Goal: Task Accomplishment & Management: Manage account settings

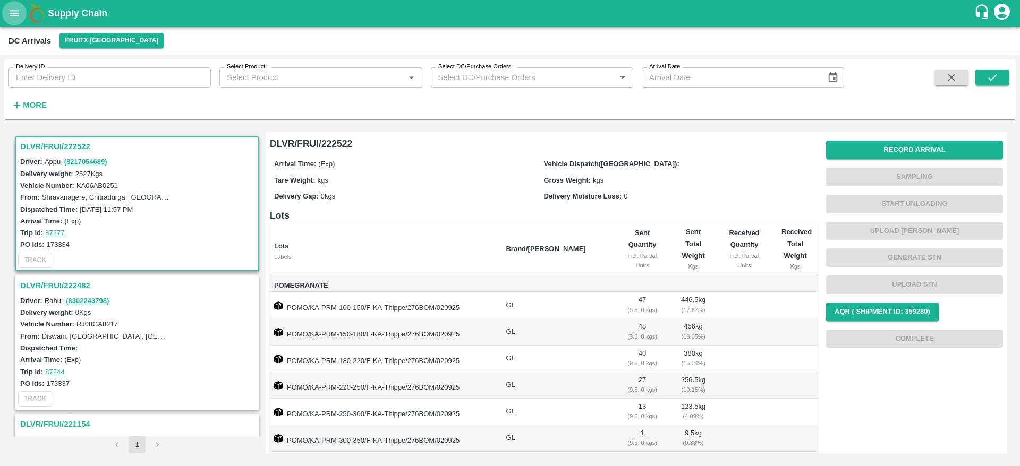
click at [16, 16] on icon "open drawer" at bounding box center [14, 13] width 9 height 6
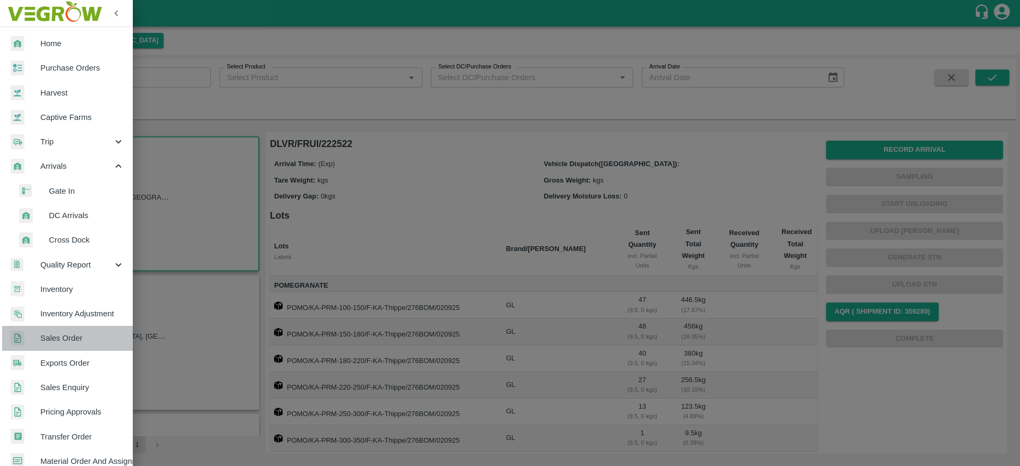
click at [69, 348] on link "Sales Order" at bounding box center [66, 338] width 133 height 24
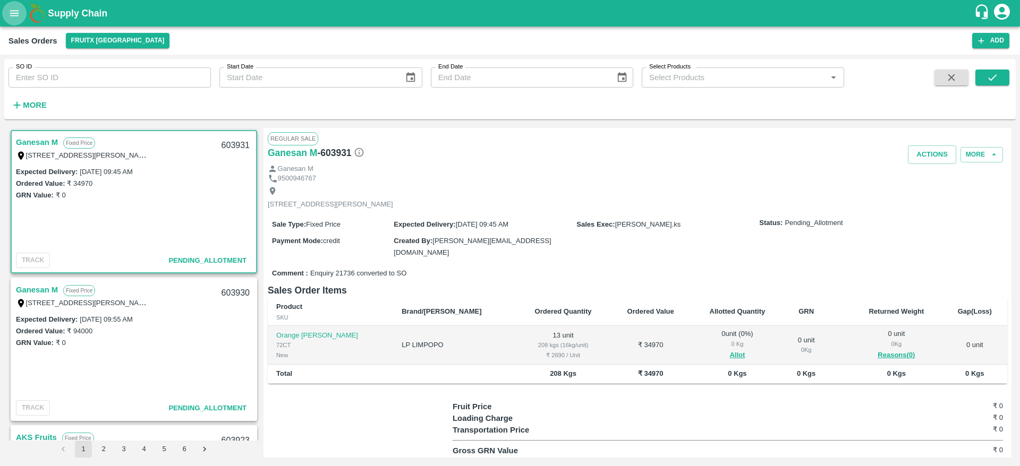
click at [10, 15] on icon "open drawer" at bounding box center [14, 13] width 9 height 6
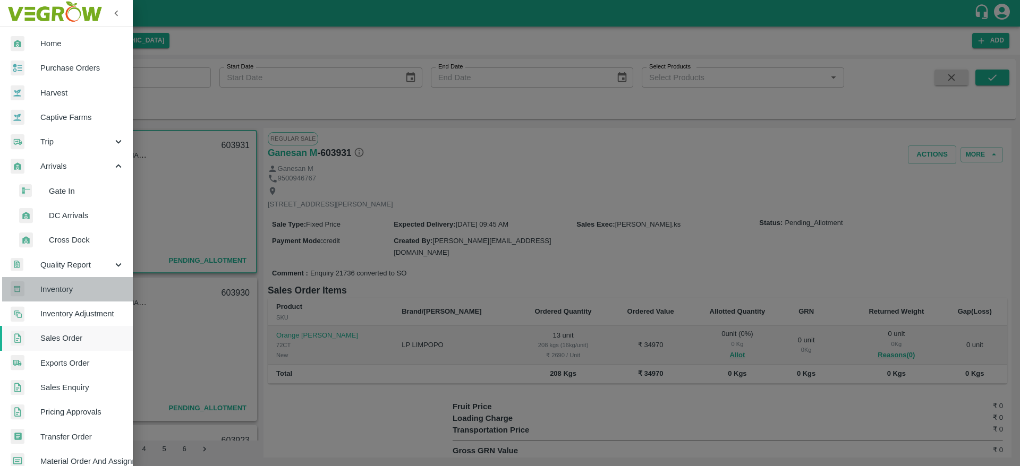
click at [85, 293] on span "Inventory" at bounding box center [82, 290] width 84 height 12
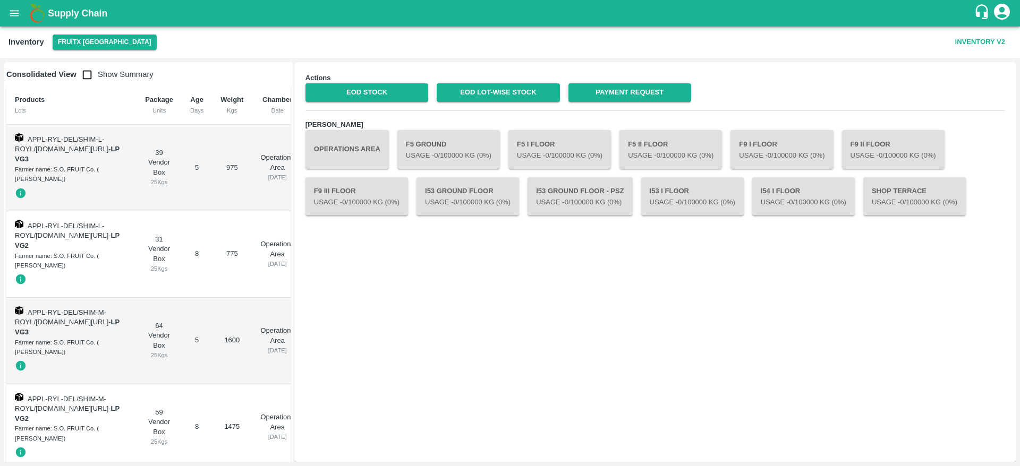
click at [61, 14] on b "Supply Chain" at bounding box center [77, 13] width 59 height 11
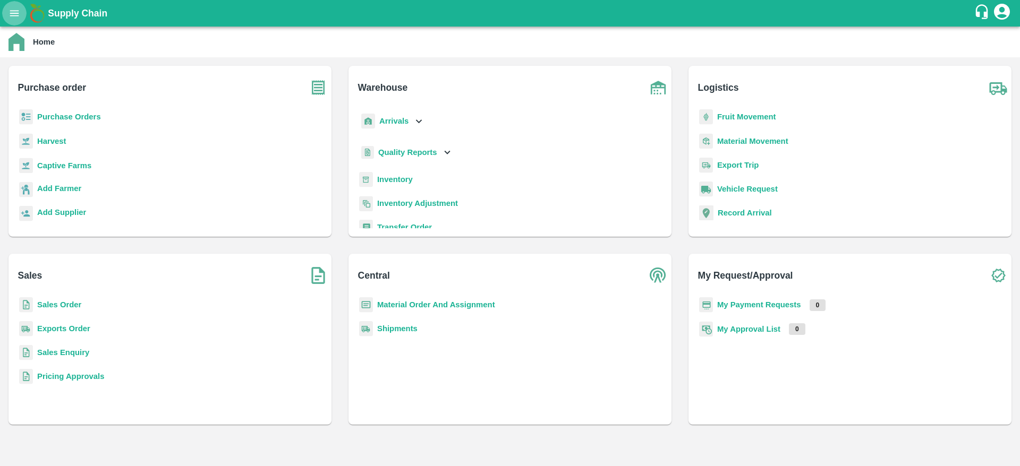
click at [18, 21] on button "open drawer" at bounding box center [14, 13] width 24 height 24
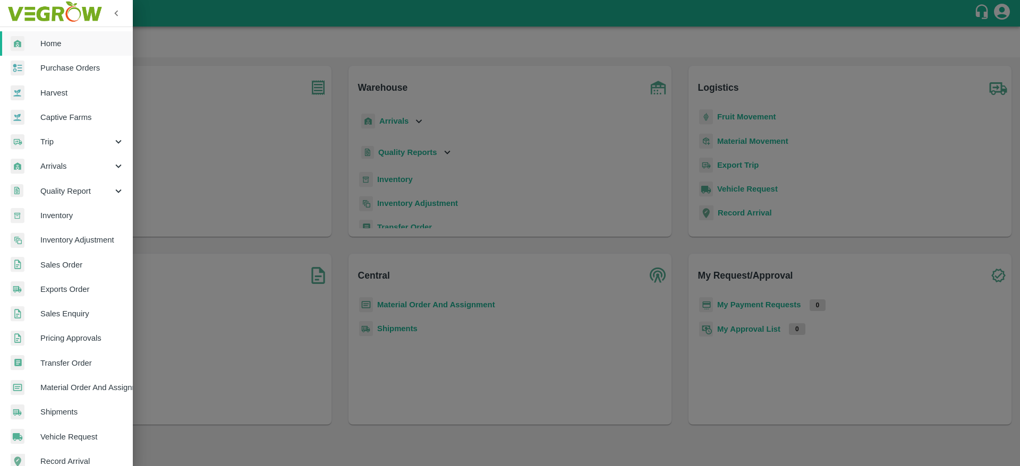
click at [72, 267] on span "Sales Order" at bounding box center [82, 265] width 84 height 12
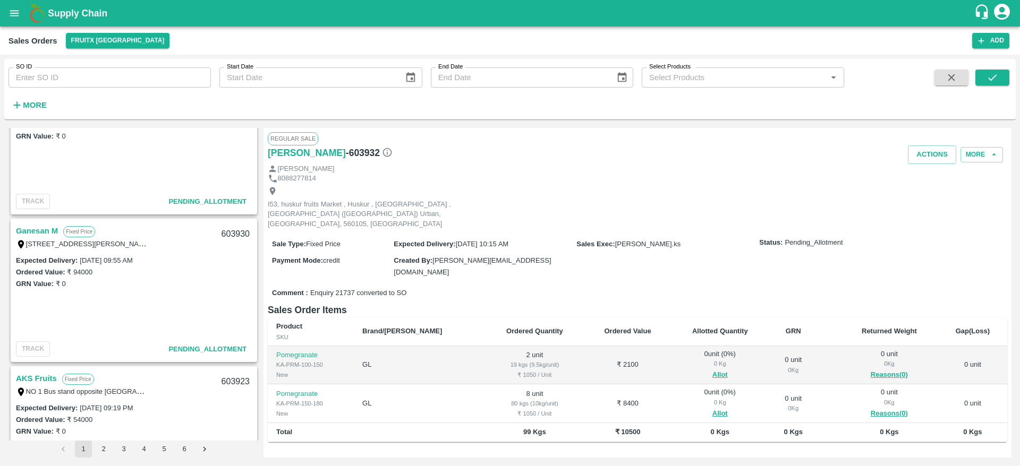
scroll to position [201, 0]
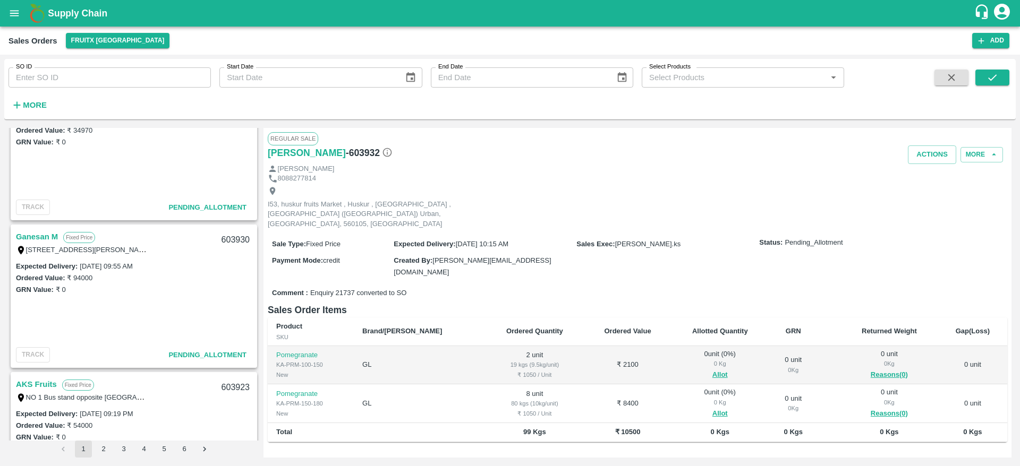
click at [45, 237] on link "Ganesan M" at bounding box center [37, 237] width 42 height 14
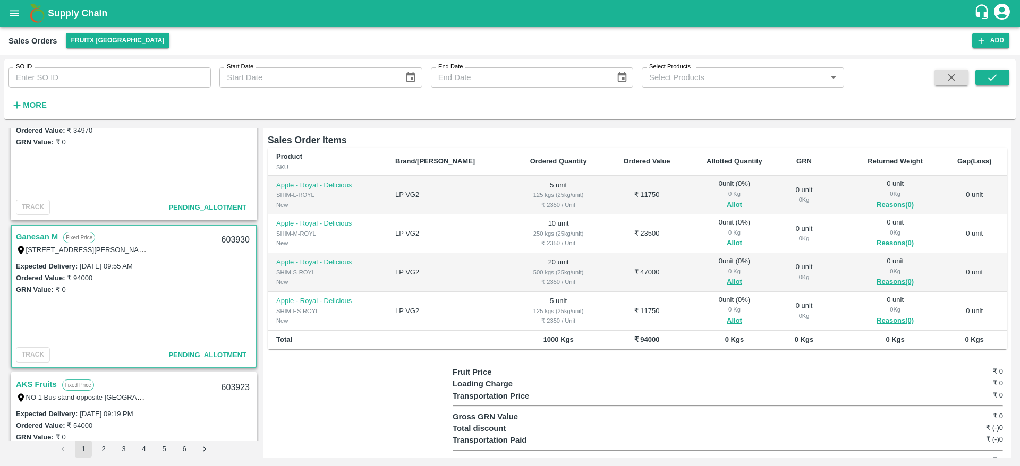
scroll to position [157, 0]
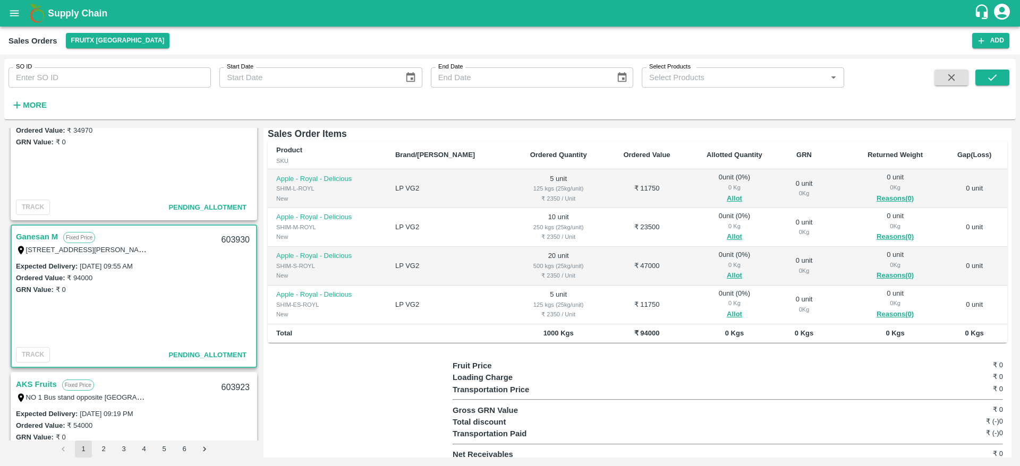
click at [45, 230] on link "Ganesan M" at bounding box center [37, 237] width 42 height 14
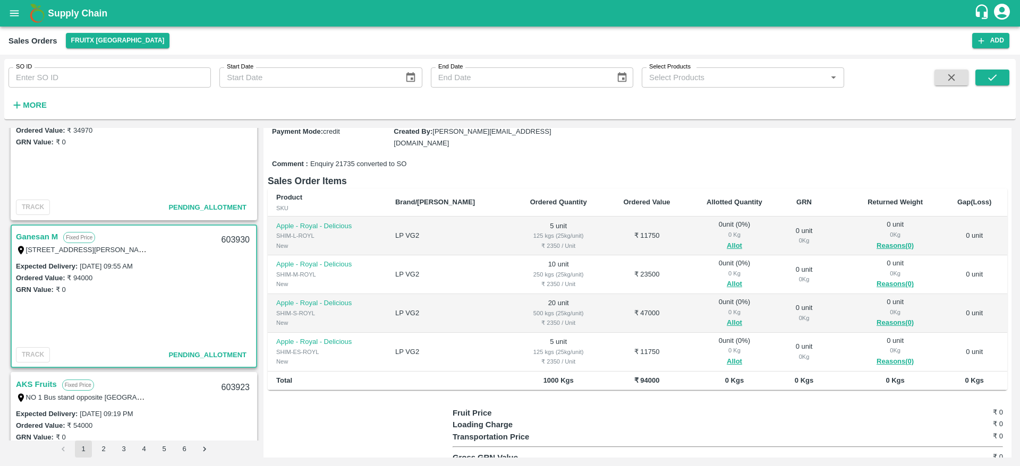
scroll to position [103, 0]
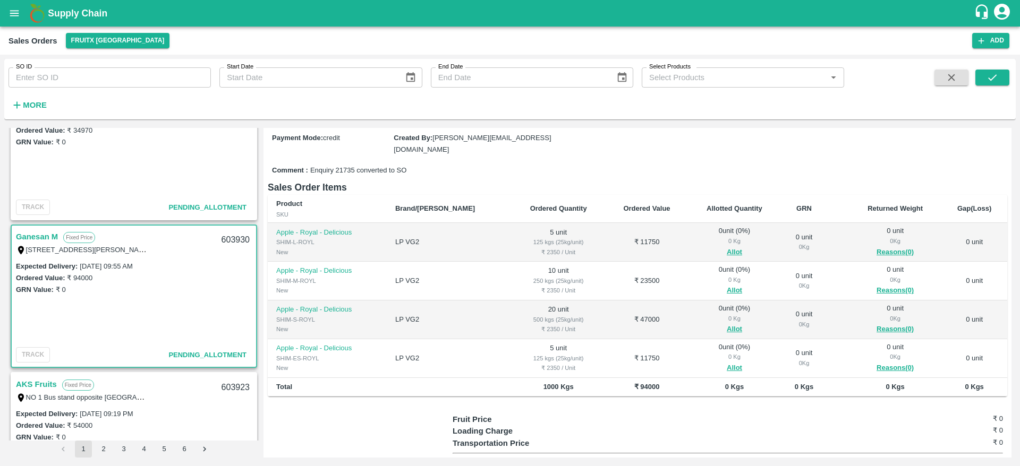
click at [42, 241] on link "Ganesan M" at bounding box center [37, 237] width 42 height 14
click at [727, 248] on button "Allot" at bounding box center [734, 252] width 15 height 12
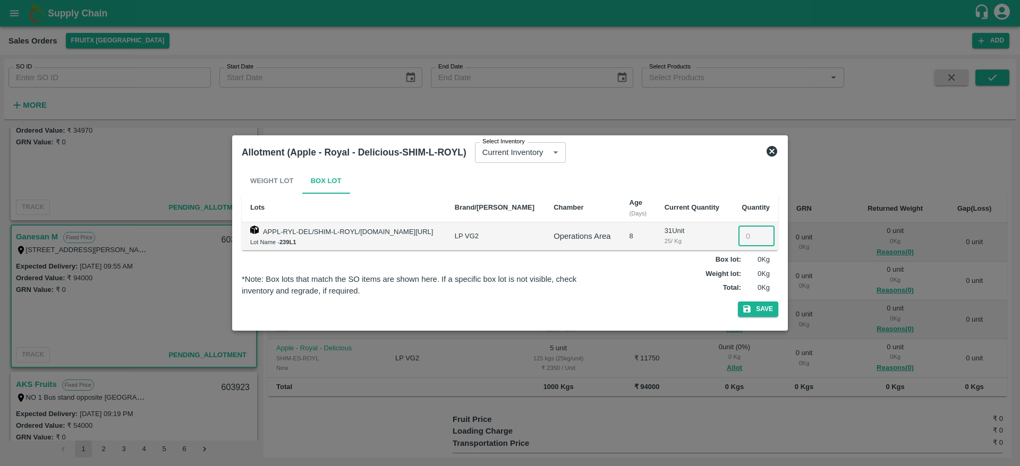
click at [751, 239] on input "number" at bounding box center [756, 236] width 36 height 20
type input "5"
click at [757, 315] on button "Save" at bounding box center [758, 309] width 40 height 15
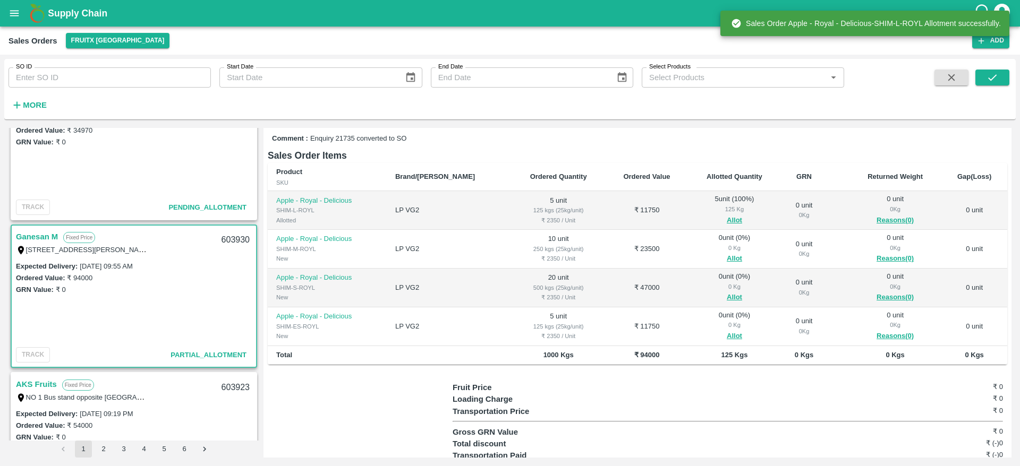
scroll to position [135, 0]
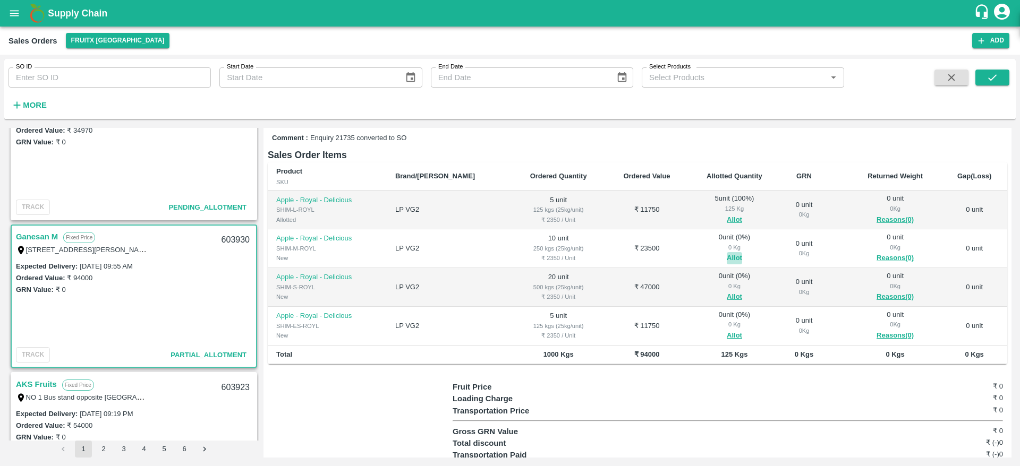
click at [727, 255] on button "Allot" at bounding box center [734, 258] width 15 height 12
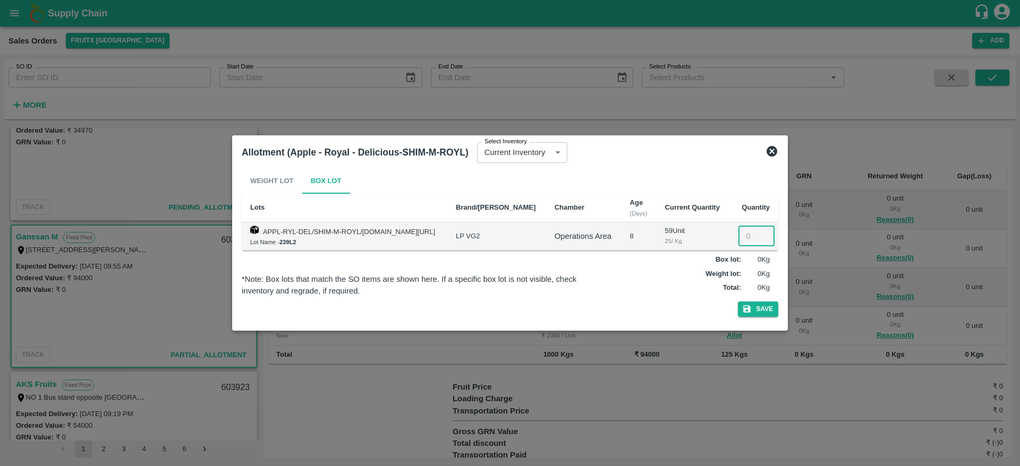
click at [748, 241] on input "number" at bounding box center [756, 236] width 36 height 20
type input "10"
click at [755, 314] on button "Save" at bounding box center [758, 309] width 40 height 15
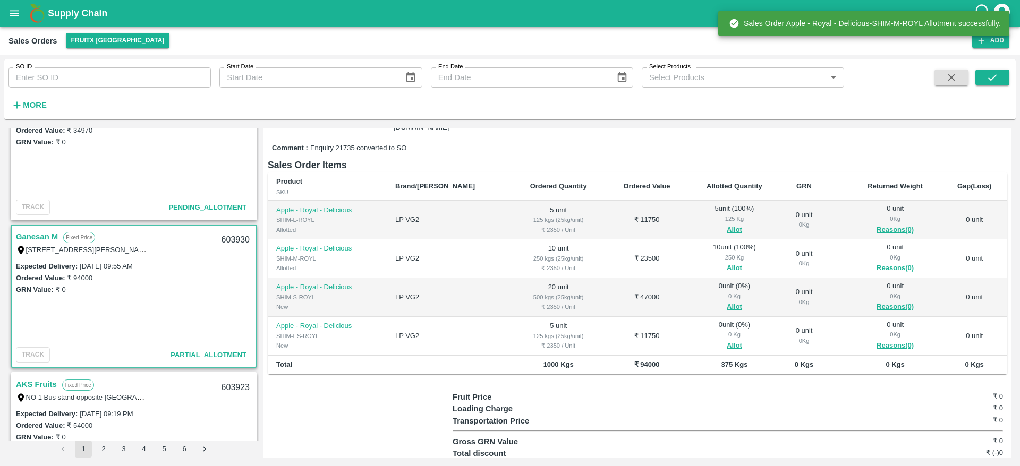
scroll to position [142, 0]
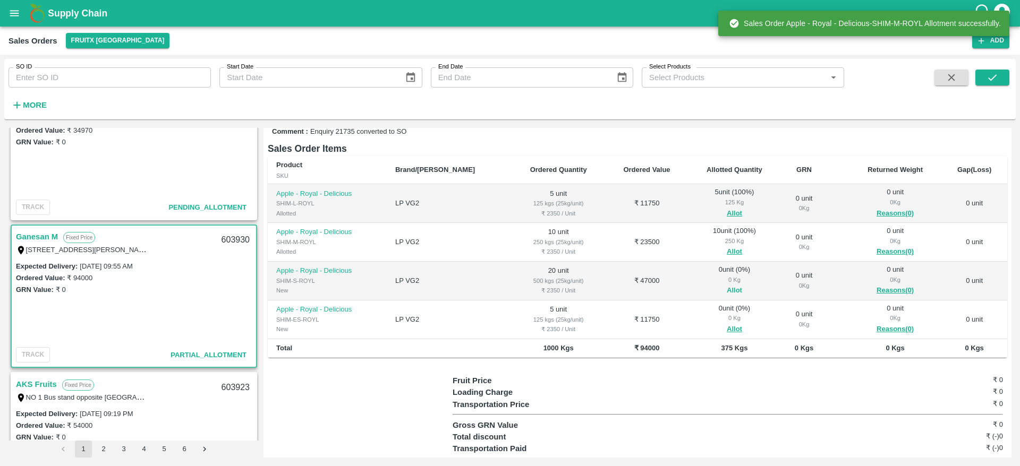
click at [727, 290] on button "Allot" at bounding box center [734, 291] width 15 height 12
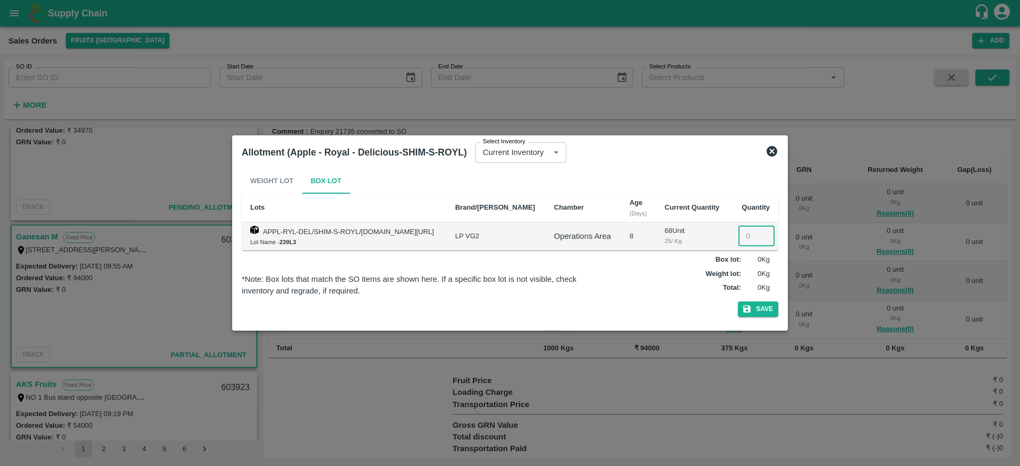
click at [746, 239] on input "number" at bounding box center [756, 236] width 36 height 20
type input "20"
click at [755, 310] on button "Save" at bounding box center [758, 309] width 40 height 15
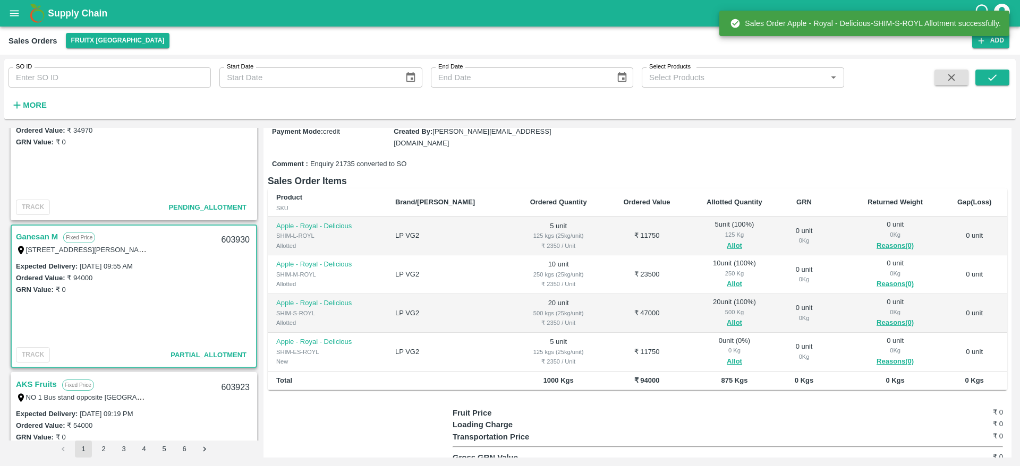
scroll to position [121, 0]
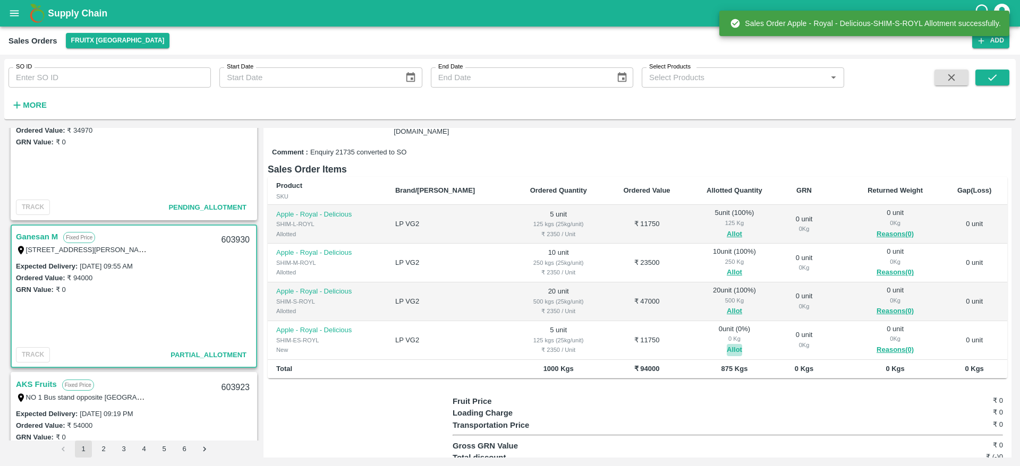
click at [727, 350] on button "Allot" at bounding box center [734, 350] width 15 height 12
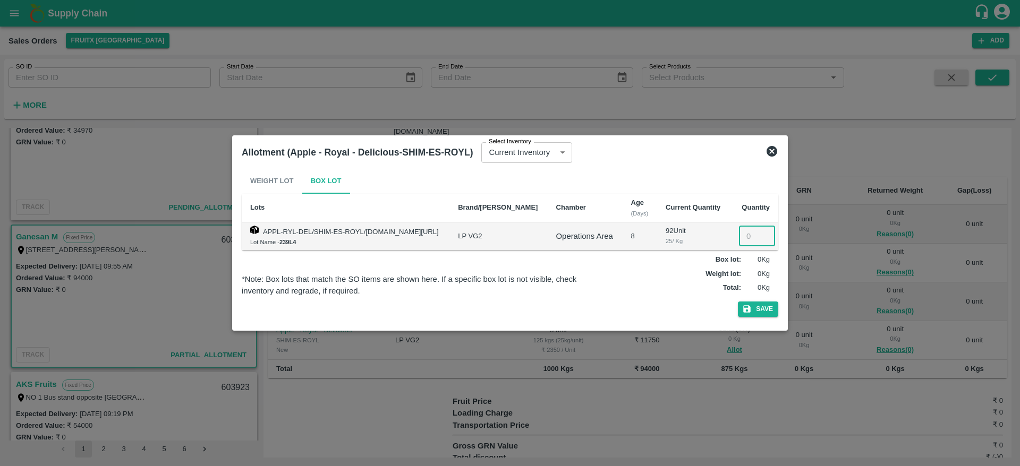
click at [746, 240] on input "number" at bounding box center [757, 236] width 36 height 20
type input "5"
click at [751, 319] on div "Weight Lot Box Lot Lots Brand/Marka Chamber Age (Days) Current Quantity Quantit…" at bounding box center [510, 244] width 537 height 153
click at [756, 314] on button "Save" at bounding box center [758, 309] width 40 height 15
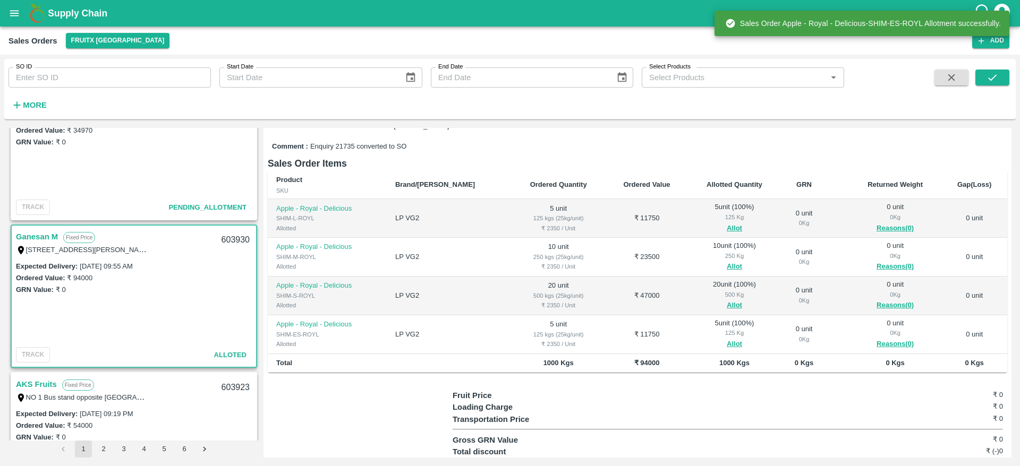
scroll to position [127, 0]
click at [230, 240] on div "603930" at bounding box center [235, 240] width 41 height 25
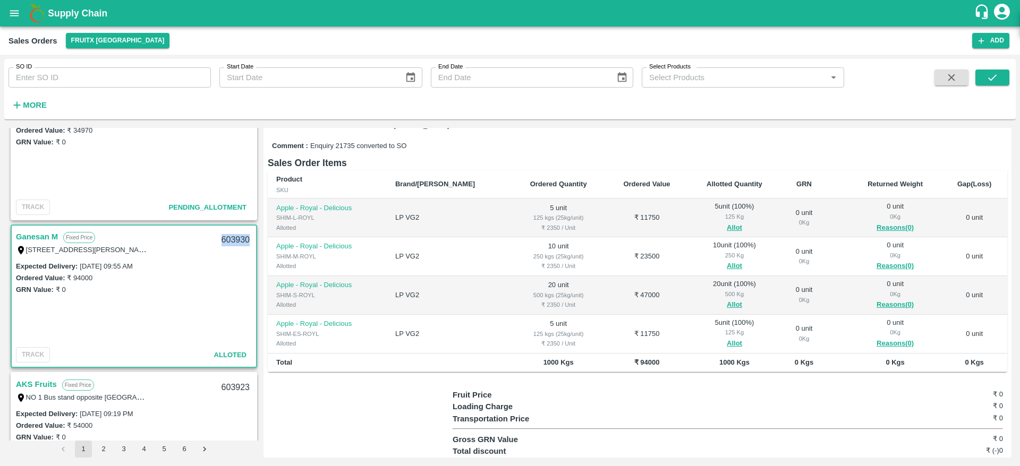
click at [230, 240] on div "603930" at bounding box center [235, 240] width 41 height 25
copy div "603930"
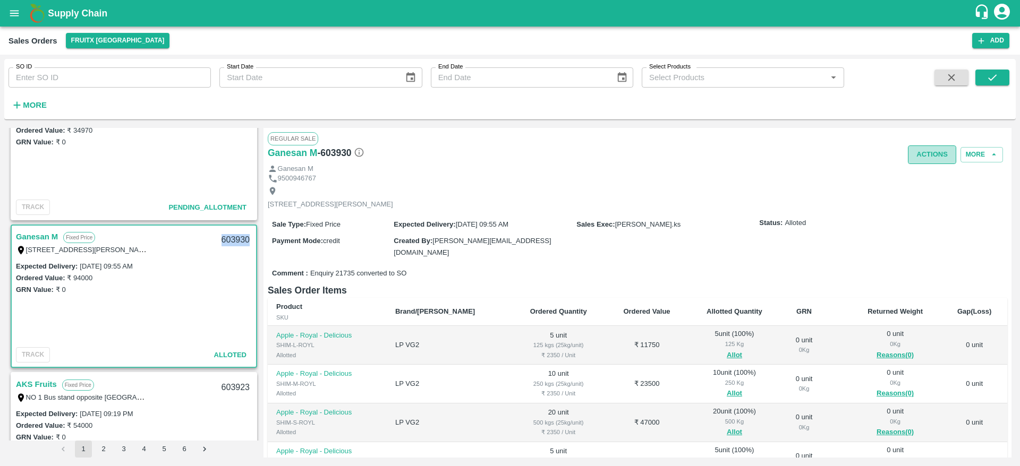
click at [930, 159] on button "Actions" at bounding box center [932, 155] width 48 height 19
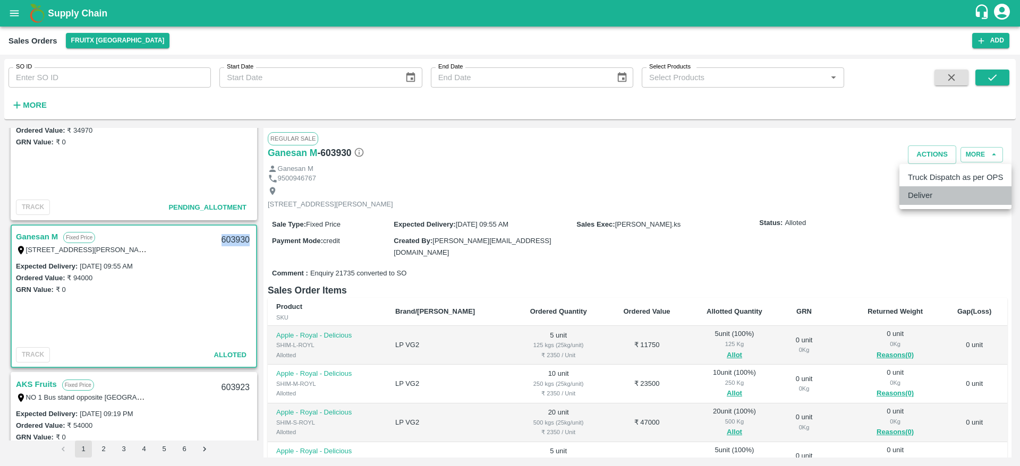
click at [932, 202] on li "Deliver" at bounding box center [955, 195] width 112 height 18
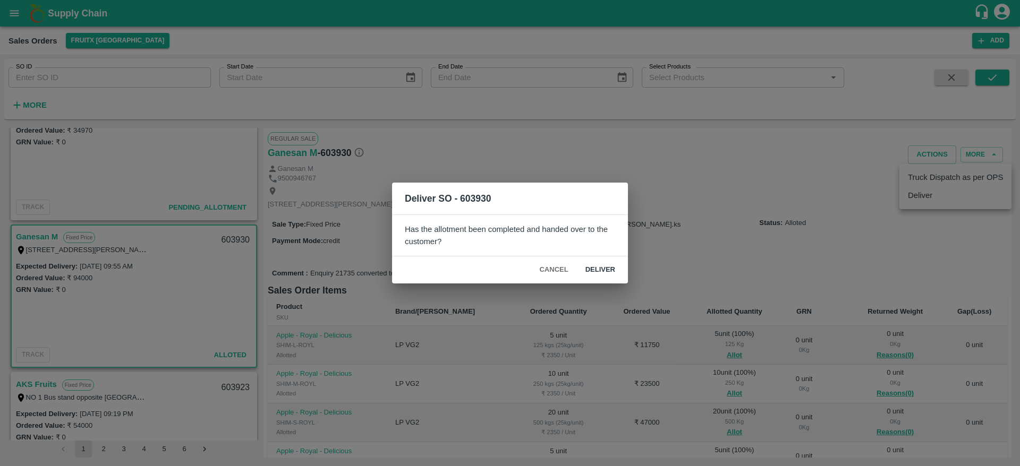
drag, startPoint x: 618, startPoint y: 253, endPoint x: 606, endPoint y: 264, distance: 16.5
click at [606, 264] on div "Deliver SO - 603930 Has the allotment been completed and handed over to the cus…" at bounding box center [510, 233] width 236 height 100
click at [606, 264] on button "Deliver" at bounding box center [600, 270] width 47 height 19
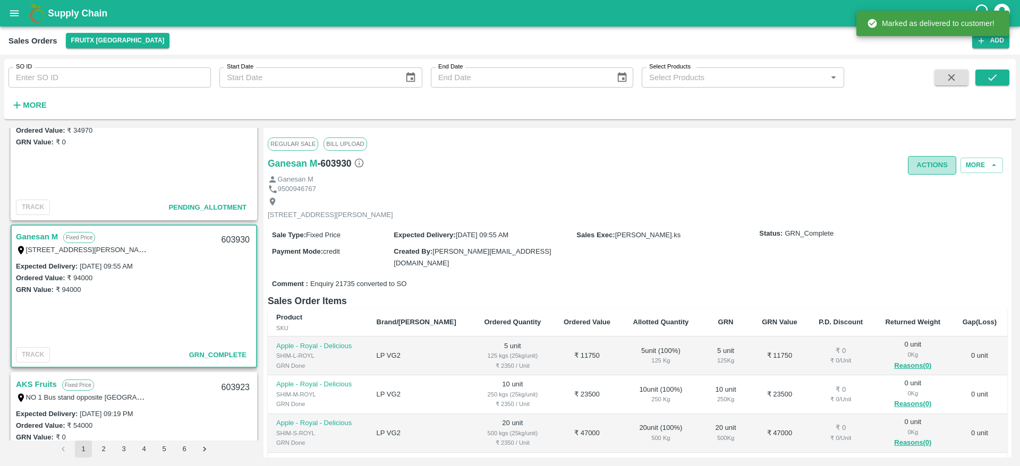
click at [919, 171] on button "Actions" at bounding box center [932, 165] width 48 height 19
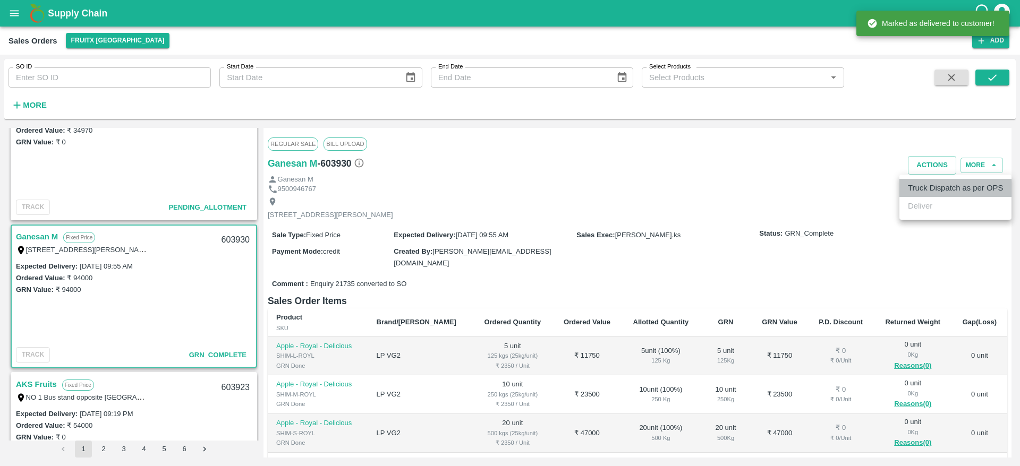
click at [918, 184] on li "Truck Dispatch as per OPS" at bounding box center [955, 188] width 112 height 18
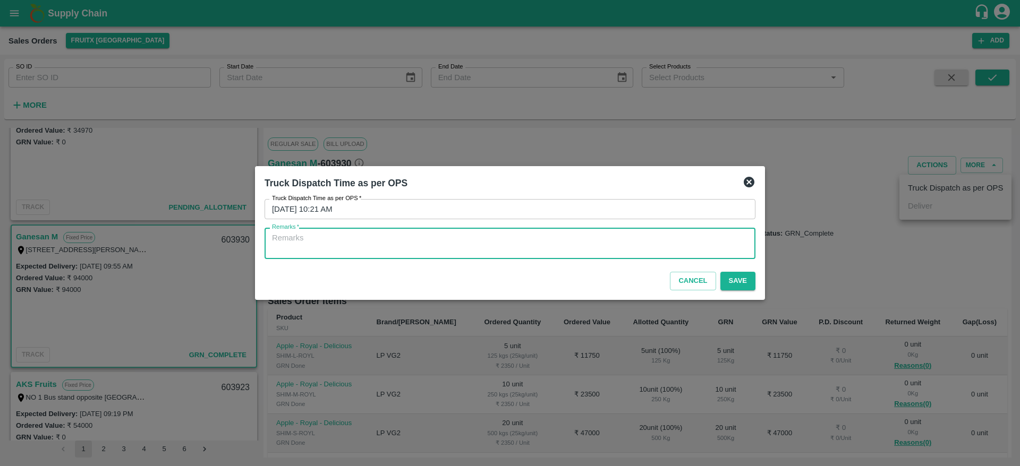
click at [507, 250] on textarea "Remarks   *" at bounding box center [510, 244] width 476 height 22
type textarea "OTD"
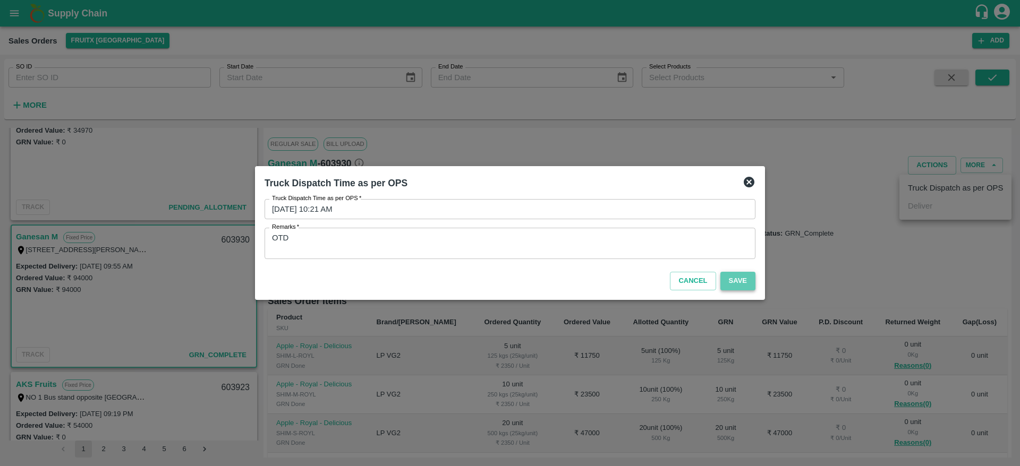
click at [733, 277] on button "Save" at bounding box center [737, 281] width 35 height 19
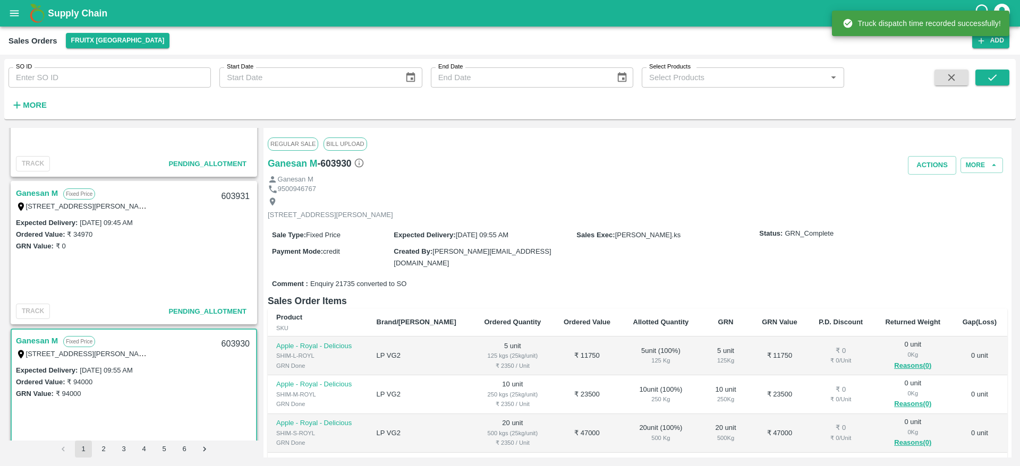
scroll to position [97, 0]
click at [36, 208] on label "[STREET_ADDRESS][PERSON_NAME]" at bounding box center [88, 205] width 125 height 8
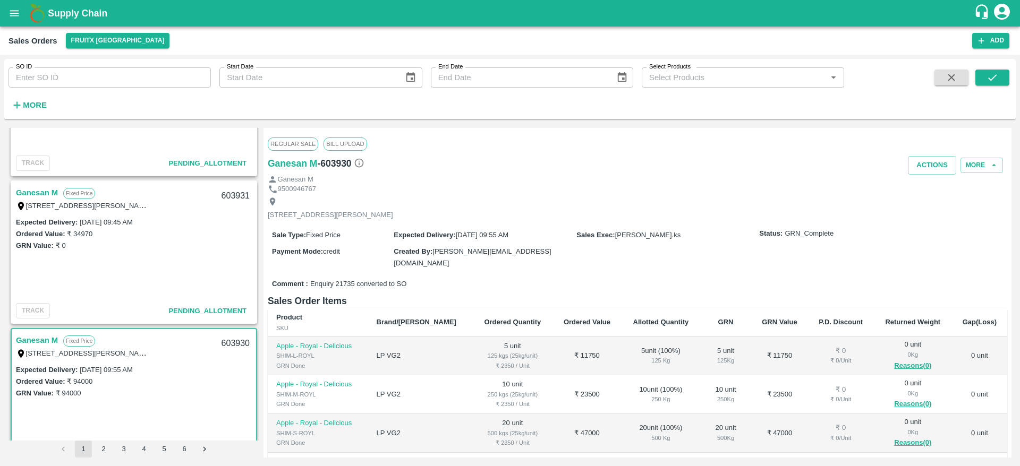
click at [38, 193] on link "Ganesan M" at bounding box center [37, 193] width 42 height 14
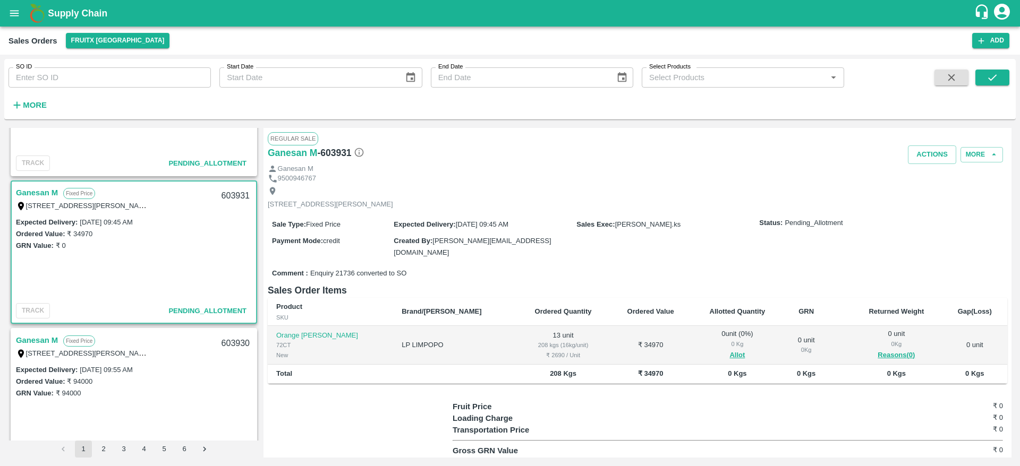
scroll to position [46, 0]
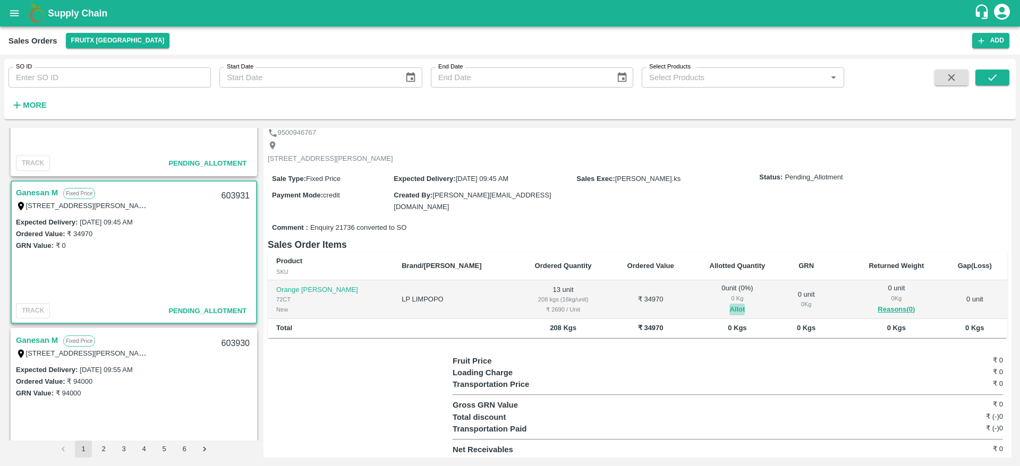
click at [729, 312] on button "Allot" at bounding box center [736, 310] width 15 height 12
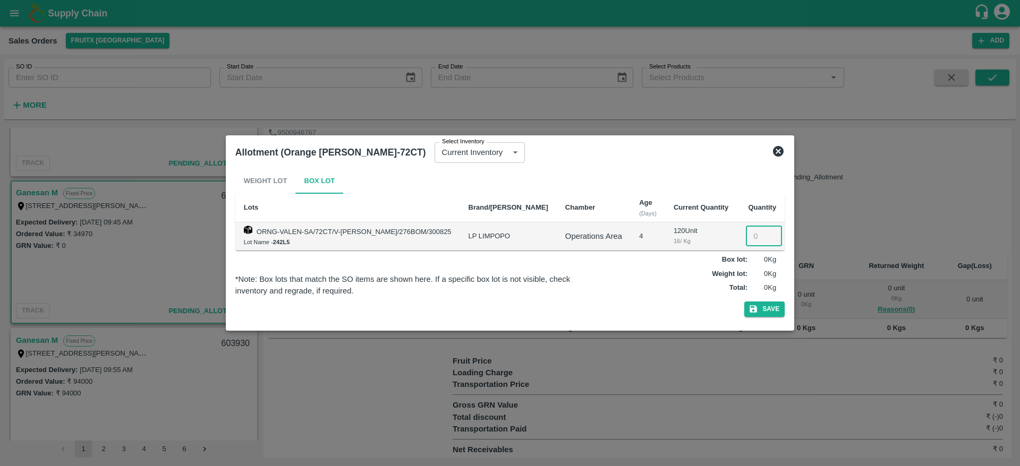
click at [746, 242] on input "number" at bounding box center [764, 236] width 36 height 20
type input "13"
click at [760, 302] on div "Weight Lot Box Lot Lots Brand/Marka Chamber Age (Days) Current Quantity Quantit…" at bounding box center [509, 244] width 549 height 153
click at [760, 302] on button "Save" at bounding box center [764, 309] width 40 height 15
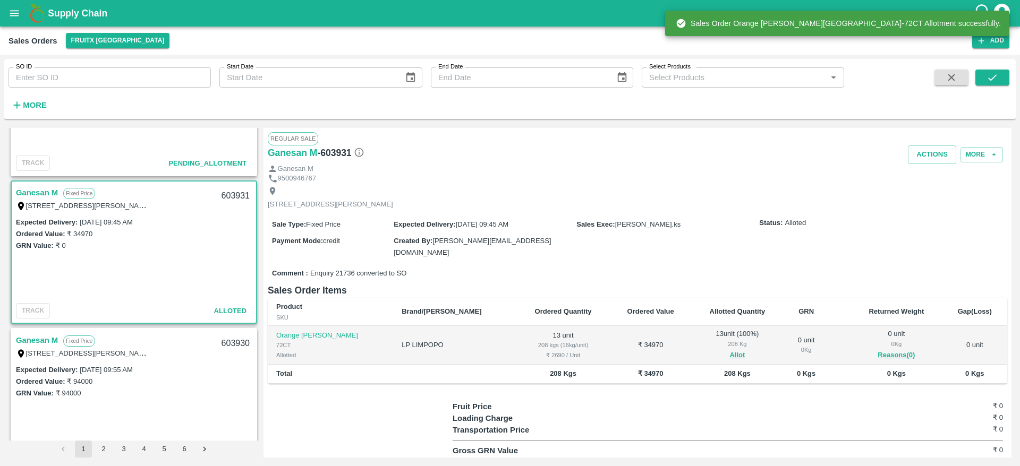
click at [227, 198] on div "603931" at bounding box center [235, 196] width 41 height 25
copy div "603931"
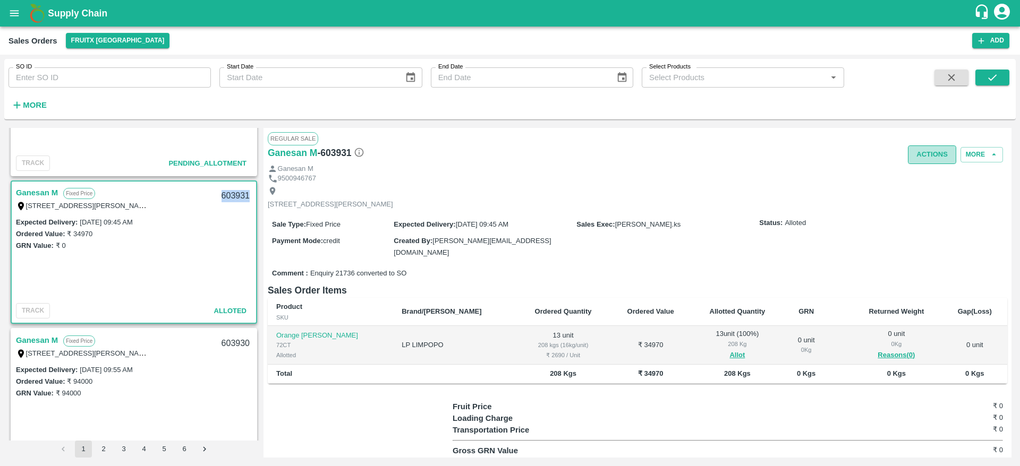
click at [931, 160] on button "Actions" at bounding box center [932, 155] width 48 height 19
click at [930, 197] on li "Deliver" at bounding box center [955, 195] width 112 height 18
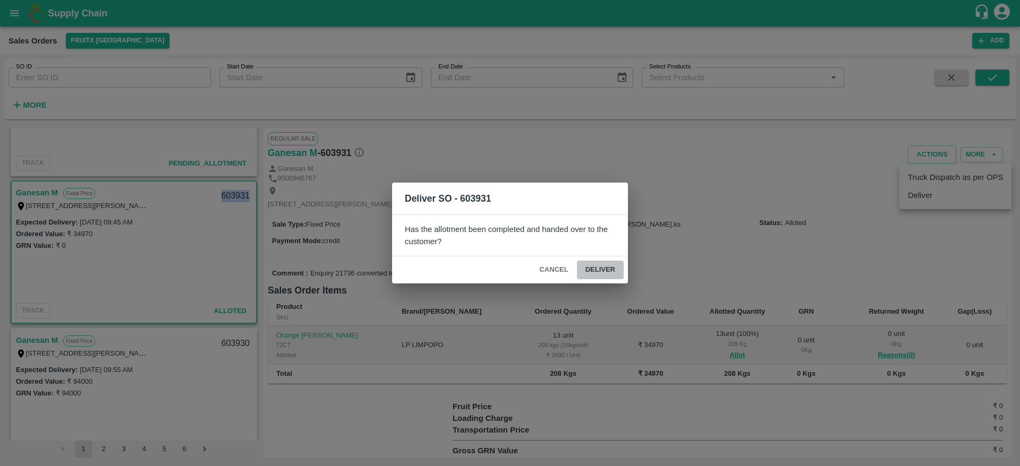
click at [610, 266] on button "Deliver" at bounding box center [600, 270] width 47 height 19
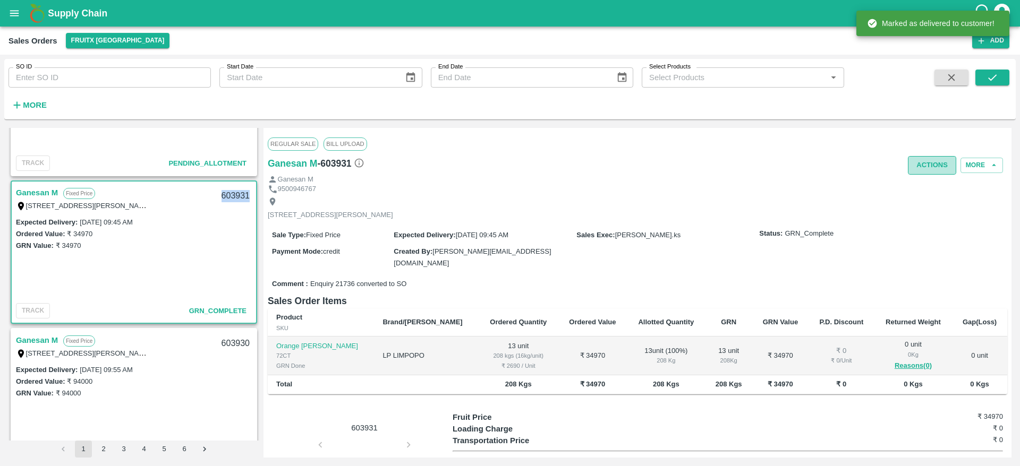
click at [926, 162] on button "Actions" at bounding box center [932, 165] width 48 height 19
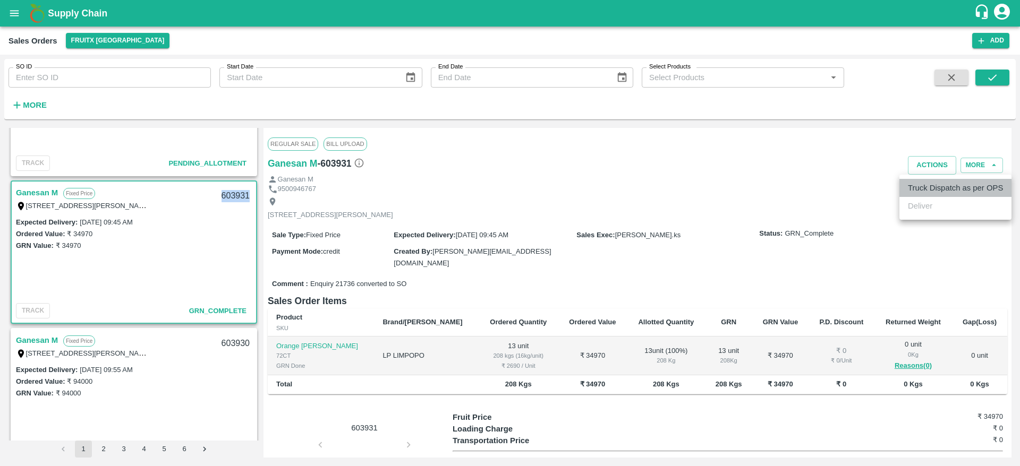
click at [924, 180] on li "Truck Dispatch as per OPS" at bounding box center [955, 188] width 112 height 18
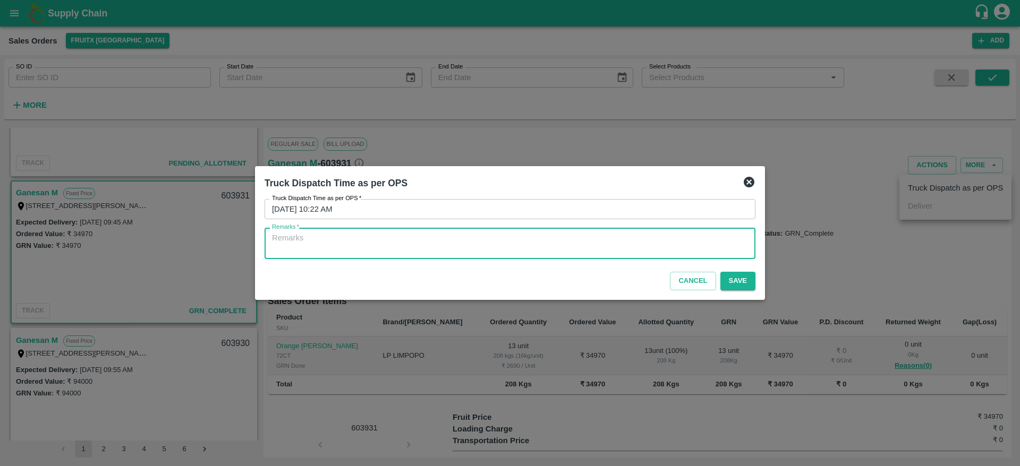
click at [529, 251] on textarea "Remarks   *" at bounding box center [510, 244] width 476 height 22
type textarea "OTD"
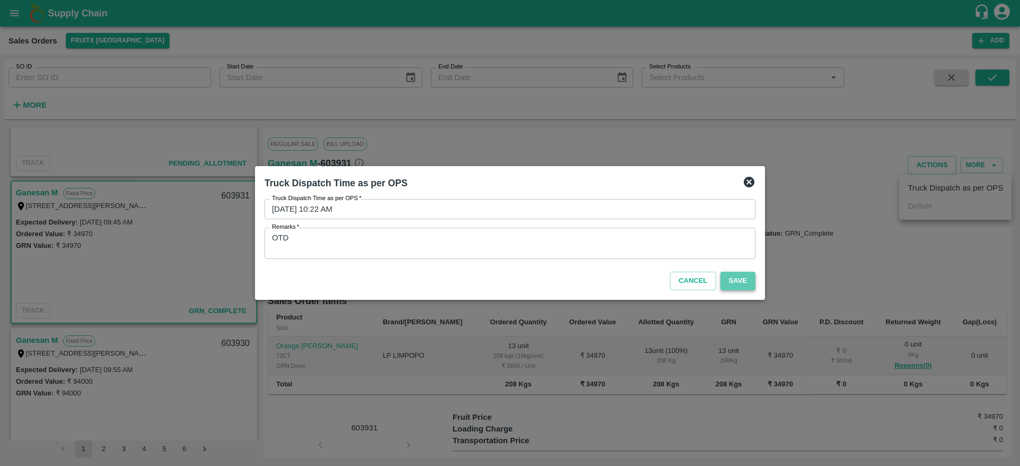
click at [742, 283] on button "Save" at bounding box center [737, 281] width 35 height 19
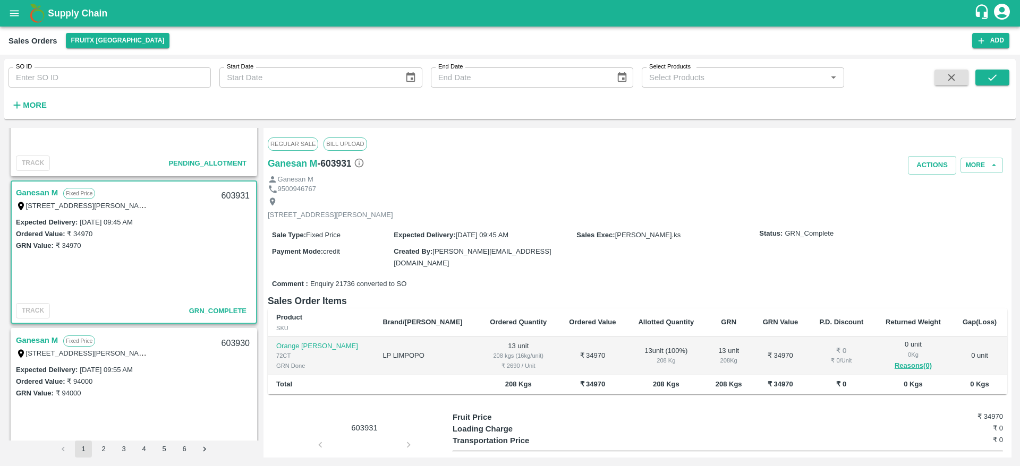
scroll to position [0, 0]
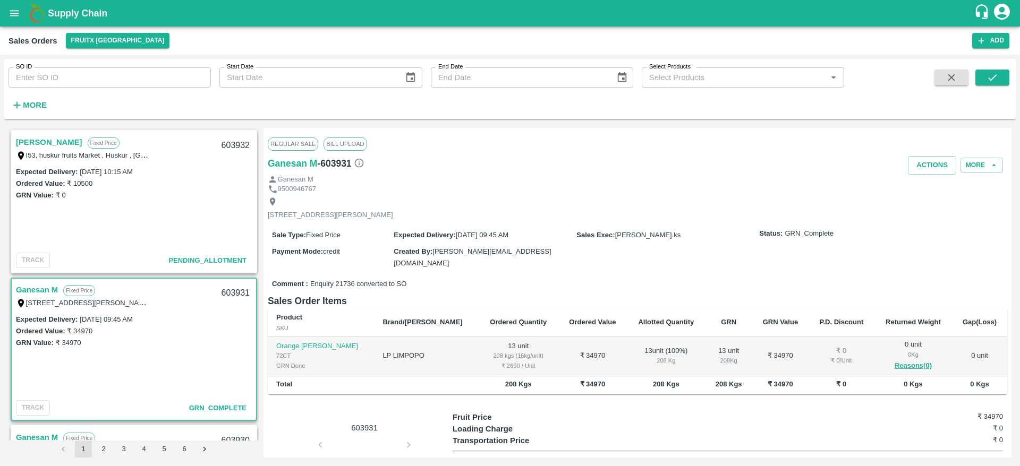
click at [19, 141] on link "[PERSON_NAME]" at bounding box center [49, 142] width 66 height 14
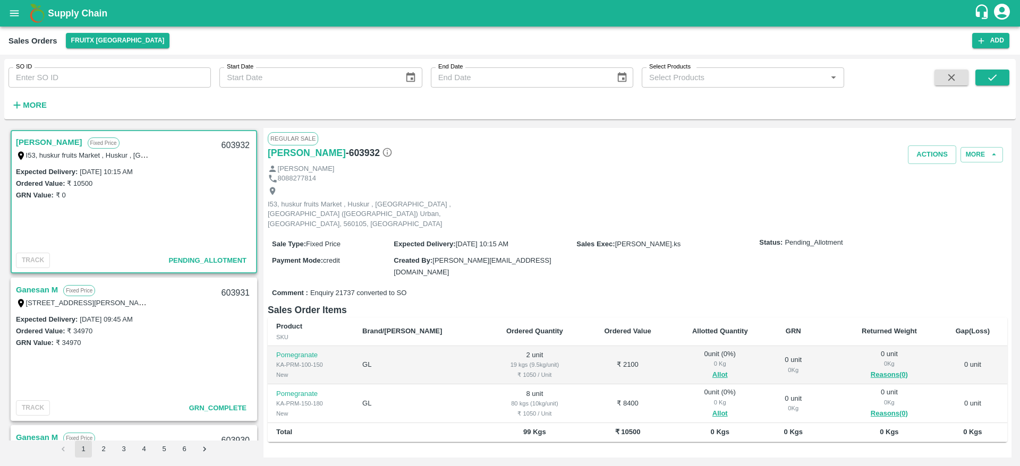
click at [19, 141] on link "[PERSON_NAME]" at bounding box center [49, 142] width 66 height 14
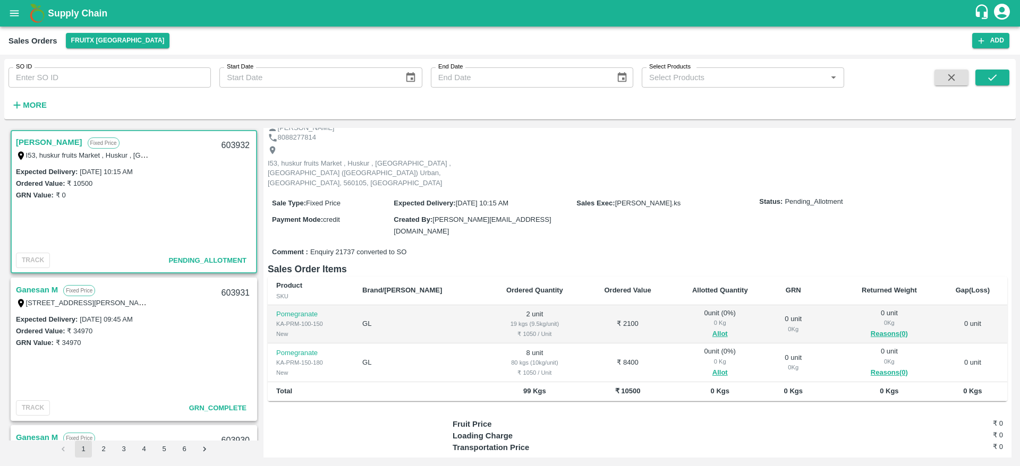
scroll to position [43, 0]
click at [29, 140] on link "[PERSON_NAME]" at bounding box center [49, 142] width 66 height 14
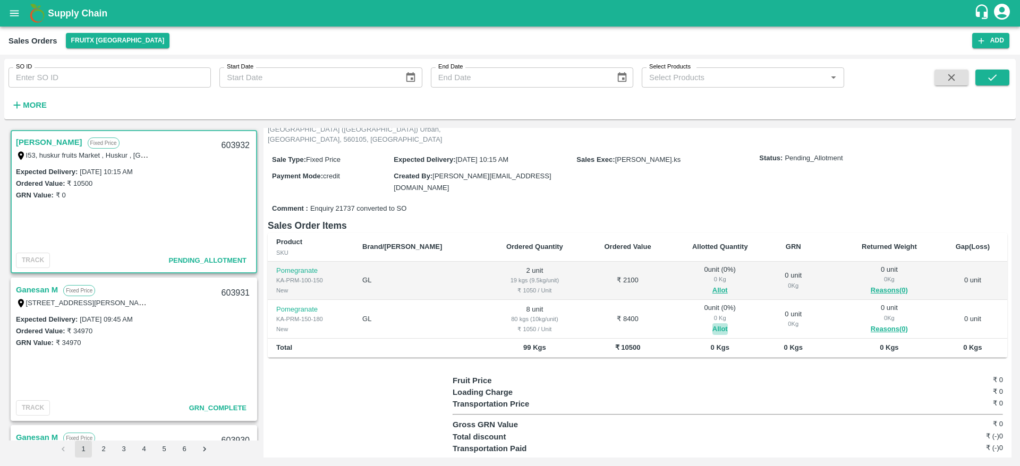
click at [712, 324] on button "Allot" at bounding box center [719, 330] width 15 height 12
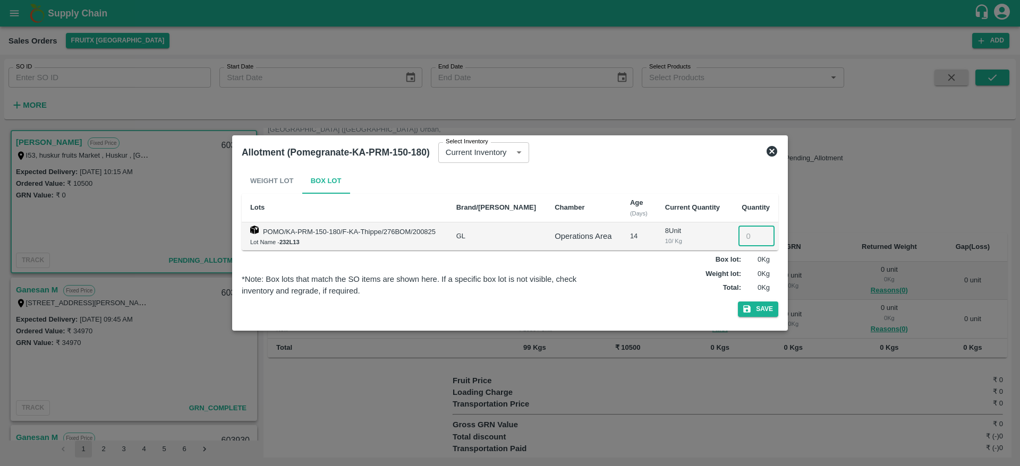
click at [747, 227] on input "number" at bounding box center [756, 236] width 36 height 20
type input "8"
click at [756, 317] on button "Save" at bounding box center [758, 309] width 40 height 15
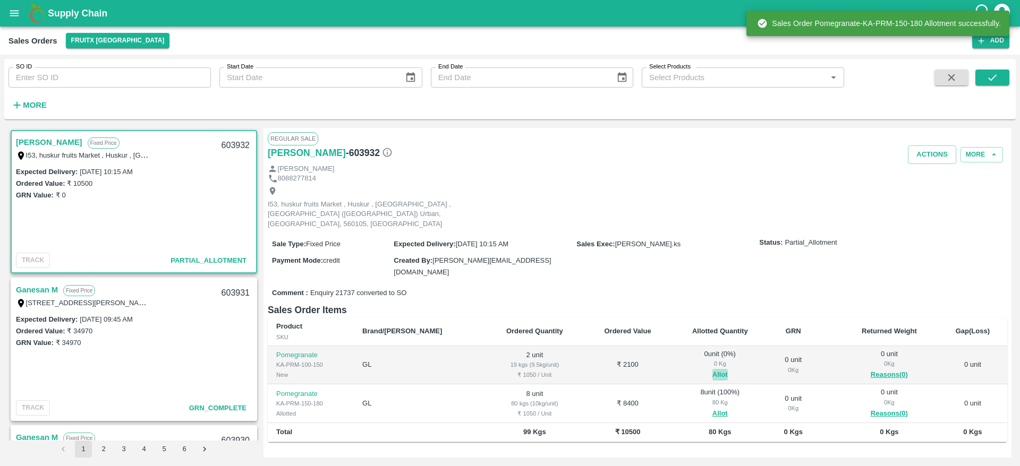
click at [712, 369] on button "Allot" at bounding box center [719, 375] width 15 height 12
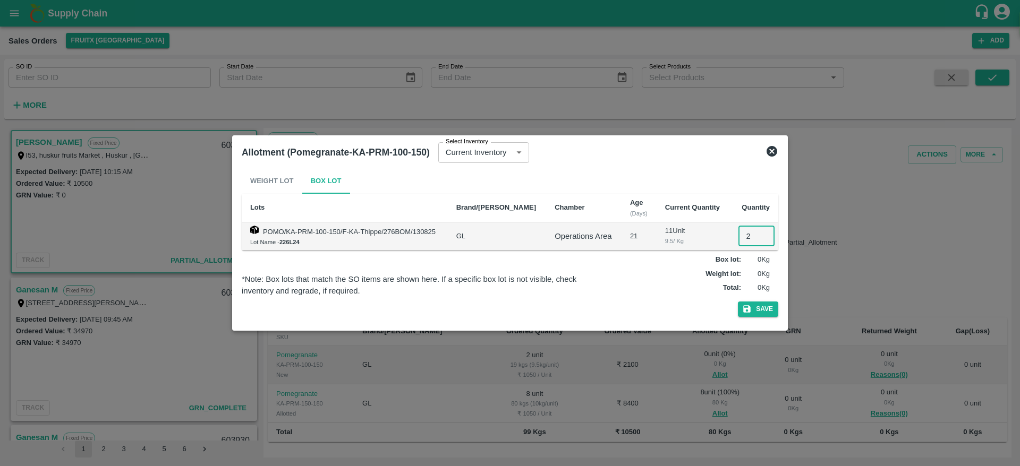
click at [745, 234] on input "2" at bounding box center [756, 236] width 36 height 20
type input "2"
click at [765, 304] on div "Weight Lot Box Lot Lots Brand/Marka Chamber Age (Days) Current Quantity Quantit…" at bounding box center [510, 244] width 537 height 153
click at [765, 304] on button "Save" at bounding box center [758, 309] width 40 height 15
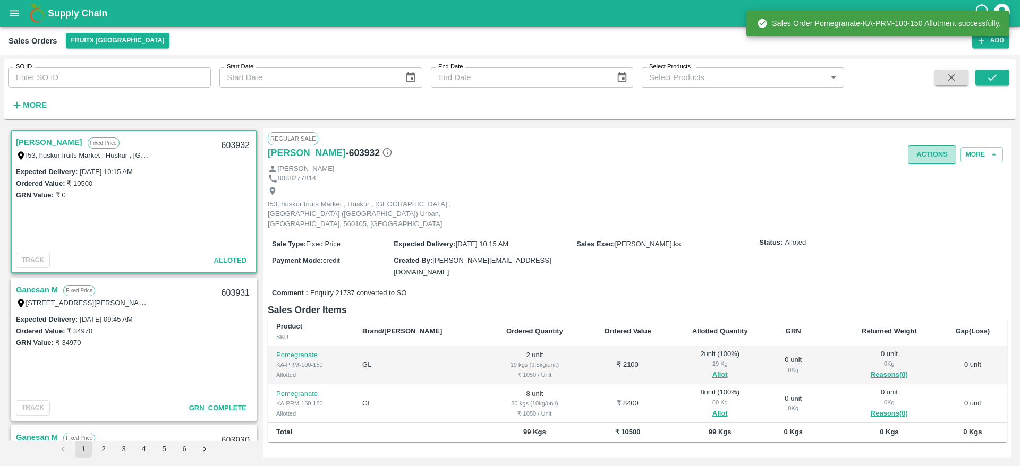
click at [940, 159] on button "Actions" at bounding box center [932, 155] width 48 height 19
click at [932, 193] on li "Deliver" at bounding box center [955, 195] width 112 height 18
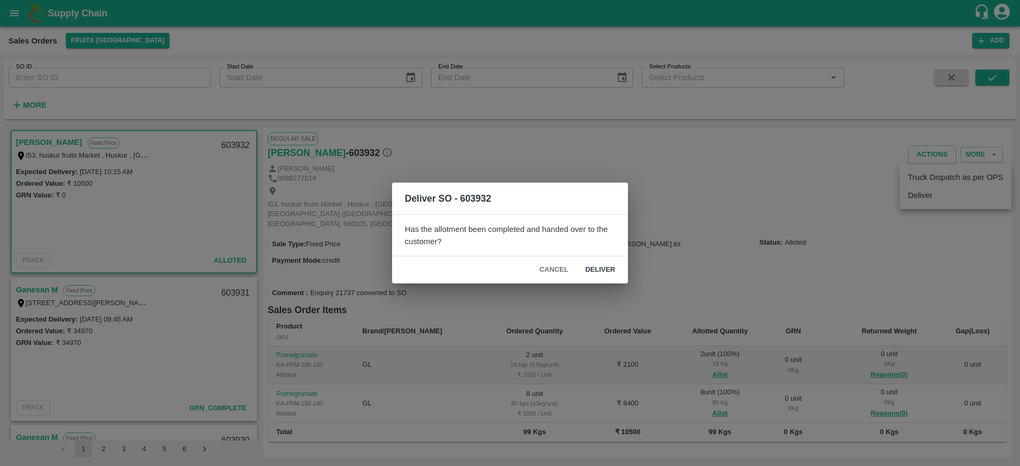
click at [600, 271] on button "Deliver" at bounding box center [600, 270] width 47 height 19
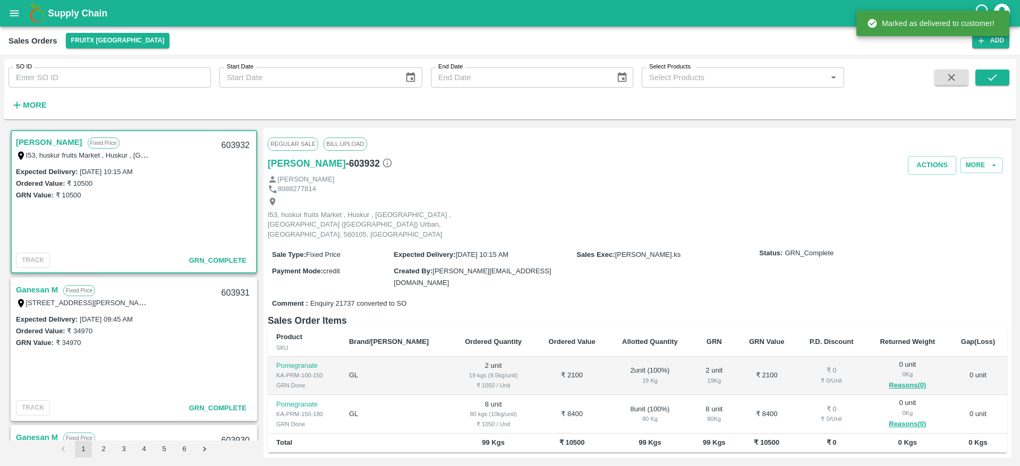
click at [231, 143] on div "603932" at bounding box center [235, 145] width 41 height 25
copy div "603932"
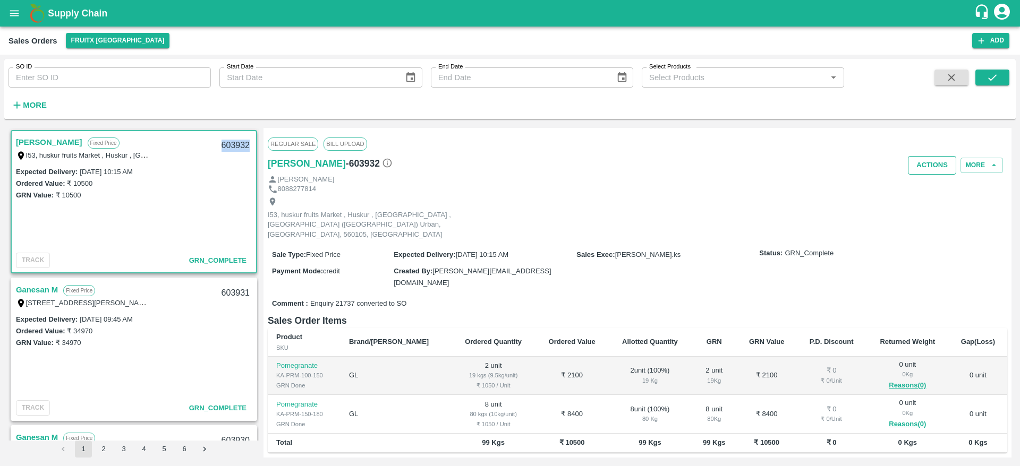
click at [925, 172] on button "Actions" at bounding box center [932, 165] width 48 height 19
click at [927, 188] on li "Truck Dispatch as per OPS" at bounding box center [955, 188] width 112 height 18
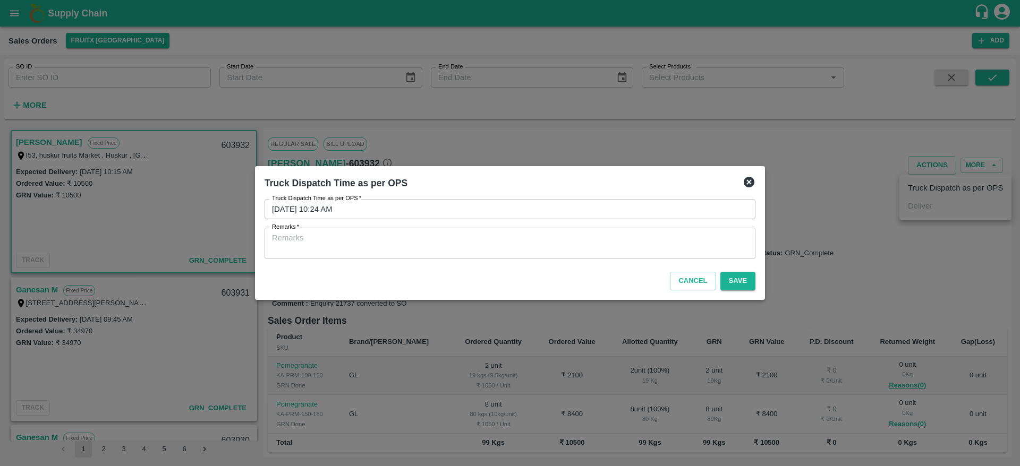
click at [575, 232] on div "x Remarks" at bounding box center [510, 243] width 491 height 31
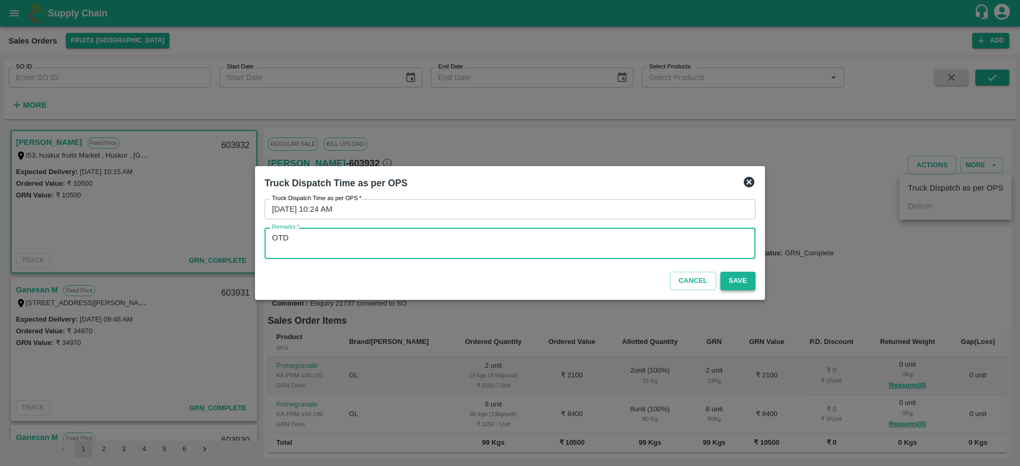
type textarea "OTD"
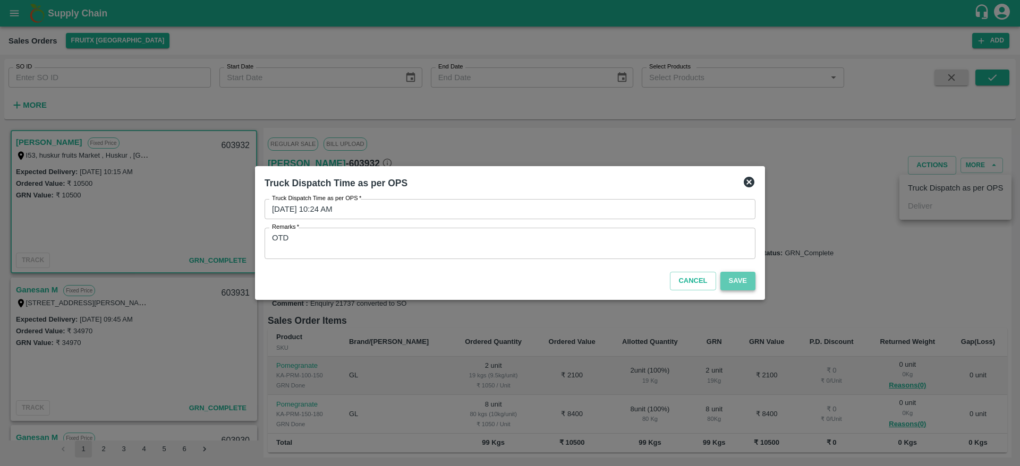
click at [728, 283] on button "Save" at bounding box center [737, 281] width 35 height 19
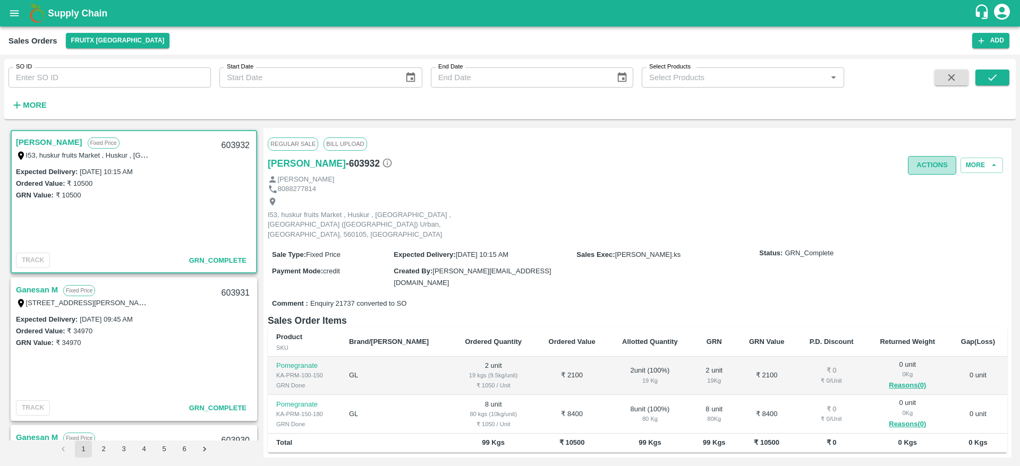
click at [926, 168] on button "Actions" at bounding box center [932, 165] width 48 height 19
click at [593, 243] on div at bounding box center [510, 233] width 1020 height 466
click at [69, 12] on b "Supply Chain" at bounding box center [77, 13] width 59 height 11
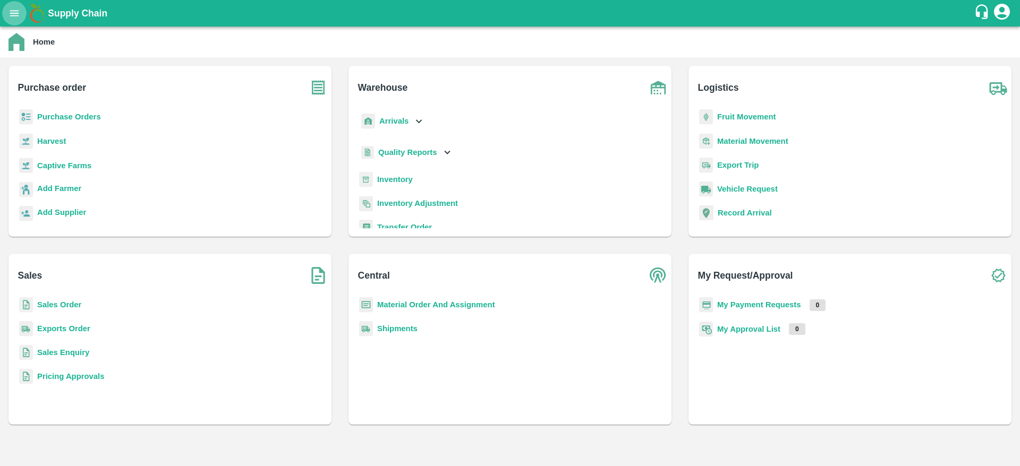
click at [13, 5] on button "open drawer" at bounding box center [14, 13] width 24 height 24
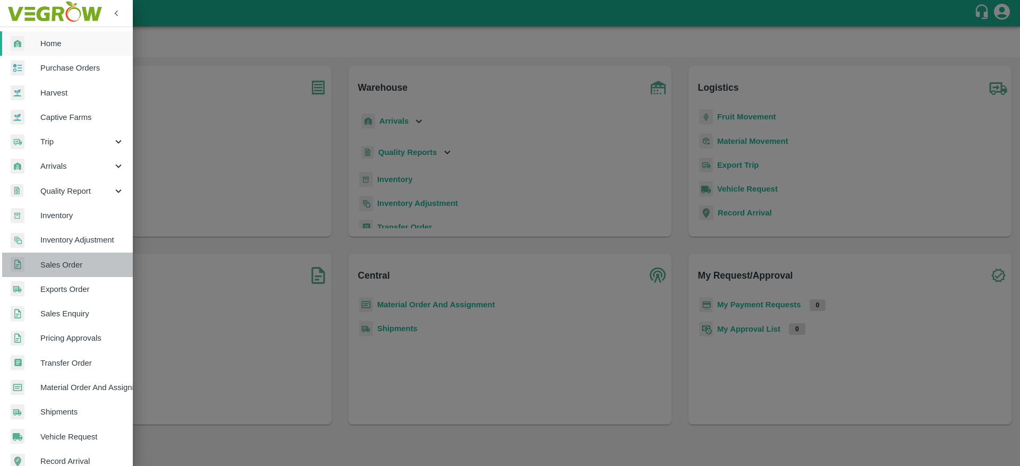
click at [76, 267] on span "Sales Order" at bounding box center [82, 265] width 84 height 12
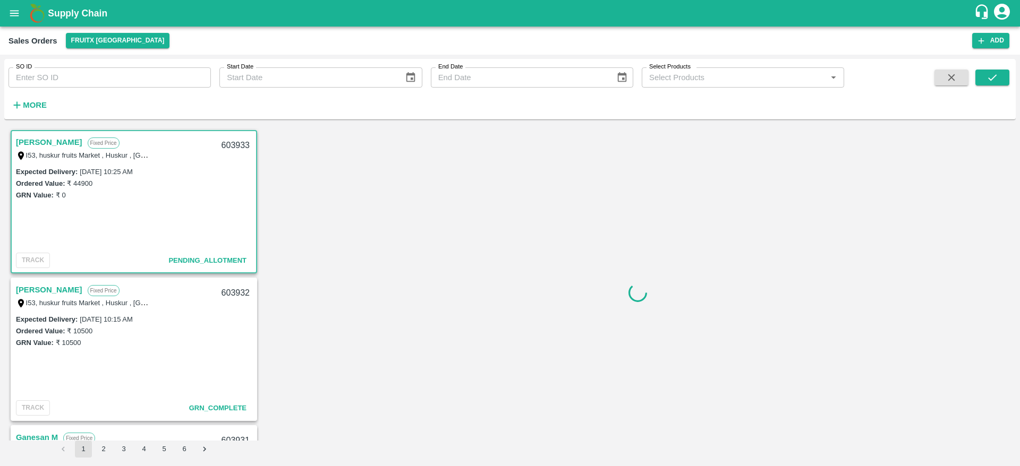
click at [29, 137] on link "[PERSON_NAME]" at bounding box center [49, 142] width 66 height 14
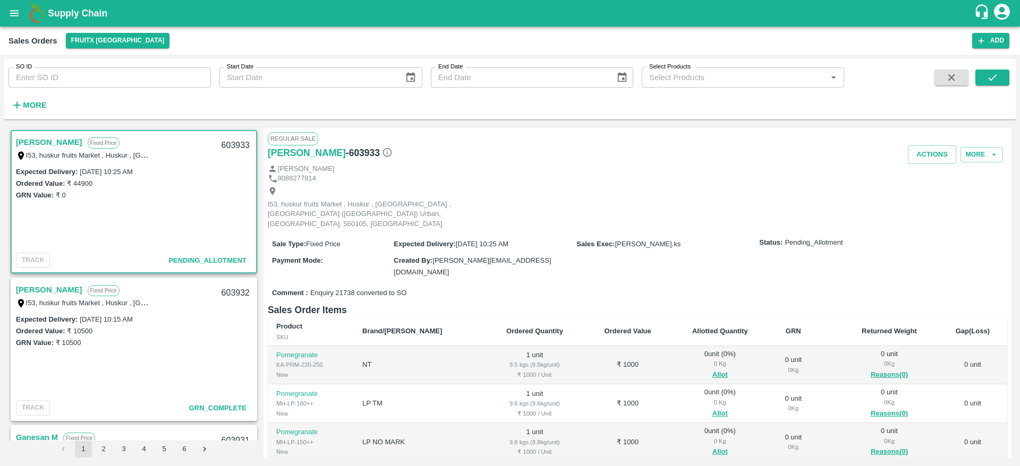
click at [22, 139] on link "[PERSON_NAME]" at bounding box center [49, 142] width 66 height 14
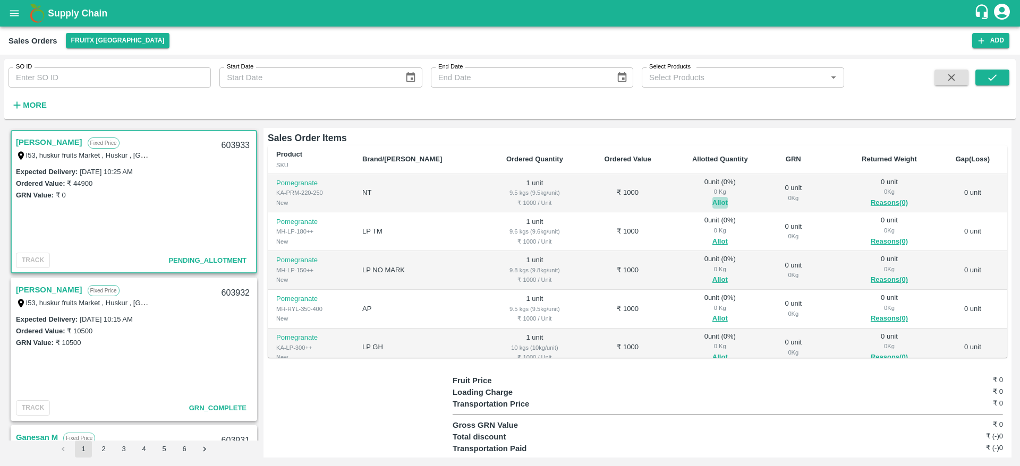
click at [712, 197] on button "Allot" at bounding box center [719, 203] width 15 height 12
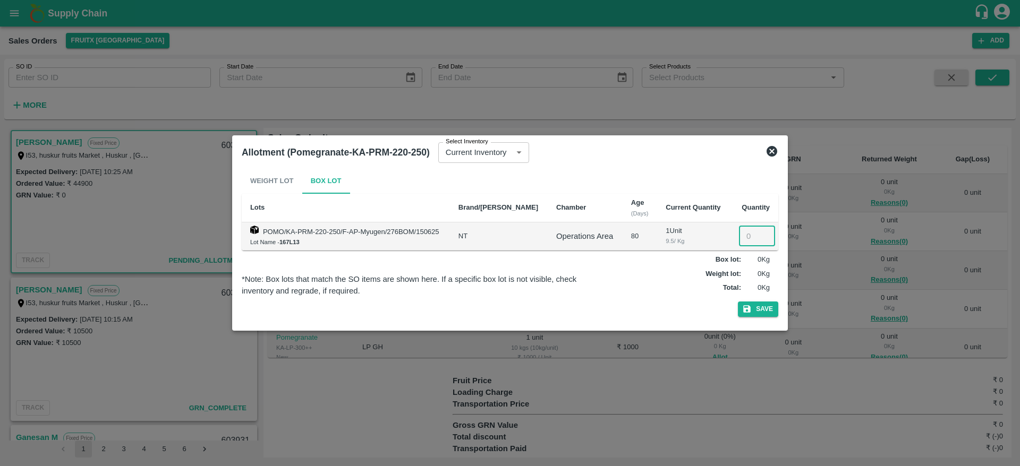
click at [743, 233] on input "number" at bounding box center [757, 236] width 36 height 20
type input "1"
click at [751, 314] on button "Save" at bounding box center [758, 309] width 40 height 15
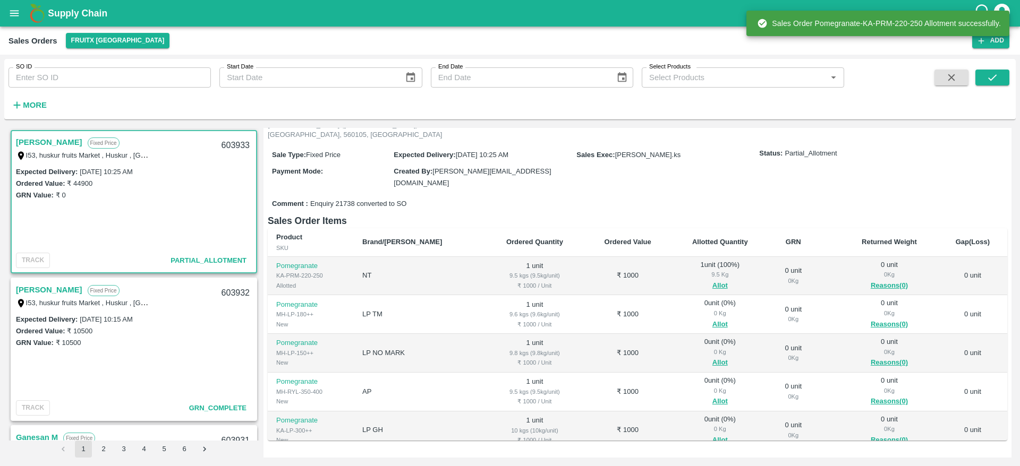
scroll to position [92, 0]
click at [712, 316] on button "Allot" at bounding box center [719, 322] width 15 height 12
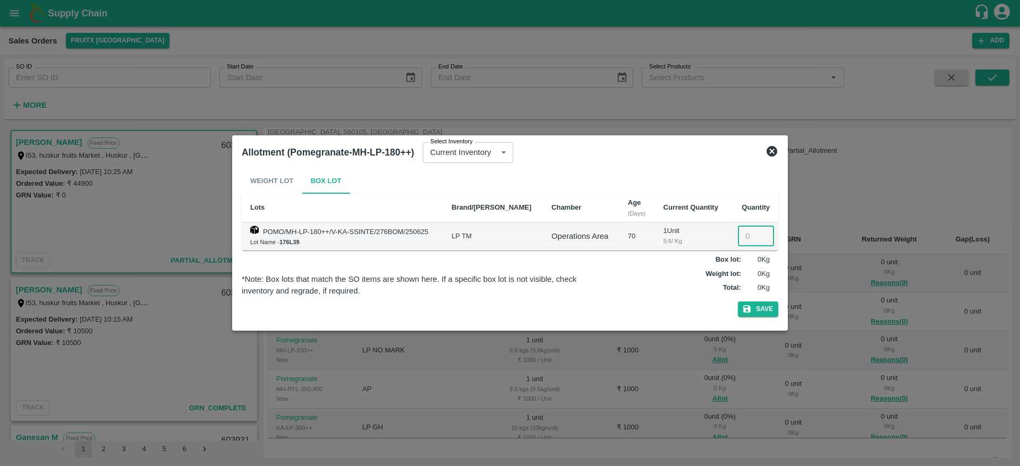
click at [747, 233] on input "number" at bounding box center [756, 236] width 36 height 20
type input "1"
click at [760, 309] on button "Save" at bounding box center [758, 309] width 40 height 15
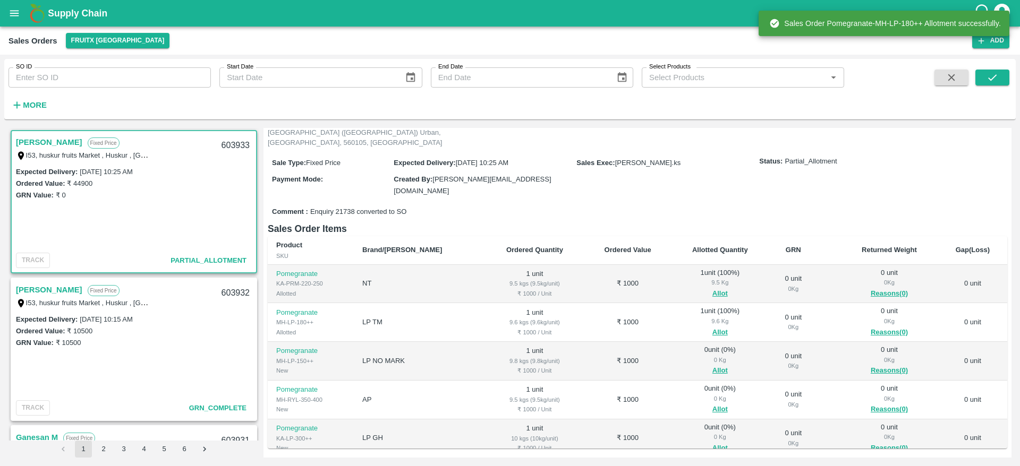
scroll to position [84, 0]
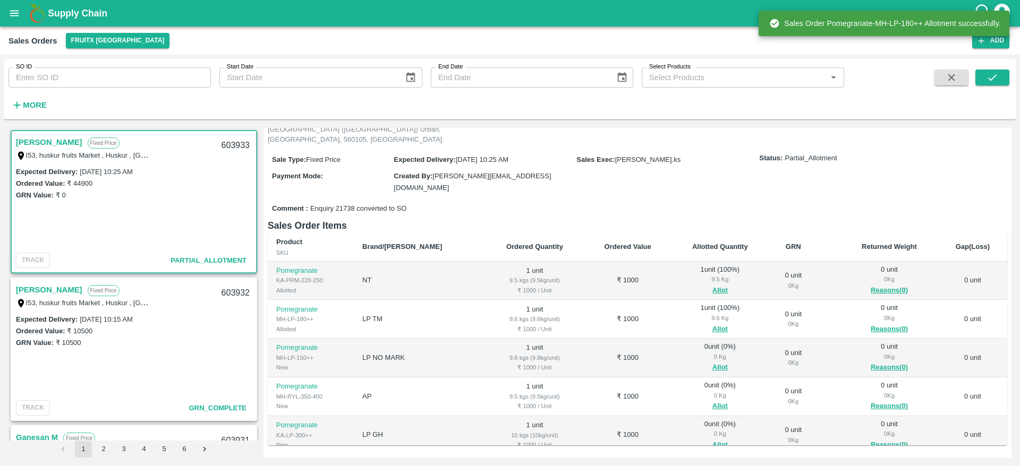
click at [692, 352] on div "0 Kg" at bounding box center [719, 357] width 81 height 10
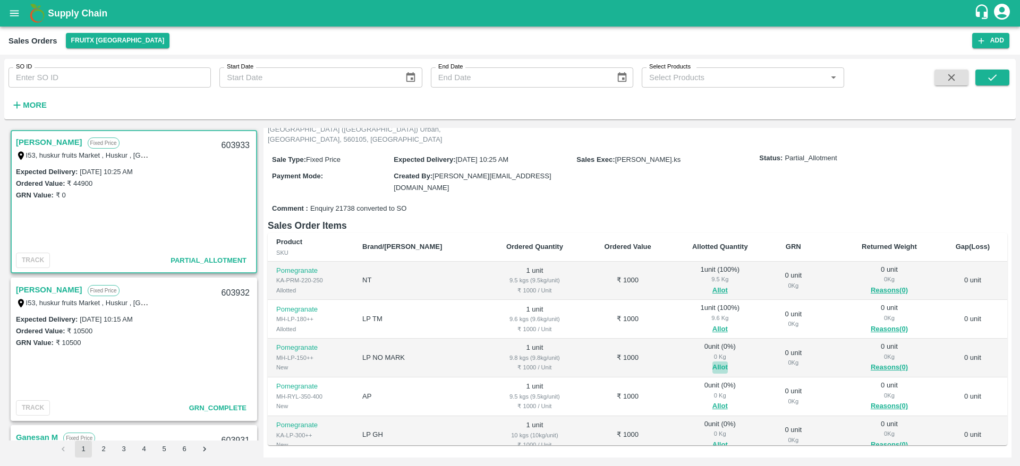
click at [712, 362] on button "Allot" at bounding box center [719, 368] width 15 height 12
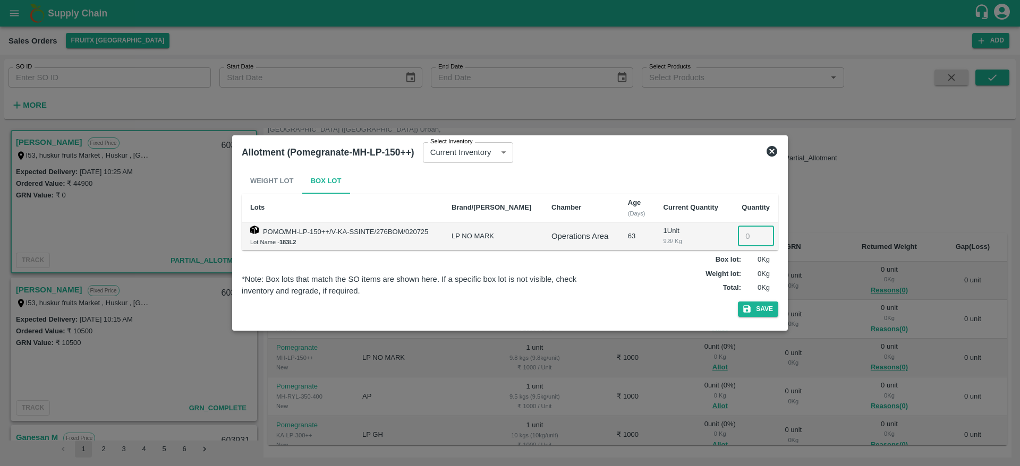
click at [740, 237] on input "number" at bounding box center [756, 236] width 36 height 20
type input "1"
click at [745, 314] on button "Save" at bounding box center [758, 309] width 40 height 15
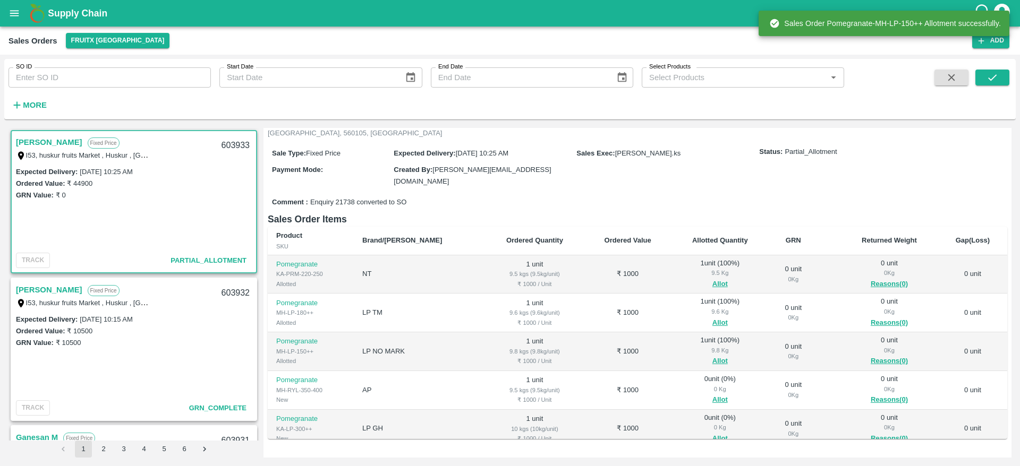
scroll to position [93, 0]
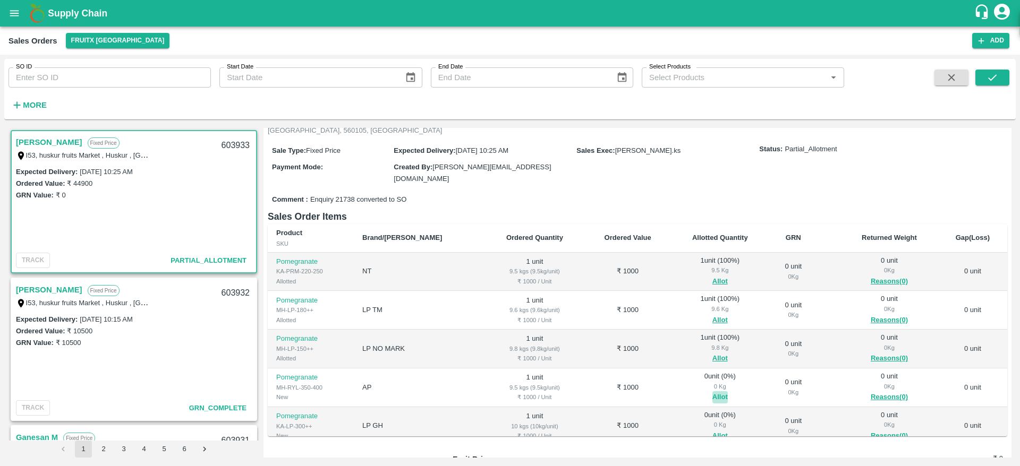
click at [712, 391] on button "Allot" at bounding box center [719, 397] width 15 height 12
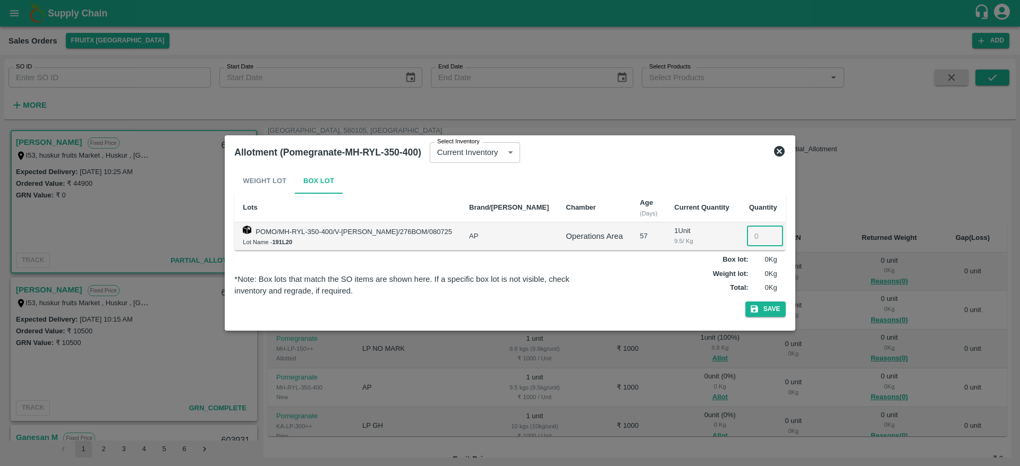
click at [747, 237] on input "number" at bounding box center [765, 236] width 36 height 20
type input "1"
click at [767, 317] on div "Weight Lot Box Lot Lots Brand/Marka Chamber Age (Days) Current Quantity Quantit…" at bounding box center [509, 244] width 551 height 153
click at [767, 314] on button "Save" at bounding box center [765, 309] width 40 height 15
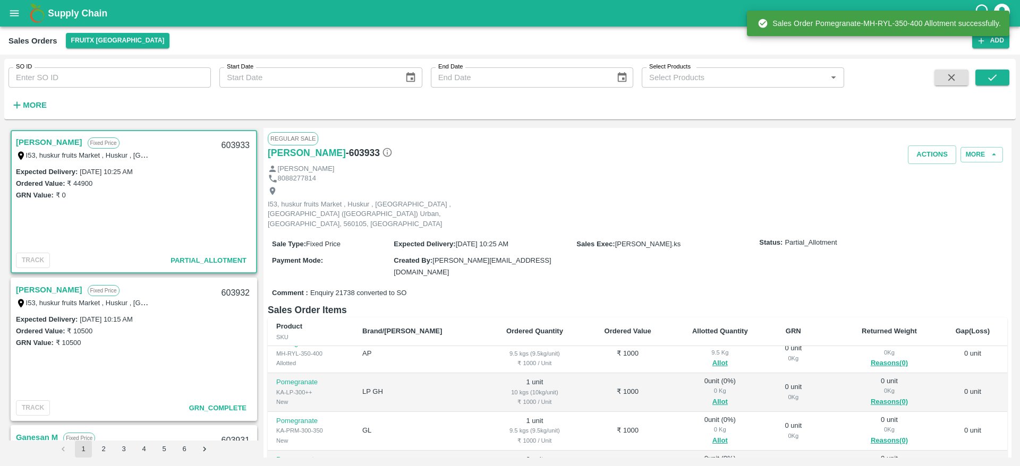
scroll to position [135, 0]
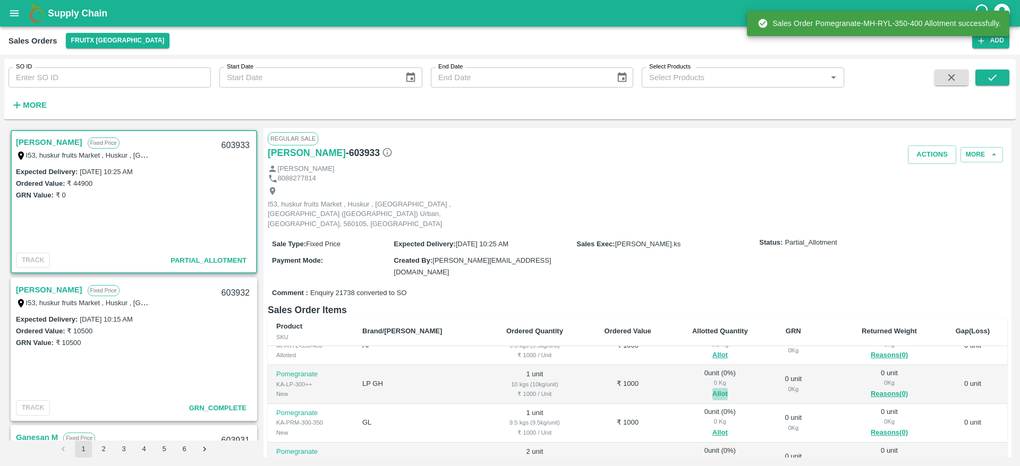
click at [712, 388] on button "Allot" at bounding box center [719, 394] width 15 height 12
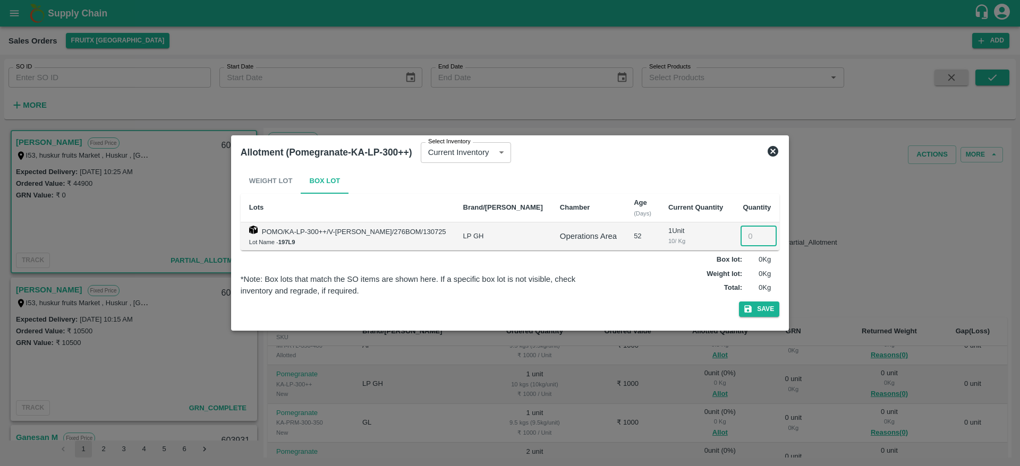
click at [744, 240] on input "number" at bounding box center [758, 236] width 36 height 20
type input "1"
click at [769, 309] on button "Save" at bounding box center [759, 309] width 40 height 15
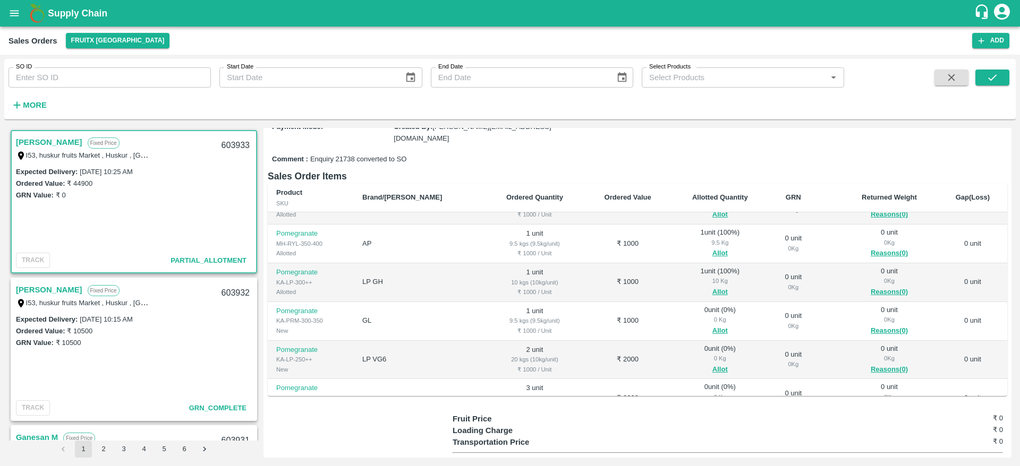
scroll to position [118, 0]
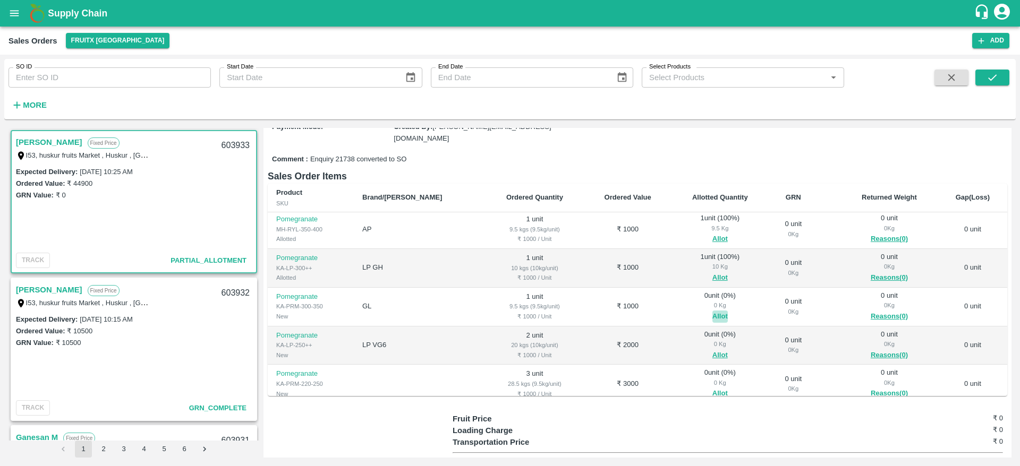
click at [712, 311] on button "Allot" at bounding box center [719, 317] width 15 height 12
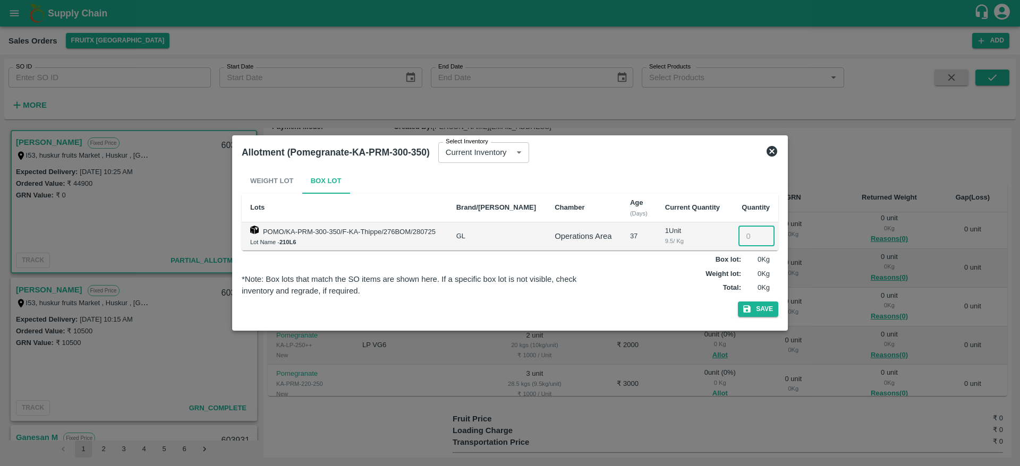
click at [744, 243] on input "number" at bounding box center [756, 236] width 36 height 20
type input "1"
click at [760, 307] on button "Save" at bounding box center [758, 309] width 40 height 15
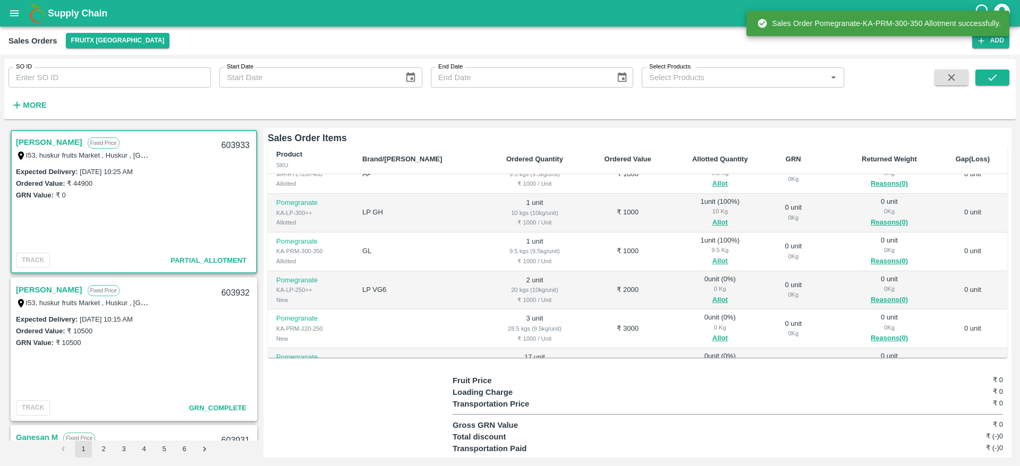
scroll to position [139, 0]
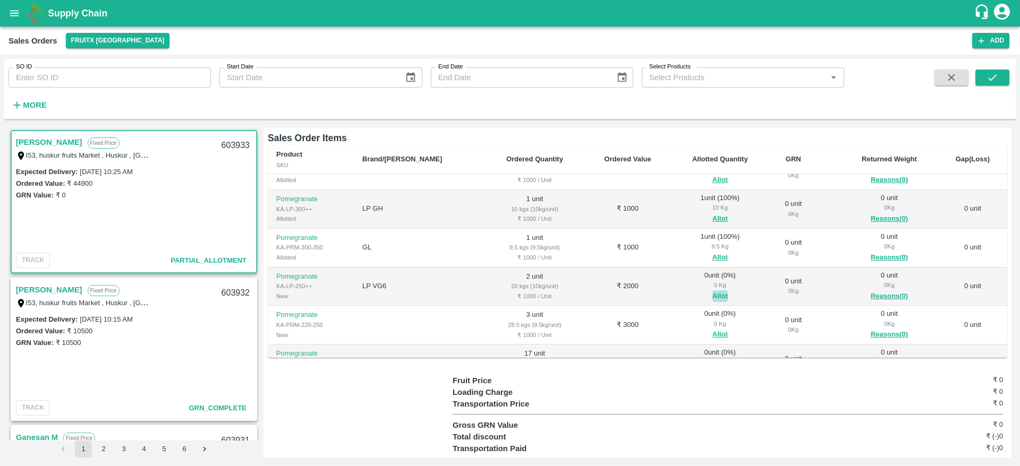
click at [712, 291] on button "Allot" at bounding box center [719, 297] width 15 height 12
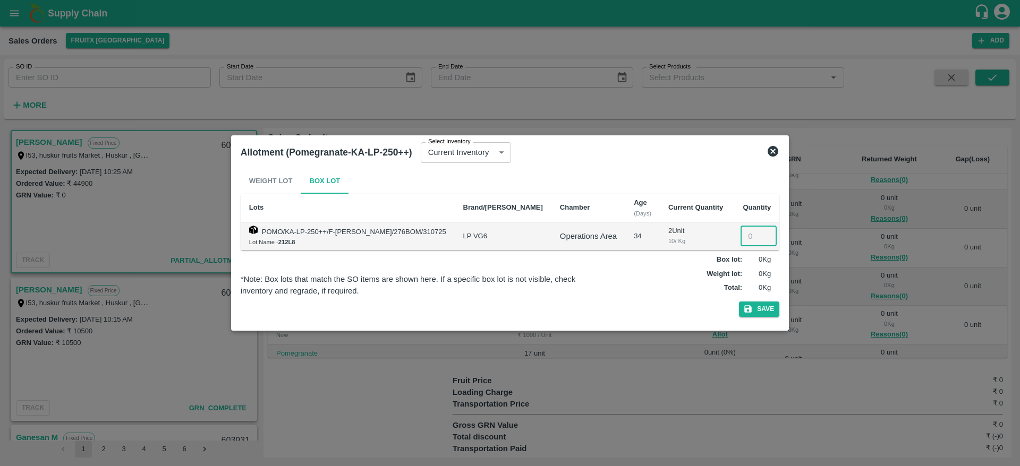
click at [745, 231] on input "number" at bounding box center [758, 236] width 36 height 20
type input "2"
click at [764, 303] on button "Save" at bounding box center [759, 309] width 40 height 15
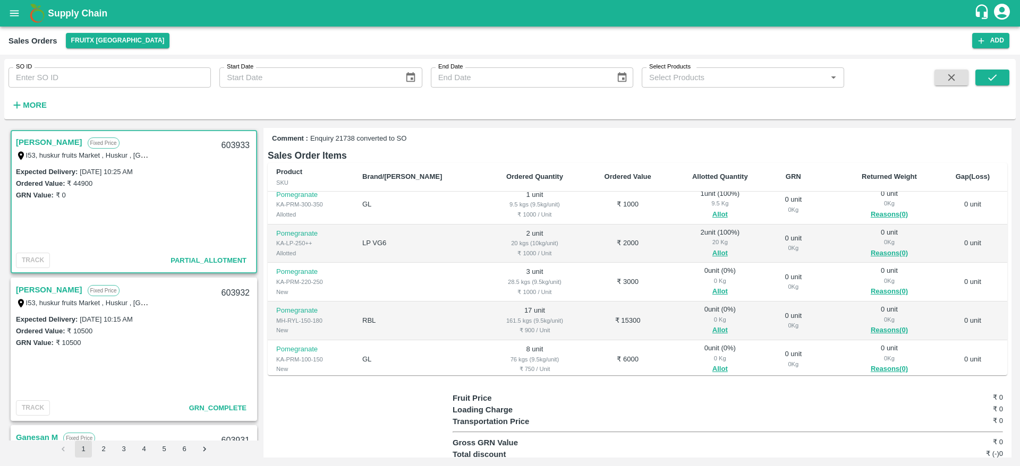
scroll to position [198, 0]
click at [712, 287] on button "Allot" at bounding box center [719, 293] width 15 height 12
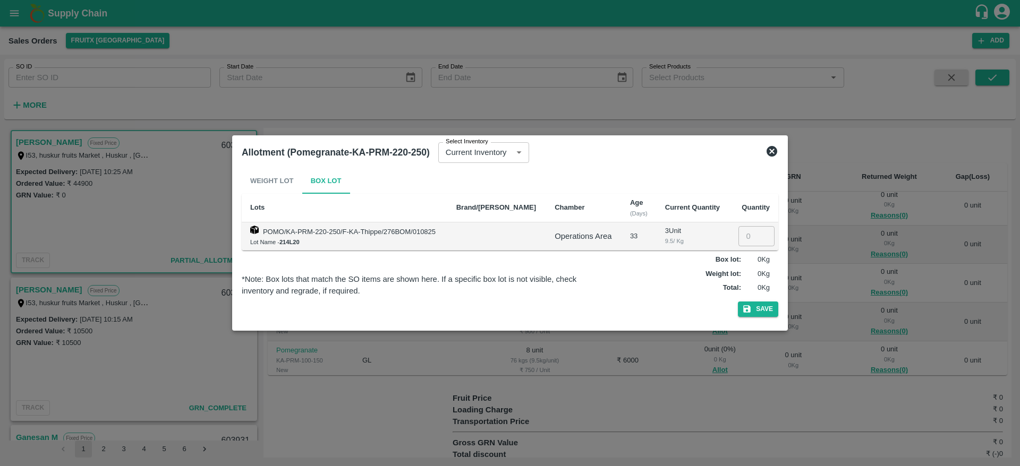
click at [750, 233] on input "number" at bounding box center [756, 236] width 36 height 20
type input "03"
click at [758, 307] on button "Save" at bounding box center [758, 309] width 40 height 15
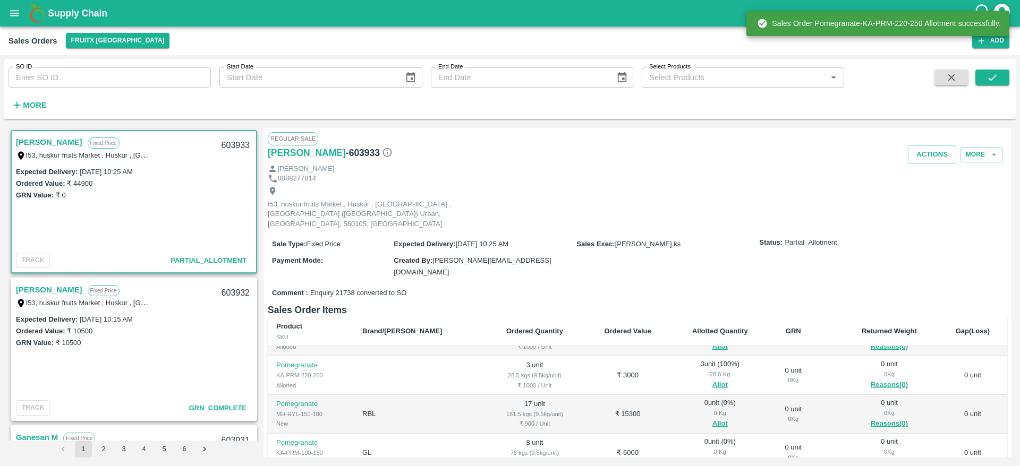
scroll to position [10, 0]
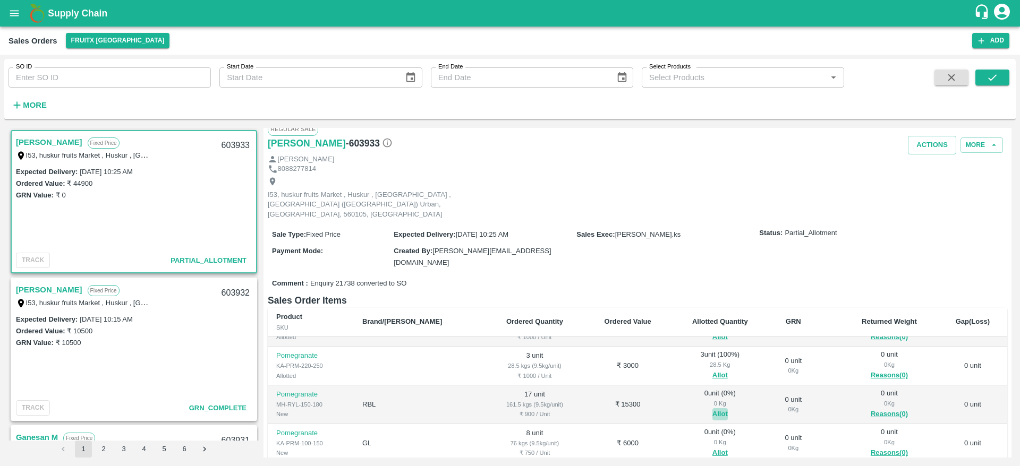
click at [712, 408] on button "Allot" at bounding box center [719, 414] width 15 height 12
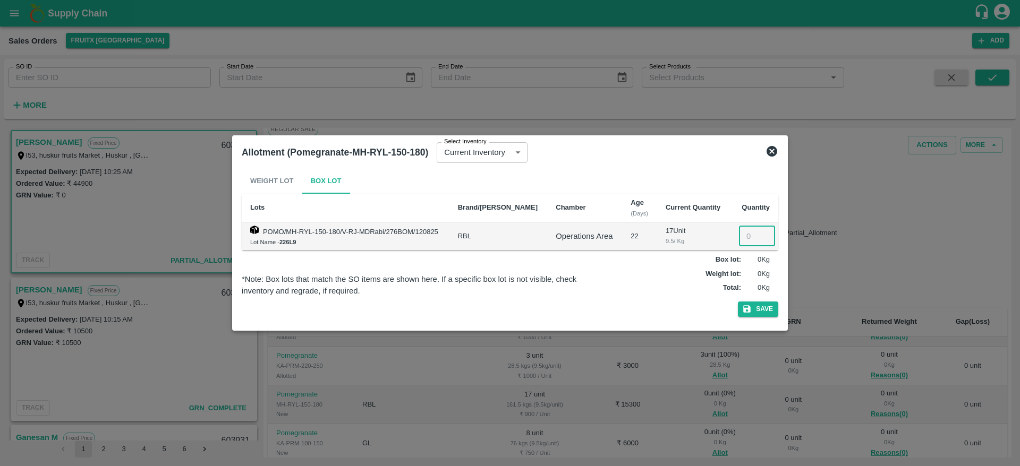
click at [750, 236] on input "number" at bounding box center [757, 236] width 36 height 20
type input "17"
click at [768, 314] on button "Save" at bounding box center [758, 309] width 40 height 15
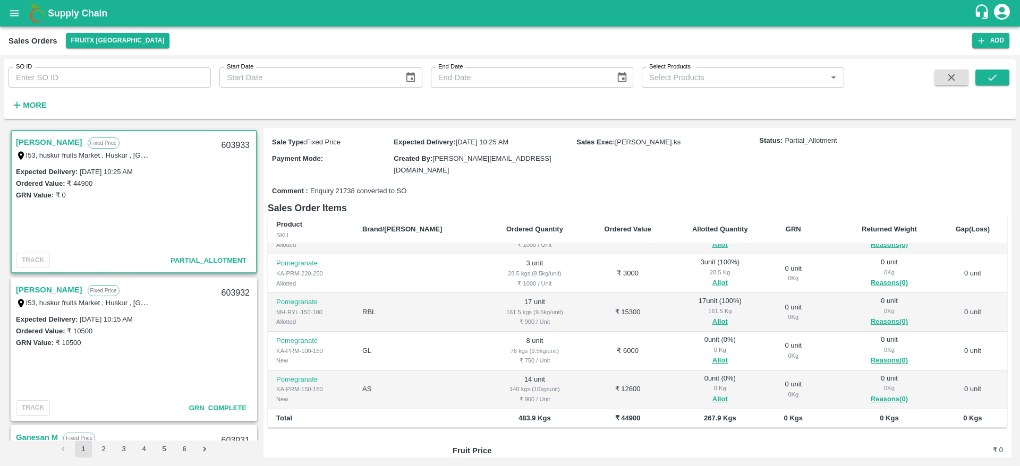
scroll to position [112, 0]
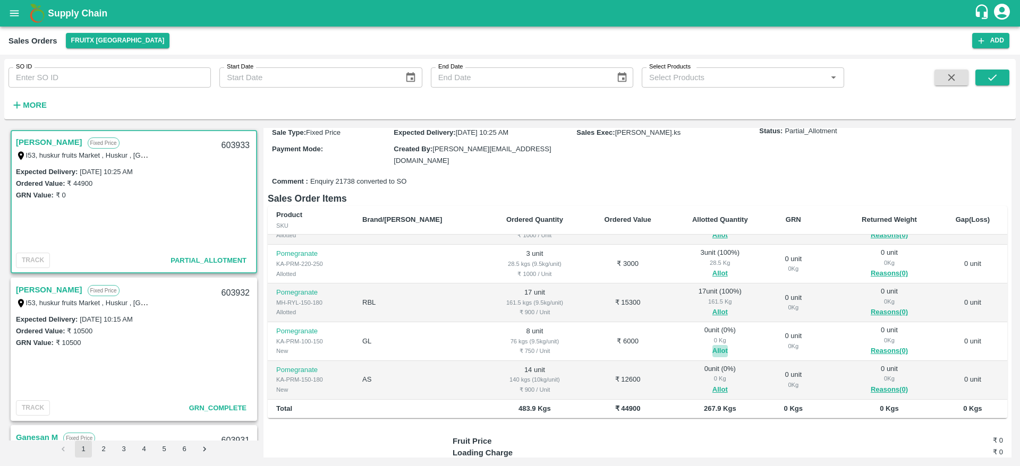
click at [712, 345] on button "Allot" at bounding box center [719, 351] width 15 height 12
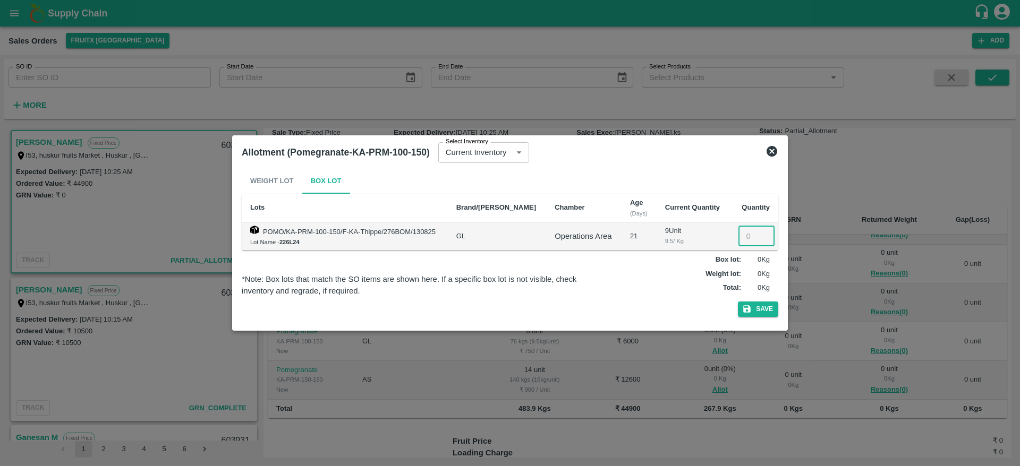
click at [744, 236] on input "number" at bounding box center [756, 236] width 36 height 20
type input "8"
click at [752, 310] on button "Save" at bounding box center [758, 309] width 40 height 15
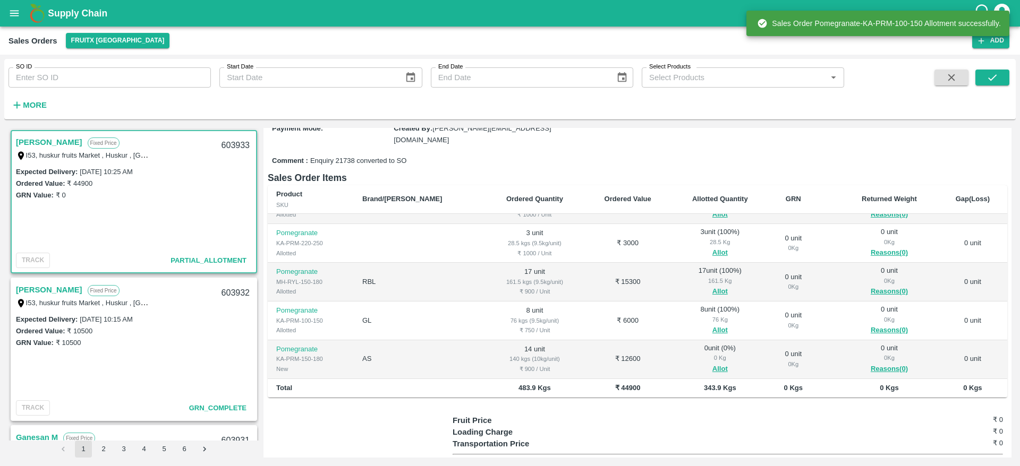
scroll to position [140, 0]
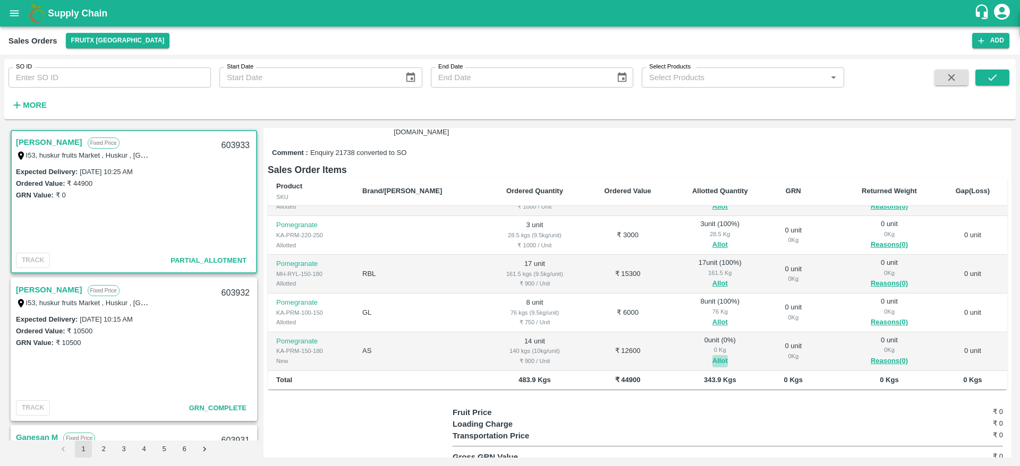
click at [712, 355] on button "Allot" at bounding box center [719, 361] width 15 height 12
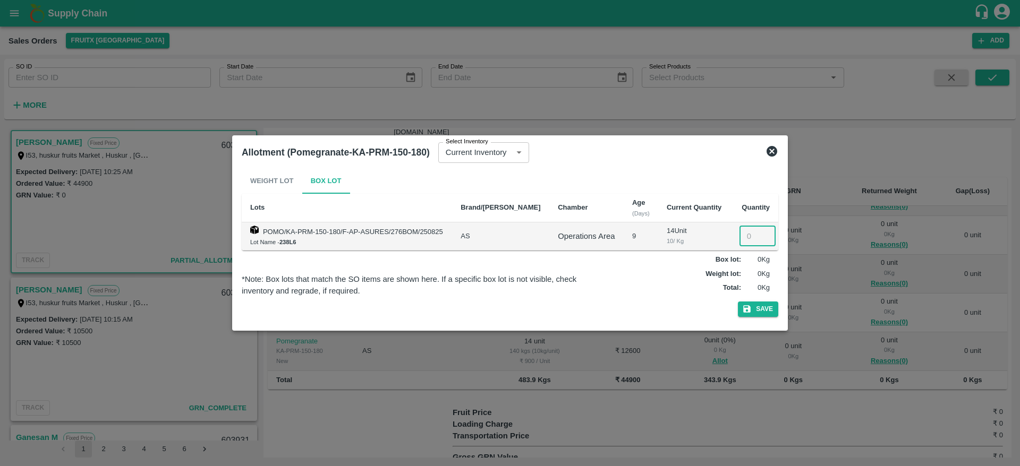
click at [745, 238] on input "number" at bounding box center [757, 236] width 36 height 20
type input "14"
click at [759, 317] on button "Save" at bounding box center [758, 309] width 40 height 15
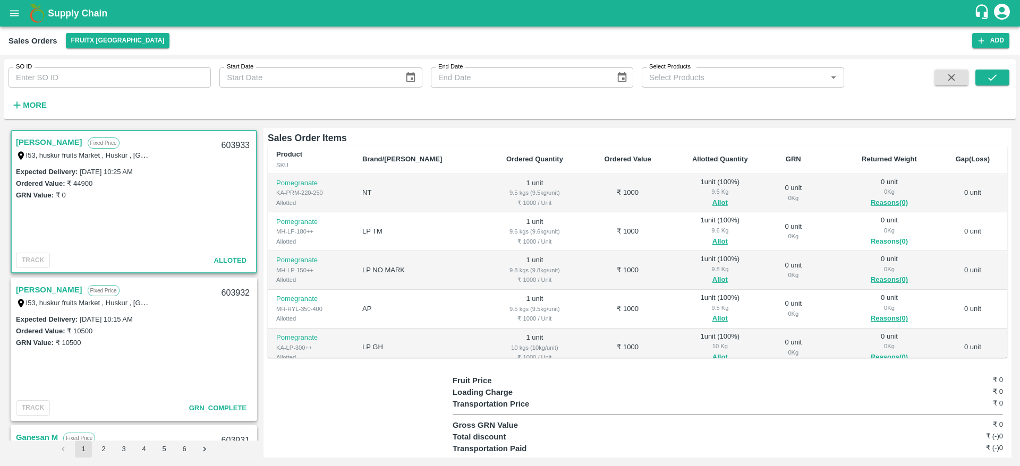
scroll to position [0, 0]
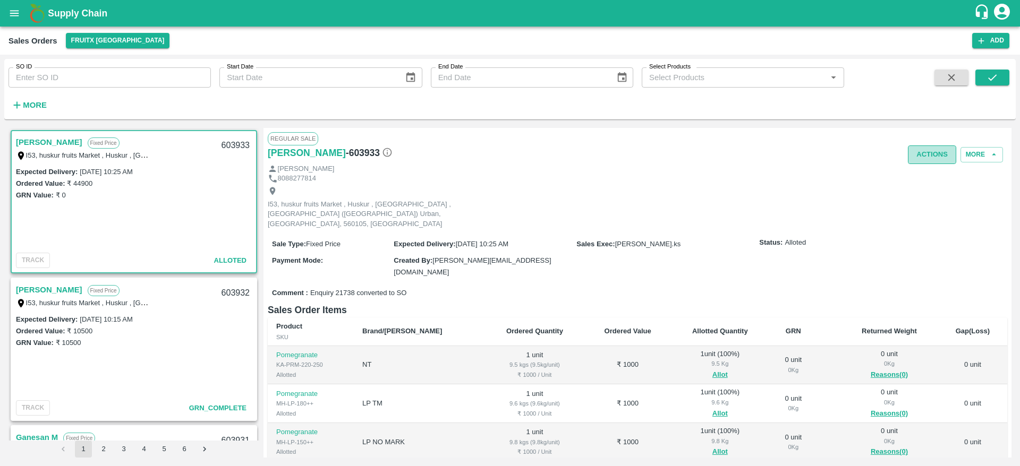
click at [940, 154] on button "Actions" at bounding box center [932, 155] width 48 height 19
click at [702, 250] on div at bounding box center [510, 233] width 1020 height 466
click at [240, 148] on div "603933" at bounding box center [235, 145] width 41 height 25
copy div "603933"
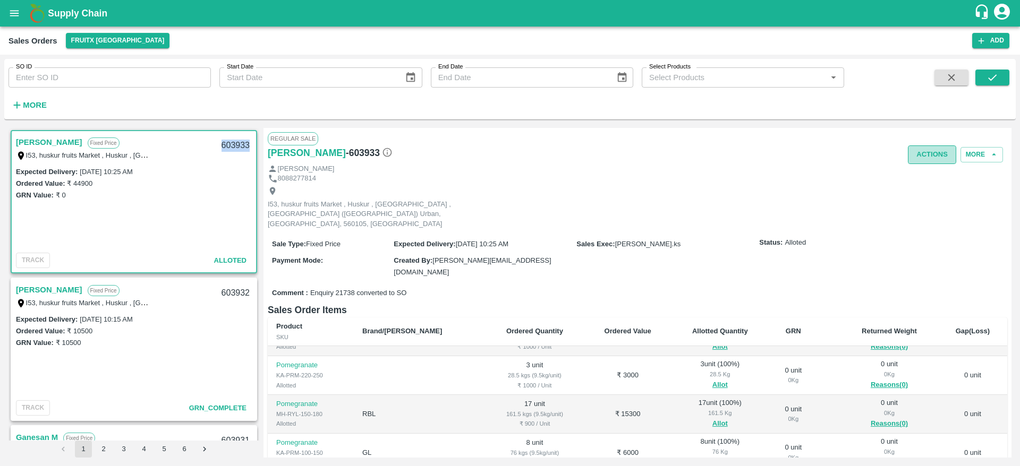
click at [920, 157] on button "Actions" at bounding box center [932, 155] width 48 height 19
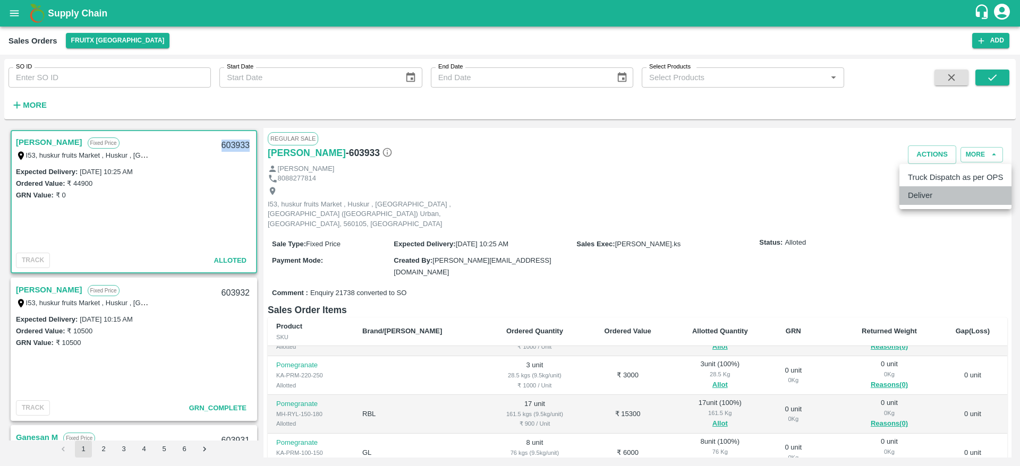
click at [931, 198] on li "Deliver" at bounding box center [955, 195] width 112 height 18
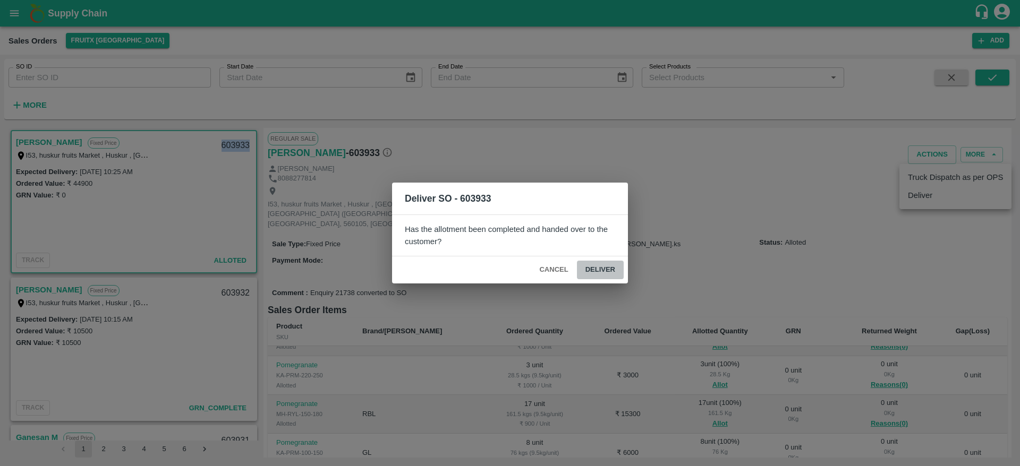
click at [609, 275] on button "Deliver" at bounding box center [600, 270] width 47 height 19
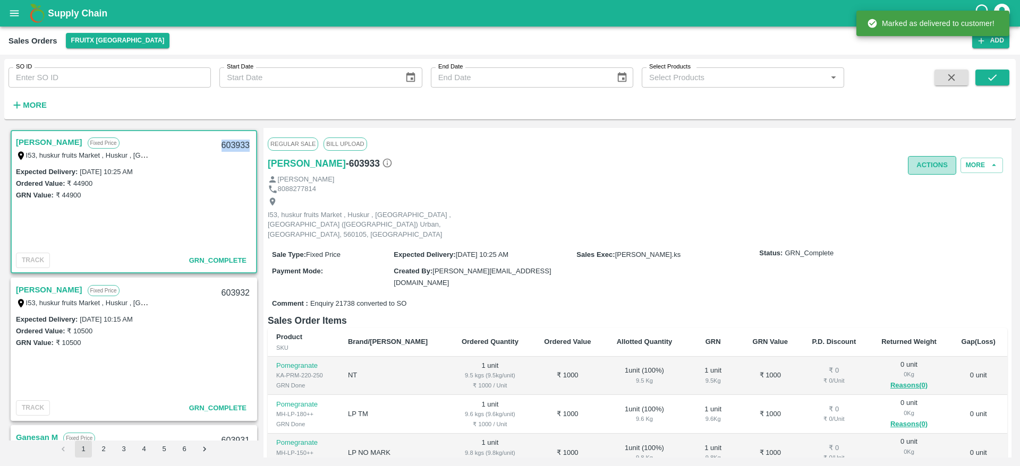
click at [922, 164] on button "Actions" at bounding box center [932, 165] width 48 height 19
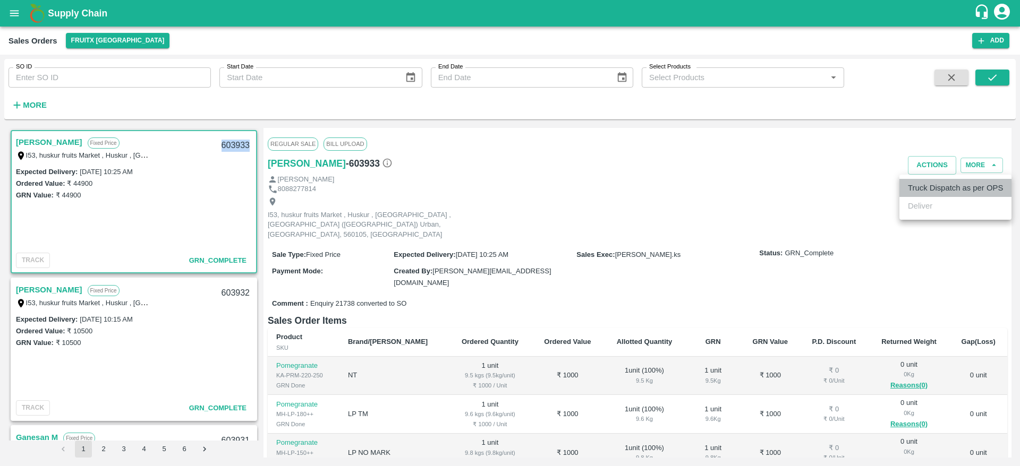
click at [913, 185] on li "Truck Dispatch as per OPS" at bounding box center [955, 188] width 112 height 18
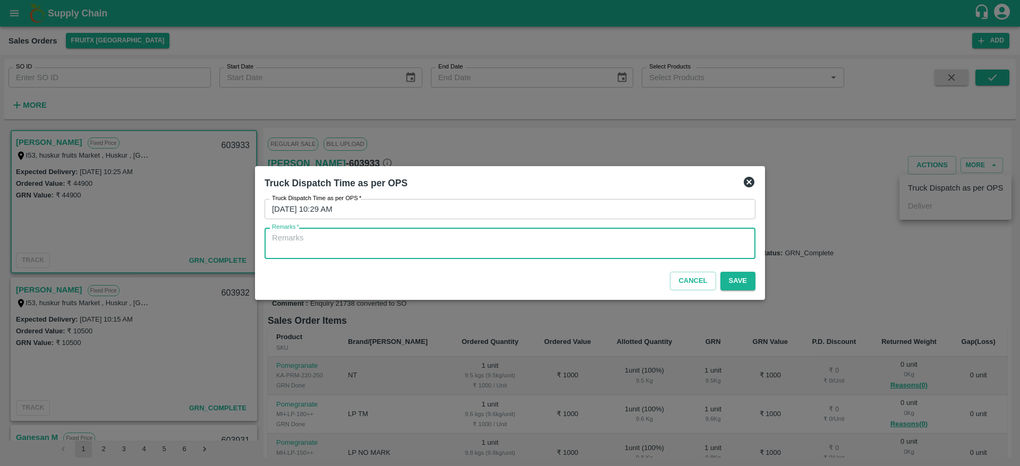
click at [488, 237] on textarea "Remarks   *" at bounding box center [510, 244] width 476 height 22
type textarea "OTD"
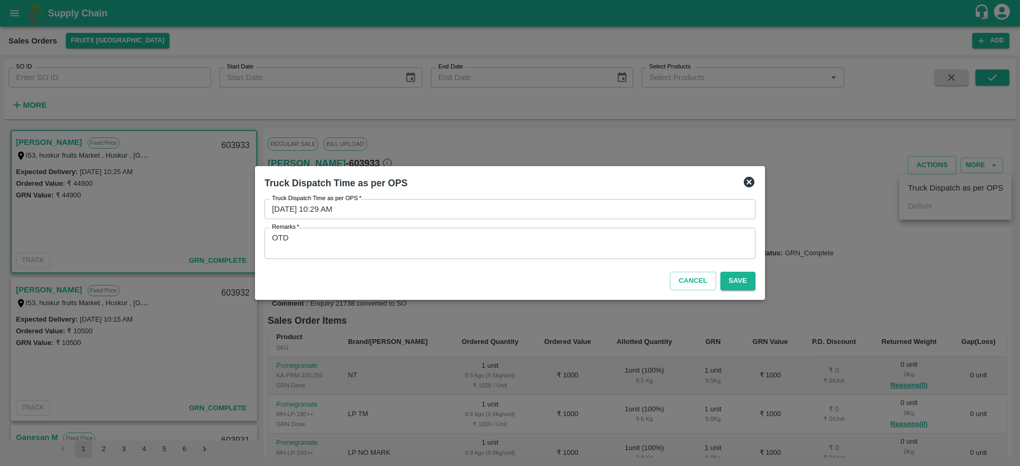
click at [735, 292] on div "Cancel Save" at bounding box center [509, 278] width 499 height 31
click at [736, 285] on button "Save" at bounding box center [737, 281] width 35 height 19
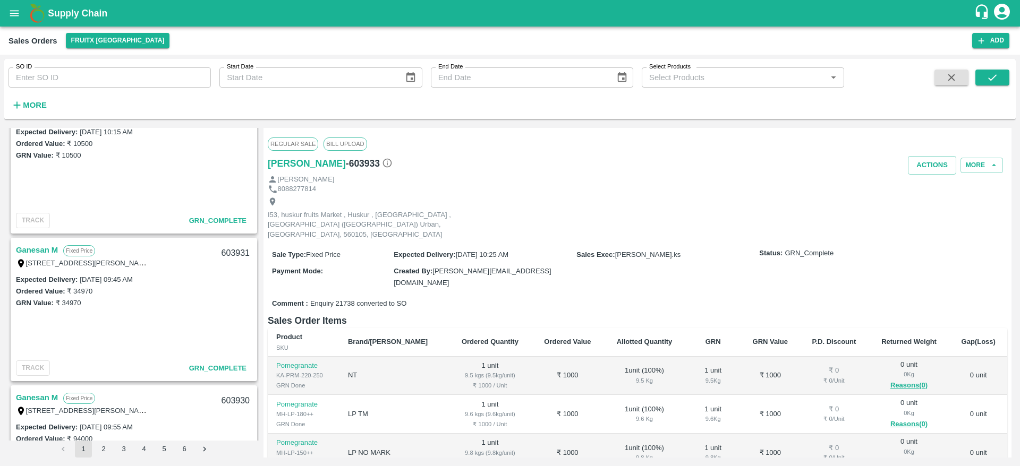
scroll to position [206, 0]
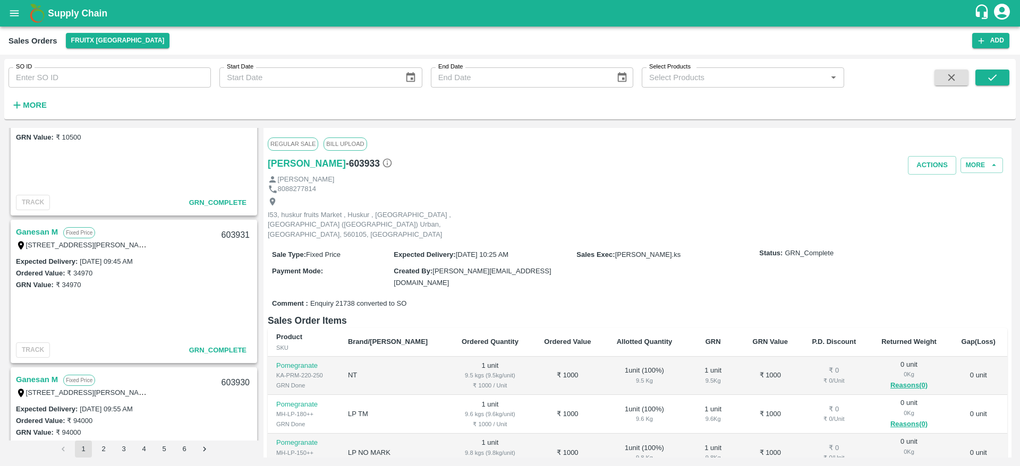
click at [42, 230] on link "Ganesan M" at bounding box center [37, 232] width 42 height 14
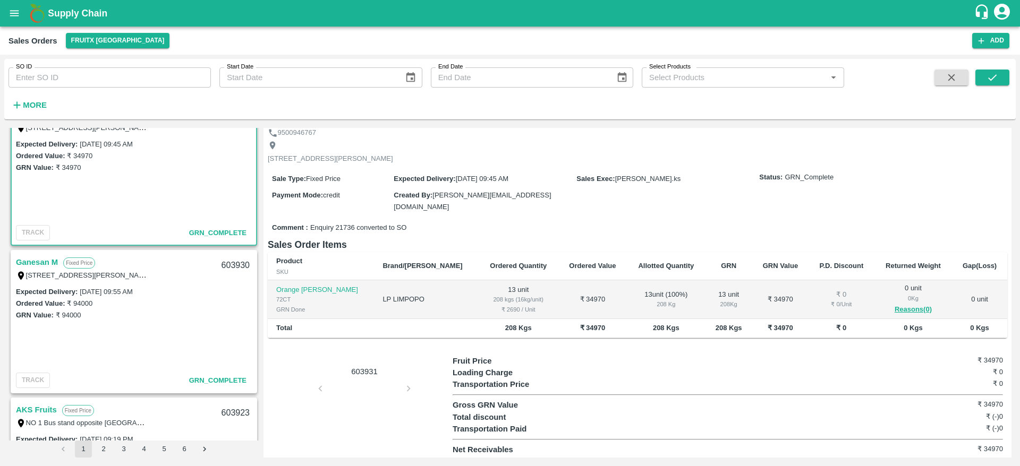
scroll to position [329, 0]
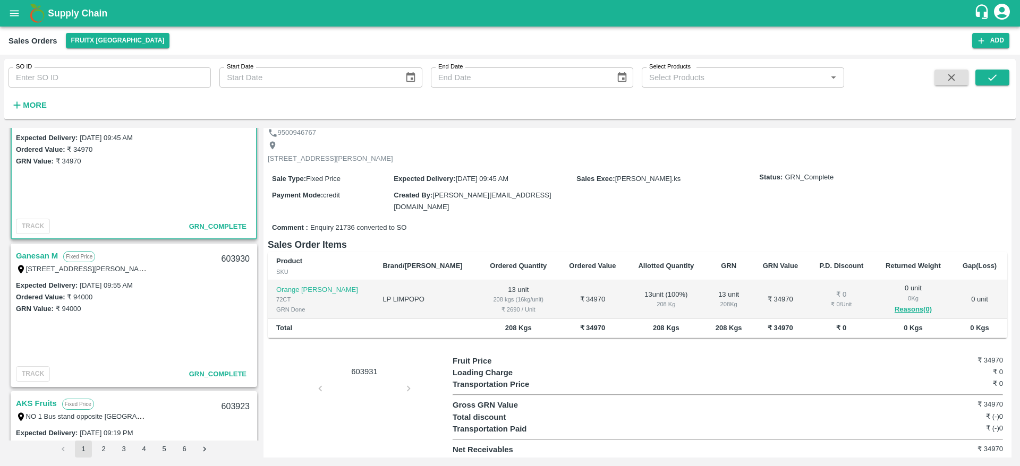
click at [55, 257] on link "Ganesan M" at bounding box center [37, 256] width 42 height 14
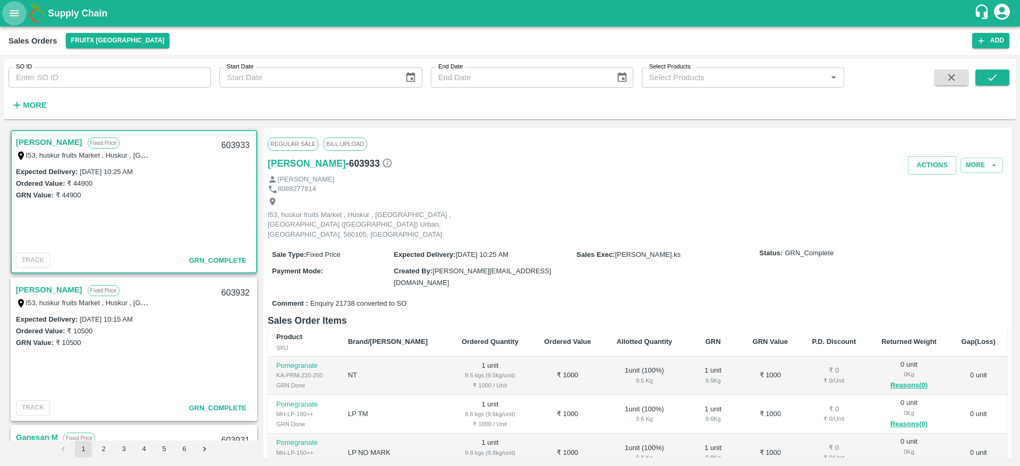
click at [19, 8] on icon "open drawer" at bounding box center [14, 13] width 12 height 12
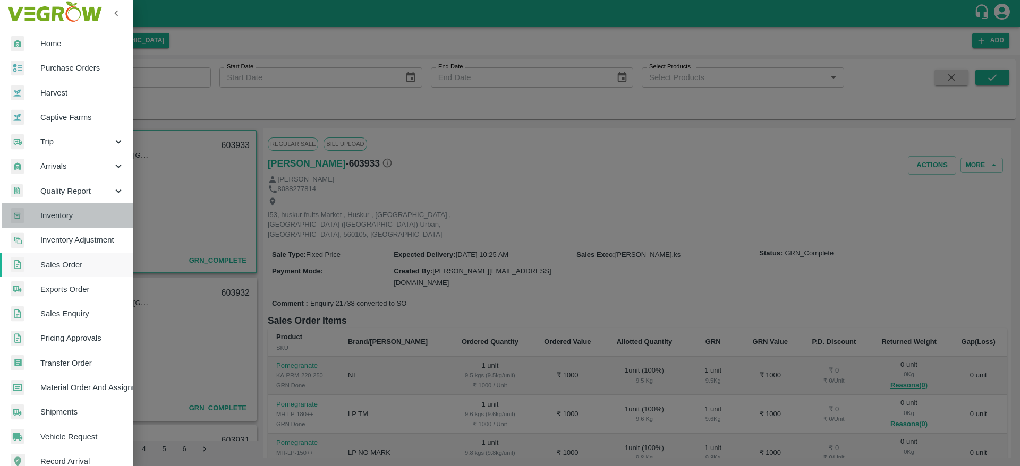
click at [69, 207] on link "Inventory" at bounding box center [66, 215] width 133 height 24
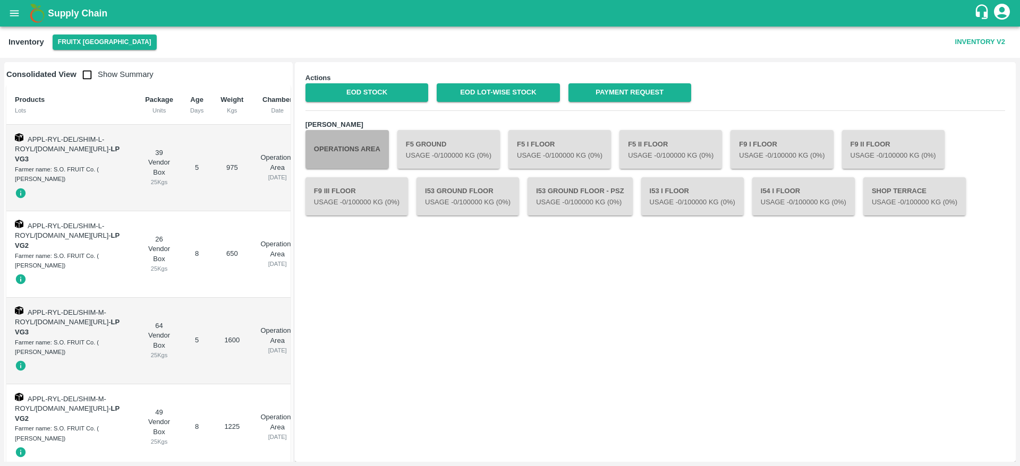
click at [354, 147] on button "Operations Area" at bounding box center [346, 149] width 83 height 38
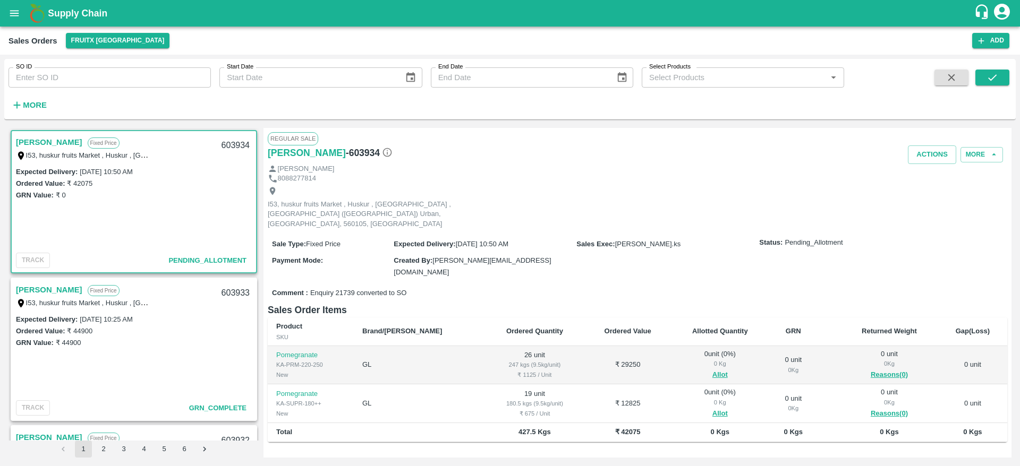
click at [36, 147] on link "[PERSON_NAME]" at bounding box center [49, 142] width 66 height 14
click at [33, 144] on link "[PERSON_NAME]" at bounding box center [49, 142] width 66 height 14
click at [29, 146] on link "[PERSON_NAME]" at bounding box center [49, 142] width 66 height 14
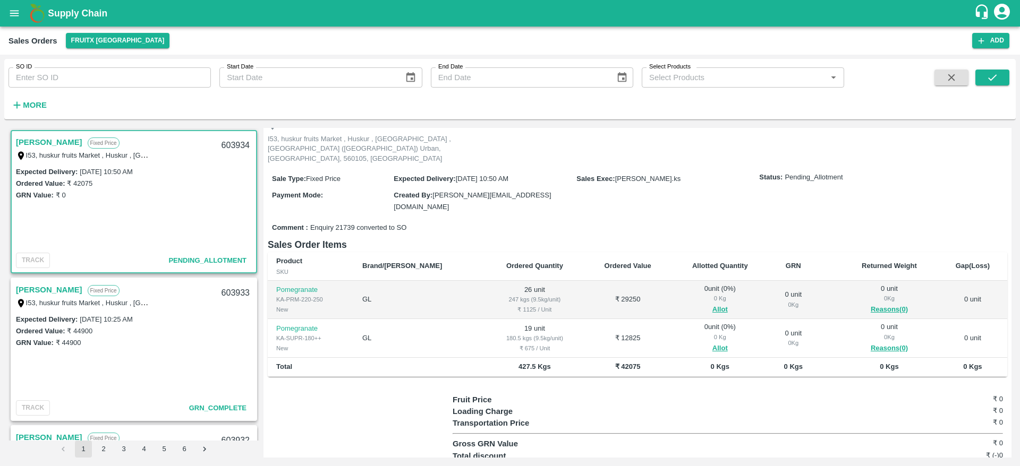
scroll to position [67, 0]
click at [237, 144] on div "603934" at bounding box center [235, 145] width 41 height 25
copy div "603934"
click at [712, 302] on button "Allot" at bounding box center [719, 308] width 15 height 12
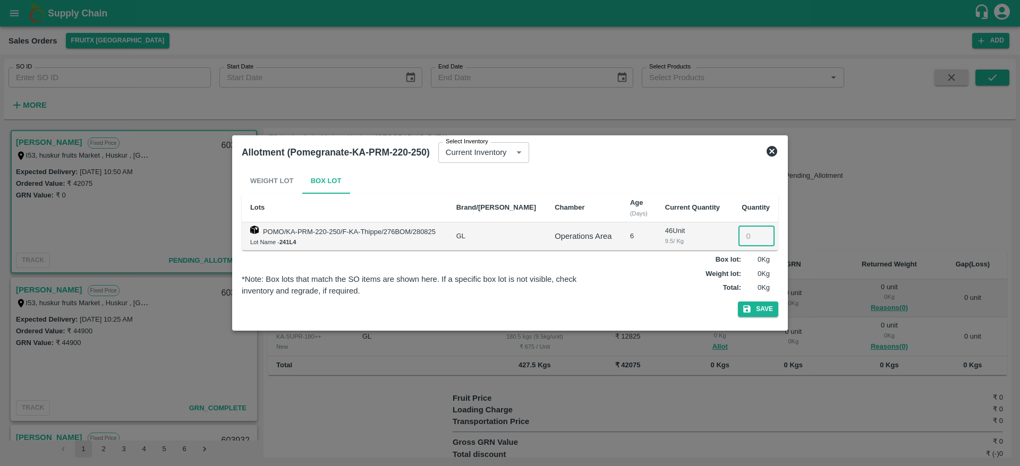
click at [742, 237] on input "number" at bounding box center [756, 236] width 36 height 20
type input "26"
click at [759, 308] on button "Save" at bounding box center [758, 309] width 40 height 15
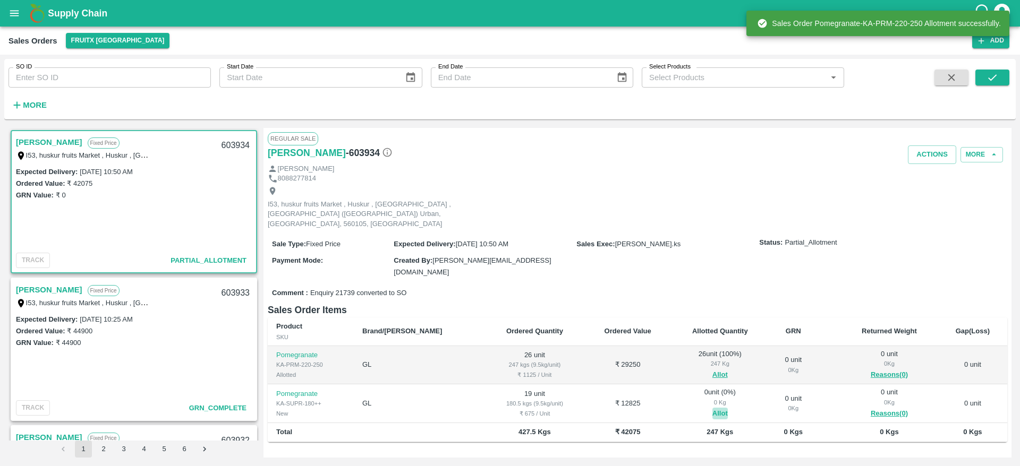
click at [712, 408] on button "Allot" at bounding box center [719, 414] width 15 height 12
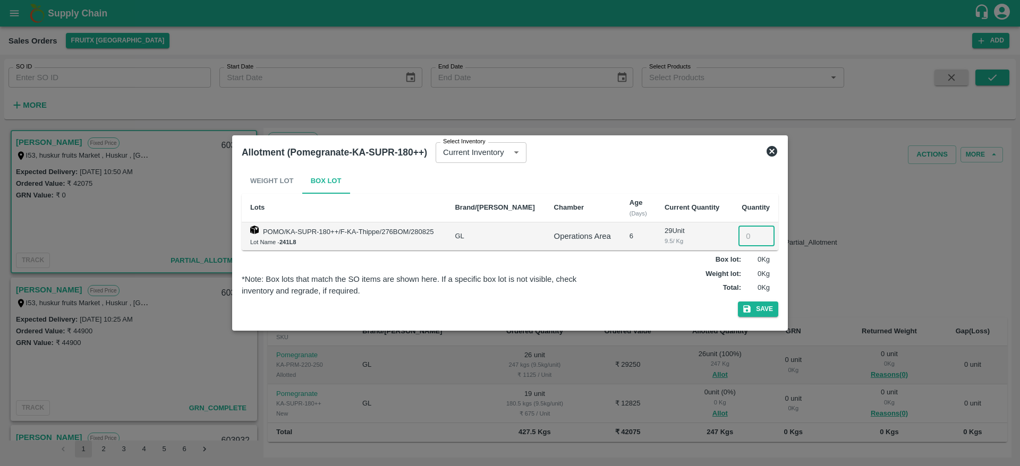
click at [746, 240] on input "number" at bounding box center [756, 236] width 36 height 20
type input "19"
click at [758, 310] on button "Save" at bounding box center [758, 309] width 40 height 15
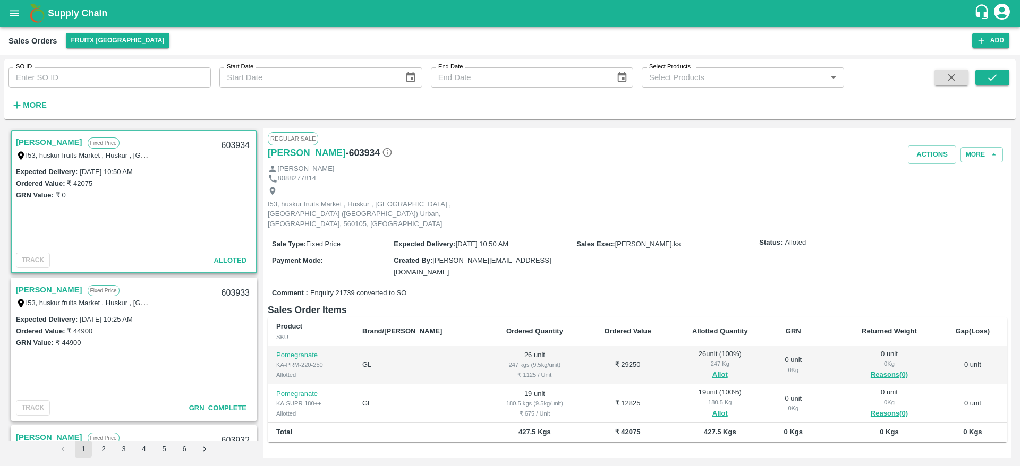
click at [35, 138] on link "[PERSON_NAME]" at bounding box center [49, 142] width 66 height 14
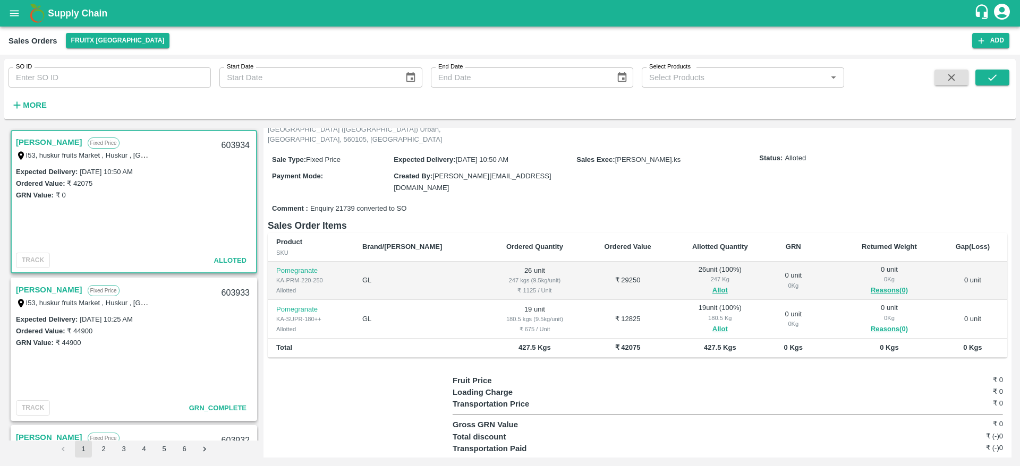
scroll to position [0, 0]
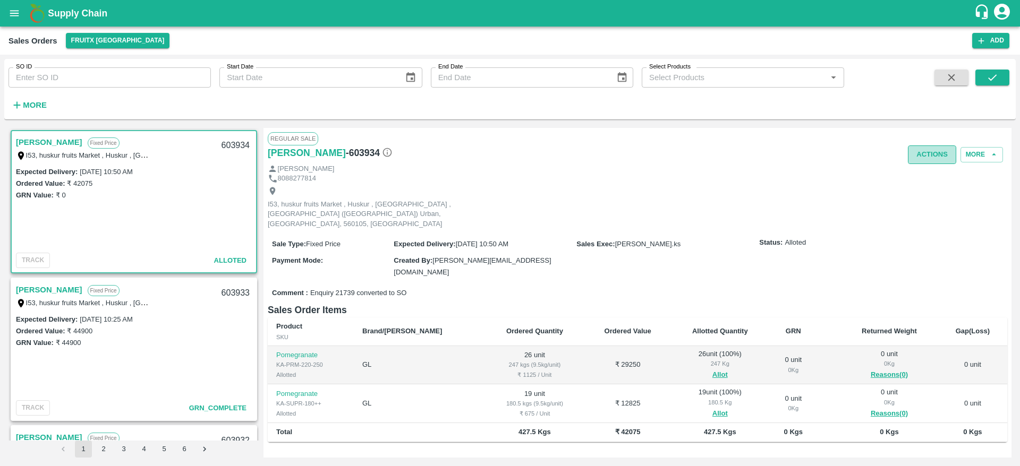
click at [935, 157] on button "Actions" at bounding box center [932, 155] width 48 height 19
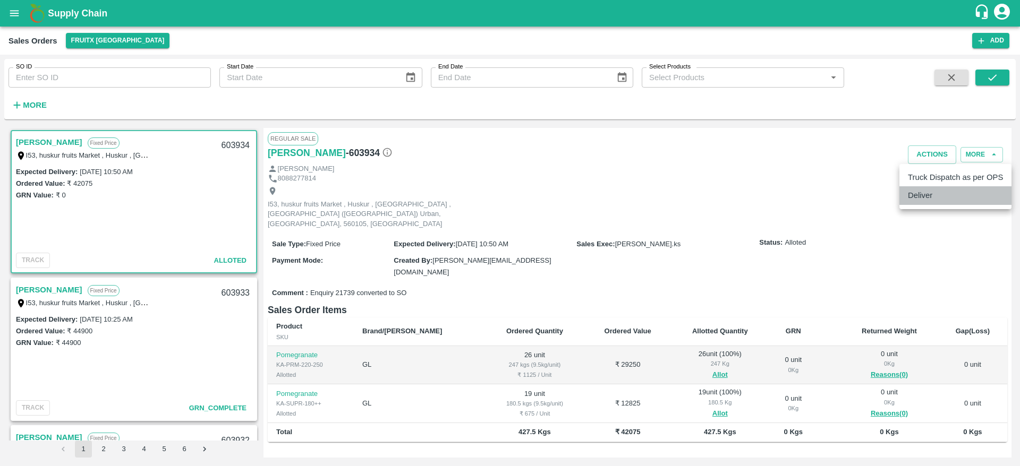
click at [933, 192] on li "Deliver" at bounding box center [955, 195] width 112 height 18
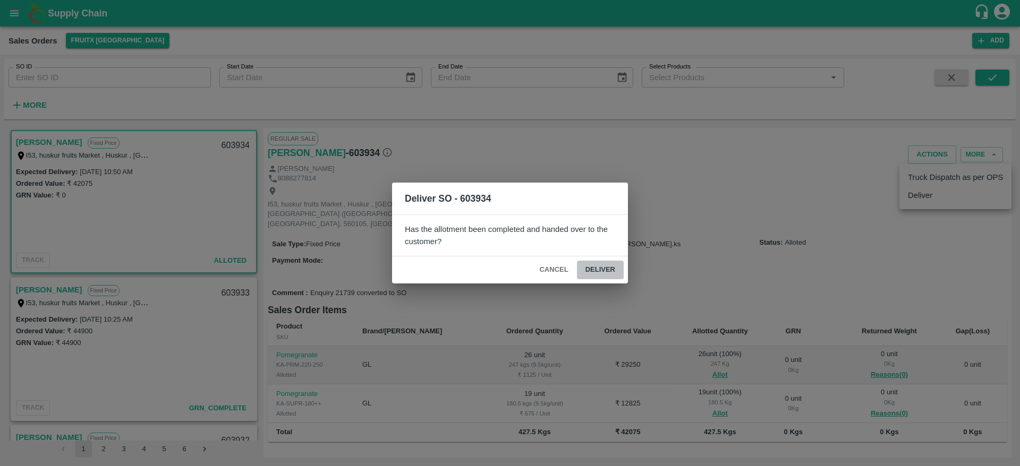
click at [605, 267] on button "Deliver" at bounding box center [600, 270] width 47 height 19
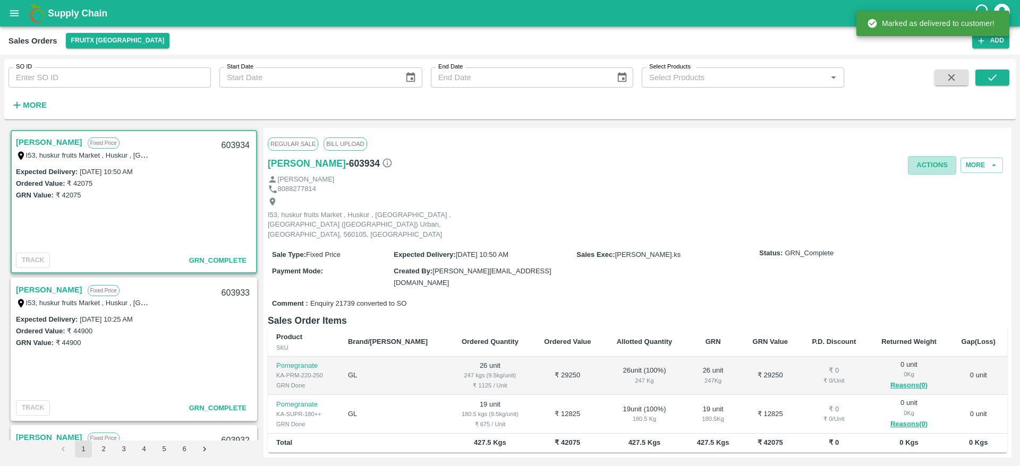
click at [926, 174] on button "Actions" at bounding box center [932, 165] width 48 height 19
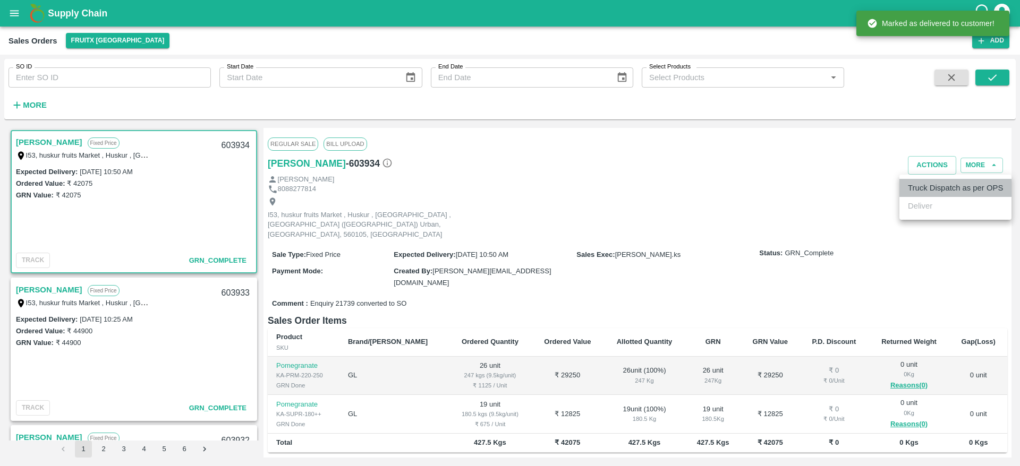
click at [926, 184] on li "Truck Dispatch as per OPS" at bounding box center [955, 188] width 112 height 18
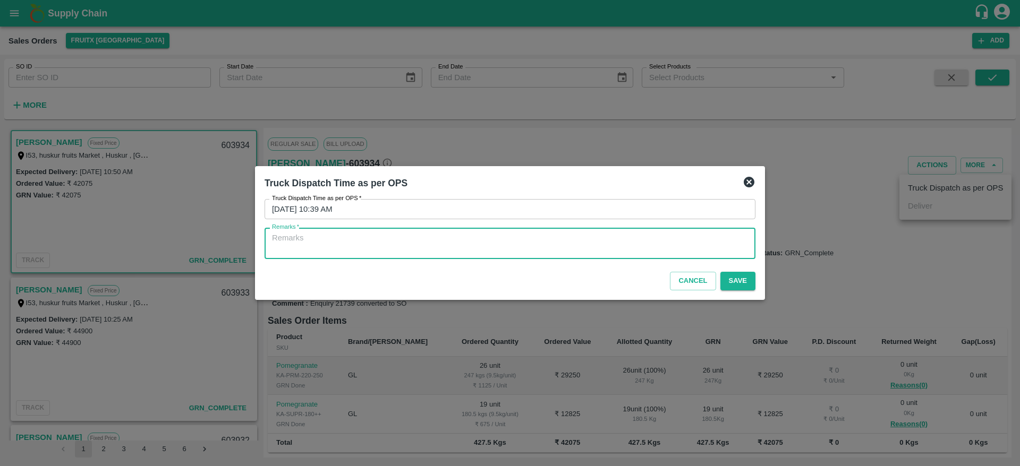
click at [541, 254] on textarea "Remarks   *" at bounding box center [510, 244] width 476 height 22
type textarea "OTD"
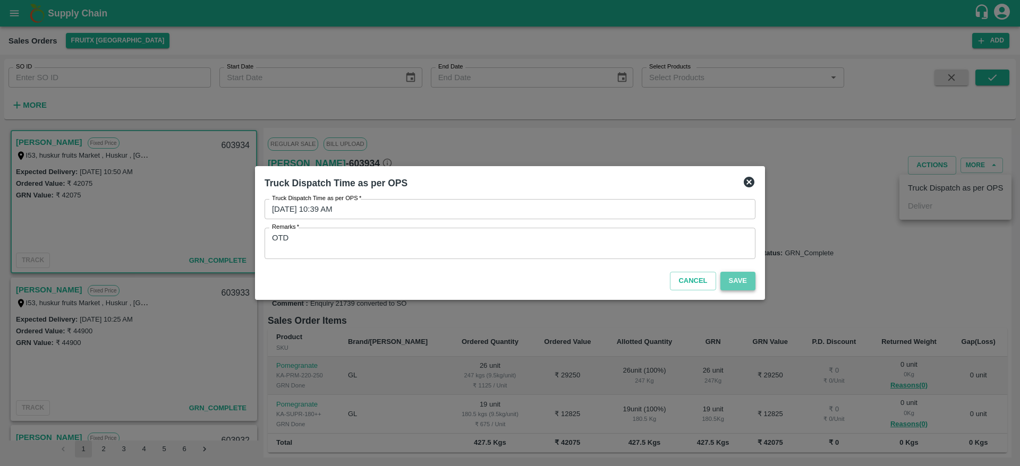
click at [740, 280] on button "Save" at bounding box center [737, 281] width 35 height 19
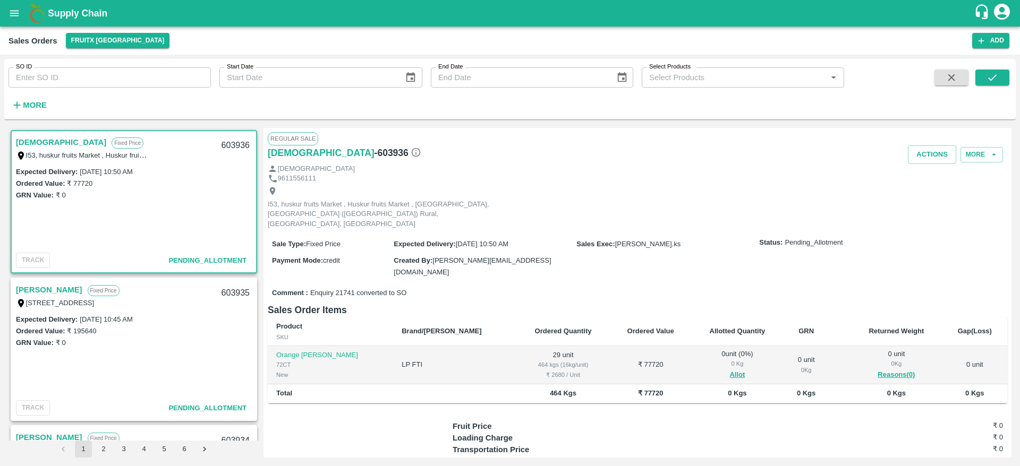
click at [36, 144] on link "[DEMOGRAPHIC_DATA]" at bounding box center [61, 142] width 90 height 14
click at [31, 137] on link "[DEMOGRAPHIC_DATA]" at bounding box center [61, 142] width 90 height 14
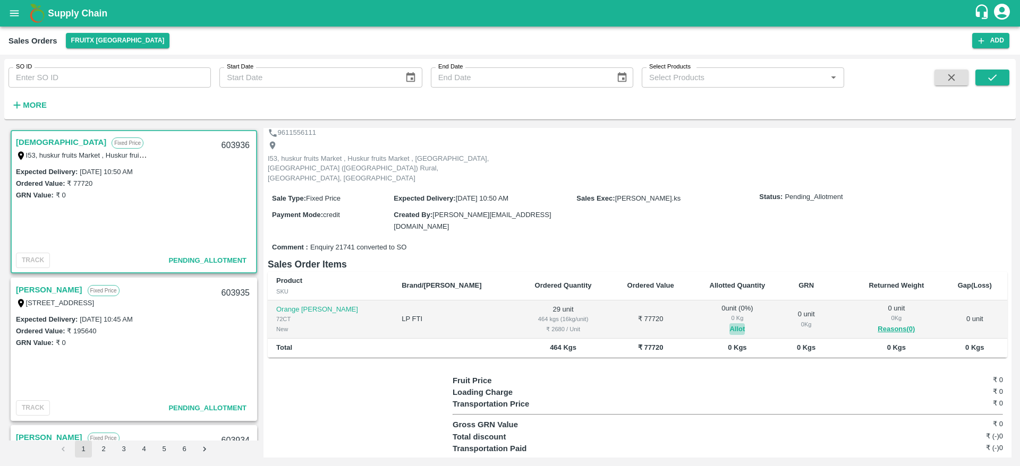
click at [729, 324] on button "Allot" at bounding box center [736, 330] width 15 height 12
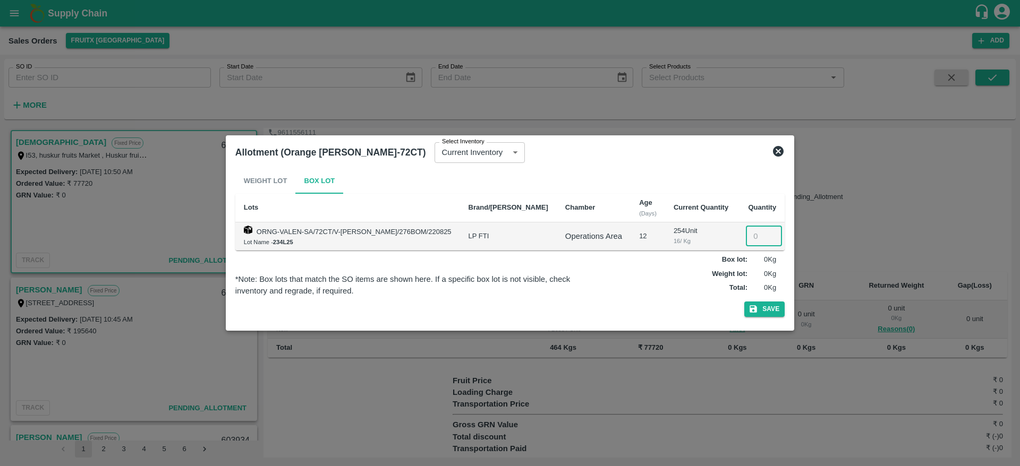
click at [748, 242] on input "number" at bounding box center [764, 236] width 36 height 20
type input "29"
click at [762, 304] on button "Save" at bounding box center [764, 309] width 40 height 15
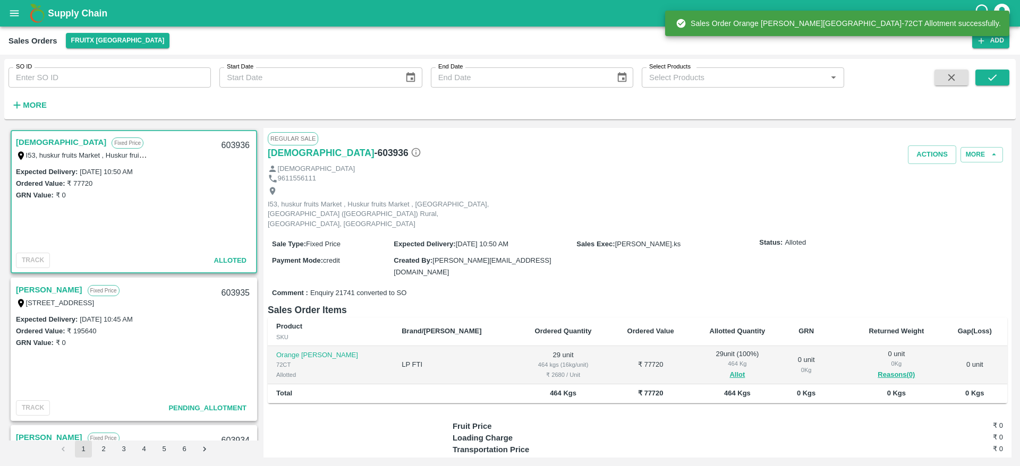
scroll to position [0, 0]
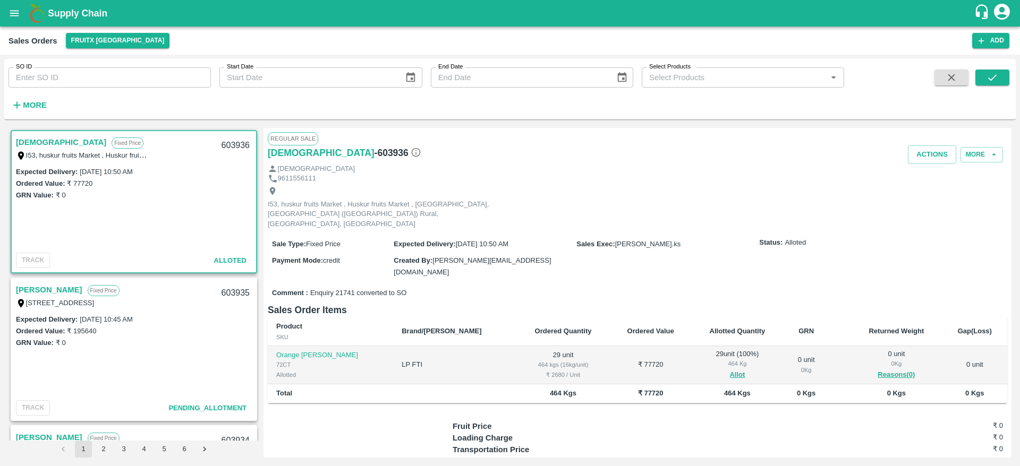
click at [39, 290] on link "[PERSON_NAME]" at bounding box center [49, 290] width 66 height 14
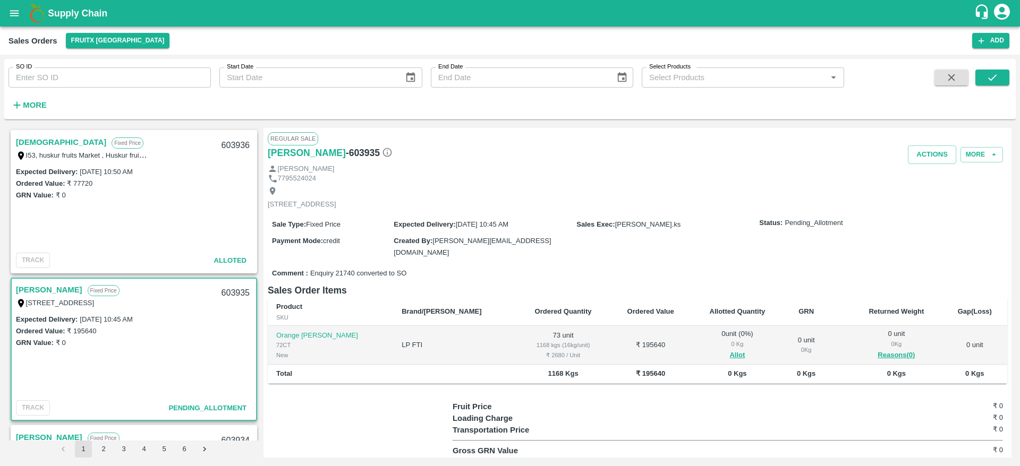
scroll to position [8, 0]
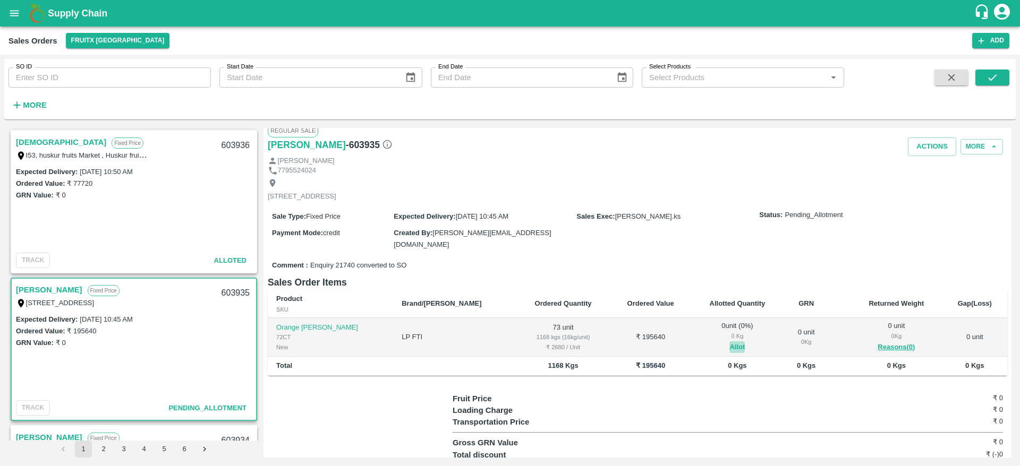
click at [729, 346] on button "Allot" at bounding box center [736, 348] width 15 height 12
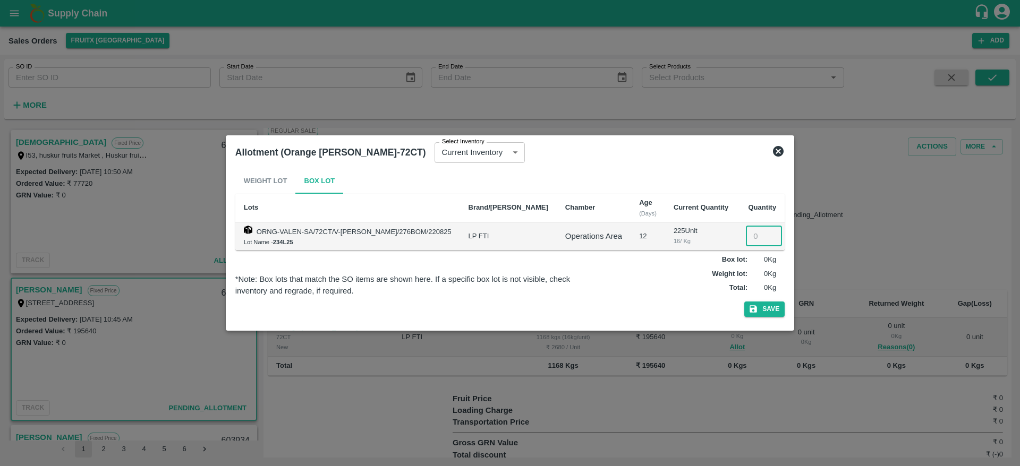
click at [746, 242] on input "number" at bounding box center [764, 236] width 36 height 20
type input "73"
click at [754, 303] on button "Save" at bounding box center [764, 309] width 40 height 15
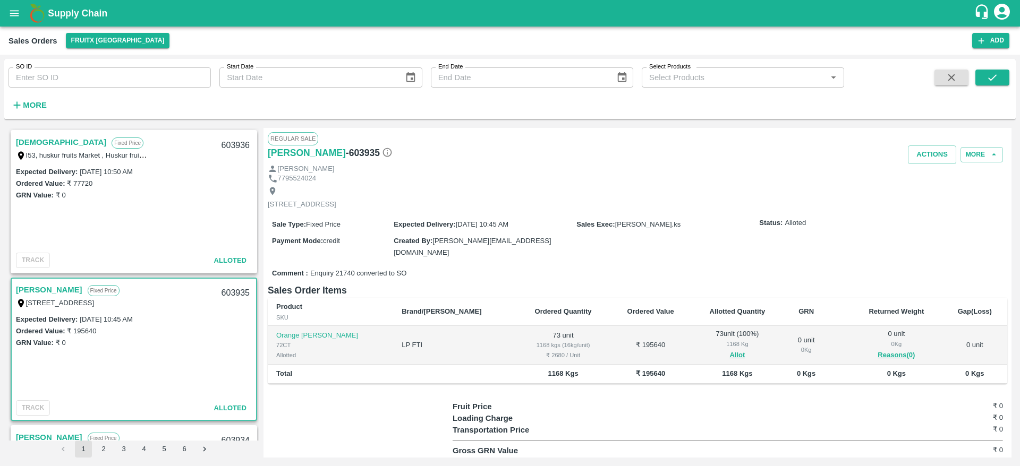
click at [30, 288] on link "[PERSON_NAME]" at bounding box center [49, 290] width 66 height 14
click at [227, 293] on div "603935" at bounding box center [235, 293] width 41 height 25
copy div "603935"
click at [226, 145] on div "603936" at bounding box center [235, 145] width 41 height 25
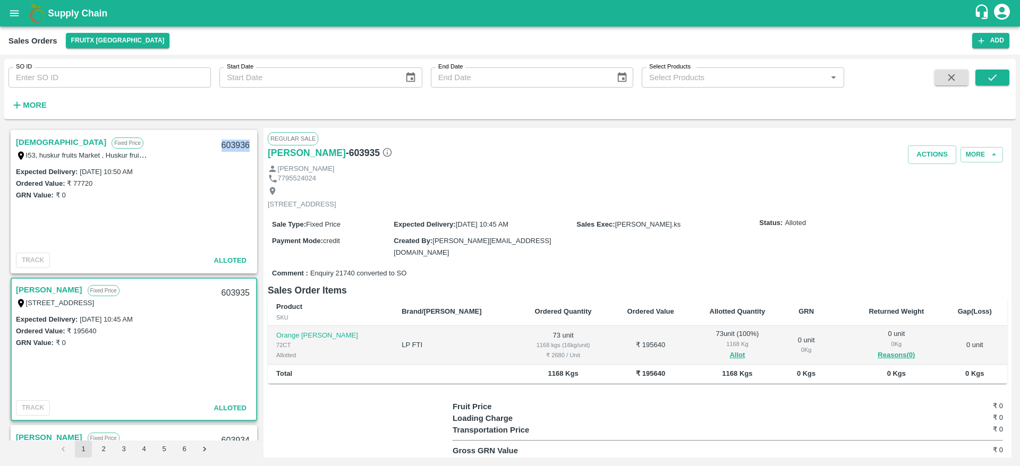
click at [226, 145] on div "603936" at bounding box center [235, 145] width 41 height 25
copy div "603936"
click at [37, 147] on link "[DEMOGRAPHIC_DATA]" at bounding box center [61, 142] width 90 height 14
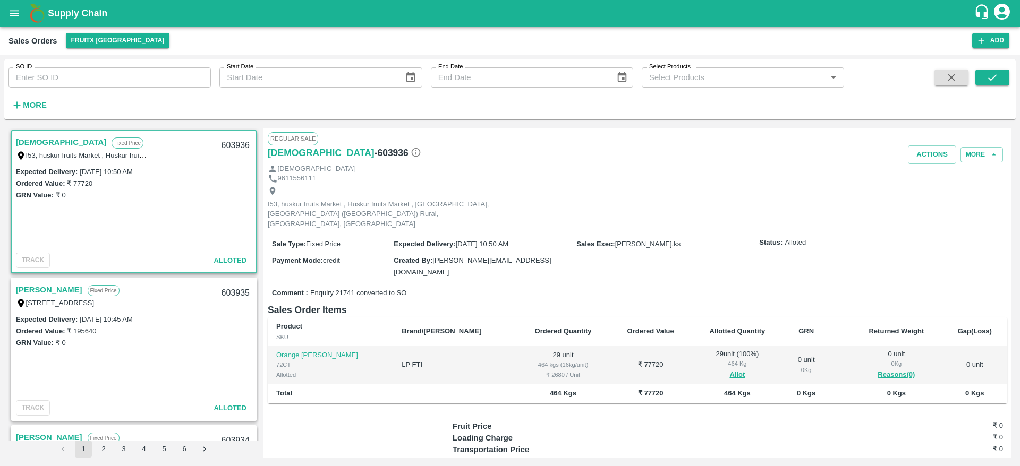
click at [26, 149] on div "I53, huskur fruits Market , Huskur fruits Market , [GEOGRAPHIC_DATA], [GEOGRAPH…" at bounding box center [82, 155] width 133 height 12
click at [28, 143] on link "[DEMOGRAPHIC_DATA]" at bounding box center [61, 142] width 90 height 14
click at [923, 153] on button "Actions" at bounding box center [932, 155] width 48 height 19
click at [919, 198] on li "Deliver" at bounding box center [955, 195] width 112 height 18
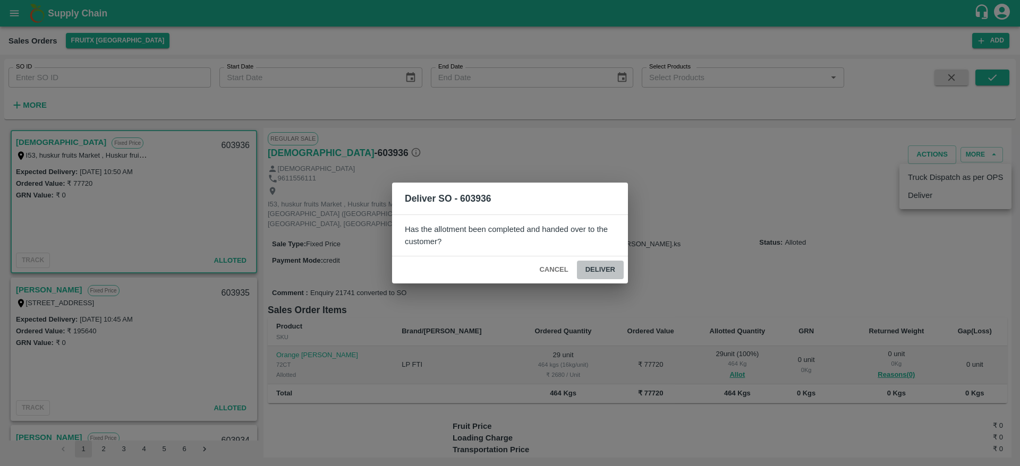
click at [589, 277] on button "Deliver" at bounding box center [600, 270] width 47 height 19
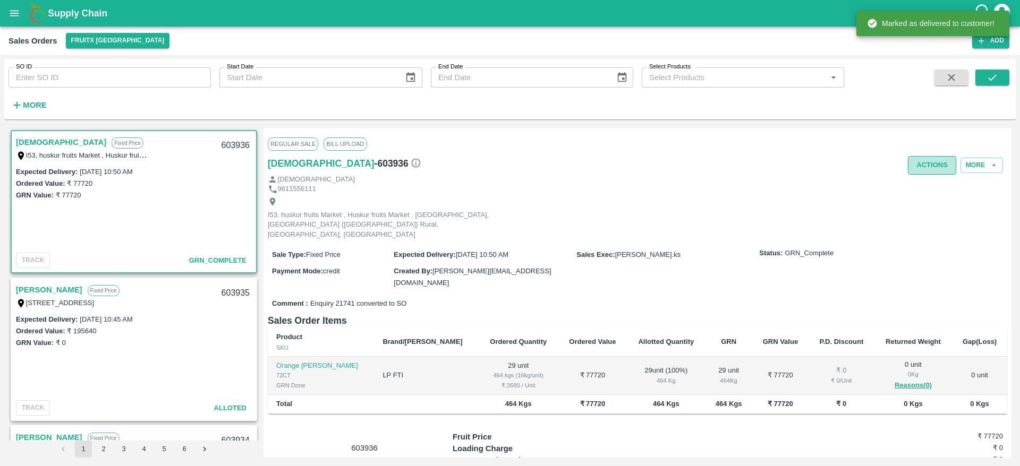
click at [933, 160] on button "Actions" at bounding box center [932, 165] width 48 height 19
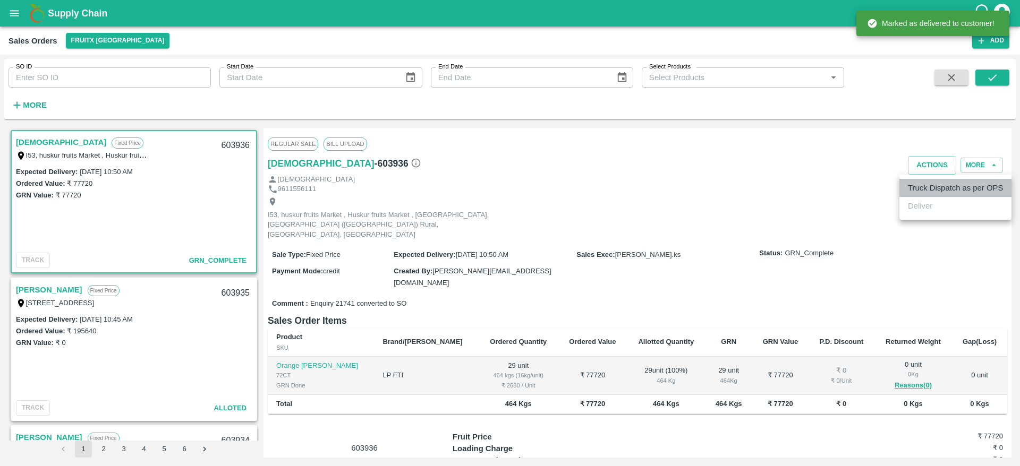
click at [925, 185] on li "Truck Dispatch as per OPS" at bounding box center [955, 188] width 112 height 18
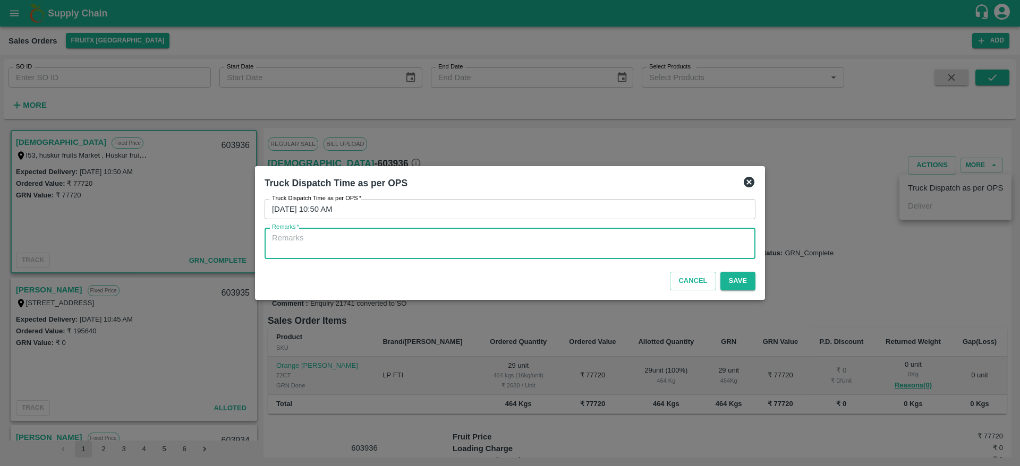
click at [546, 243] on textarea "Remarks   *" at bounding box center [510, 244] width 476 height 22
type textarea "OTD"
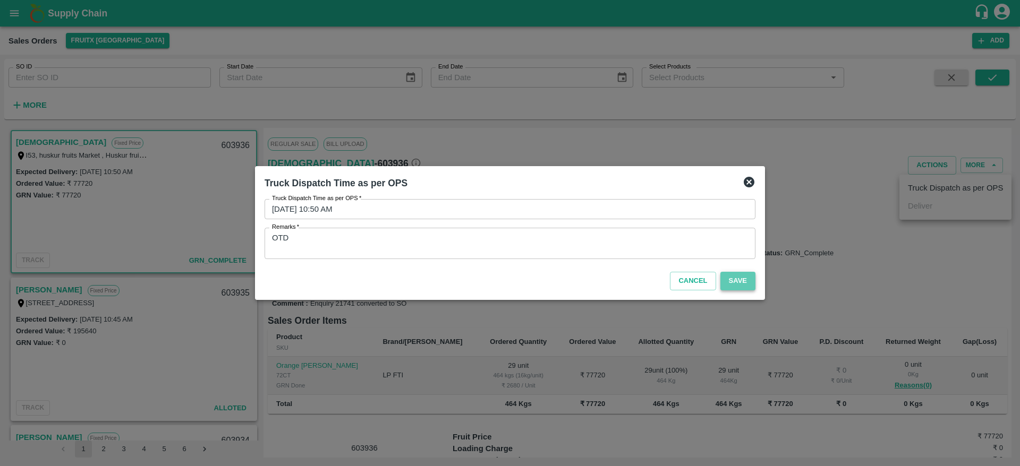
click at [733, 279] on button "Save" at bounding box center [737, 281] width 35 height 19
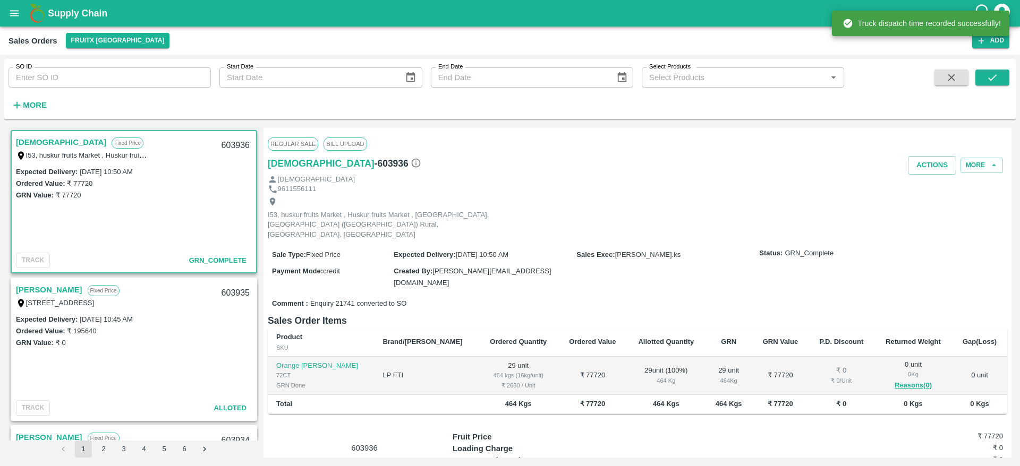
click at [35, 293] on link "[PERSON_NAME]" at bounding box center [49, 290] width 66 height 14
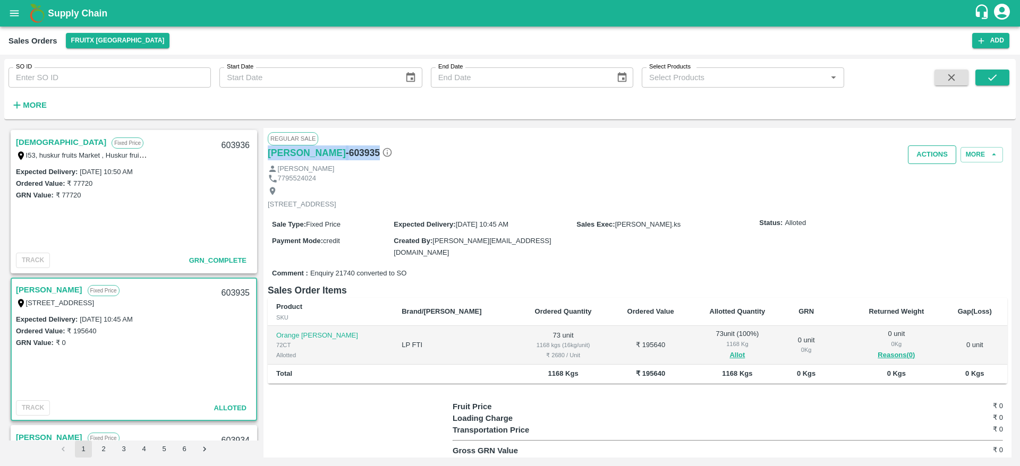
drag, startPoint x: 924, startPoint y: 139, endPoint x: 930, endPoint y: 156, distance: 18.2
click at [930, 156] on div "Regular Sale Shivagami - 603935 Actions More Shivagami 7795524024 713, 9th Cros…" at bounding box center [637, 293] width 748 height 330
click at [930, 156] on button "Actions" at bounding box center [932, 155] width 48 height 19
click at [927, 194] on li "Deliver" at bounding box center [955, 195] width 112 height 18
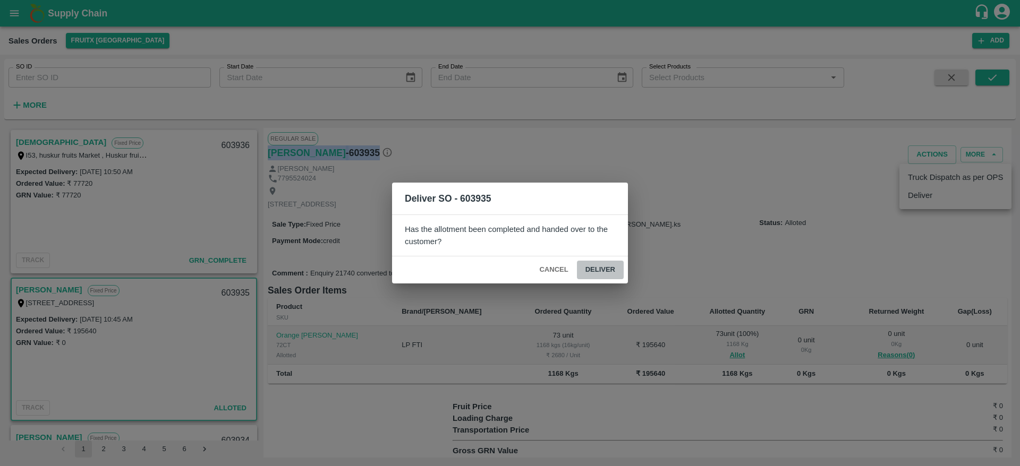
click at [614, 268] on button "Deliver" at bounding box center [600, 270] width 47 height 19
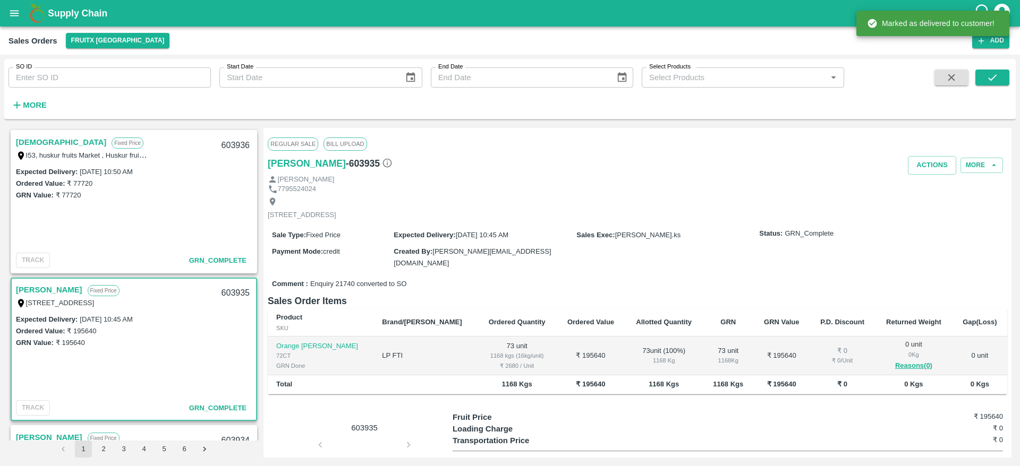
click at [25, 290] on link "[PERSON_NAME]" at bounding box center [49, 290] width 66 height 14
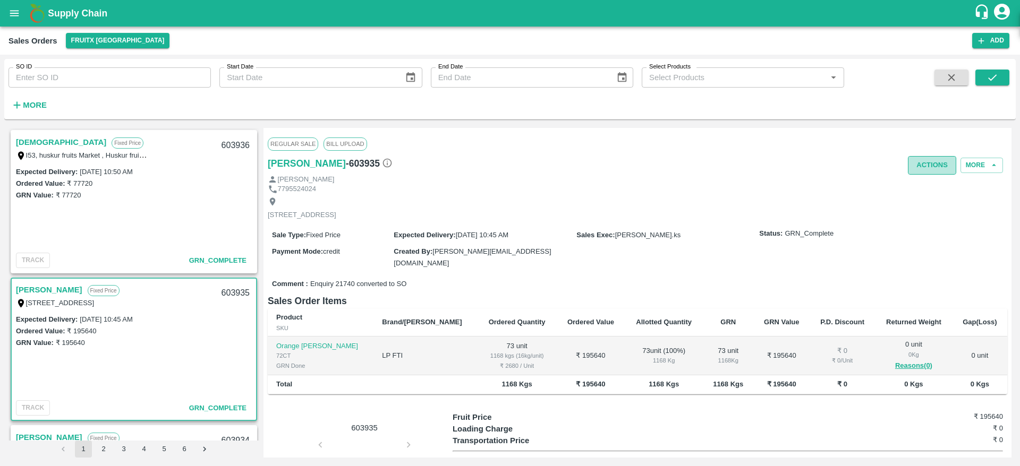
click at [919, 169] on button "Actions" at bounding box center [932, 165] width 48 height 19
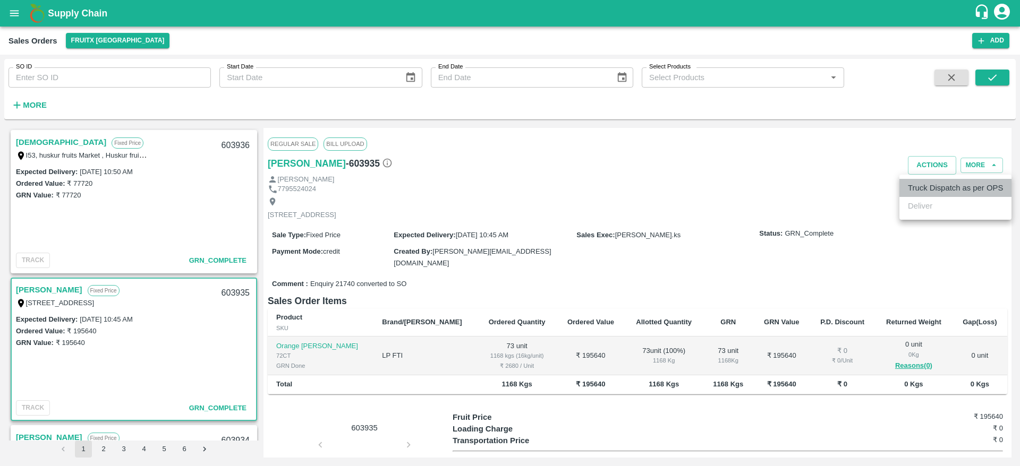
click at [920, 179] on li "Truck Dispatch as per OPS" at bounding box center [955, 188] width 112 height 18
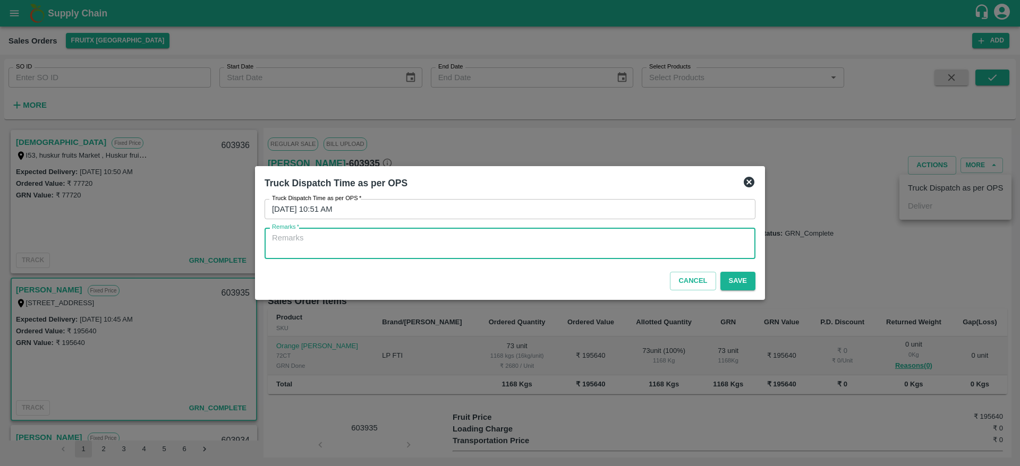
click at [512, 240] on textarea "Remarks   *" at bounding box center [510, 244] width 476 height 22
type textarea "OTD"
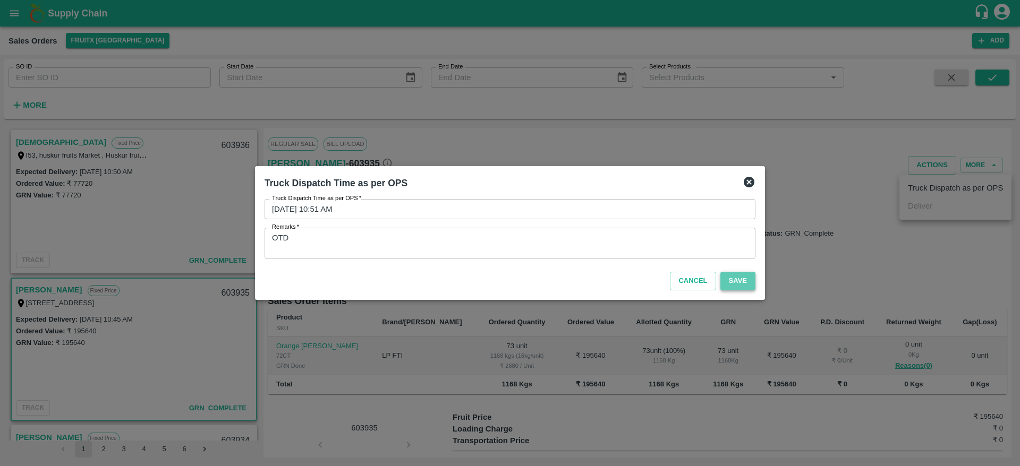
click at [739, 284] on button "Save" at bounding box center [737, 281] width 35 height 19
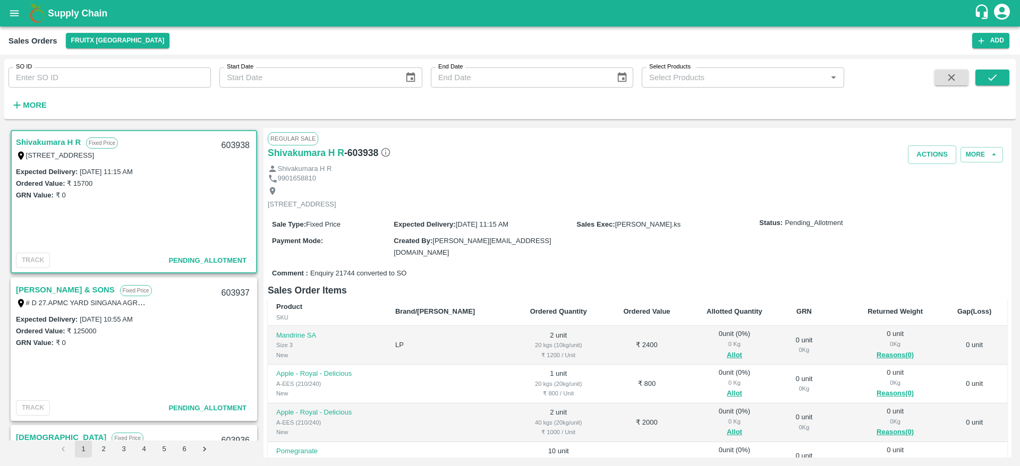
scroll to position [46, 0]
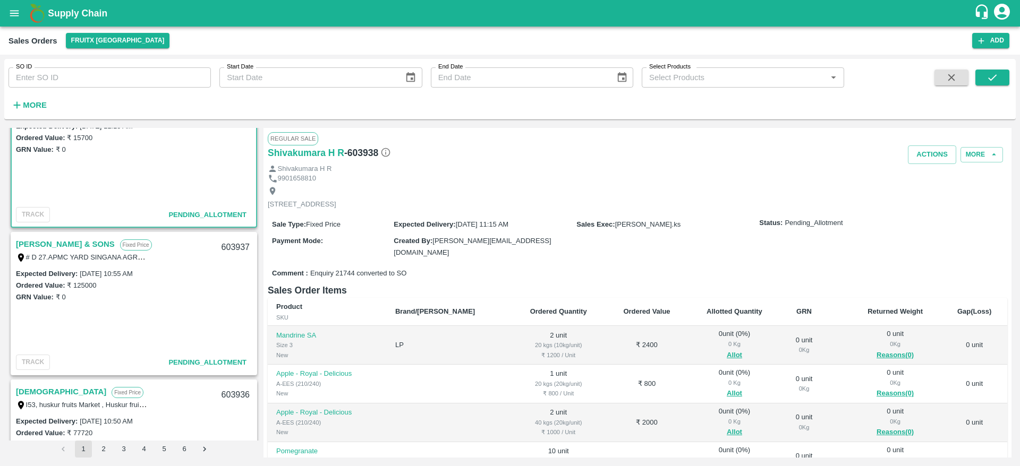
click at [68, 235] on div "[PERSON_NAME] & SONS Fixed Price # D 27.APMC YARD SINGANA AGRAHARA [GEOGRAPHIC_…" at bounding box center [134, 250] width 244 height 34
click at [104, 246] on link "[PERSON_NAME] & SONS" at bounding box center [65, 244] width 99 height 14
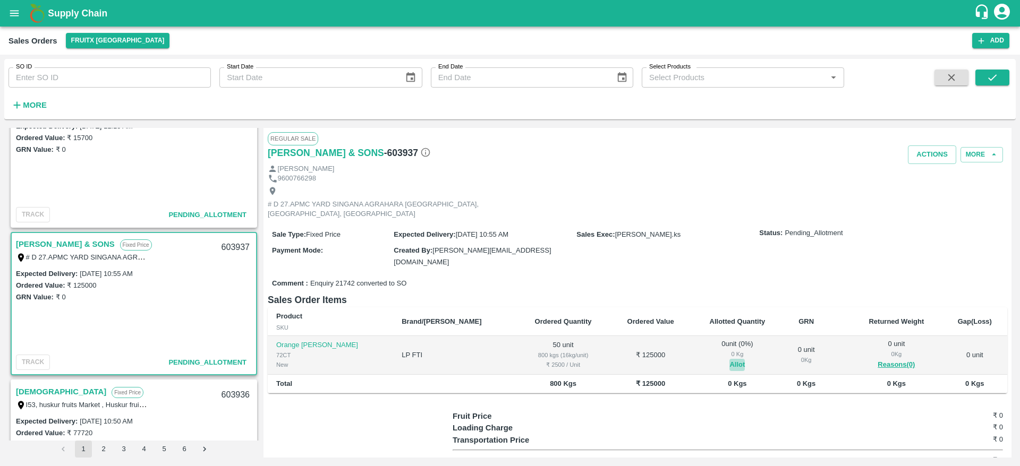
click at [729, 359] on button "Allot" at bounding box center [736, 365] width 15 height 12
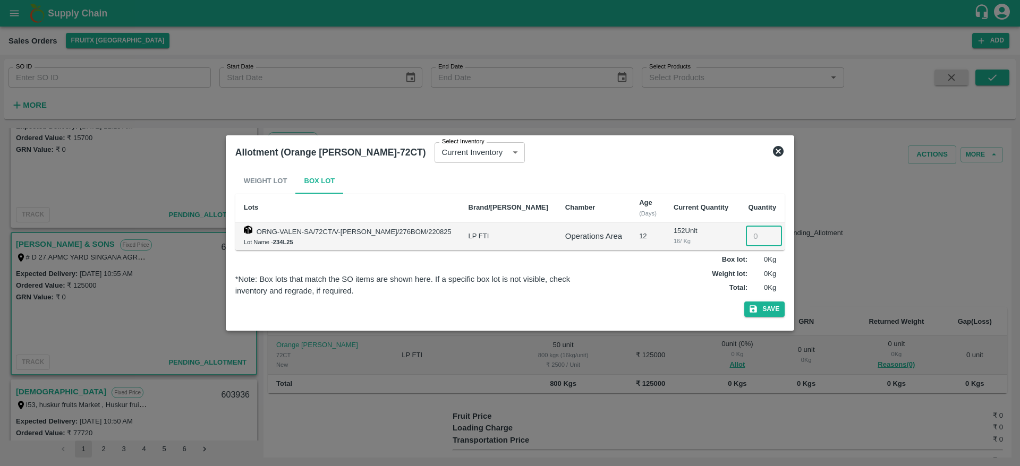
click at [748, 235] on input "number" at bounding box center [764, 236] width 36 height 20
type input "50"
click at [758, 311] on button "Save" at bounding box center [764, 309] width 40 height 15
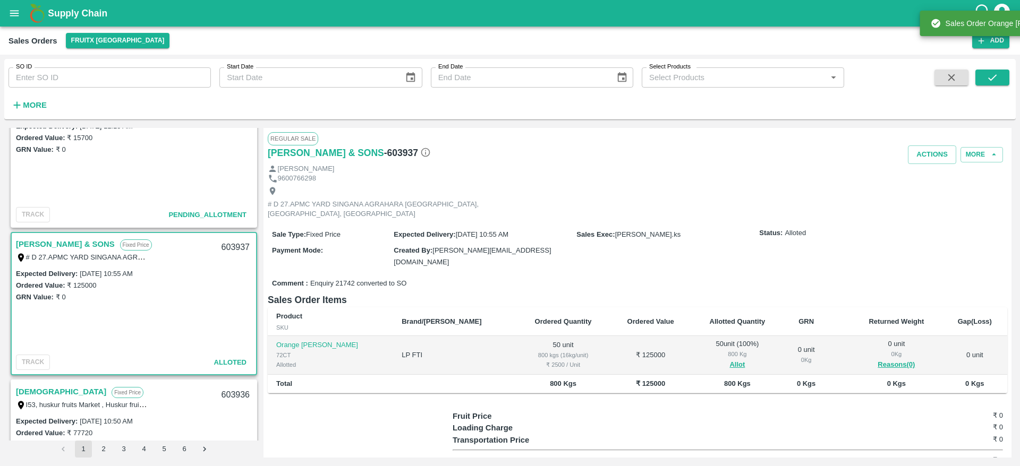
click at [233, 246] on div "603937" at bounding box center [235, 247] width 41 height 25
copy div "603937"
click at [925, 153] on button "Actions" at bounding box center [932, 155] width 48 height 19
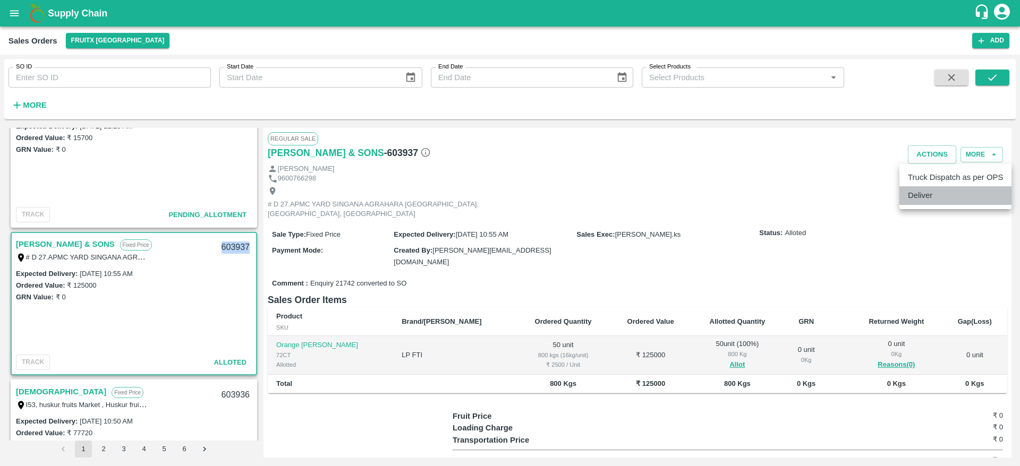
click at [918, 201] on li "Deliver" at bounding box center [955, 195] width 112 height 18
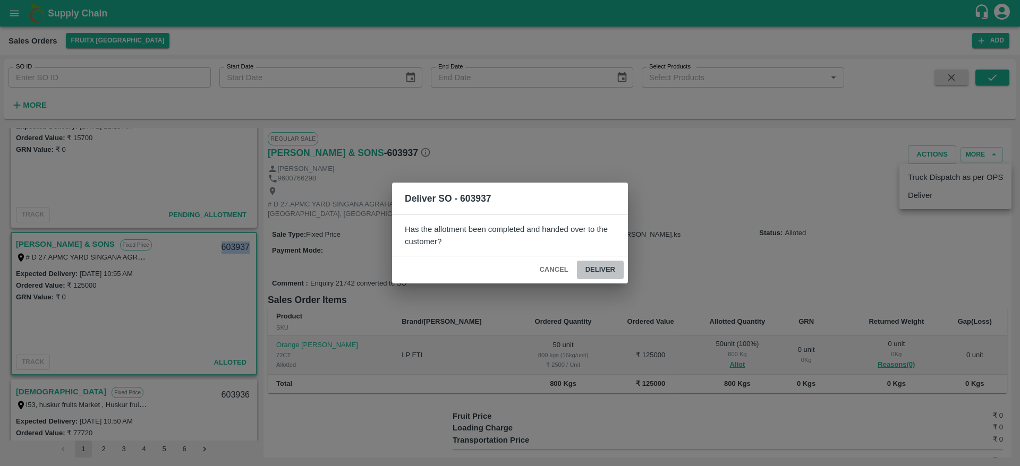
click at [618, 266] on button "Deliver" at bounding box center [600, 270] width 47 height 19
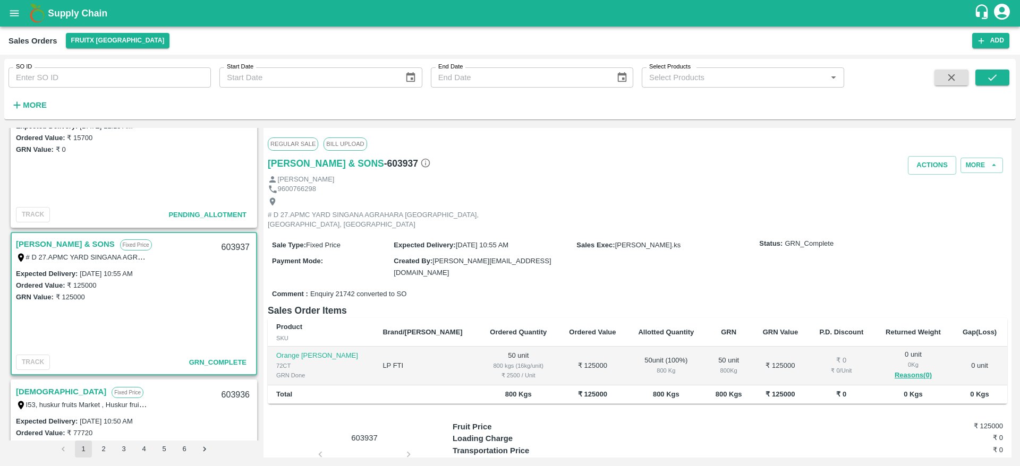
click at [219, 340] on div "Expected Delivery : [DATE] 10:55 AM Ordered Value: ₹ 125000 GRN Value: ₹ 125000" at bounding box center [134, 309] width 244 height 83
click at [931, 157] on button "Actions" at bounding box center [932, 165] width 48 height 19
click at [930, 188] on li "Truck Dispatch as per OPS" at bounding box center [955, 188] width 112 height 18
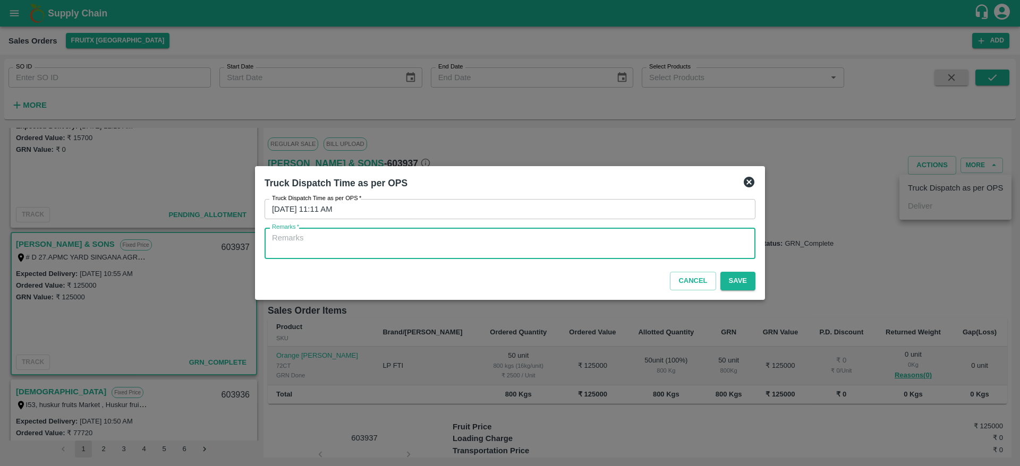
click at [482, 243] on textarea "Remarks   *" at bounding box center [510, 244] width 476 height 22
type textarea "OTD"
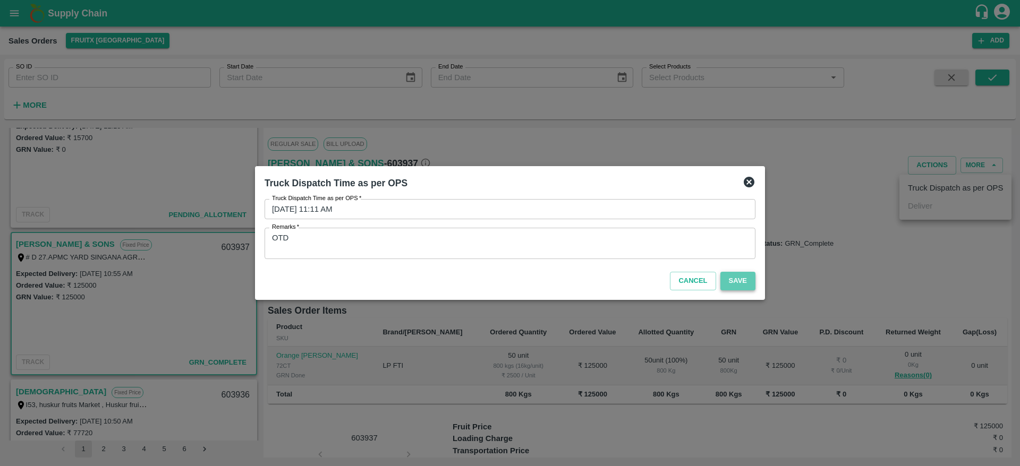
click at [731, 277] on button "Save" at bounding box center [737, 281] width 35 height 19
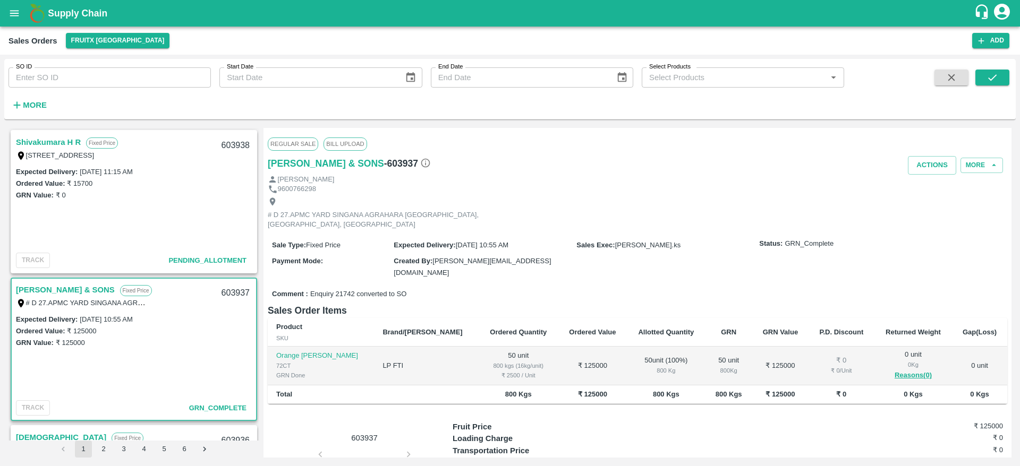
click at [69, 143] on link "Shivakumara H R" at bounding box center [48, 142] width 65 height 14
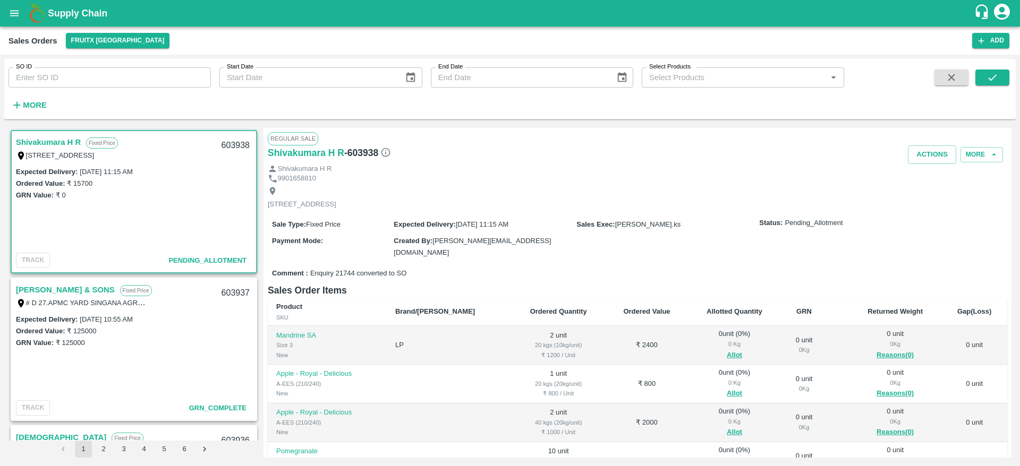
click at [71, 290] on link "[PERSON_NAME] & SONS" at bounding box center [65, 290] width 99 height 14
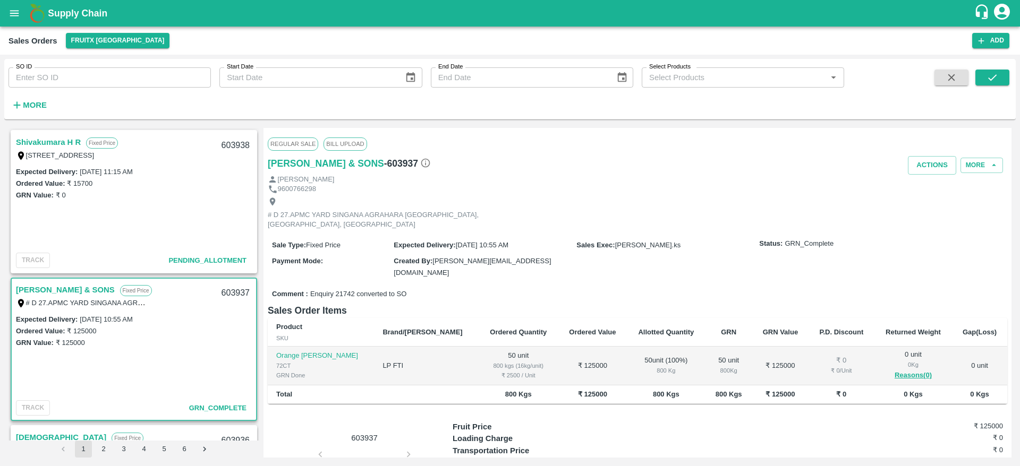
click at [44, 139] on link "Shivakumara H R" at bounding box center [48, 142] width 65 height 14
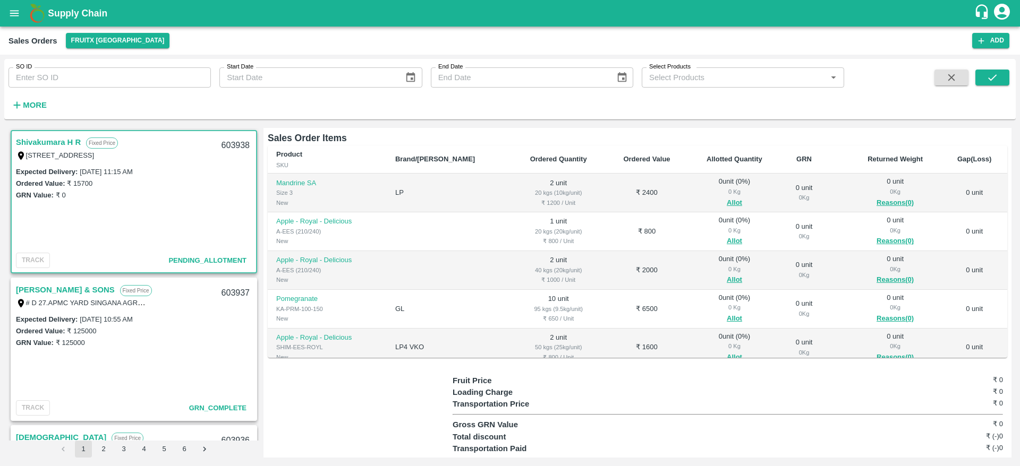
scroll to position [151, 0]
click at [727, 200] on button "Allot" at bounding box center [734, 204] width 15 height 12
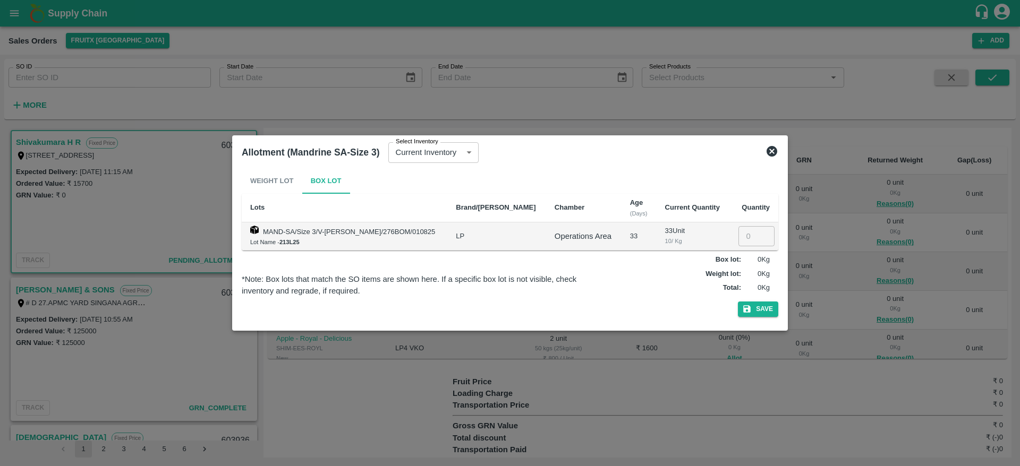
click at [749, 234] on input "number" at bounding box center [756, 236] width 36 height 20
type input "2"
click at [744, 311] on icon "button" at bounding box center [746, 309] width 7 height 7
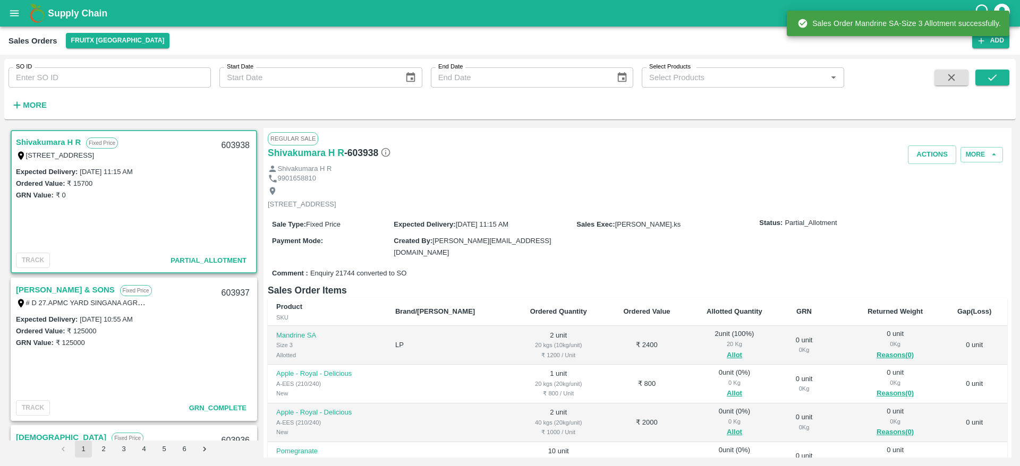
click at [225, 142] on div "603938" at bounding box center [235, 145] width 41 height 25
copy div "603938"
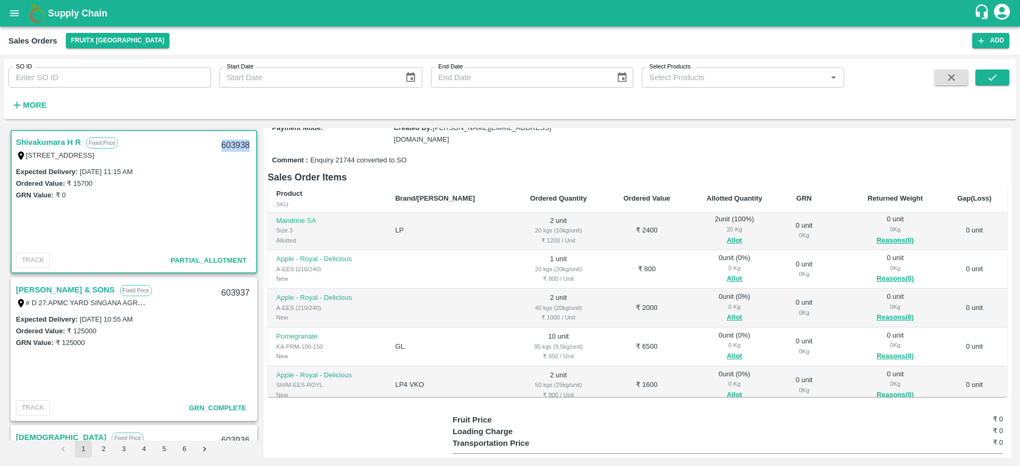
scroll to position [0, 0]
click at [727, 318] on button "Allot" at bounding box center [734, 319] width 15 height 12
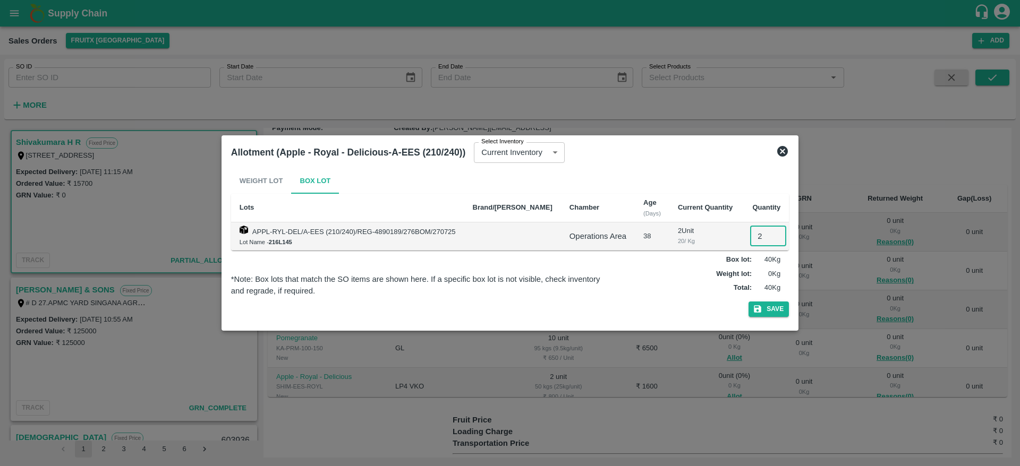
click at [750, 237] on input "2" at bounding box center [768, 236] width 36 height 20
type input "2"
click at [757, 310] on button "Save" at bounding box center [768, 309] width 40 height 15
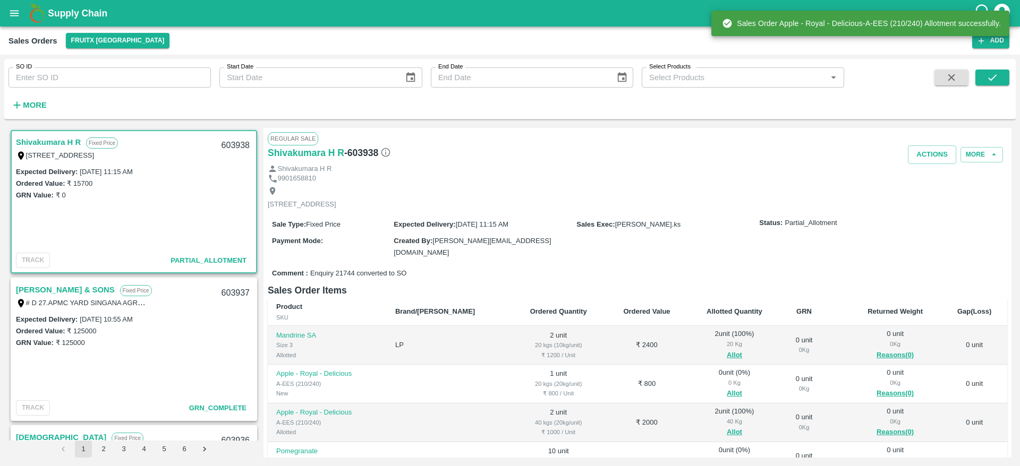
click at [228, 146] on div "603938" at bounding box center [235, 145] width 41 height 25
copy div "603938"
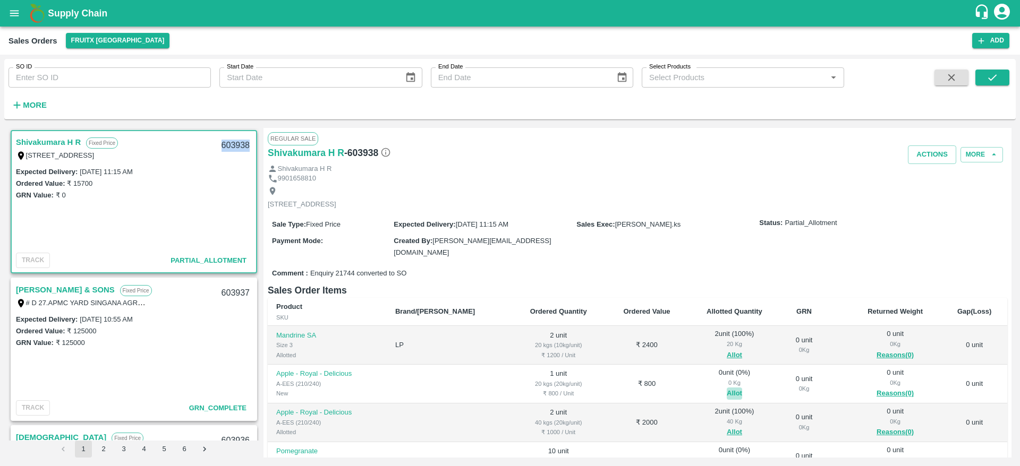
click at [727, 389] on button "Allot" at bounding box center [734, 394] width 15 height 12
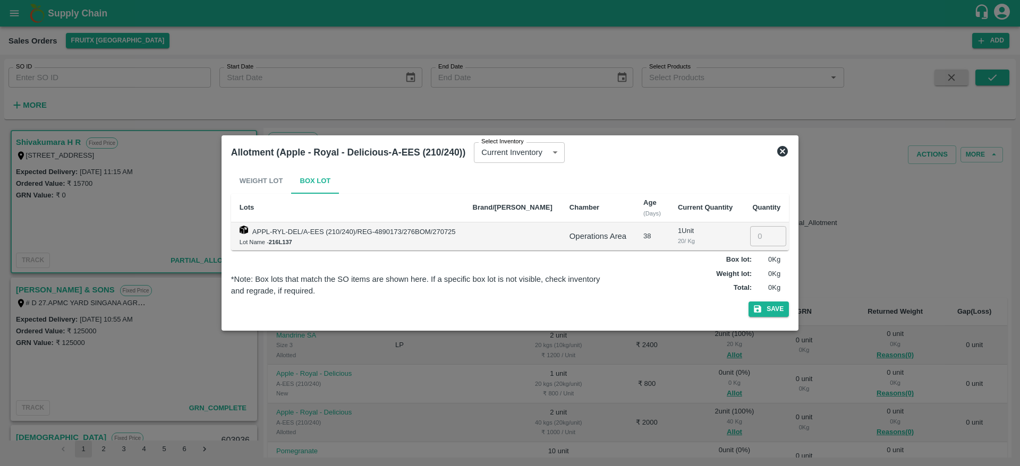
click at [750, 233] on input "number" at bounding box center [768, 236] width 36 height 20
type input "1"
click at [764, 304] on button "Save" at bounding box center [768, 309] width 40 height 15
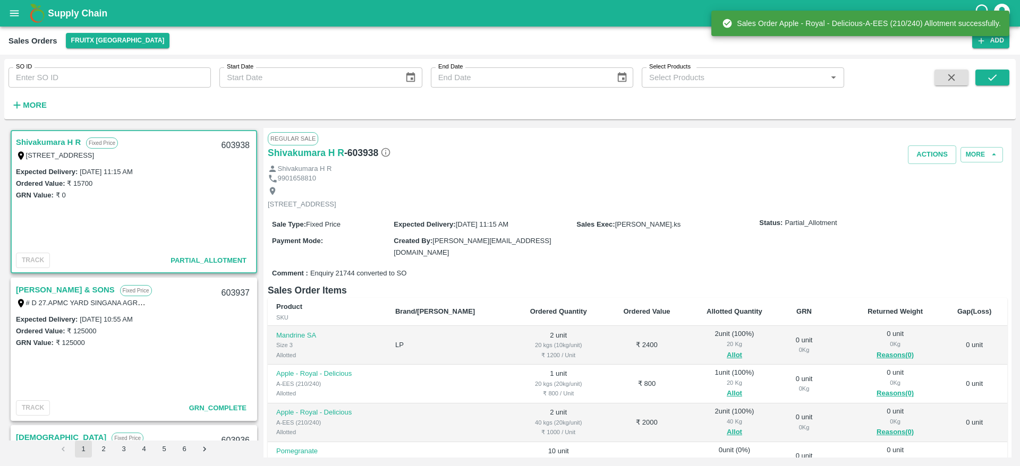
click at [233, 144] on div "603938" at bounding box center [235, 145] width 41 height 25
copy div "603938"
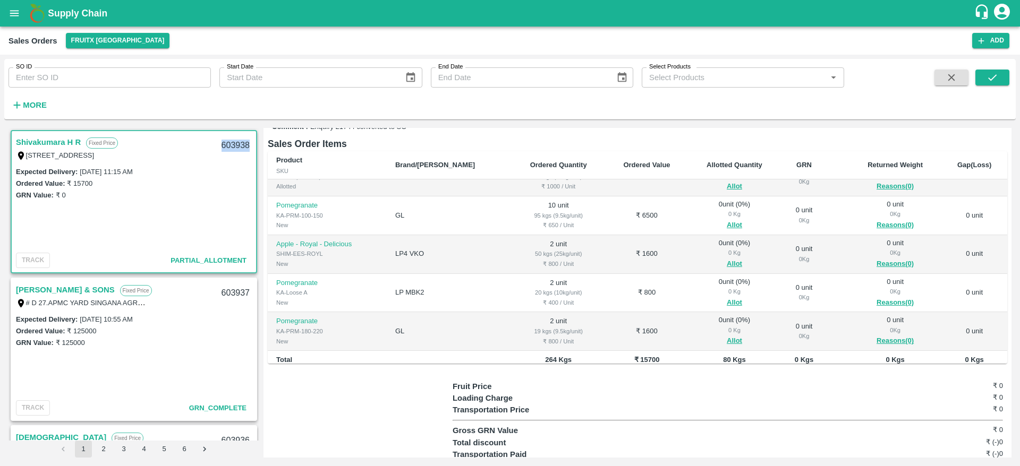
scroll to position [99, 0]
click at [727, 261] on button "Allot" at bounding box center [734, 265] width 15 height 12
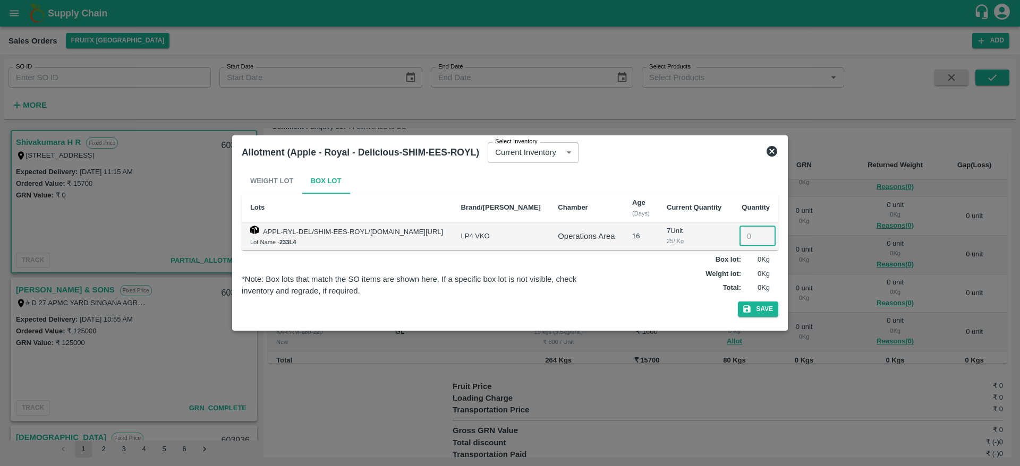
click at [745, 236] on input "number" at bounding box center [757, 236] width 36 height 20
type input "2"
click at [761, 304] on button "Save" at bounding box center [758, 309] width 40 height 15
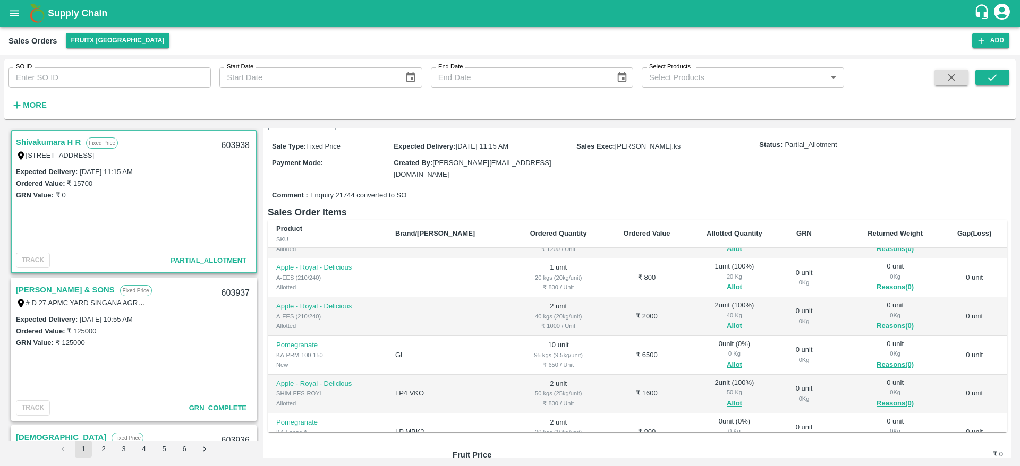
scroll to position [29, 0]
click at [225, 140] on div "603938" at bounding box center [235, 145] width 41 height 25
copy div "603938"
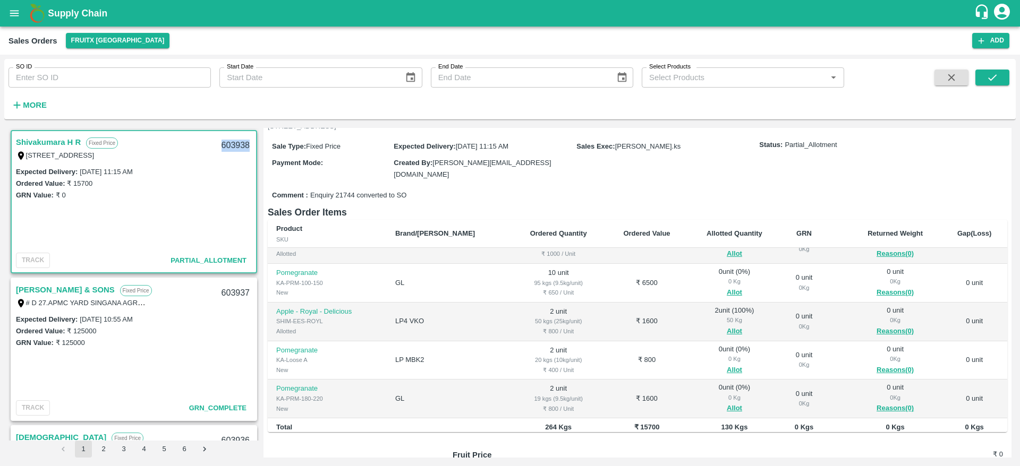
scroll to position [90, 0]
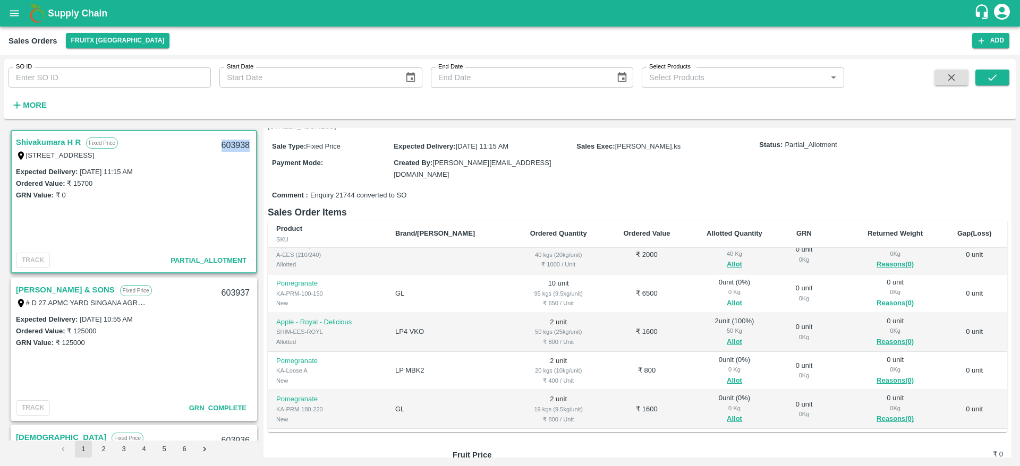
copy div "603938"
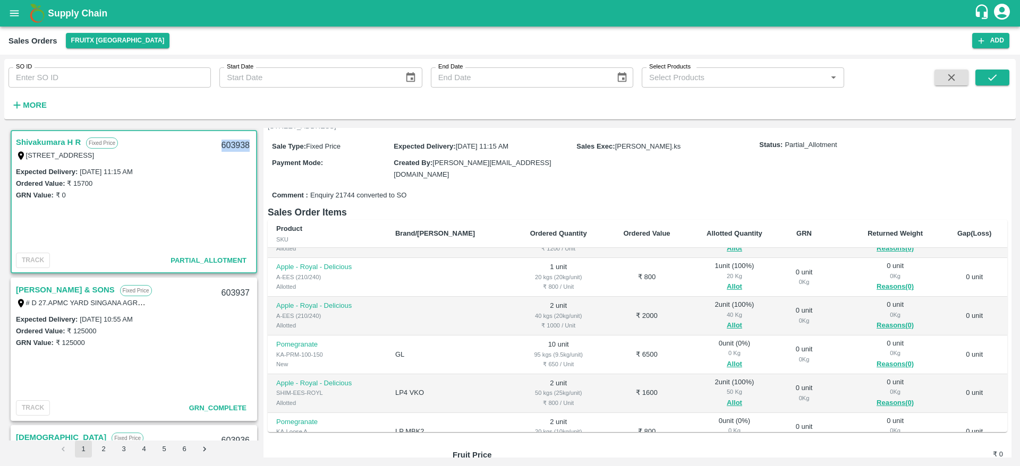
scroll to position [35, 0]
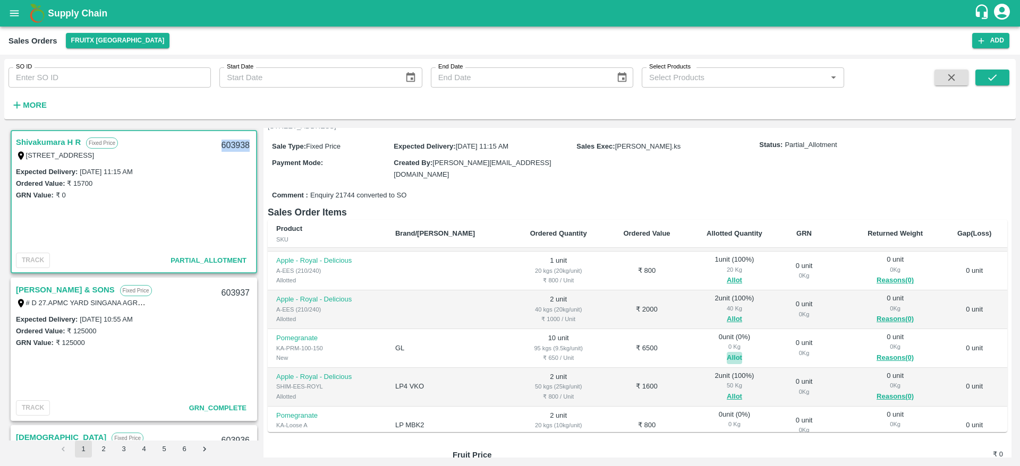
click at [727, 361] on button "Allot" at bounding box center [734, 358] width 15 height 12
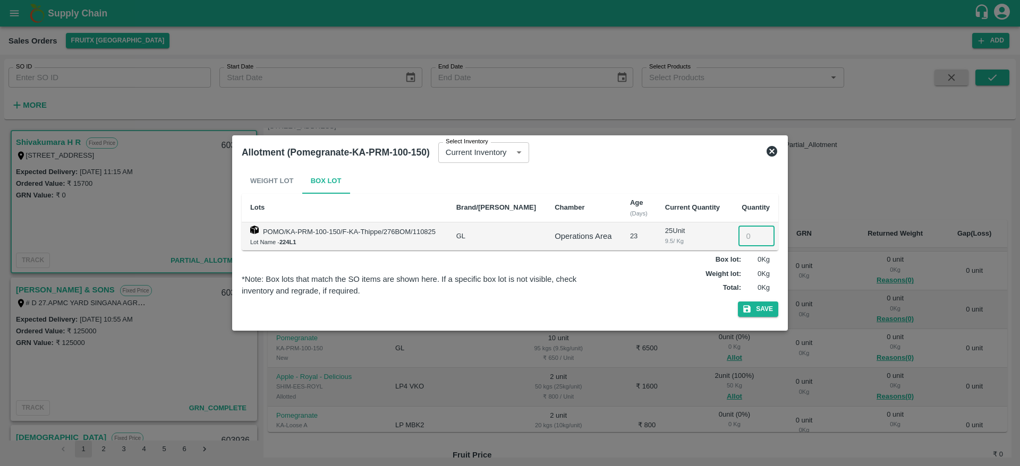
click at [748, 234] on input "number" at bounding box center [756, 236] width 36 height 20
type input "10"
click at [763, 307] on button "Save" at bounding box center [758, 309] width 40 height 15
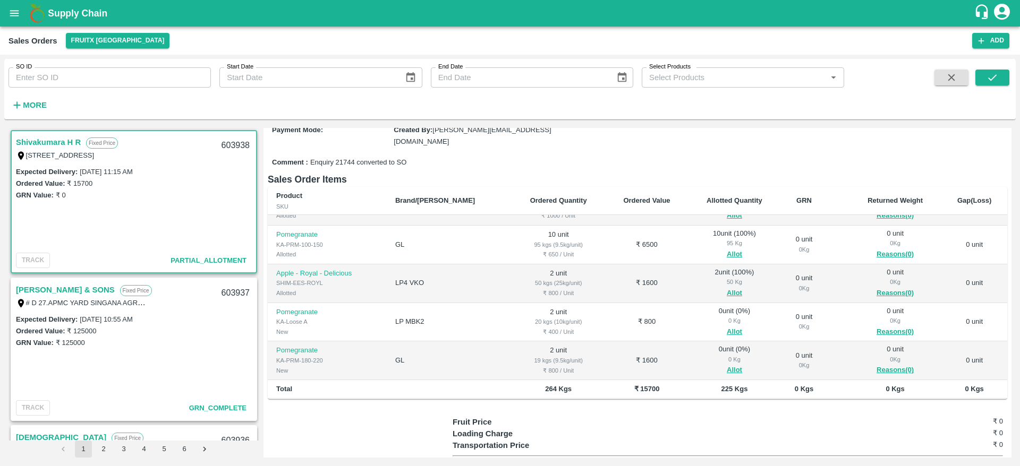
scroll to position [125, 0]
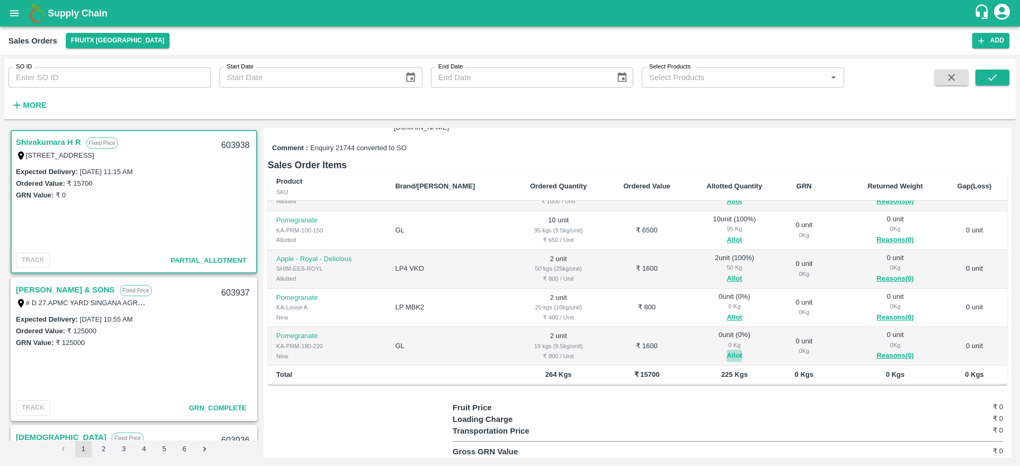
click at [727, 352] on button "Allot" at bounding box center [734, 356] width 15 height 12
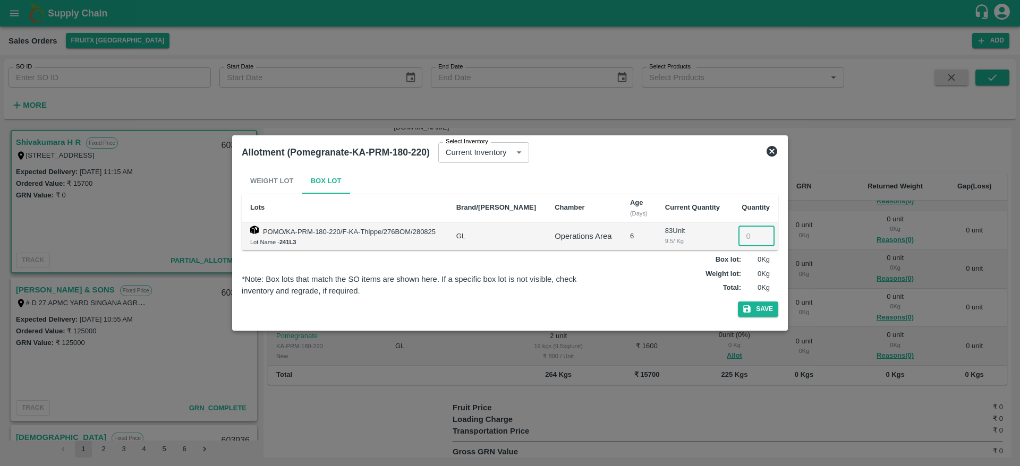
click at [747, 231] on input "number" at bounding box center [756, 236] width 36 height 20
type input "2"
click at [756, 305] on button "Save" at bounding box center [758, 309] width 40 height 15
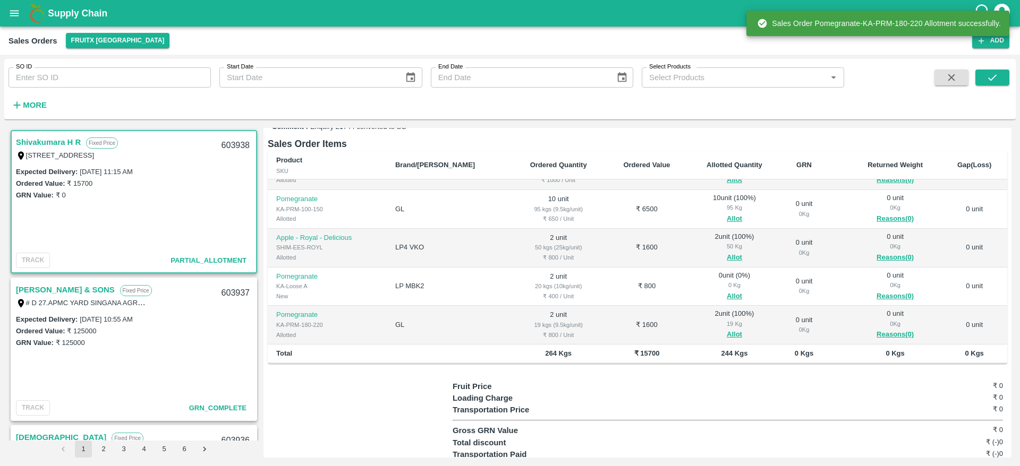
scroll to position [172, 0]
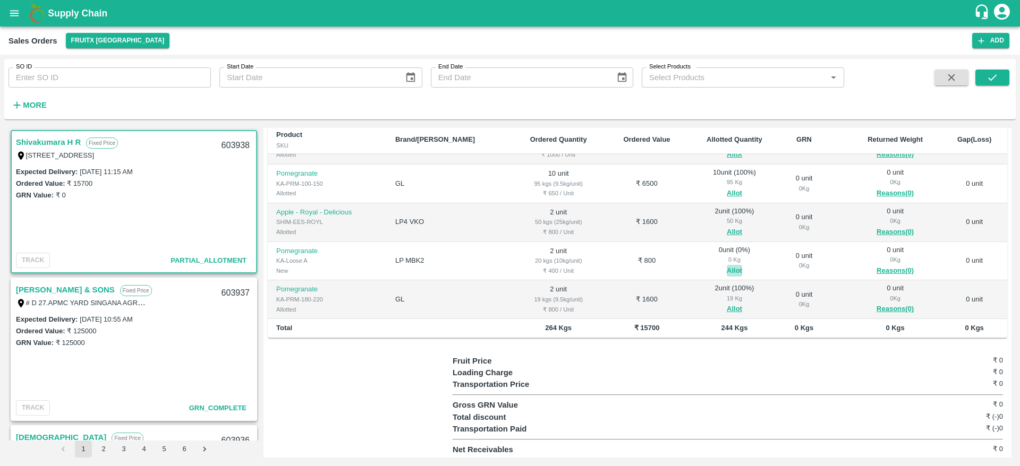
click at [727, 266] on button "Allot" at bounding box center [734, 271] width 15 height 12
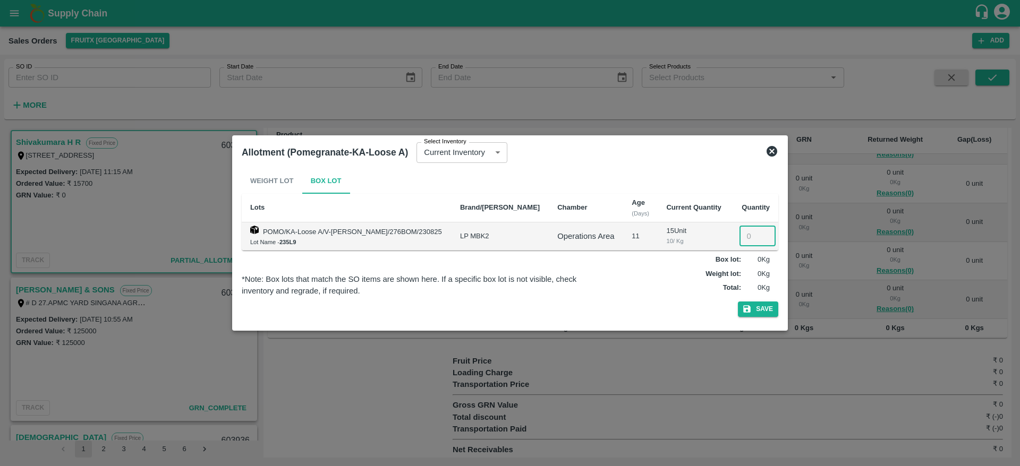
click at [741, 229] on input "number" at bounding box center [757, 236] width 36 height 20
type input "2"
click at [762, 308] on button "Save" at bounding box center [758, 309] width 40 height 15
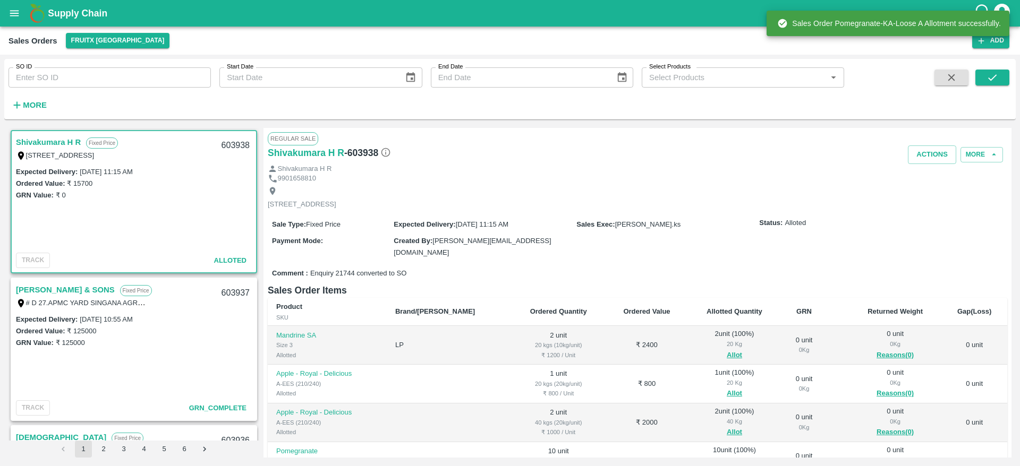
click at [243, 147] on div "603938" at bounding box center [235, 145] width 41 height 25
copy div "603938"
click at [928, 160] on button "Actions" at bounding box center [932, 155] width 48 height 19
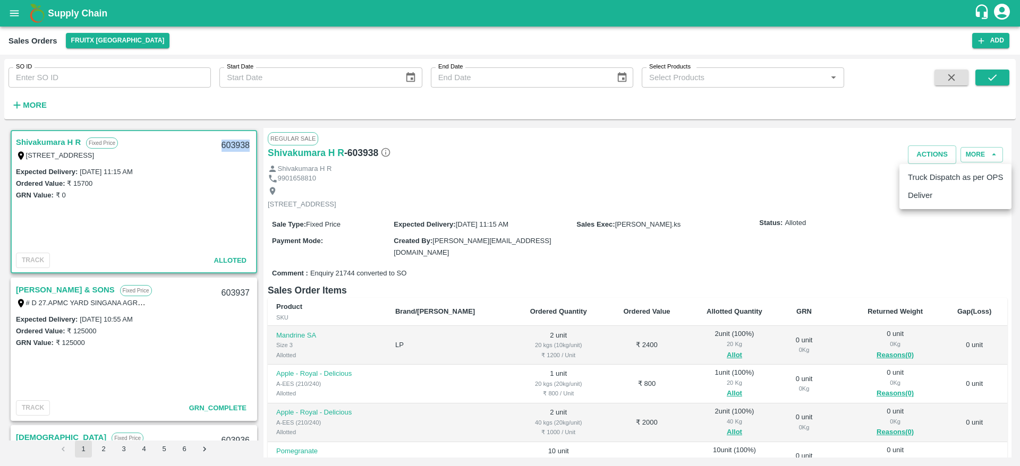
click at [924, 190] on li "Deliver" at bounding box center [955, 195] width 112 height 18
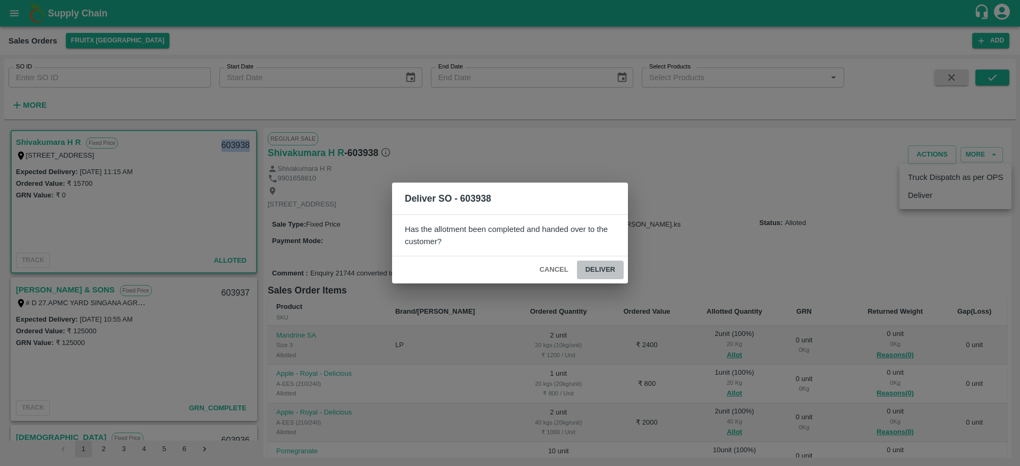
click at [608, 266] on button "Deliver" at bounding box center [600, 270] width 47 height 19
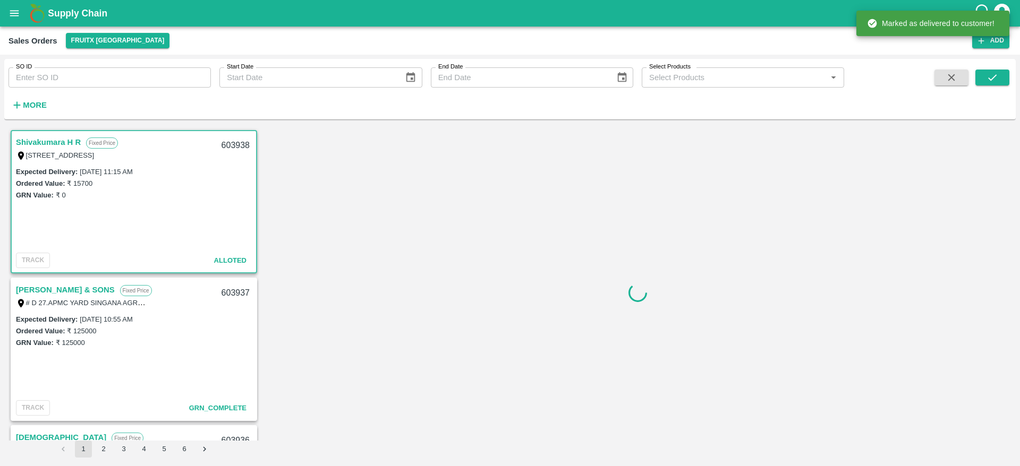
click at [923, 156] on div at bounding box center [637, 293] width 748 height 330
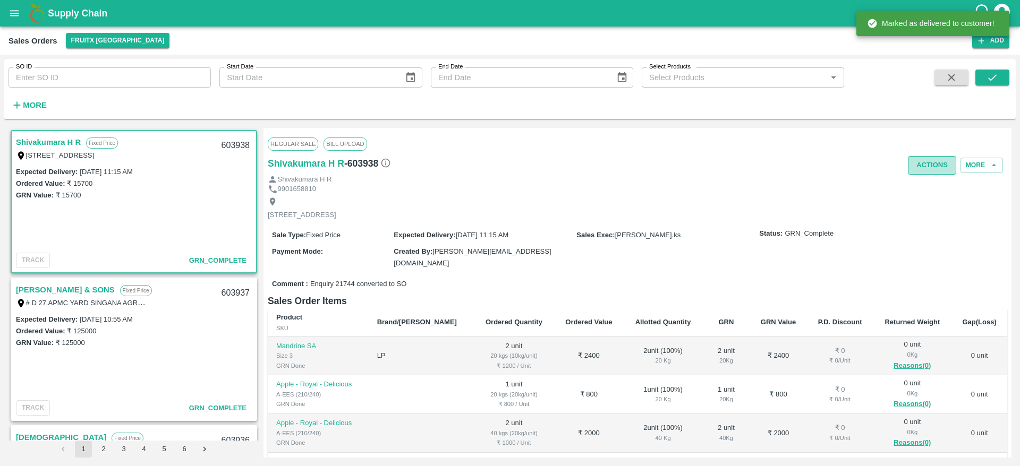
click at [926, 158] on button "Actions" at bounding box center [932, 165] width 48 height 19
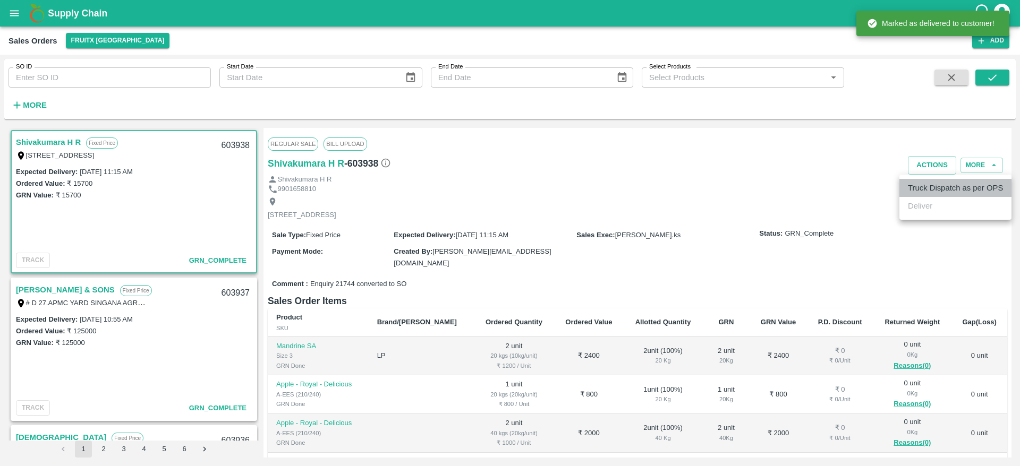
click at [920, 185] on li "Truck Dispatch as per OPS" at bounding box center [955, 188] width 112 height 18
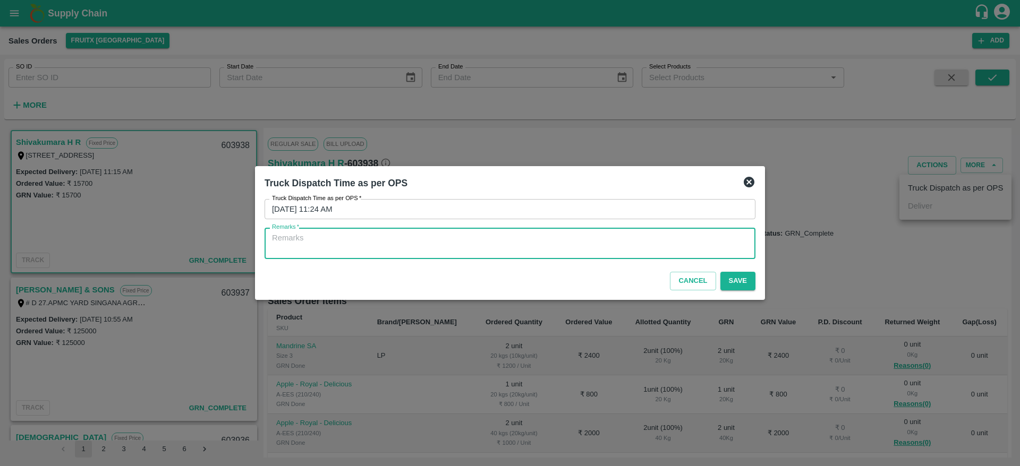
click at [544, 245] on textarea "Remarks   *" at bounding box center [510, 244] width 476 height 22
type textarea "OTD"
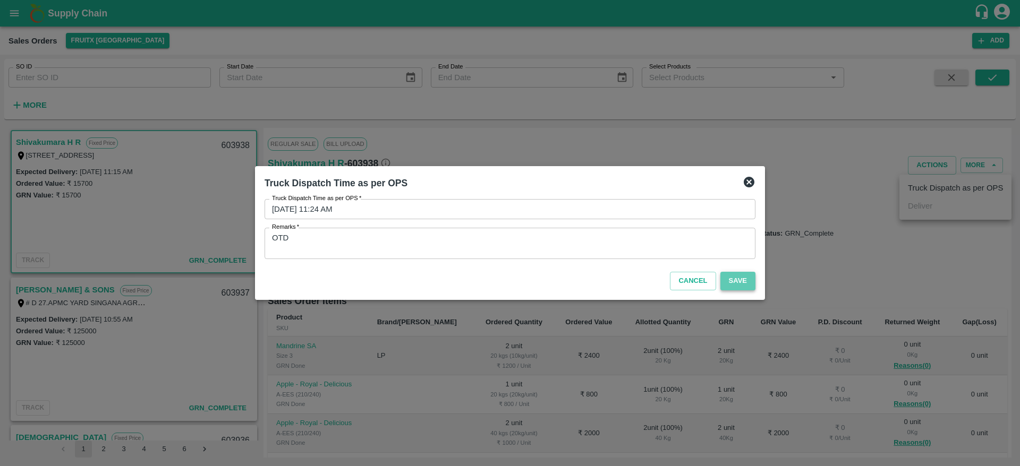
click at [729, 281] on button "Save" at bounding box center [737, 281] width 35 height 19
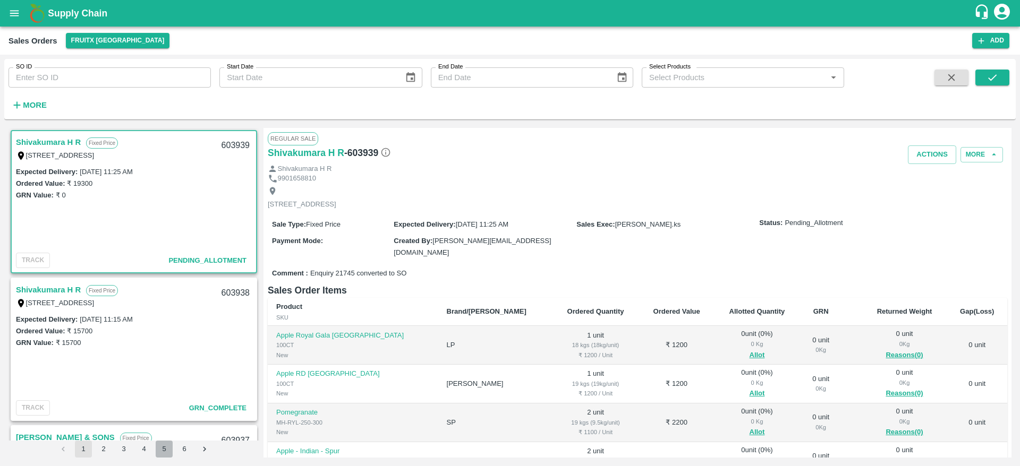
click at [162, 453] on button "5" at bounding box center [164, 449] width 17 height 17
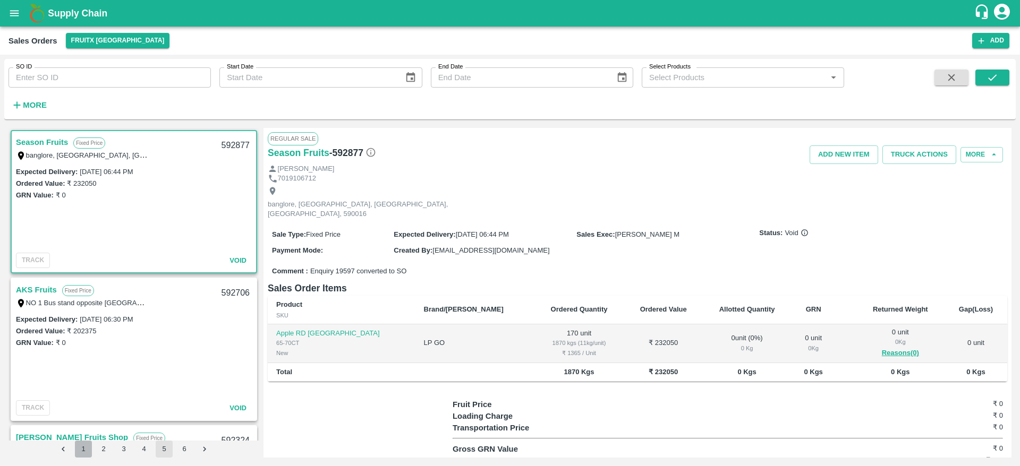
click at [87, 449] on button "1" at bounding box center [83, 449] width 17 height 17
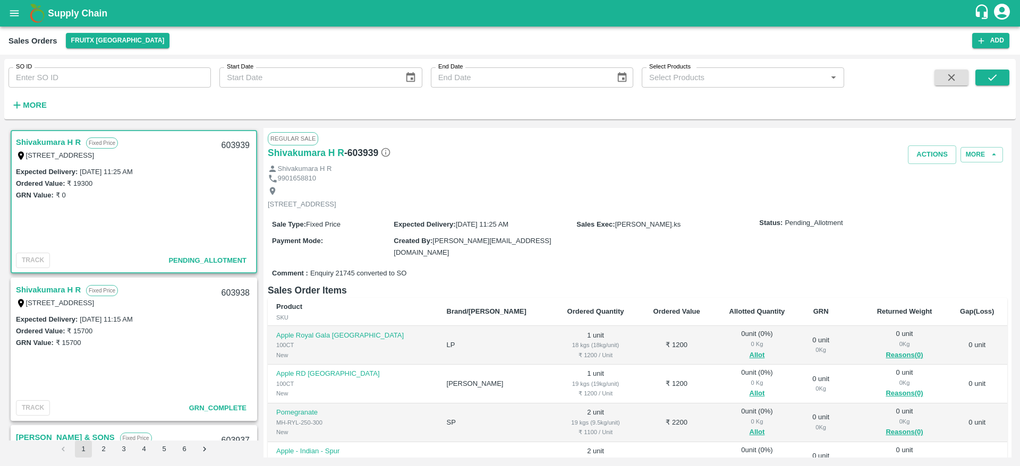
scroll to position [2, 0]
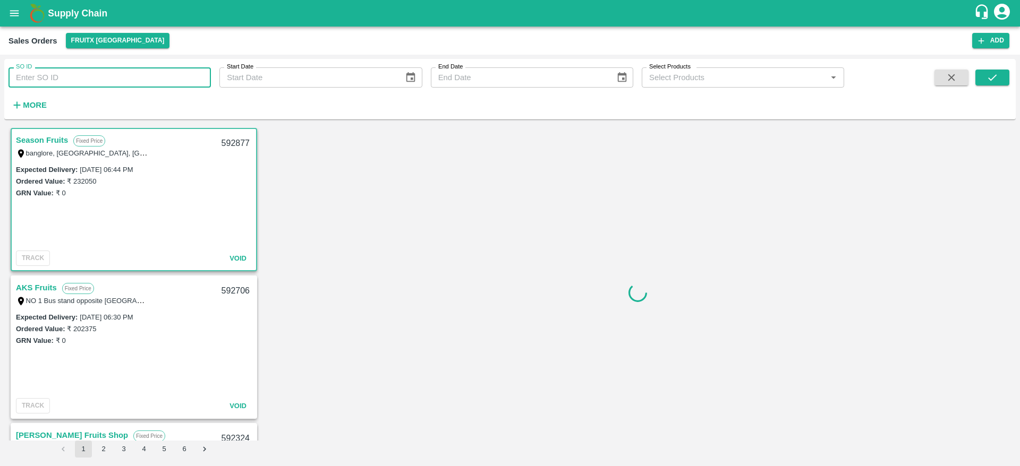
click at [80, 77] on input "SO ID" at bounding box center [109, 77] width 202 height 20
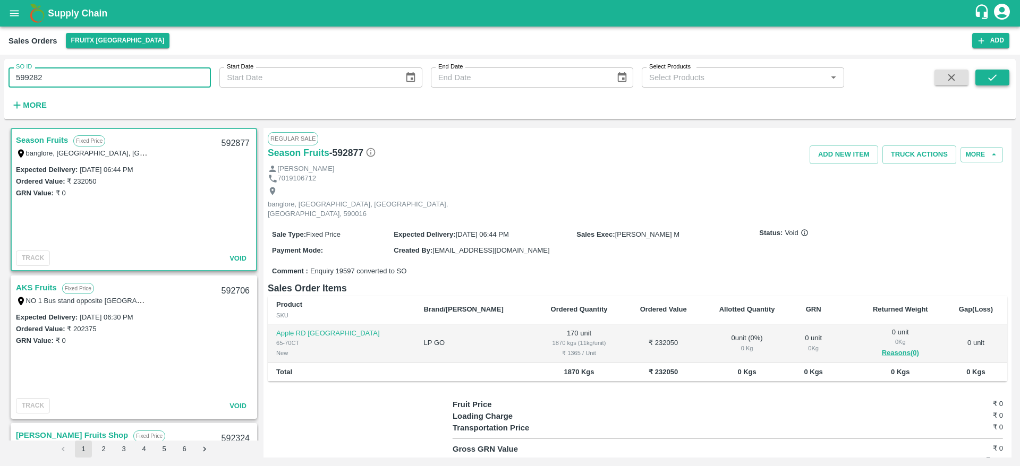
type input "599282"
click at [999, 80] on button "submit" at bounding box center [992, 78] width 34 height 16
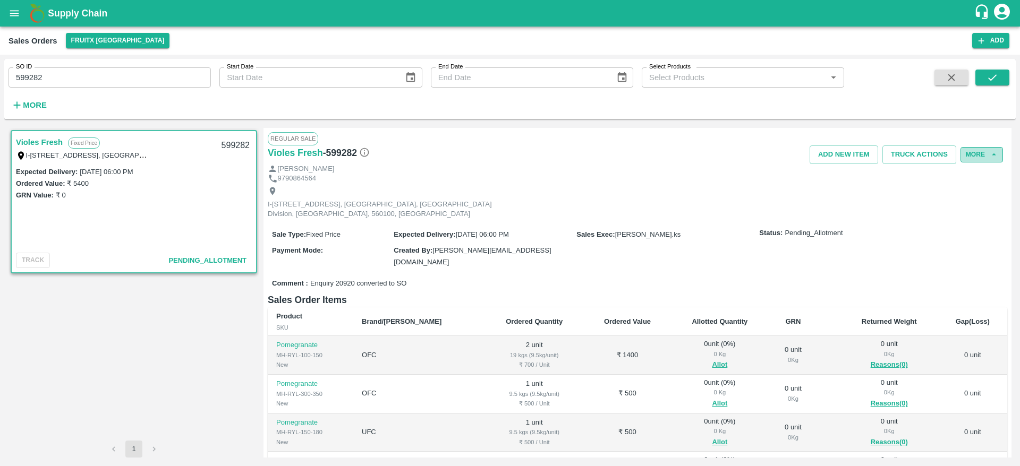
click at [982, 152] on button "More" at bounding box center [981, 154] width 42 height 15
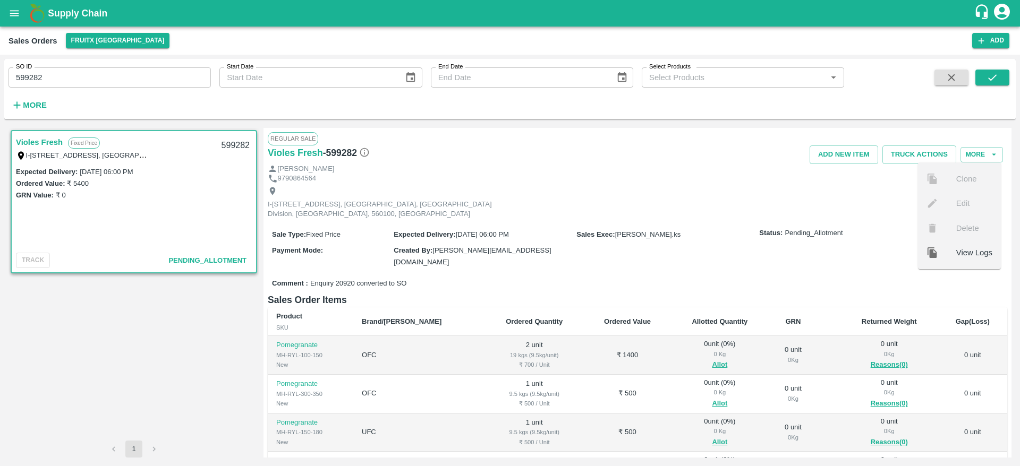
click at [881, 218] on div "I-[STREET_ADDRESS], [GEOGRAPHIC_DATA], [GEOGRAPHIC_DATA] Division, [GEOGRAPHIC_…" at bounding box center [637, 203] width 739 height 38
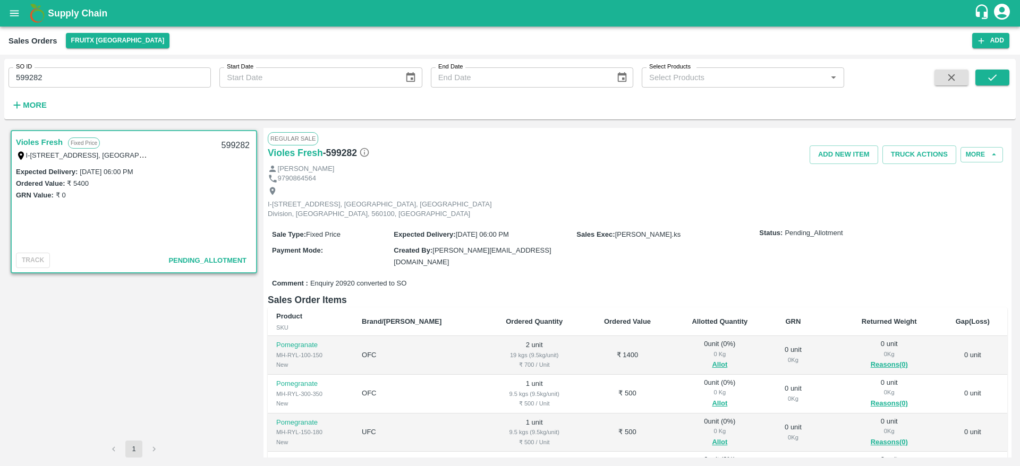
click at [854, 222] on div "I-[STREET_ADDRESS], [GEOGRAPHIC_DATA], [GEOGRAPHIC_DATA] Division, [GEOGRAPHIC_…" at bounding box center [637, 203] width 739 height 38
click at [62, 12] on b "Supply Chain" at bounding box center [77, 13] width 59 height 11
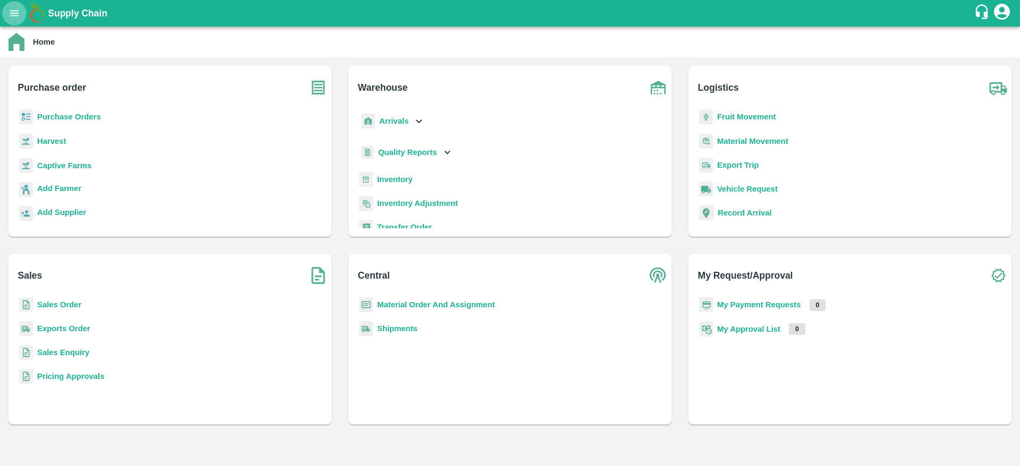
click at [18, 6] on button "open drawer" at bounding box center [14, 13] width 24 height 24
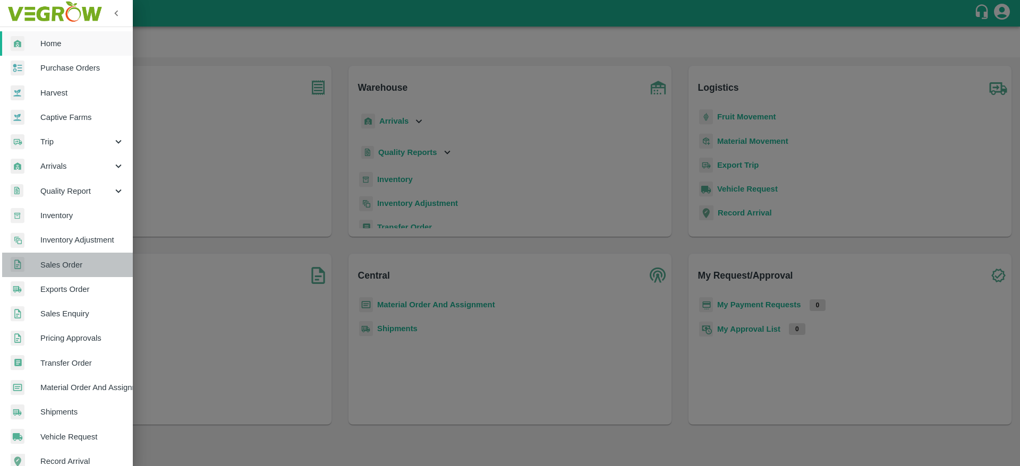
click at [87, 263] on span "Sales Order" at bounding box center [82, 265] width 84 height 12
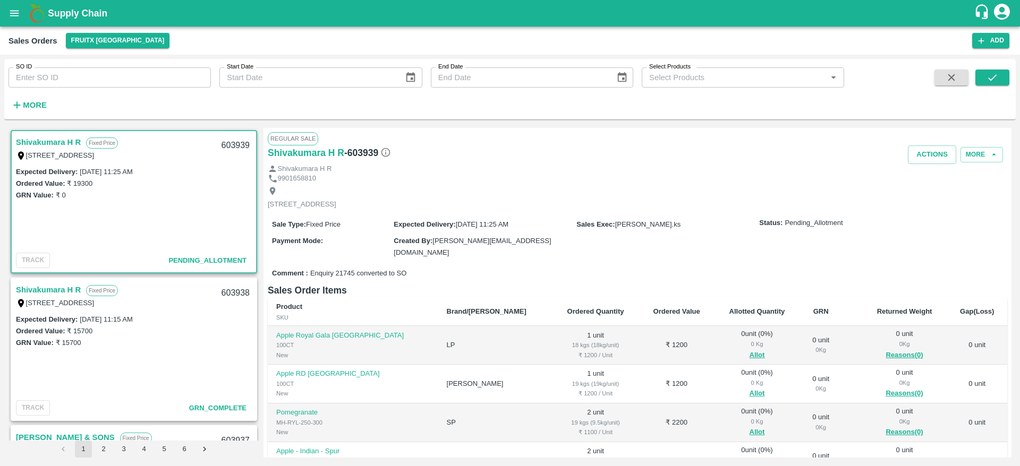
click at [49, 146] on link "Shivakumara H R" at bounding box center [48, 142] width 65 height 14
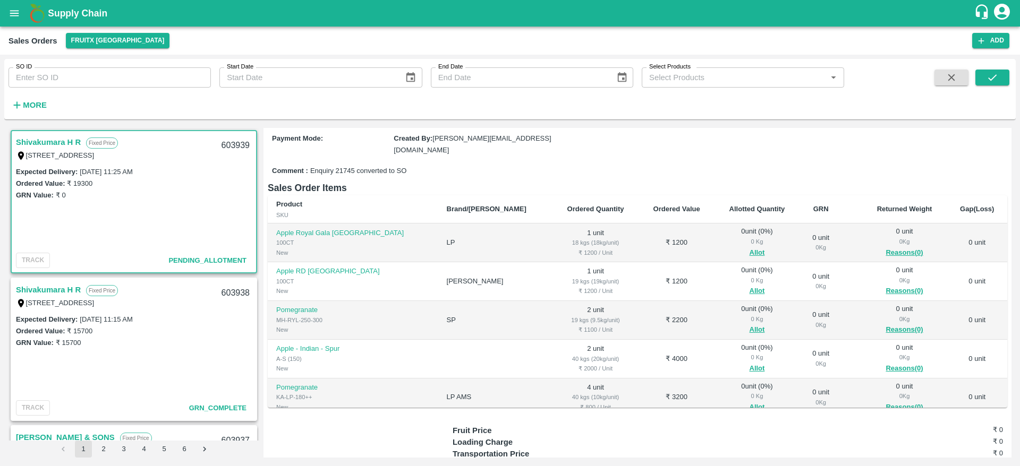
click at [67, 142] on link "Shivakumara H R" at bounding box center [48, 142] width 65 height 14
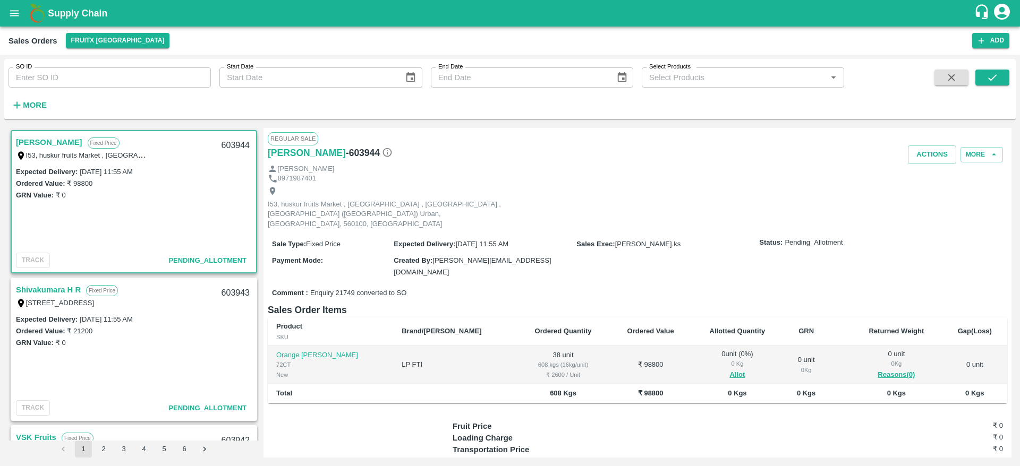
click at [51, 144] on link "[PERSON_NAME]" at bounding box center [49, 142] width 66 height 14
click at [52, 144] on link "[PERSON_NAME]" at bounding box center [49, 142] width 66 height 14
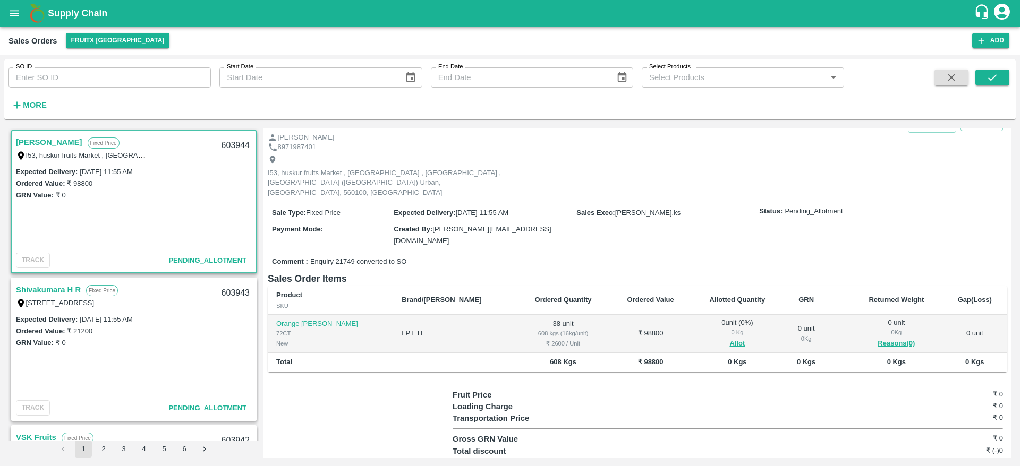
scroll to position [46, 0]
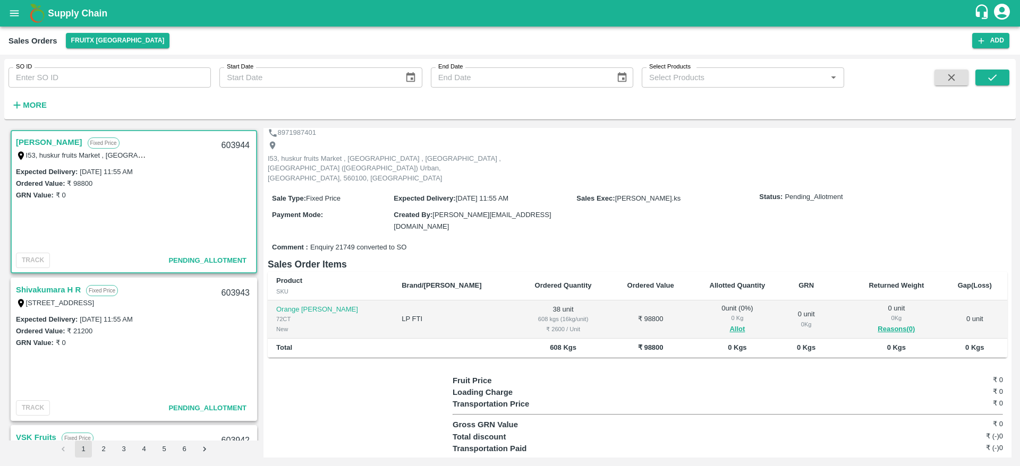
click at [235, 142] on div "603944" at bounding box center [235, 145] width 41 height 25
copy div "603944"
click at [729, 324] on button "Allot" at bounding box center [736, 330] width 15 height 12
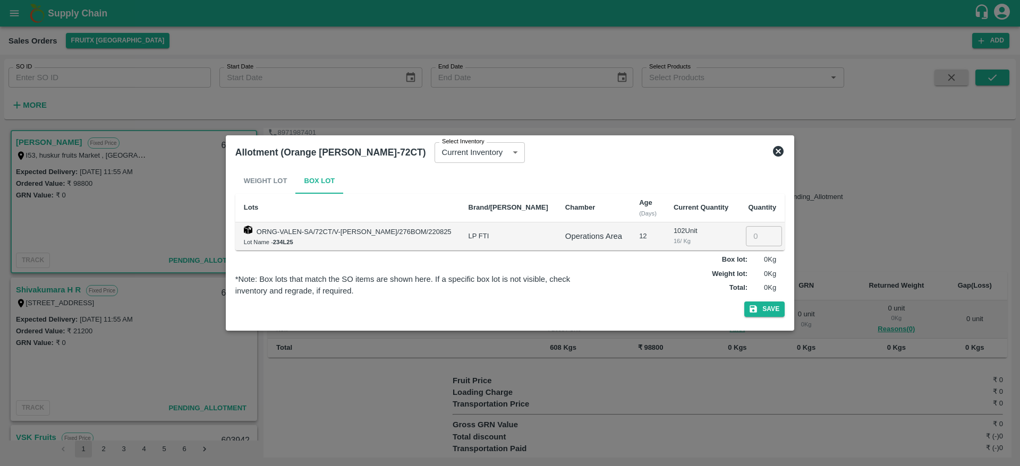
click at [746, 240] on input "number" at bounding box center [764, 236] width 36 height 20
type input "38"
click at [763, 304] on button "Save" at bounding box center [764, 309] width 40 height 15
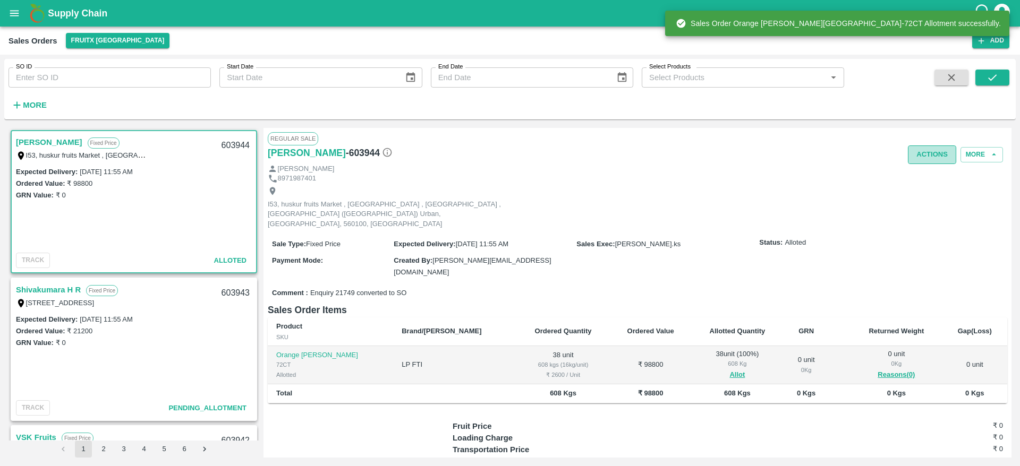
click at [917, 158] on button "Actions" at bounding box center [932, 155] width 48 height 19
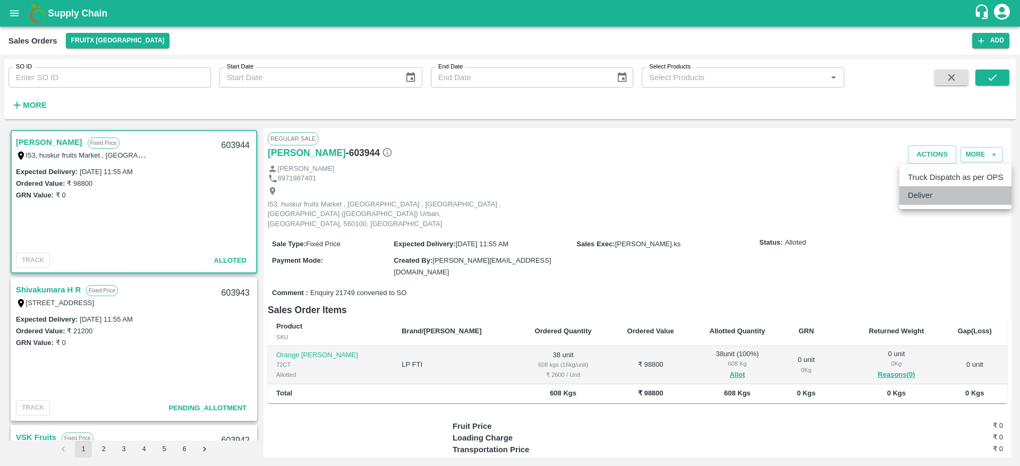
click at [930, 199] on li "Deliver" at bounding box center [955, 195] width 112 height 18
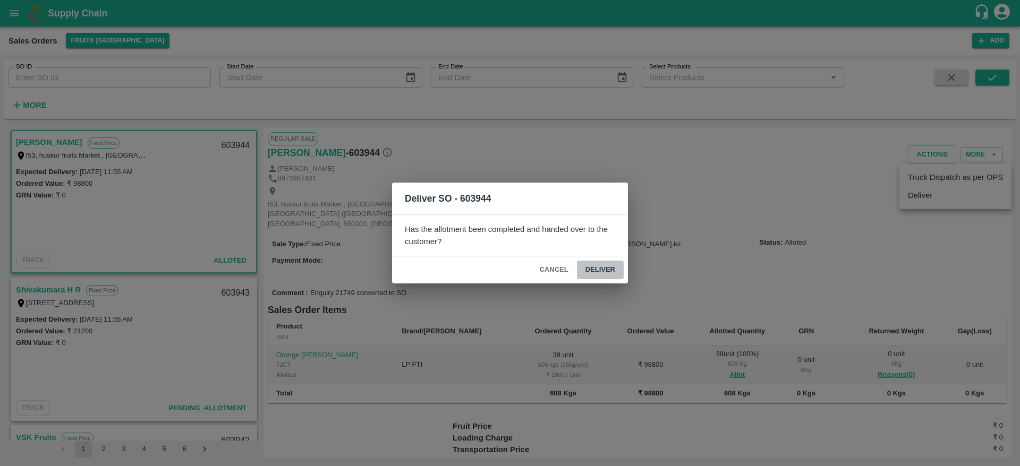
click at [593, 271] on button "Deliver" at bounding box center [600, 270] width 47 height 19
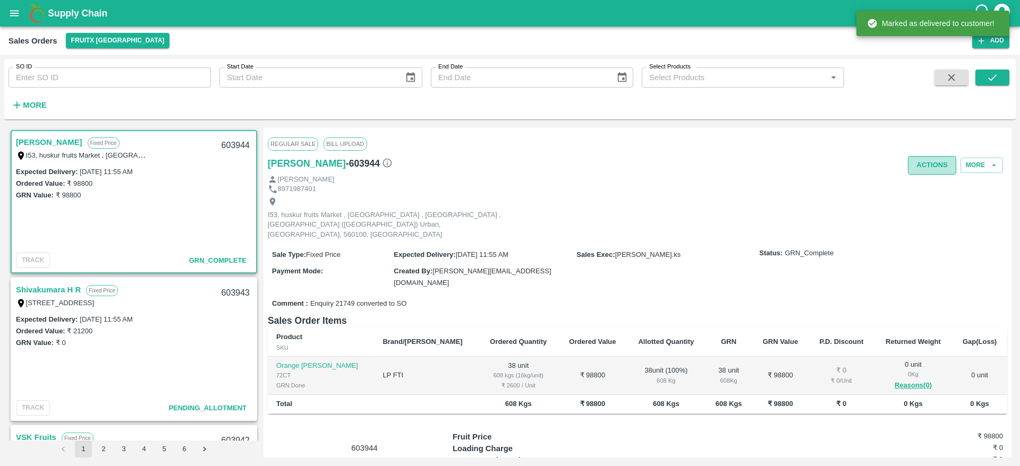
click at [924, 160] on button "Actions" at bounding box center [932, 165] width 48 height 19
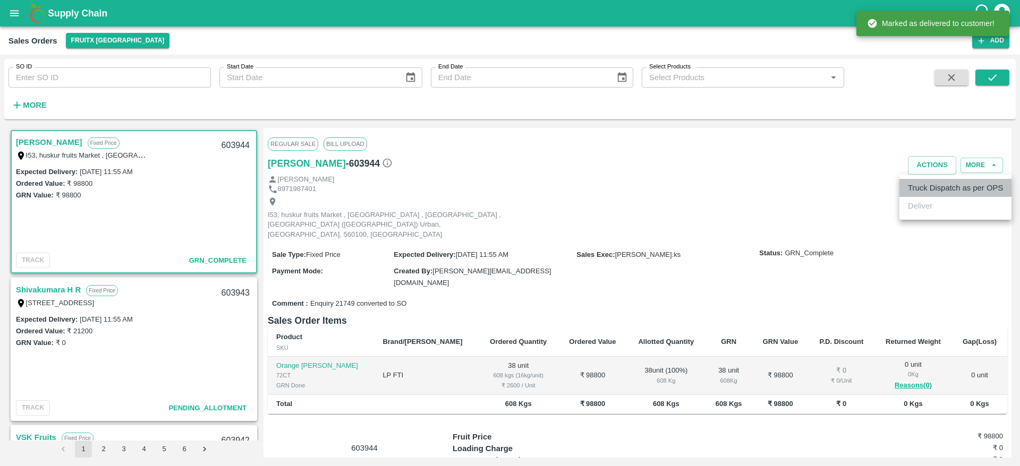
click at [924, 181] on li "Truck Dispatch as per OPS" at bounding box center [955, 188] width 112 height 18
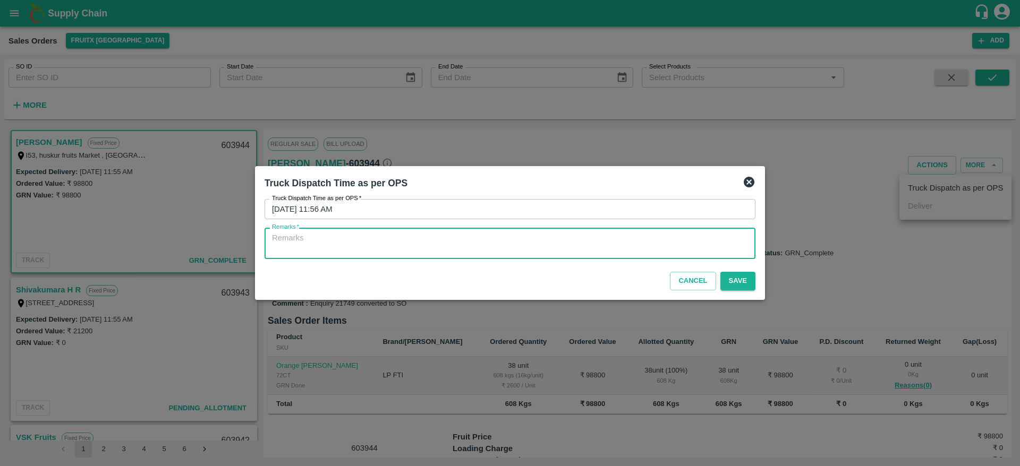
click at [580, 245] on textarea "Remarks   *" at bounding box center [510, 244] width 476 height 22
type textarea "OTD"
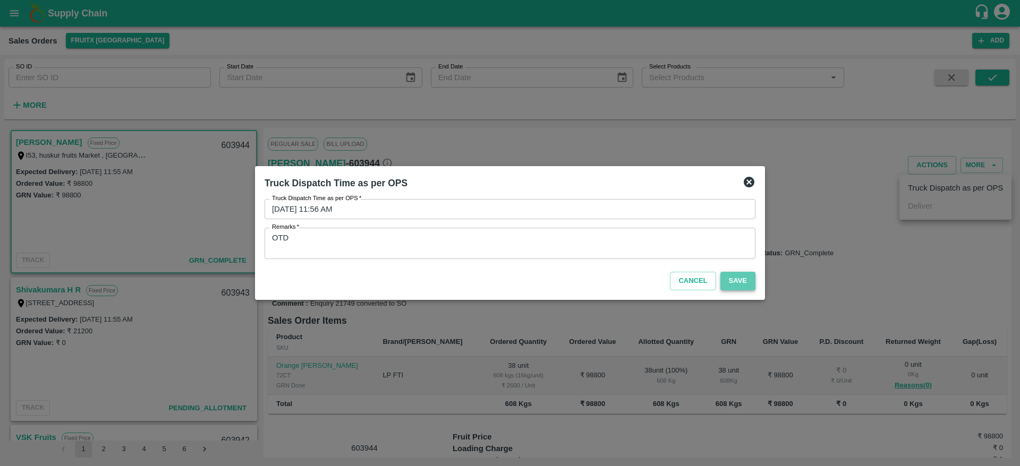
click at [743, 282] on button "Save" at bounding box center [737, 281] width 35 height 19
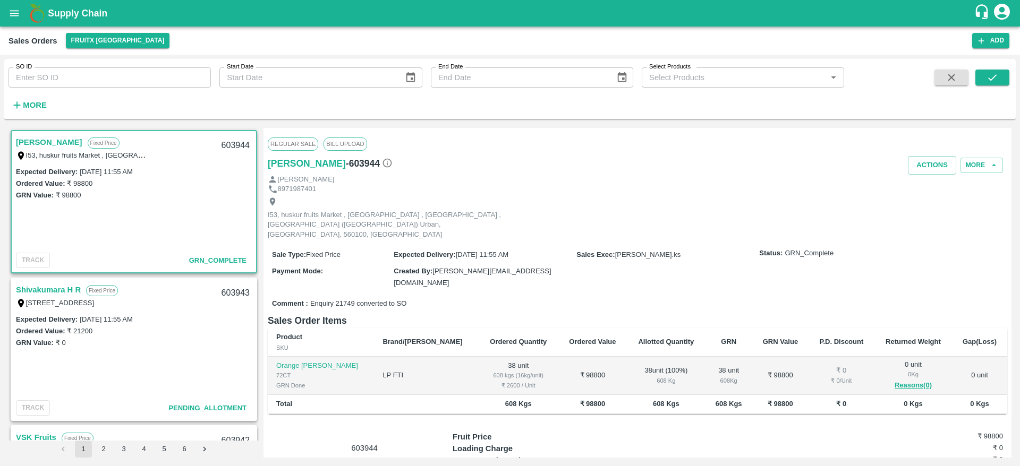
click at [41, 286] on link "Shivakumara H R" at bounding box center [48, 290] width 65 height 14
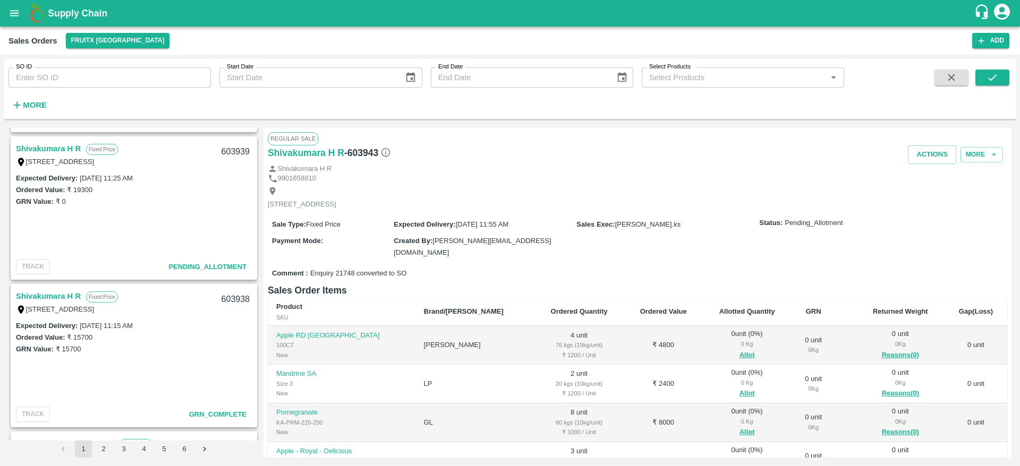
scroll to position [591, 0]
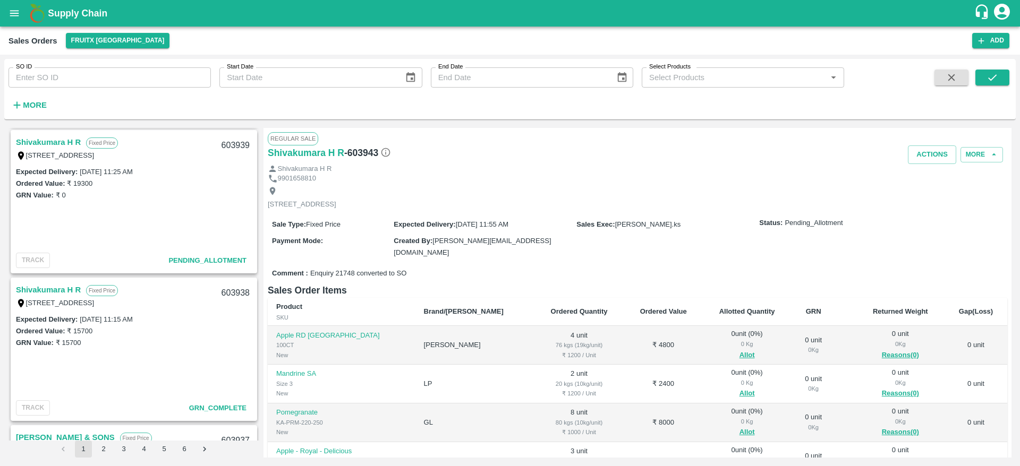
click at [67, 291] on link "Shivakumara H R" at bounding box center [48, 290] width 65 height 14
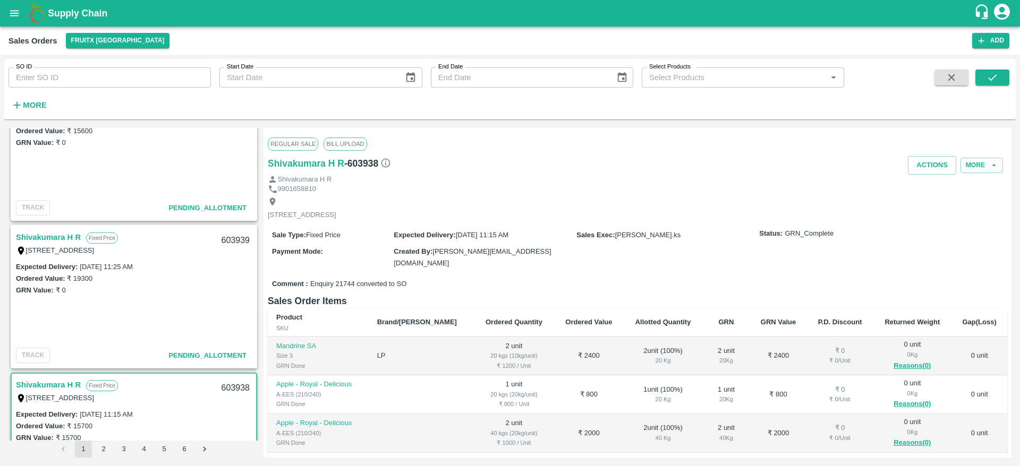
scroll to position [489, 0]
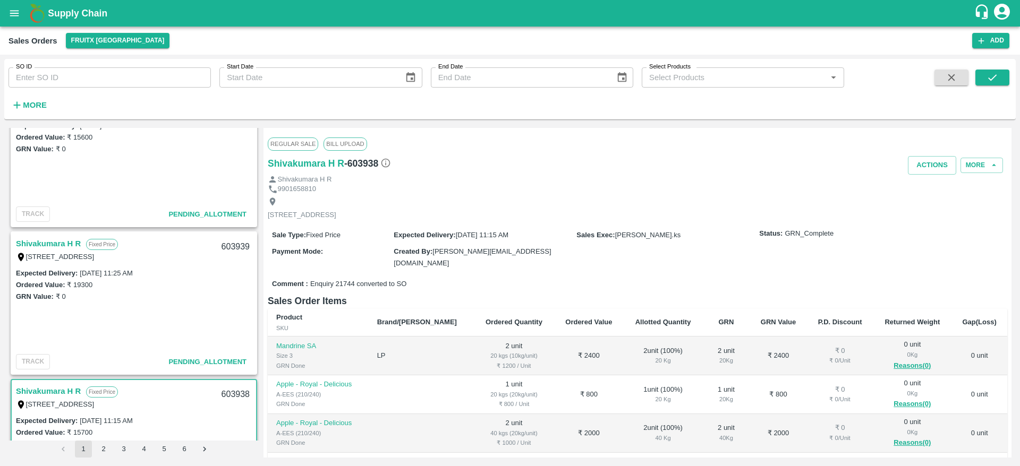
click at [37, 246] on link "Shivakumara H R" at bounding box center [48, 244] width 65 height 14
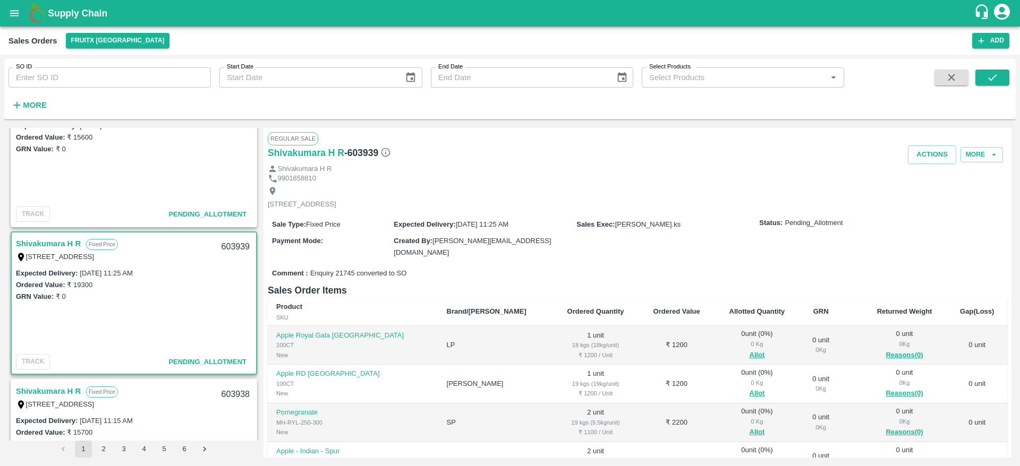
click at [54, 239] on link "Shivakumara H R" at bounding box center [48, 244] width 65 height 14
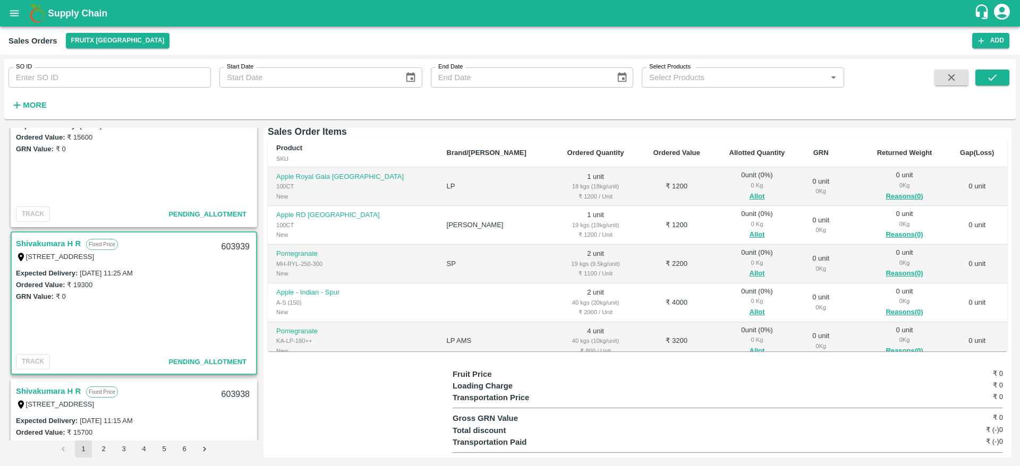
click at [52, 395] on link "Shivakumara H R" at bounding box center [48, 392] width 65 height 14
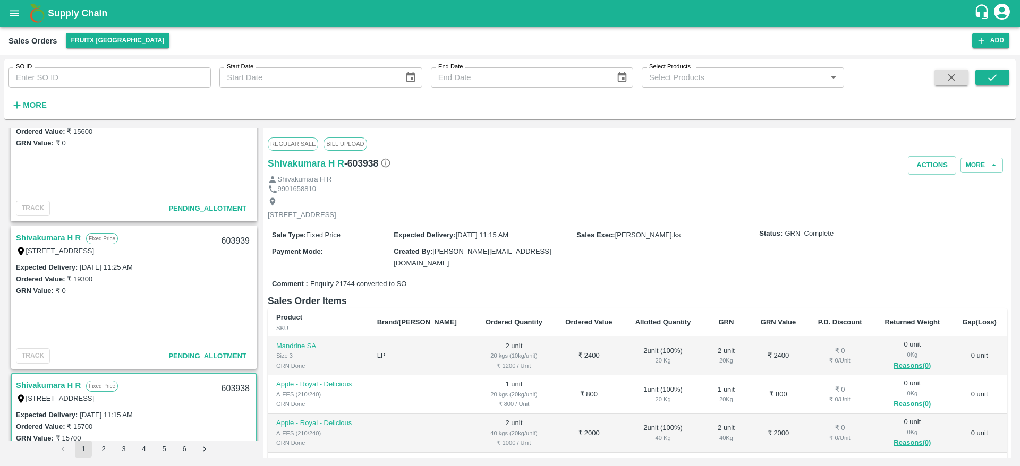
scroll to position [494, 0]
click at [53, 241] on link "Shivakumara H R" at bounding box center [48, 239] width 65 height 14
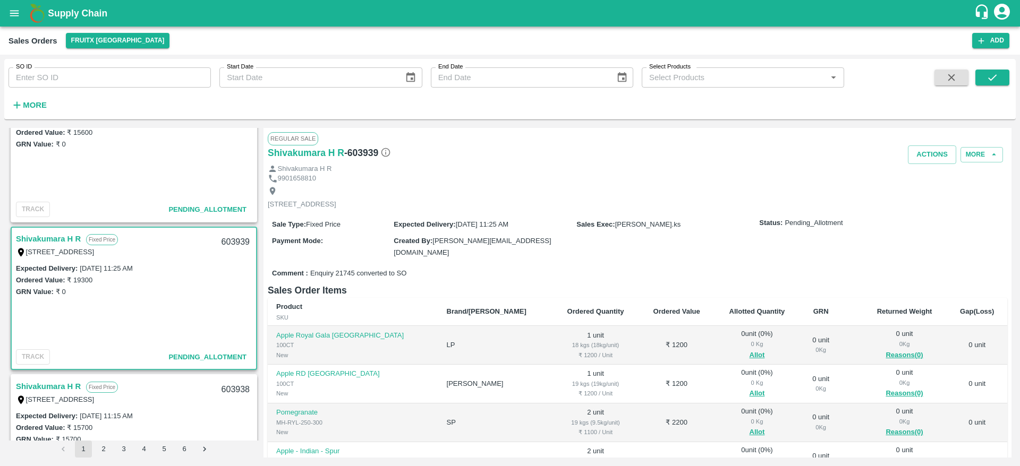
click at [53, 241] on link "Shivakumara H R" at bounding box center [48, 239] width 65 height 14
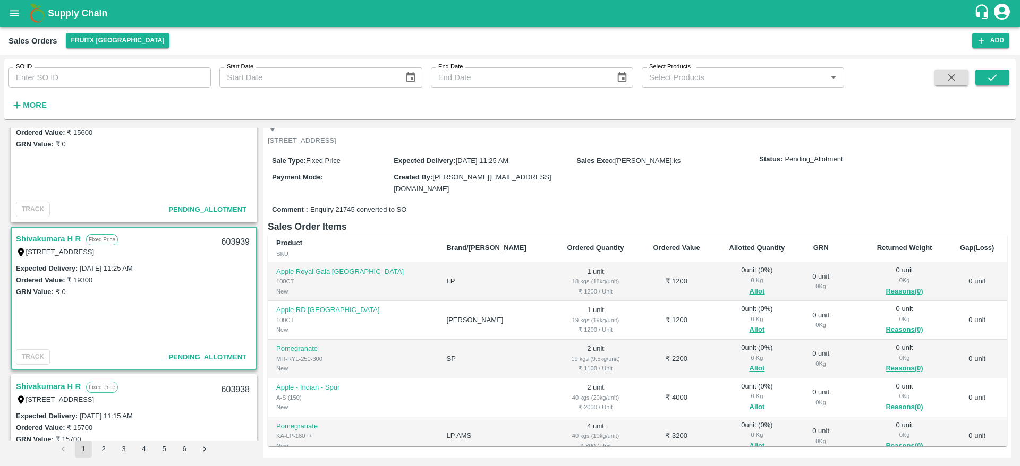
scroll to position [65, 0]
click at [49, 242] on link "Shivakumara H R" at bounding box center [48, 239] width 65 height 14
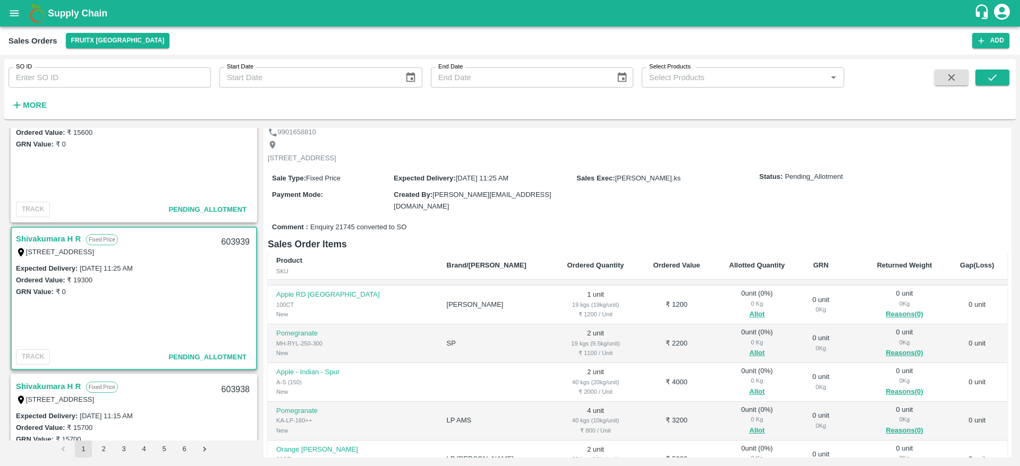
scroll to position [33, 0]
click at [750, 353] on button "Allot" at bounding box center [757, 353] width 15 height 12
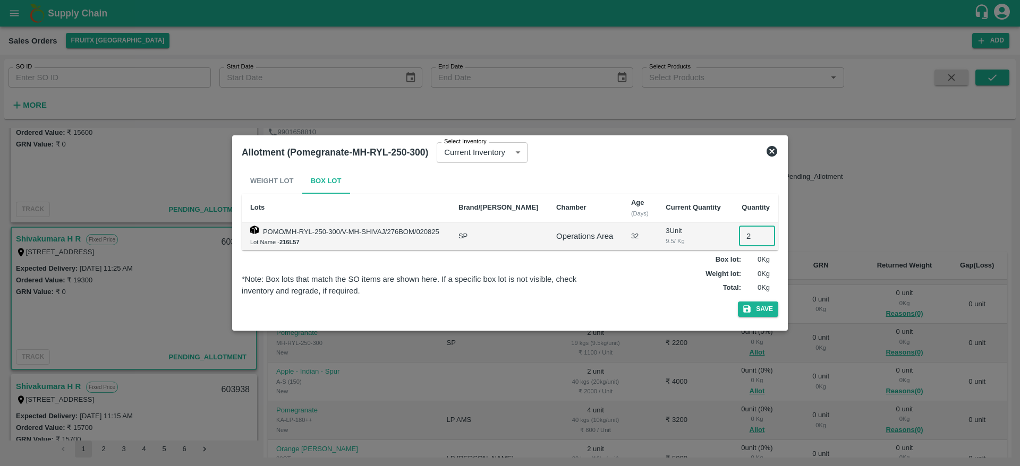
click at [748, 242] on input "2" at bounding box center [757, 236] width 36 height 20
type input "2"
click at [755, 316] on button "Save" at bounding box center [758, 309] width 40 height 15
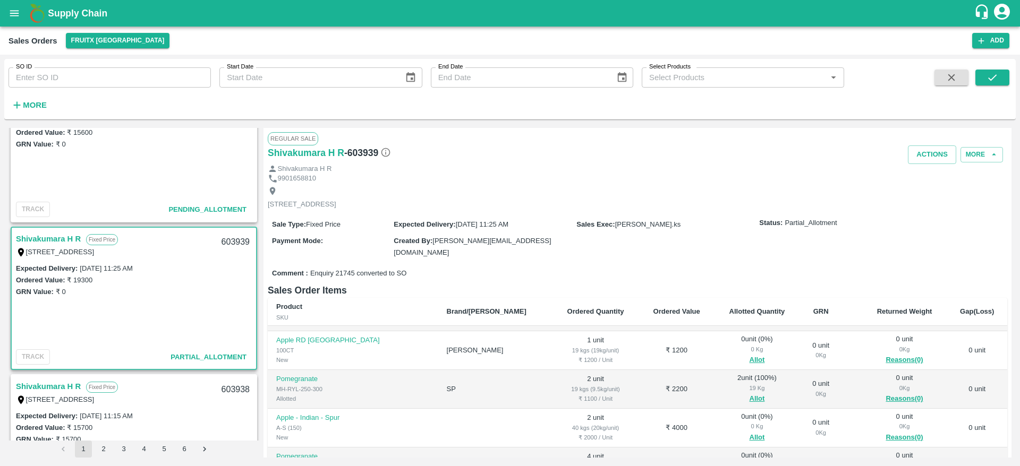
click at [227, 248] on div "603939" at bounding box center [235, 242] width 41 height 25
copy div "603939"
click at [229, 235] on div "603939" at bounding box center [235, 242] width 41 height 25
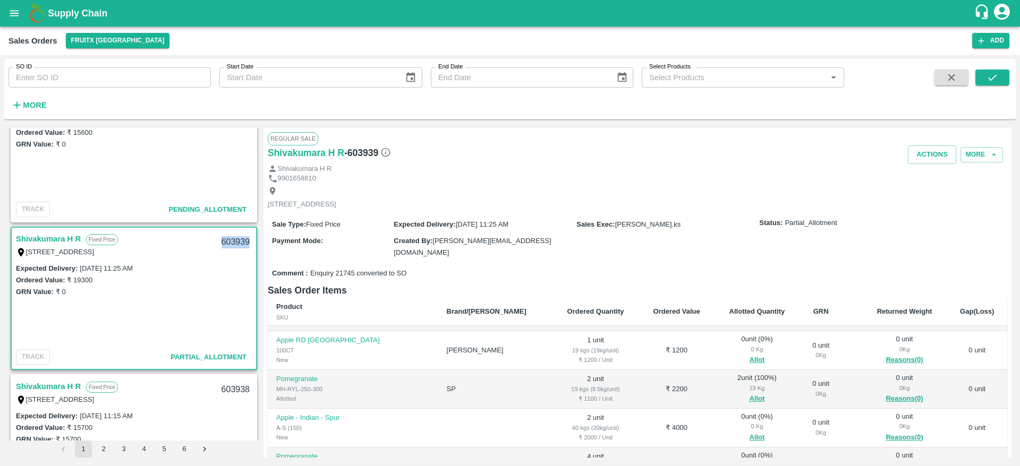
click at [229, 235] on div "603939" at bounding box center [235, 242] width 41 height 25
copy div "603939"
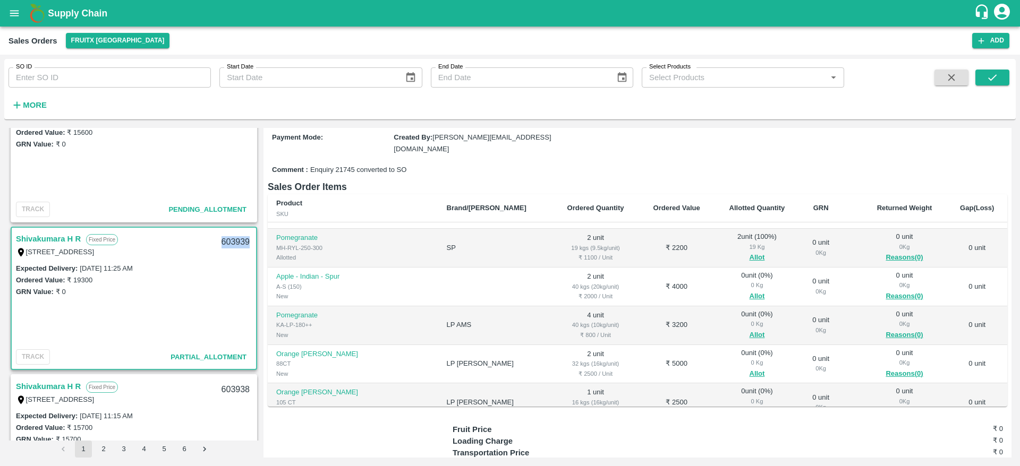
scroll to position [75, 0]
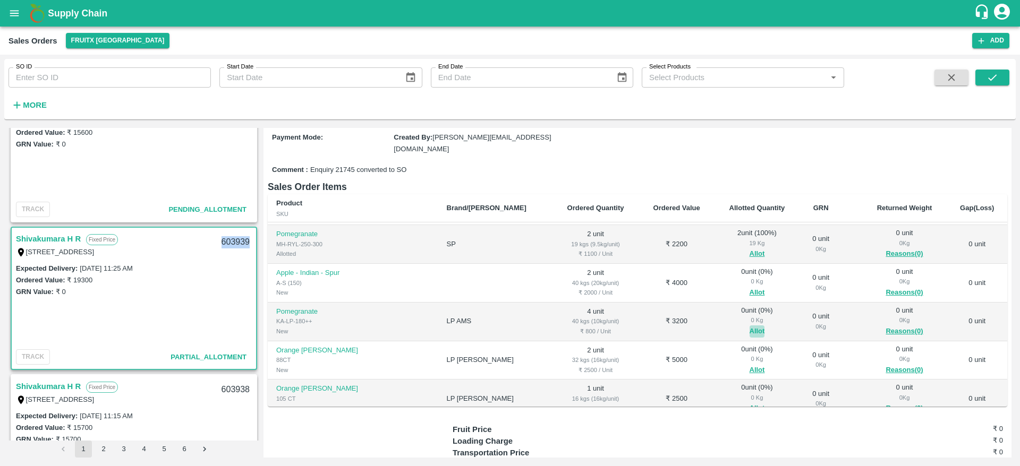
click at [750, 329] on button "Allot" at bounding box center [757, 332] width 15 height 12
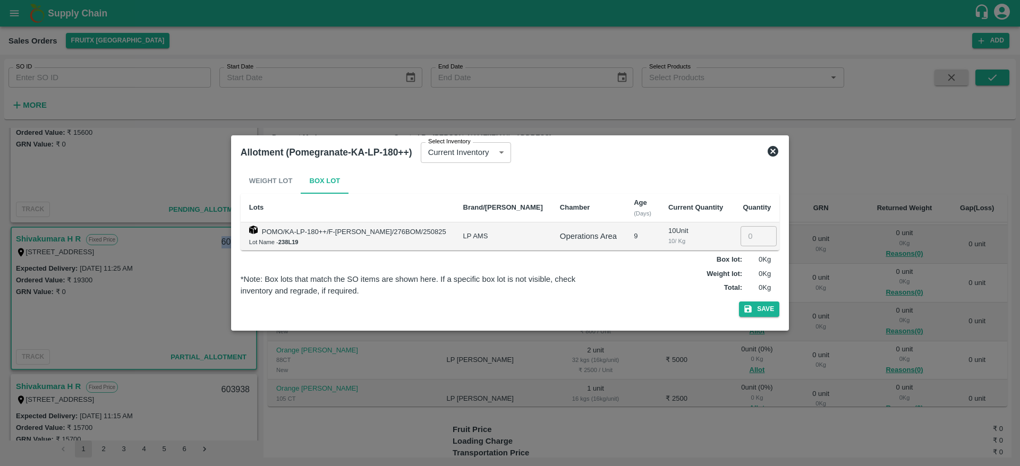
click at [767, 155] on icon at bounding box center [773, 151] width 13 height 13
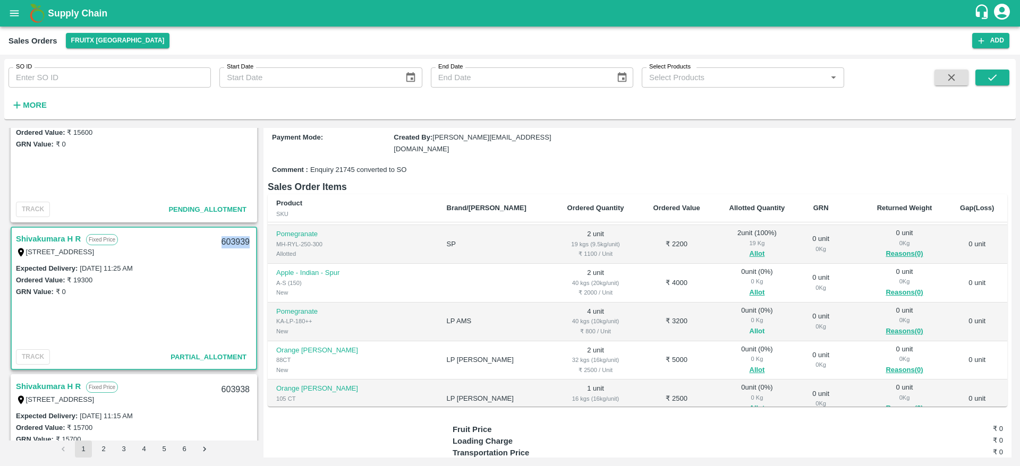
click at [750, 327] on button "Allot" at bounding box center [757, 332] width 15 height 12
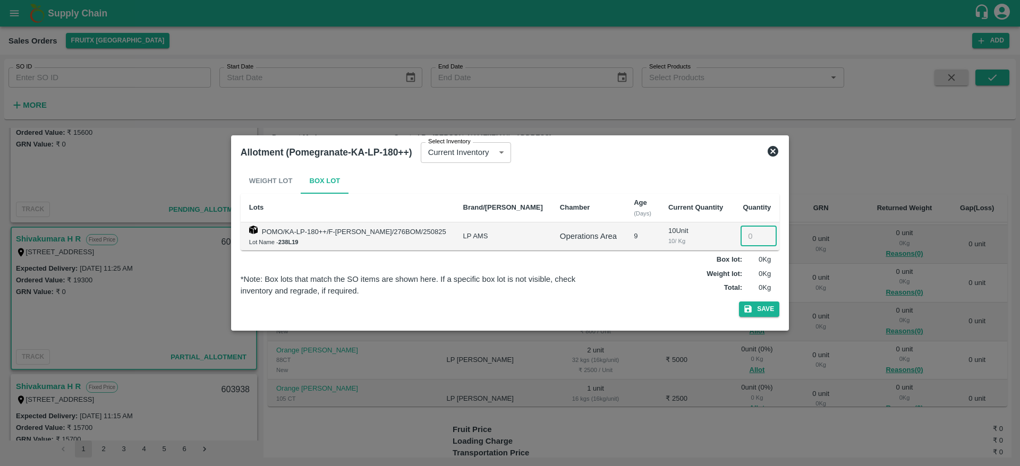
click at [743, 237] on input "number" at bounding box center [758, 236] width 36 height 20
type input "4"
click at [764, 308] on button "Save" at bounding box center [759, 309] width 40 height 15
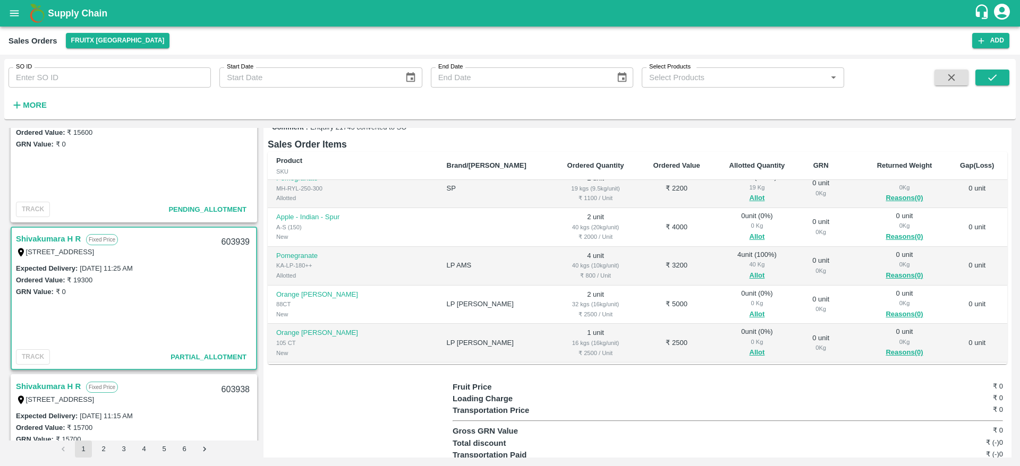
scroll to position [106, 0]
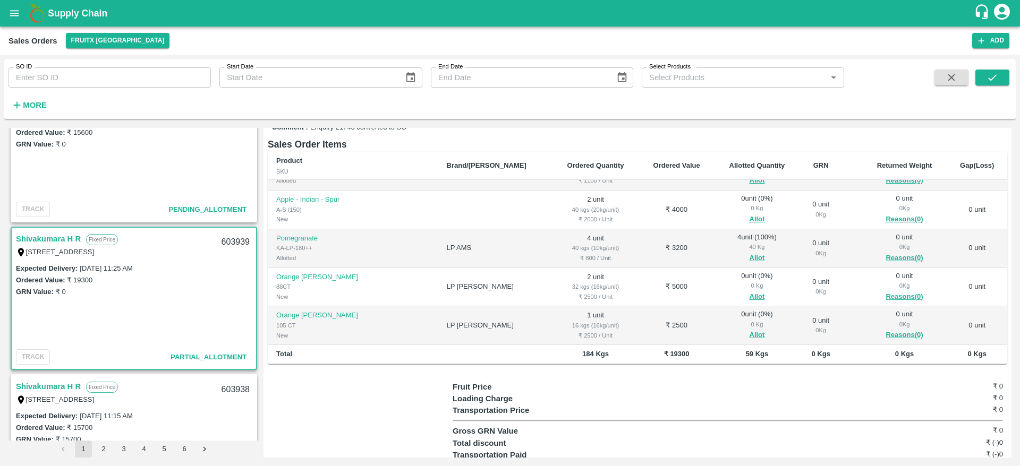
click at [228, 243] on div "603939" at bounding box center [235, 242] width 41 height 25
copy div "603939"
click at [225, 242] on div "603939" at bounding box center [235, 242] width 41 height 25
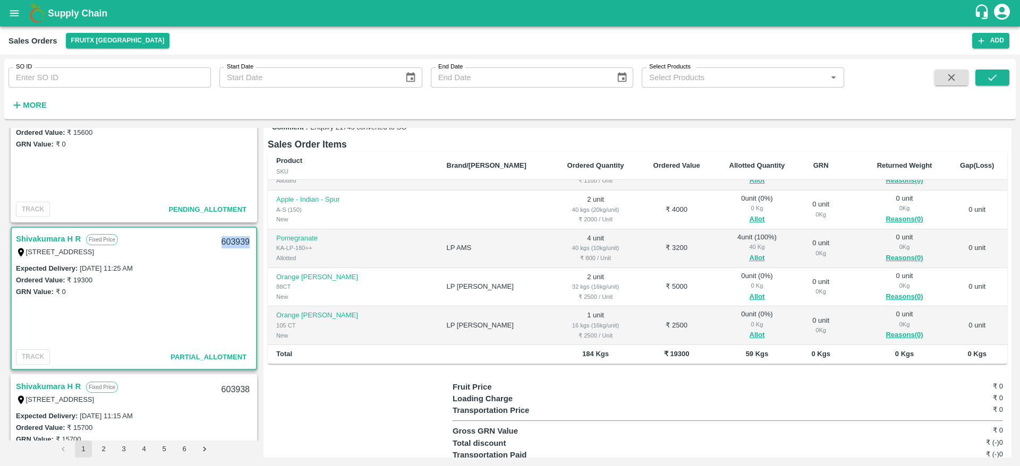
copy div "603939"
click at [750, 295] on button "Allot" at bounding box center [757, 297] width 15 height 12
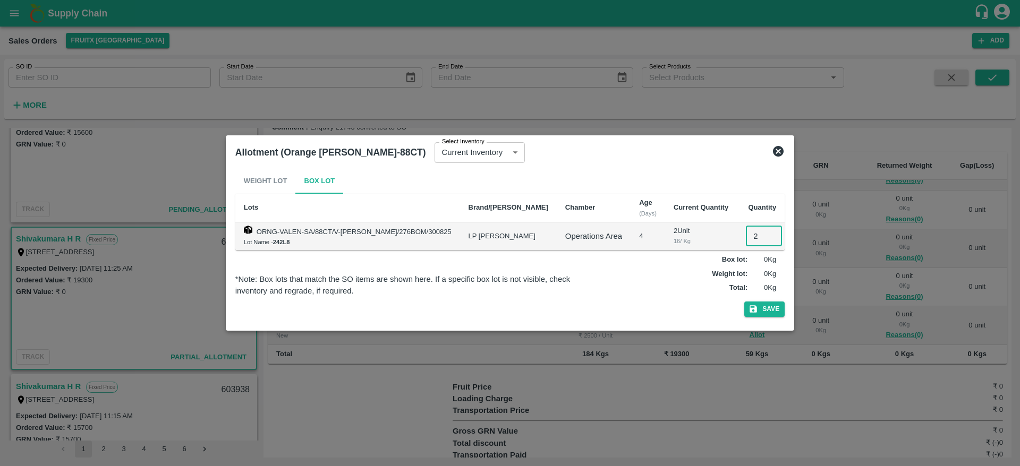
click at [746, 240] on input "2" at bounding box center [764, 236] width 36 height 20
type input "2"
click at [759, 309] on button "Save" at bounding box center [764, 309] width 40 height 15
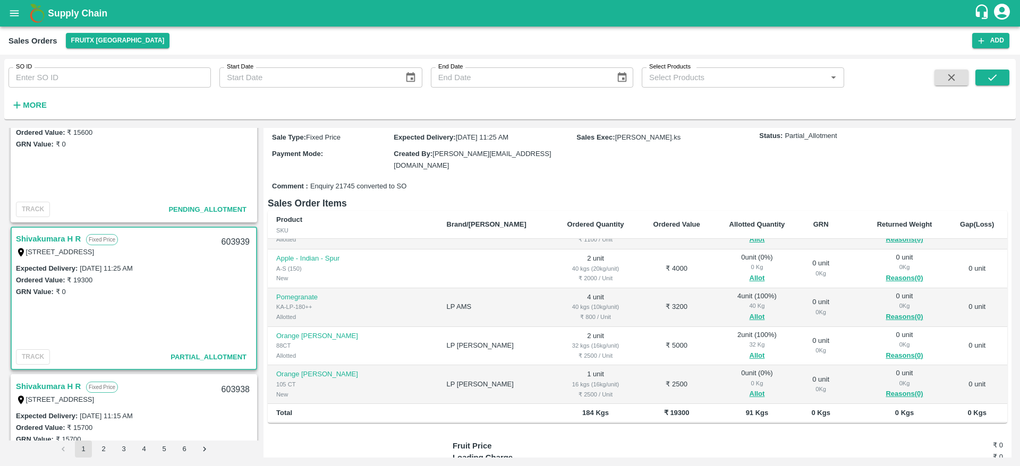
scroll to position [96, 0]
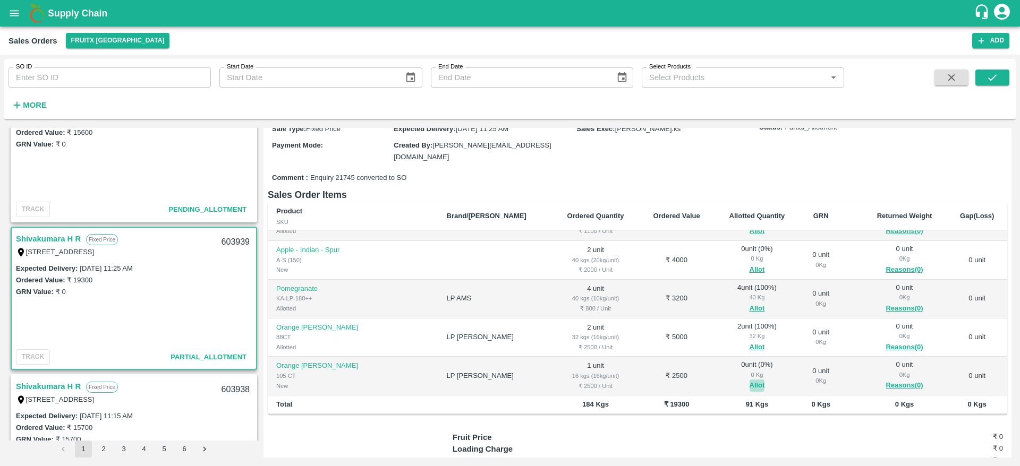
click at [750, 383] on button "Allot" at bounding box center [757, 386] width 15 height 12
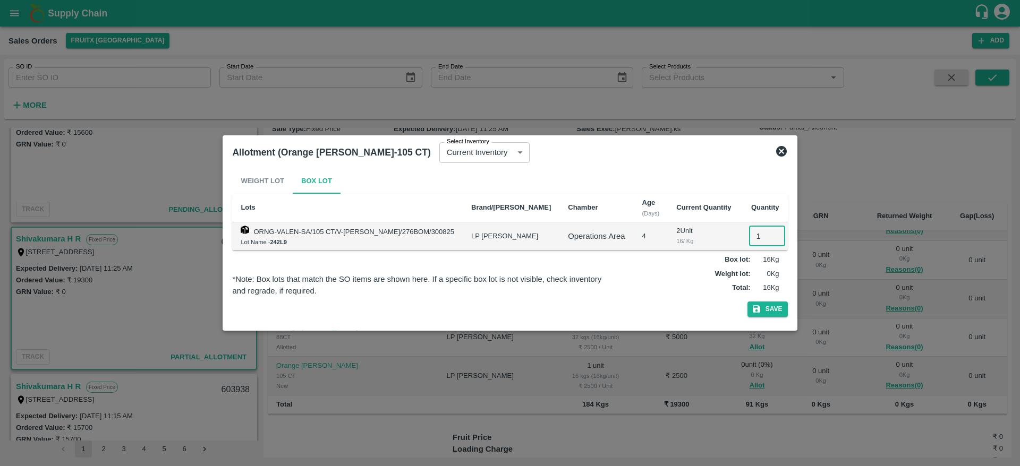
click at [749, 233] on input "1" at bounding box center [767, 236] width 36 height 20
type input "1"
click at [755, 307] on button "Save" at bounding box center [767, 309] width 40 height 15
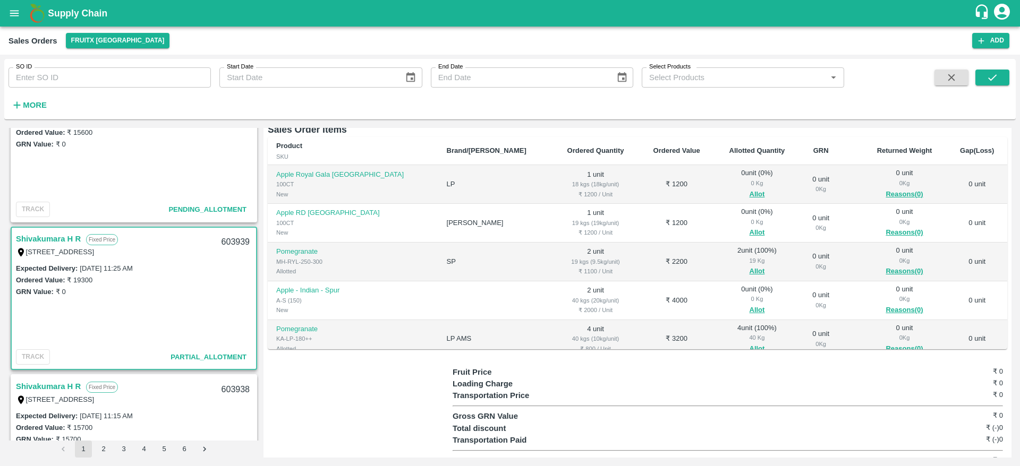
scroll to position [160, 0]
click at [465, 220] on td "[PERSON_NAME]" at bounding box center [495, 224] width 114 height 39
click at [750, 228] on button "Allot" at bounding box center [757, 234] width 15 height 12
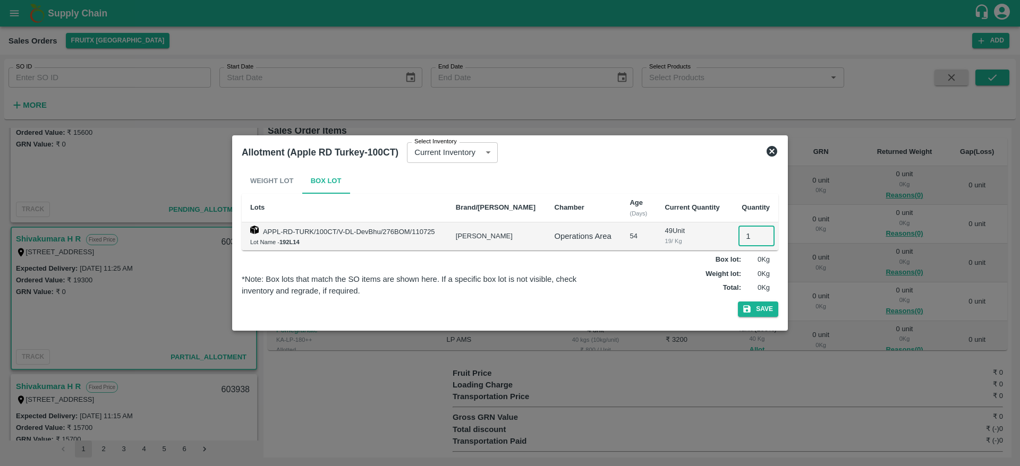
click at [749, 233] on input "1" at bounding box center [756, 236] width 36 height 20
type input "1"
click at [756, 308] on button "Save" at bounding box center [758, 309] width 40 height 15
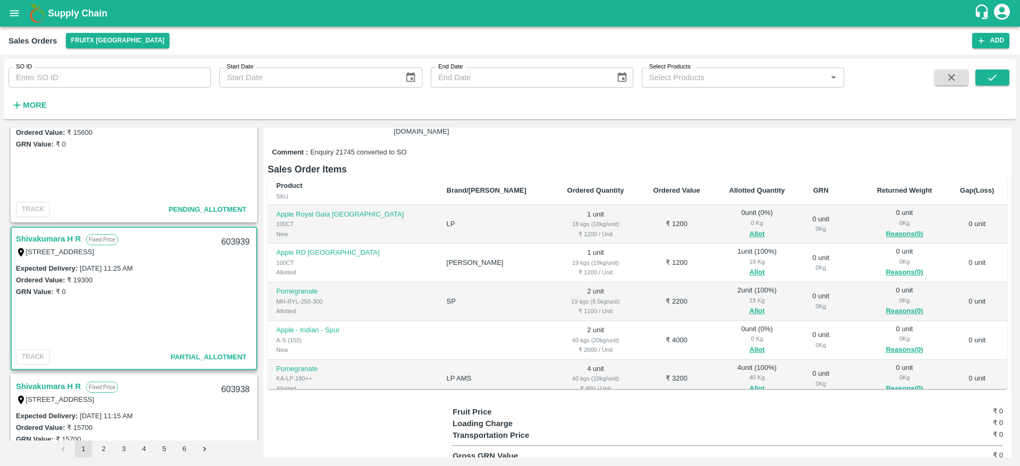
scroll to position [118, 0]
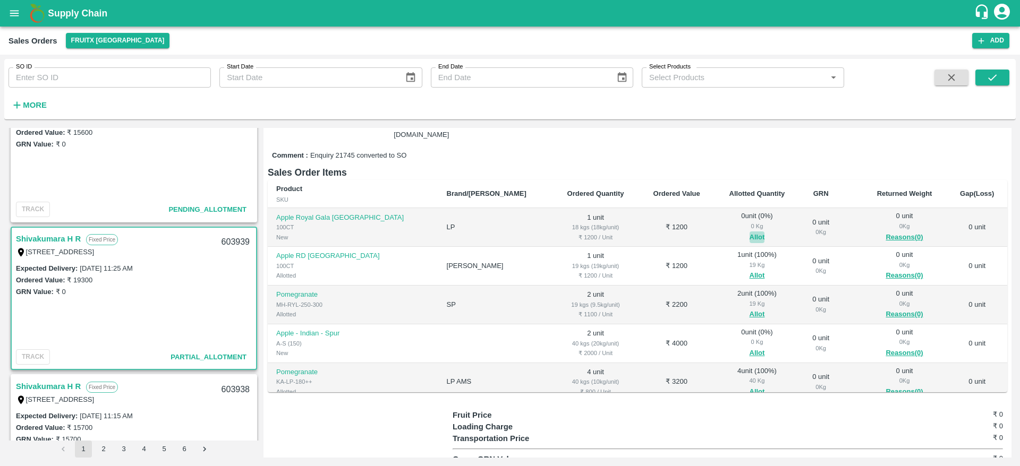
click at [750, 233] on button "Allot" at bounding box center [757, 238] width 15 height 12
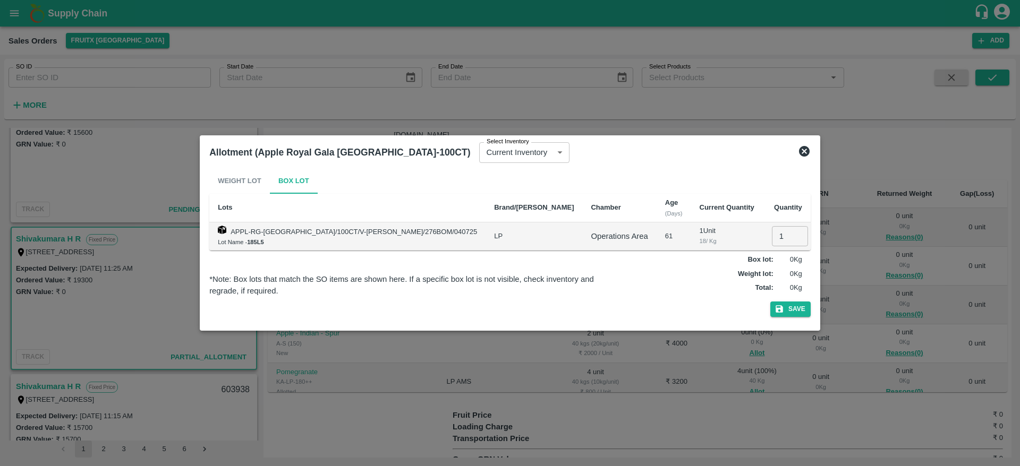
click at [772, 234] on input "1" at bounding box center [790, 236] width 36 height 20
type input "1"
click at [770, 305] on button "Save" at bounding box center [790, 309] width 40 height 15
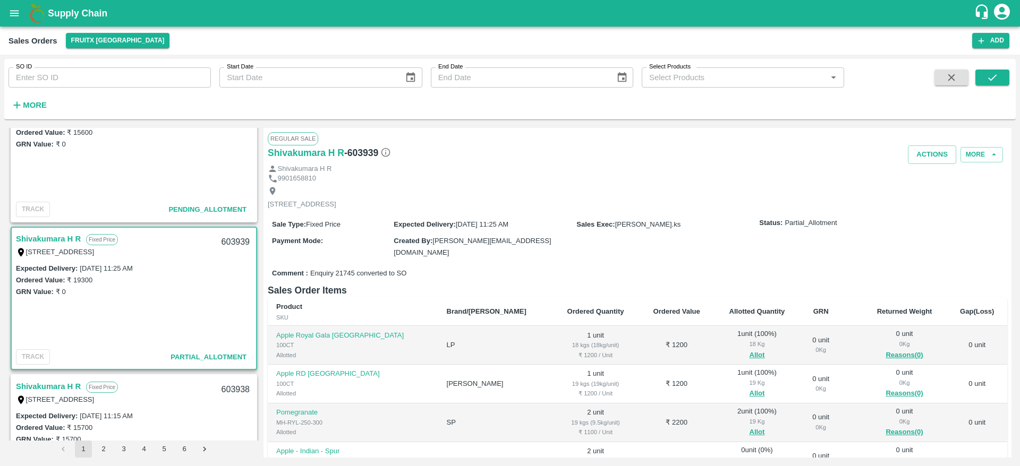
click at [234, 240] on div "603939" at bounding box center [235, 242] width 41 height 25
copy div "603939"
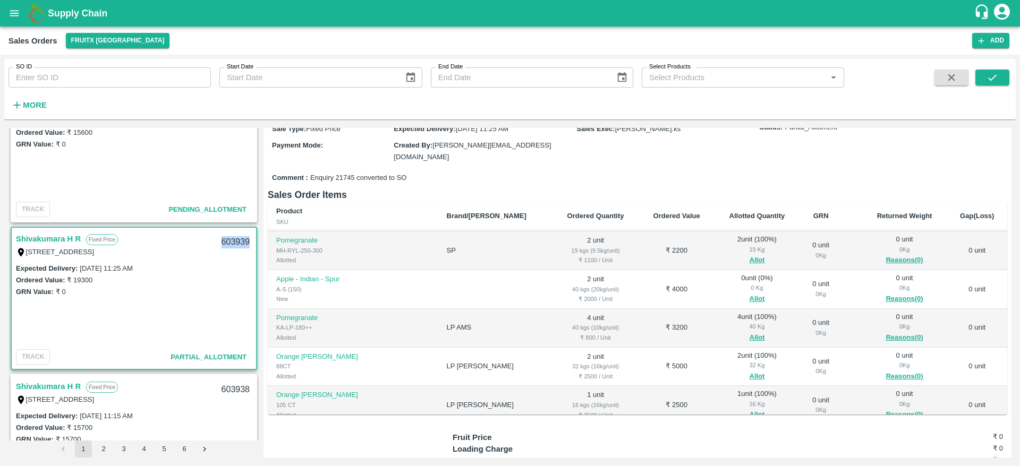
scroll to position [76, 0]
copy div "603939"
click at [750, 295] on button "Allot" at bounding box center [757, 300] width 15 height 12
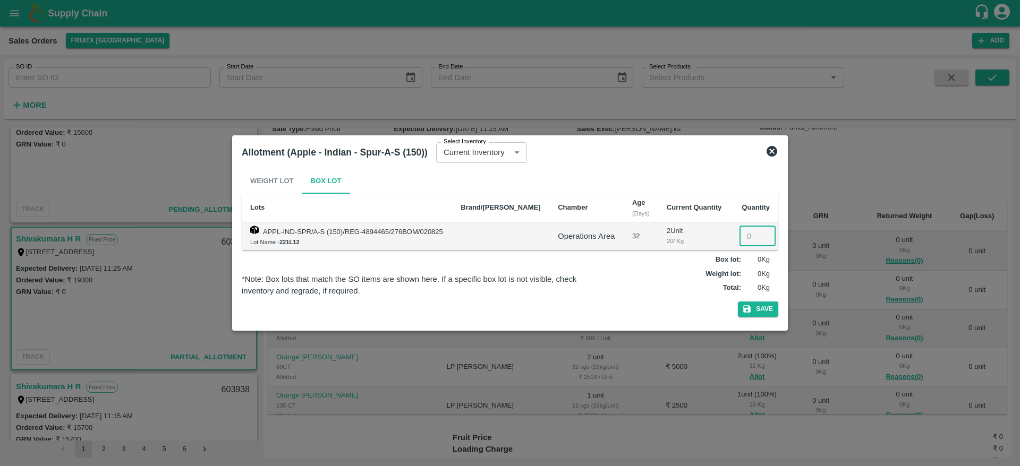
click at [746, 235] on input "number" at bounding box center [757, 236] width 36 height 20
type input "2"
click at [767, 309] on button "Save" at bounding box center [758, 309] width 40 height 15
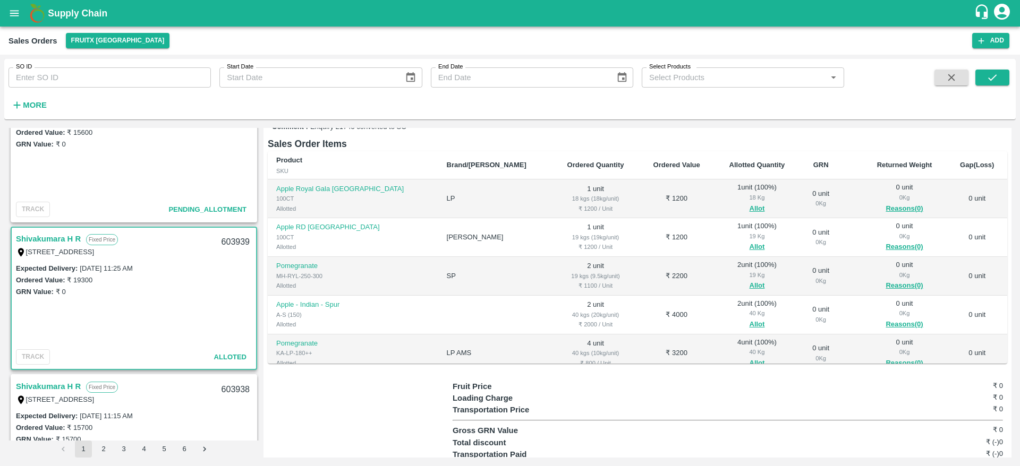
scroll to position [0, 0]
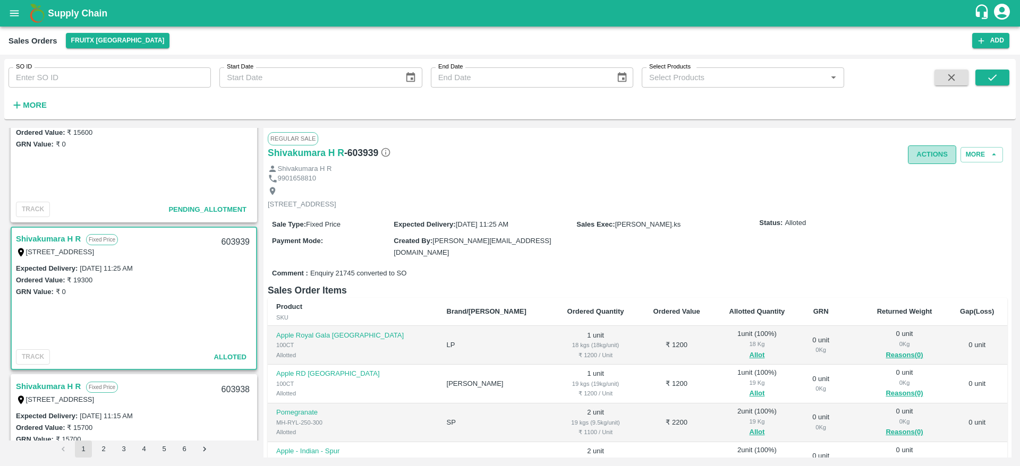
click at [916, 160] on button "Actions" at bounding box center [932, 155] width 48 height 19
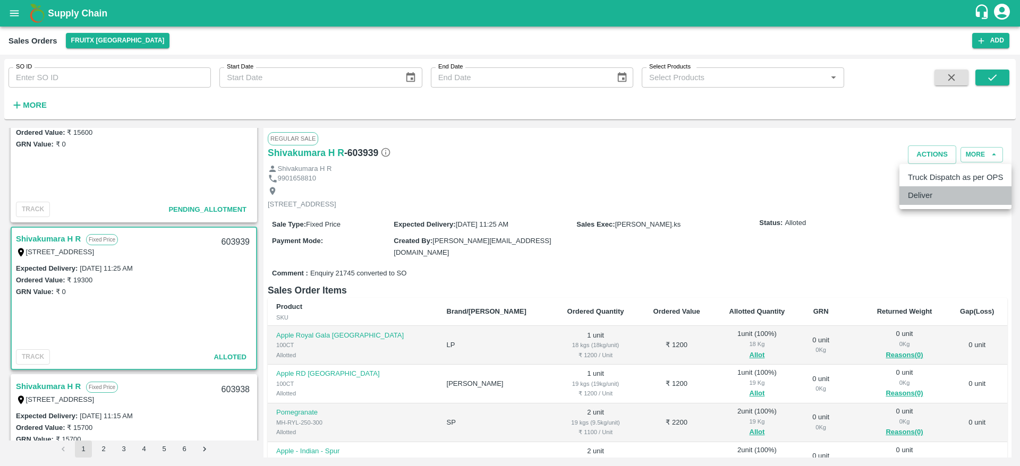
click at [924, 202] on li "Deliver" at bounding box center [955, 195] width 112 height 18
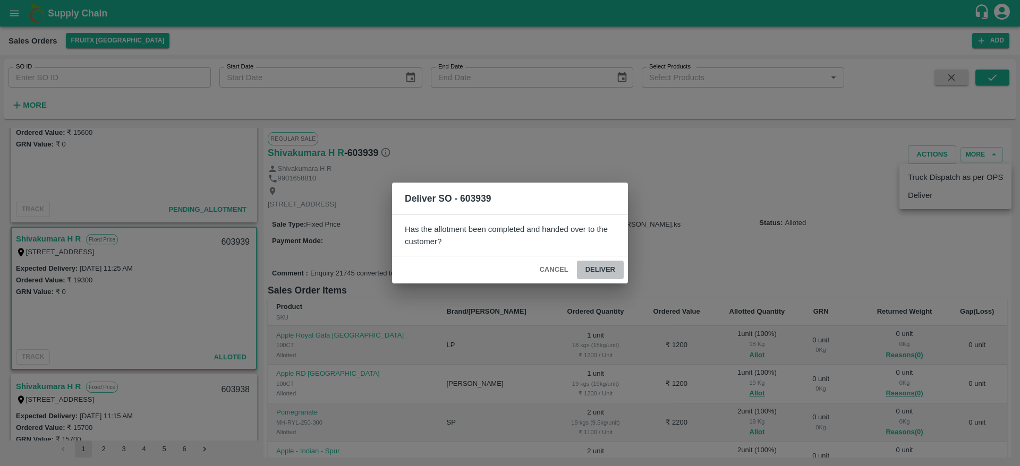
click at [597, 271] on button "Deliver" at bounding box center [600, 270] width 47 height 19
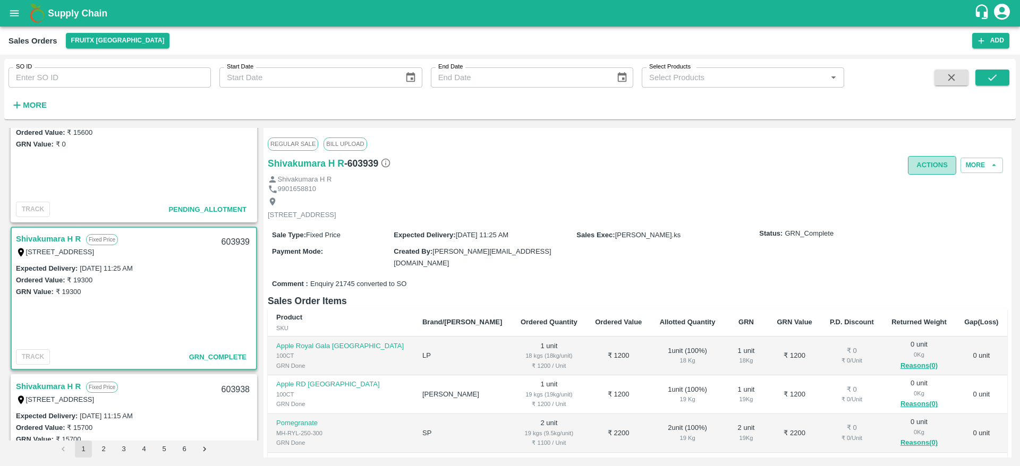
click at [922, 167] on button "Actions" at bounding box center [932, 165] width 48 height 19
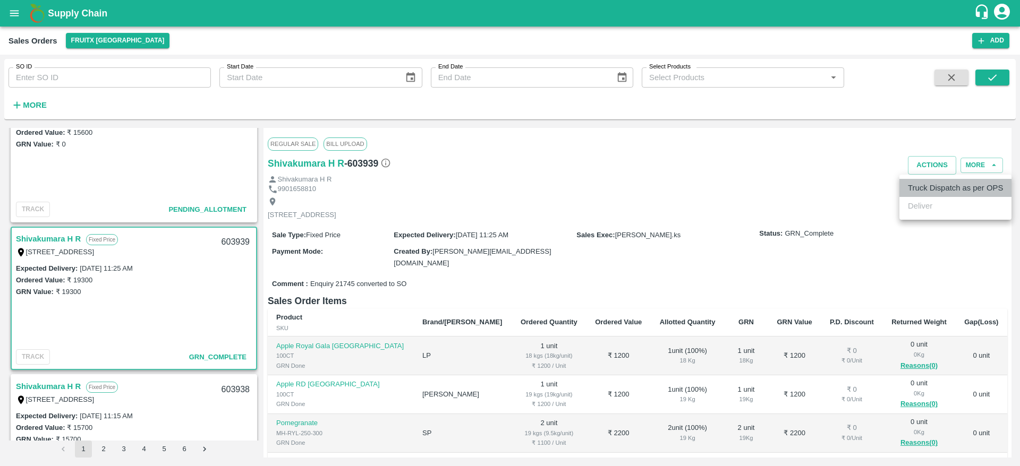
click at [934, 188] on li "Truck Dispatch as per OPS" at bounding box center [955, 188] width 112 height 18
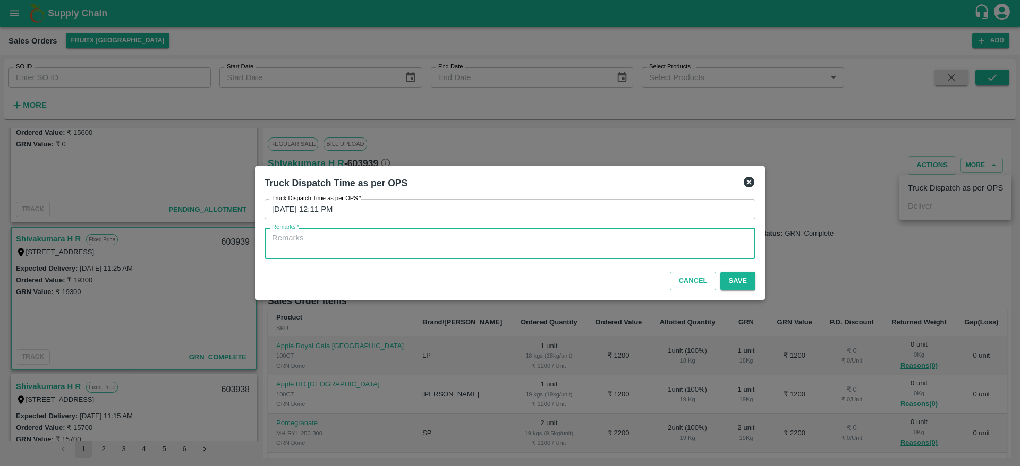
click at [471, 243] on textarea "Remarks   *" at bounding box center [510, 244] width 476 height 22
type textarea "OTD"
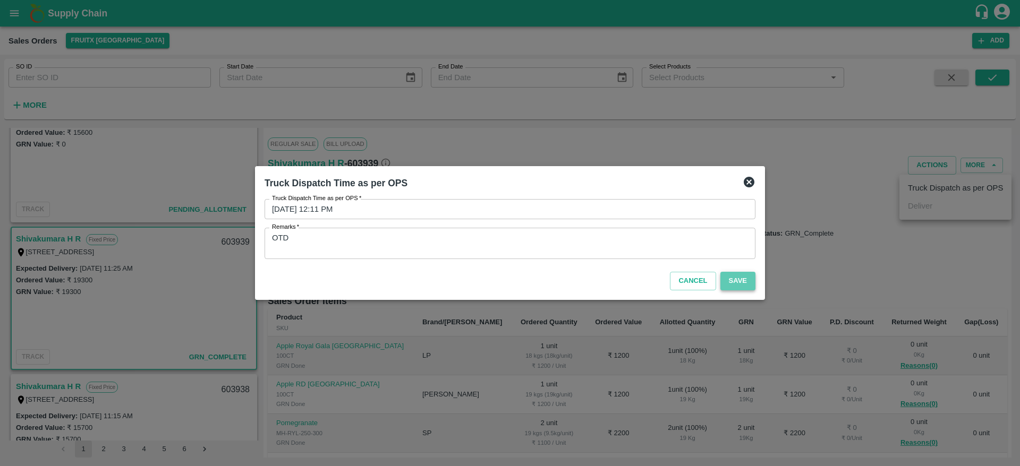
click at [752, 287] on button "Save" at bounding box center [737, 281] width 35 height 19
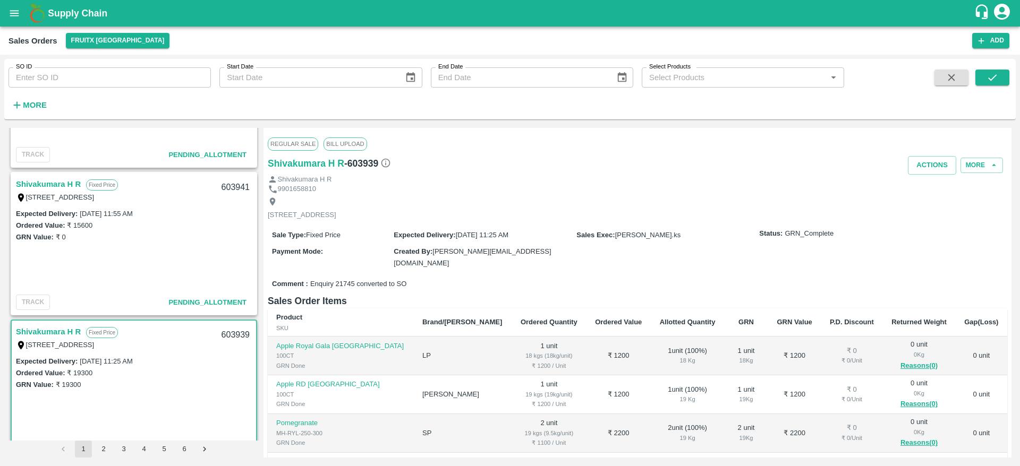
scroll to position [400, 0]
click at [45, 184] on link "Shivakumara H R" at bounding box center [48, 185] width 65 height 14
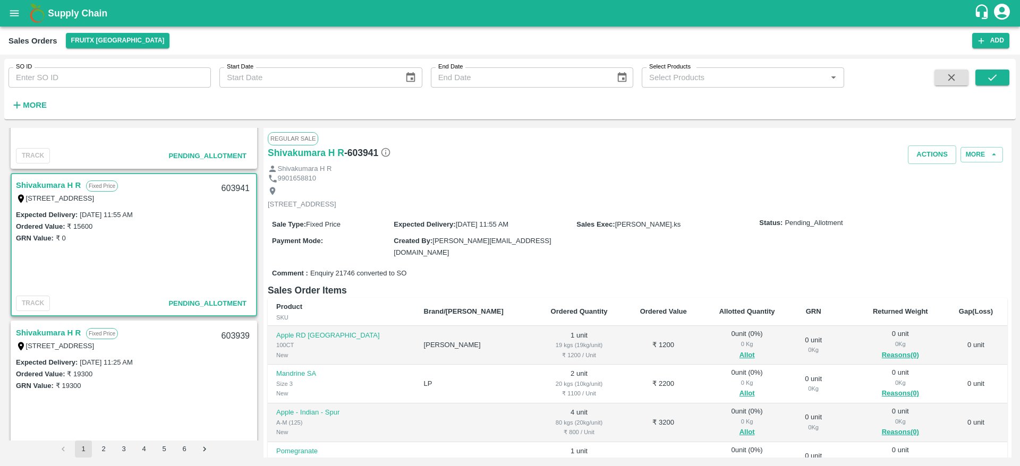
click at [45, 184] on link "Shivakumara H R" at bounding box center [48, 185] width 65 height 14
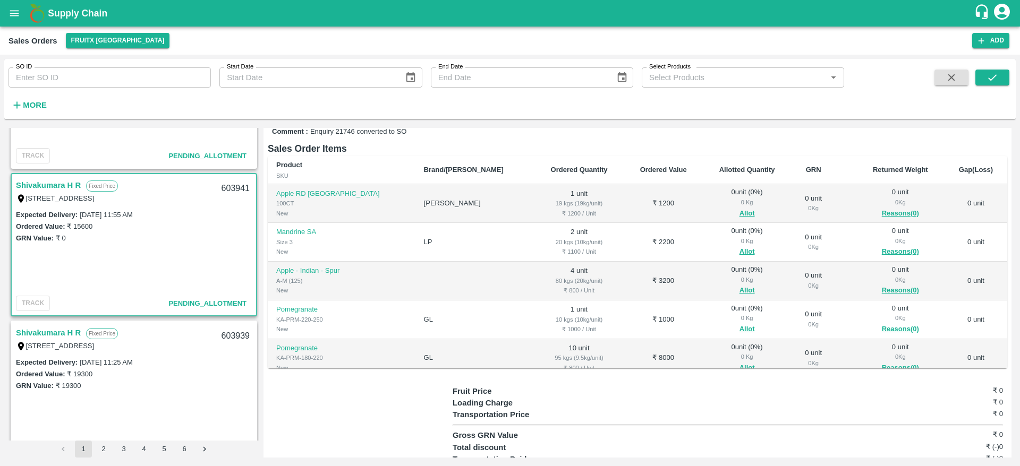
scroll to position [139, 0]
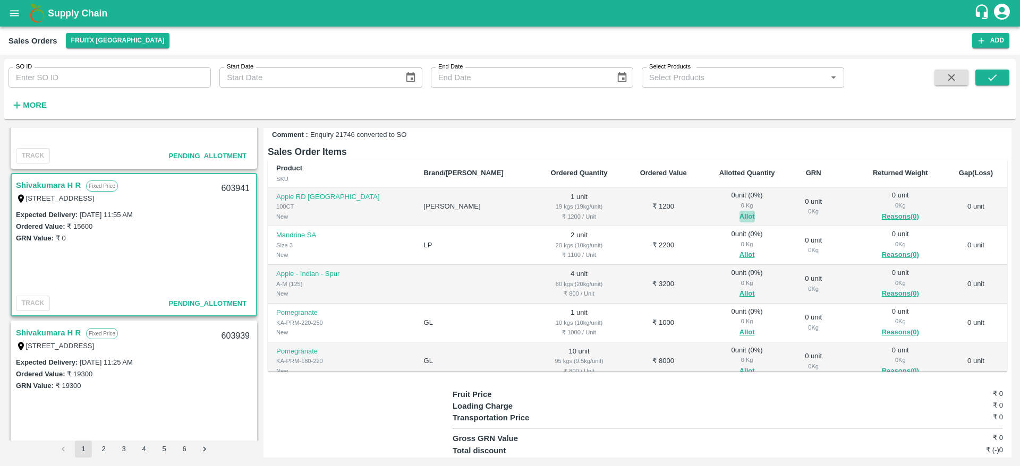
click at [739, 214] on button "Allot" at bounding box center [746, 217] width 15 height 12
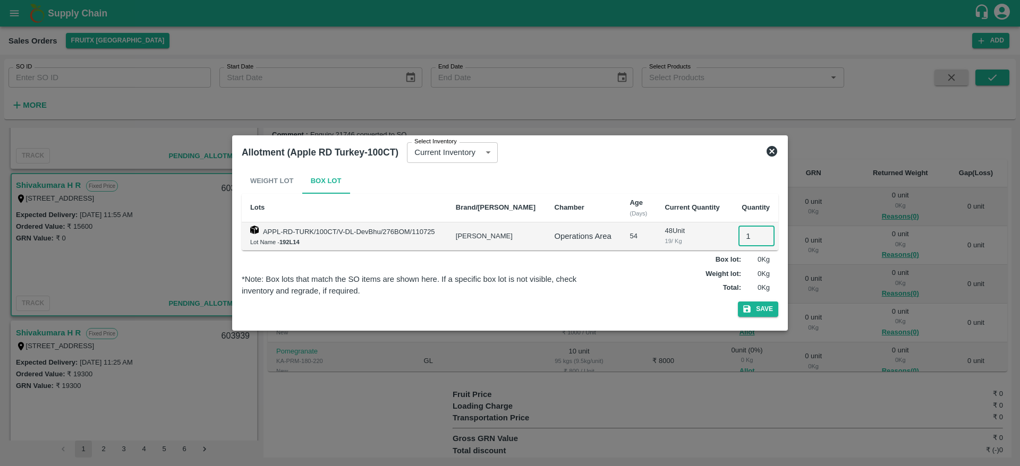
click at [746, 233] on input "1" at bounding box center [756, 236] width 36 height 20
type input "1"
click at [765, 304] on button "Save" at bounding box center [758, 309] width 40 height 15
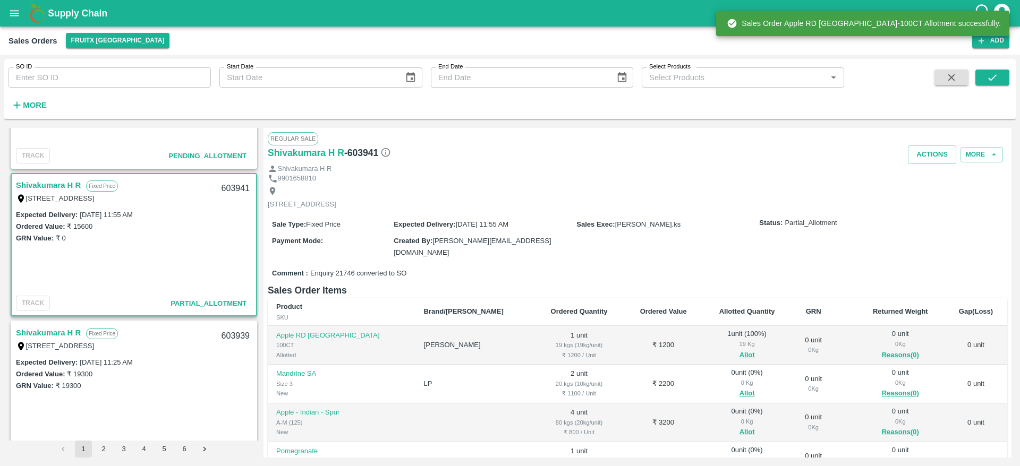
click at [233, 184] on div "603941" at bounding box center [235, 188] width 41 height 25
copy div "603941"
click at [233, 184] on div "603941" at bounding box center [235, 188] width 41 height 25
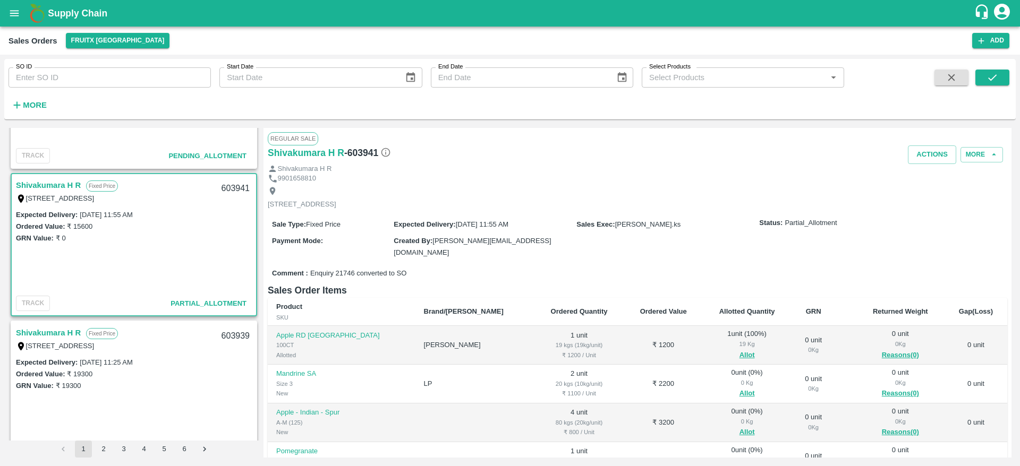
click at [262, 230] on div "Azeem Ahmed J Fixed Price I53, huskur fruits Market , Huskur Market , Banglore …" at bounding box center [509, 293] width 1003 height 330
click at [236, 192] on div "603941" at bounding box center [235, 188] width 41 height 25
copy div "603941"
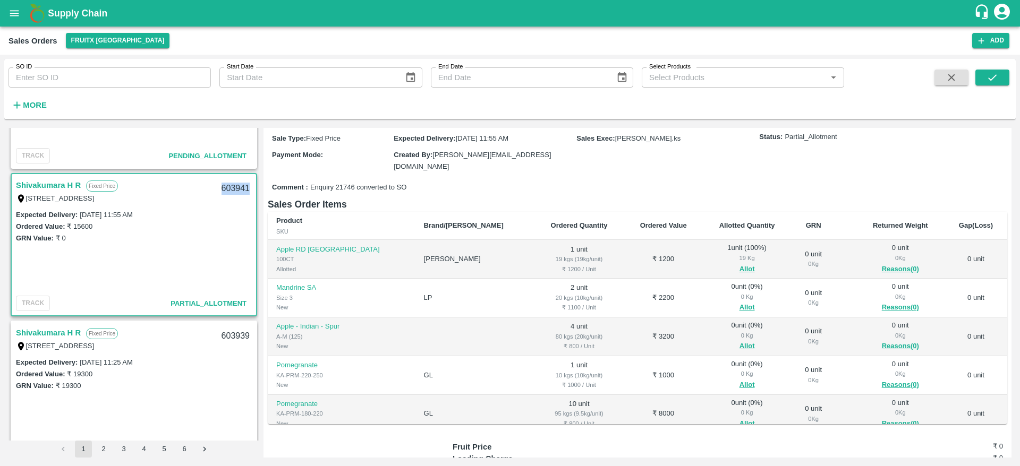
scroll to position [88, 0]
click at [739, 303] on button "Allot" at bounding box center [746, 306] width 15 height 12
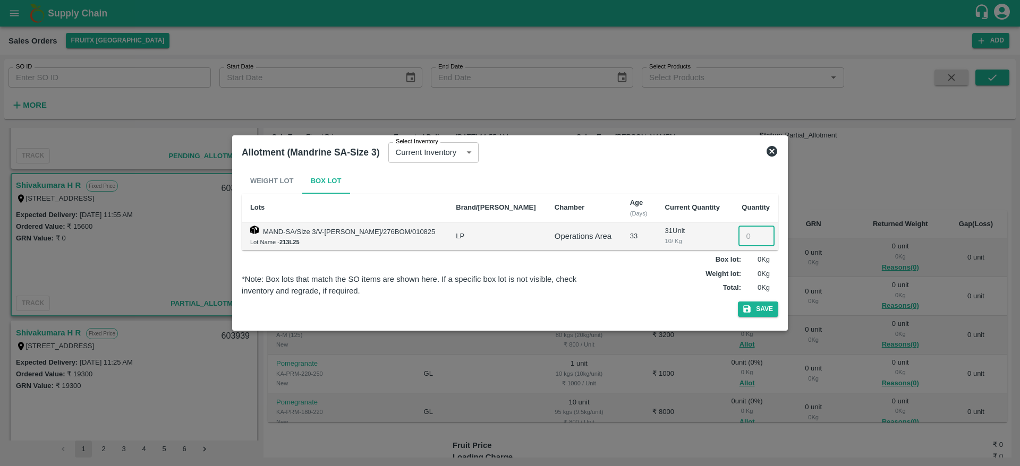
click at [738, 237] on input "number" at bounding box center [756, 236] width 36 height 20
type input "2"
click at [760, 307] on button "Save" at bounding box center [758, 309] width 40 height 15
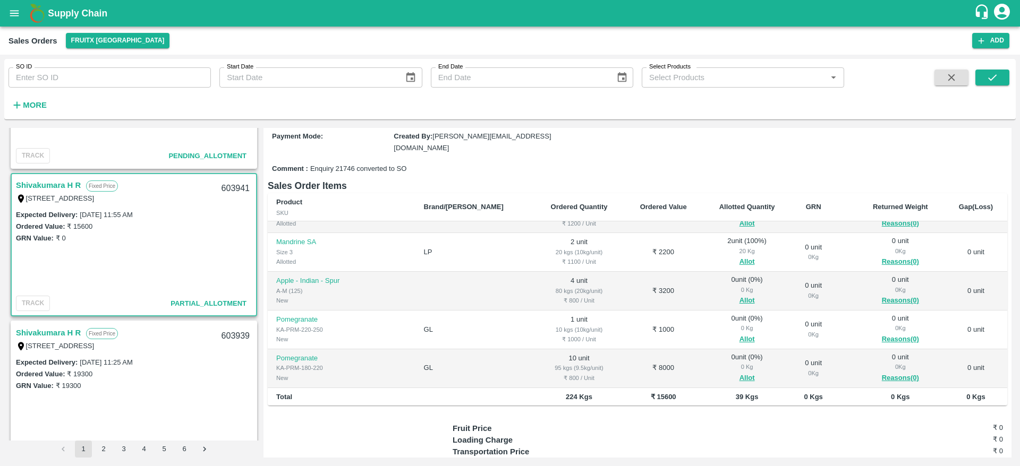
scroll to position [28, 0]
click at [739, 299] on button "Allot" at bounding box center [746, 300] width 15 height 12
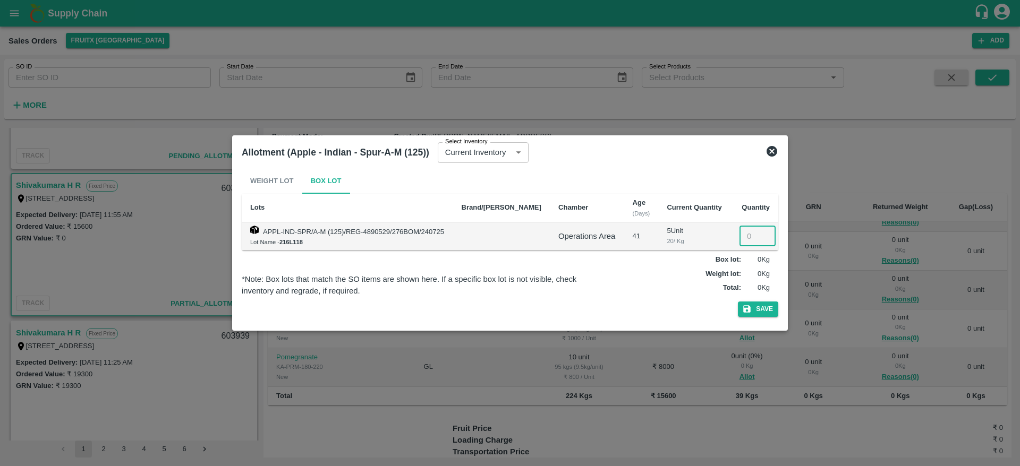
click at [750, 240] on input "number" at bounding box center [757, 236] width 36 height 20
type input "4"
click at [765, 313] on button "Save" at bounding box center [758, 309] width 40 height 15
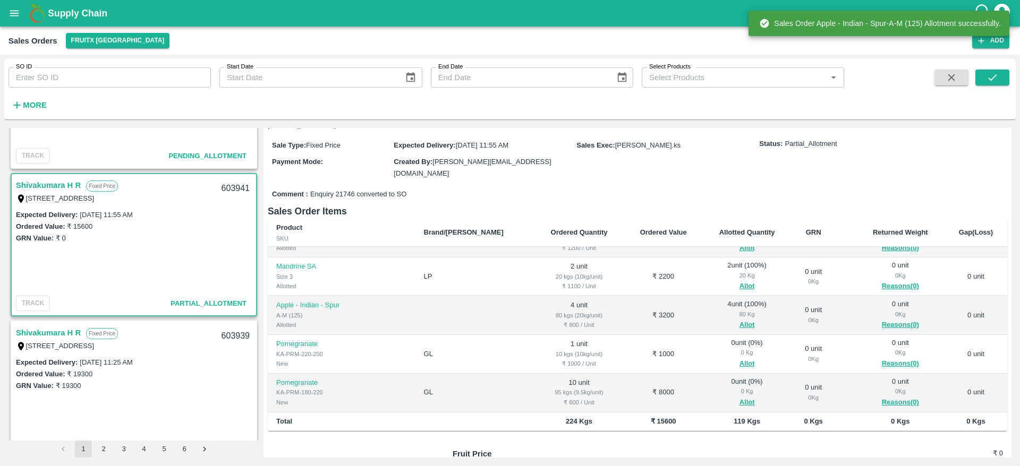
scroll to position [93, 0]
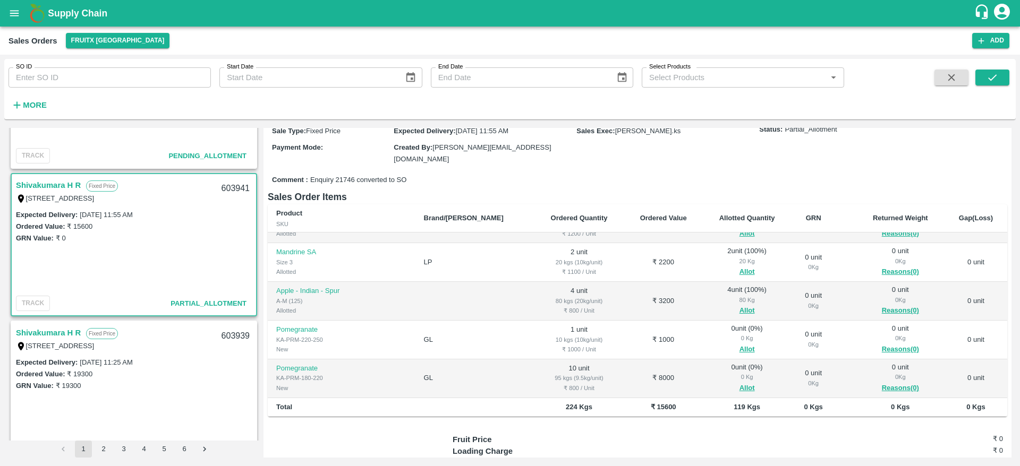
click at [239, 181] on div "603941" at bounding box center [235, 188] width 41 height 25
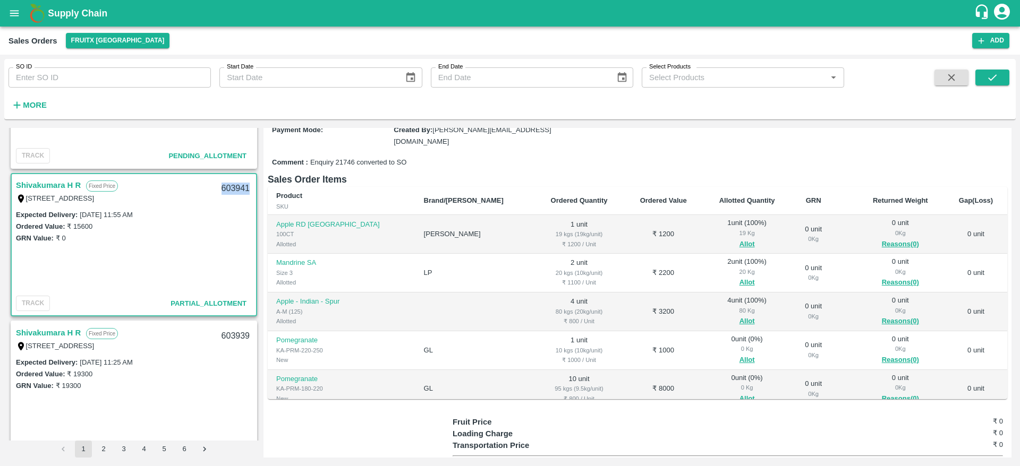
scroll to position [28, 0]
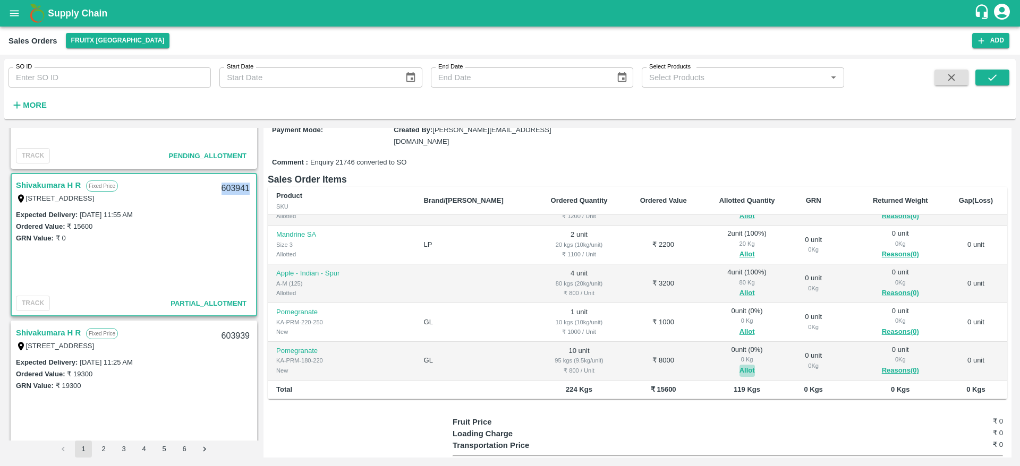
click at [739, 368] on button "Allot" at bounding box center [746, 371] width 15 height 12
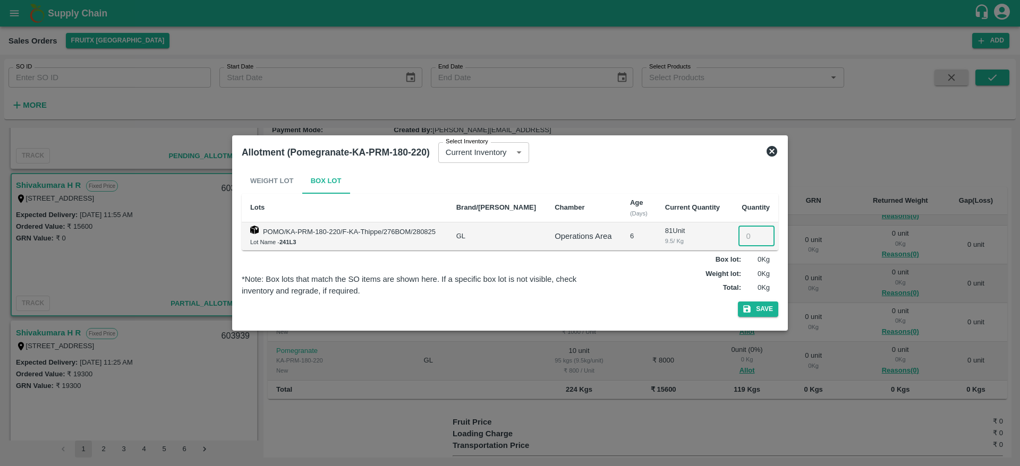
click at [749, 239] on input "number" at bounding box center [756, 236] width 36 height 20
type input "10"
click at [755, 309] on button "Save" at bounding box center [758, 309] width 40 height 15
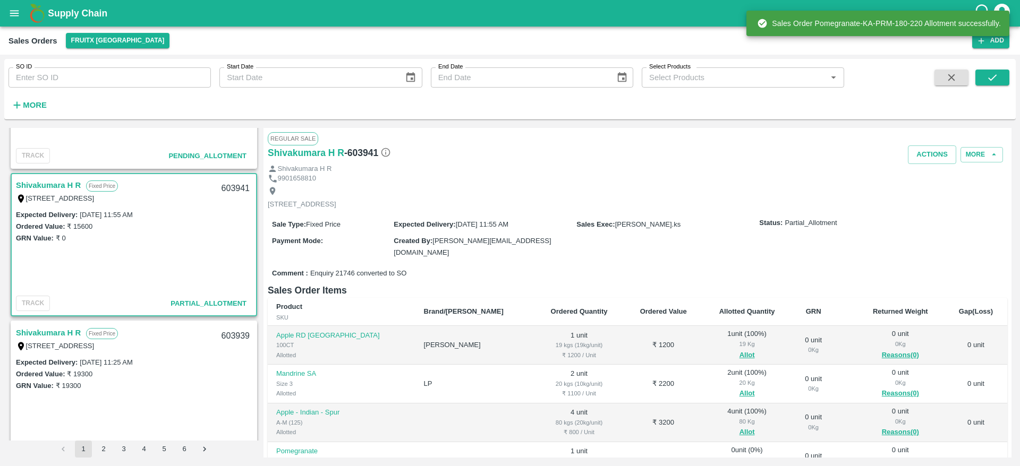
click at [235, 185] on div "603941" at bounding box center [235, 188] width 41 height 25
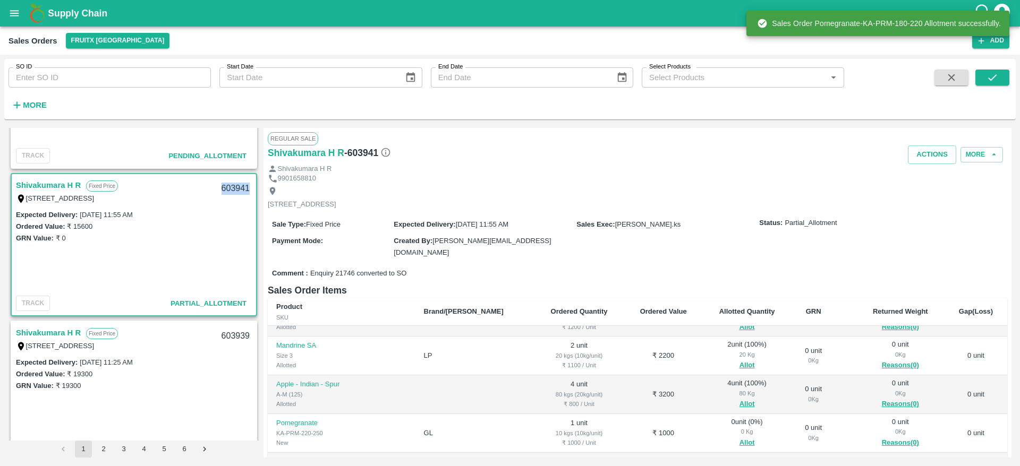
scroll to position [172, 0]
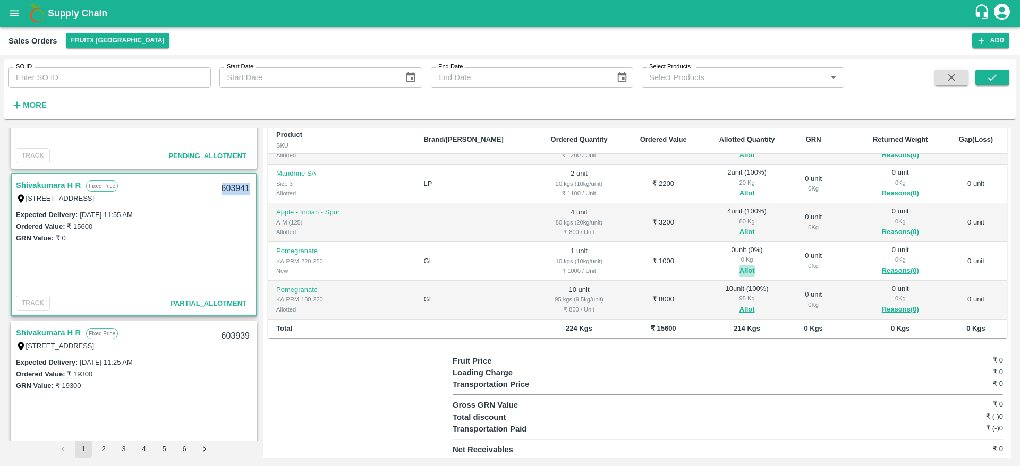
click at [739, 270] on button "Allot" at bounding box center [746, 271] width 15 height 12
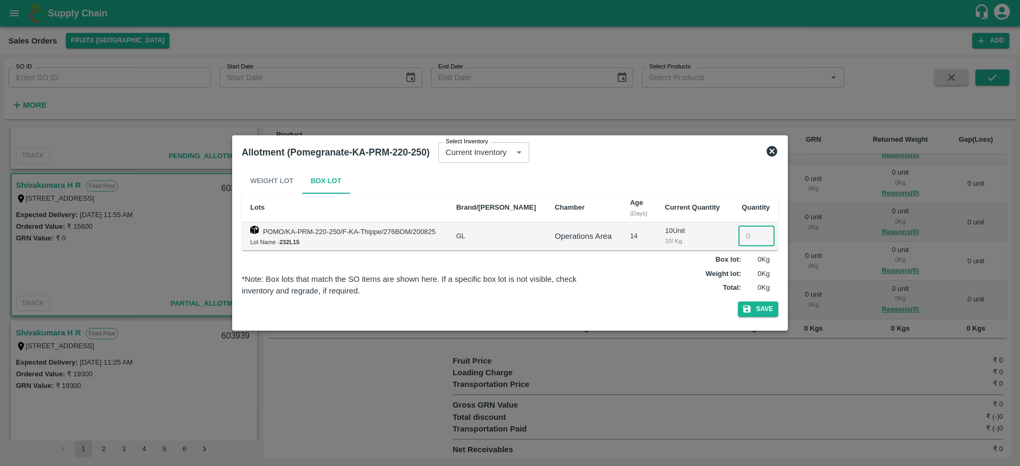
click at [746, 236] on input "number" at bounding box center [756, 236] width 36 height 20
type input "1"
click at [757, 310] on button "Save" at bounding box center [758, 309] width 40 height 15
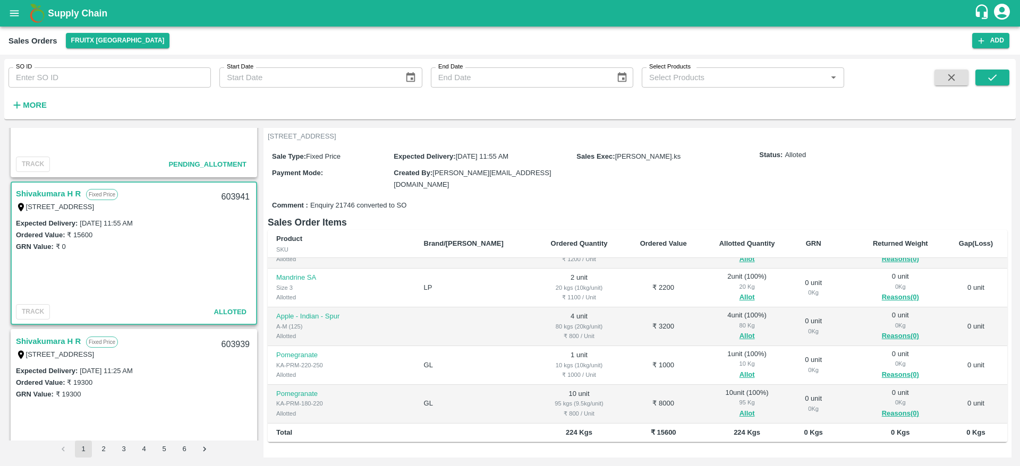
scroll to position [390, 0]
click at [45, 190] on link "Shivakumara H R" at bounding box center [48, 196] width 65 height 14
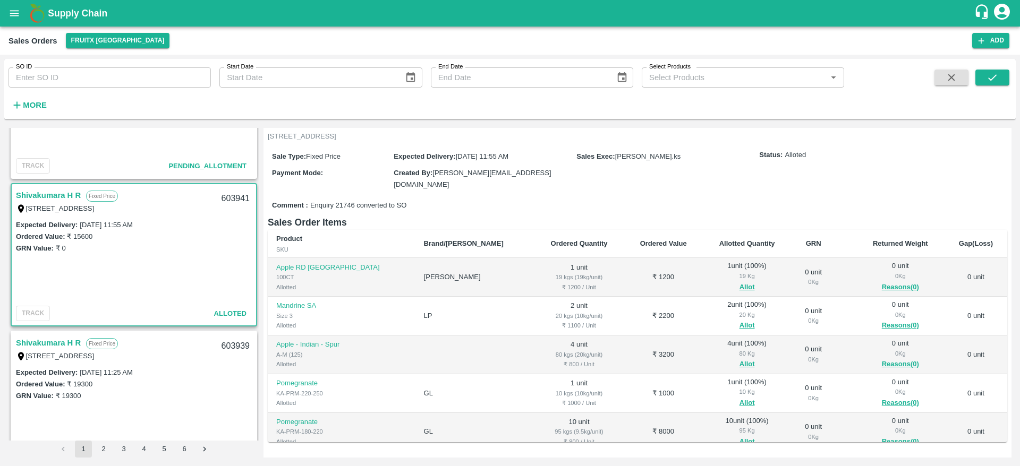
scroll to position [0, 0]
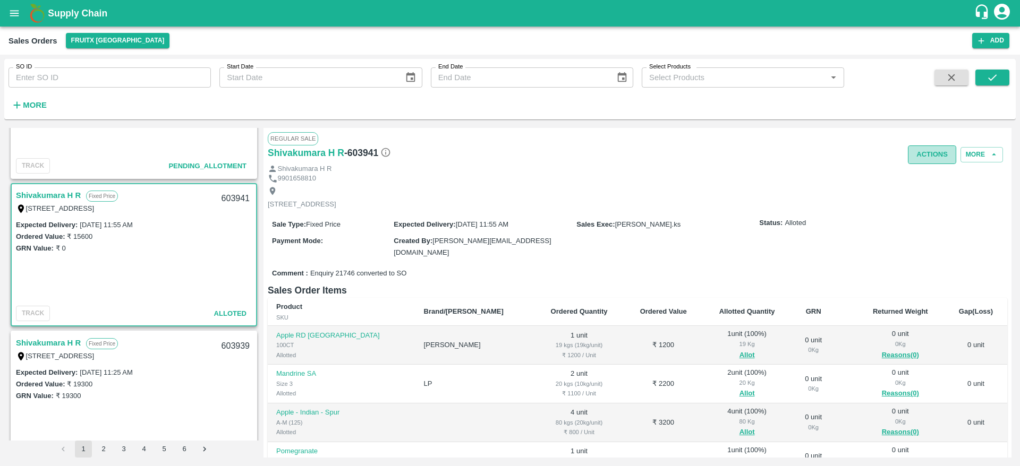
click at [927, 152] on button "Actions" at bounding box center [932, 155] width 48 height 19
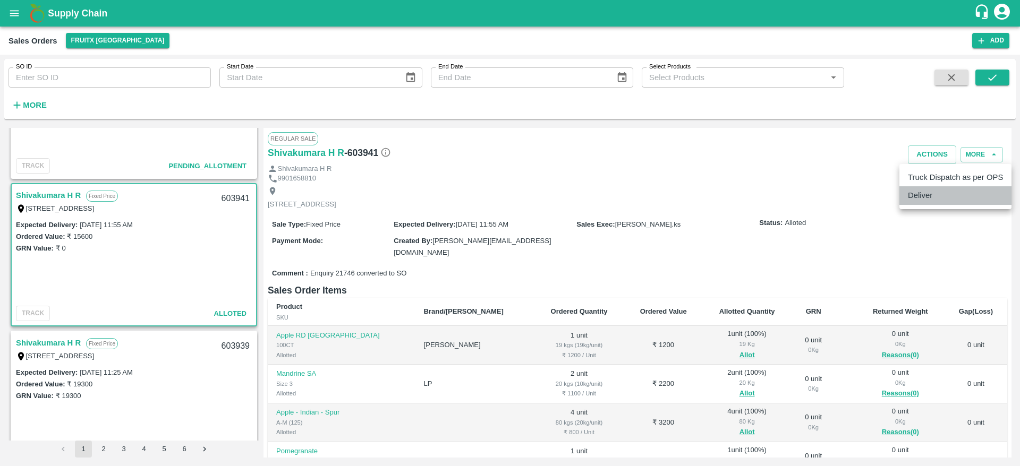
click at [929, 191] on li "Deliver" at bounding box center [955, 195] width 112 height 18
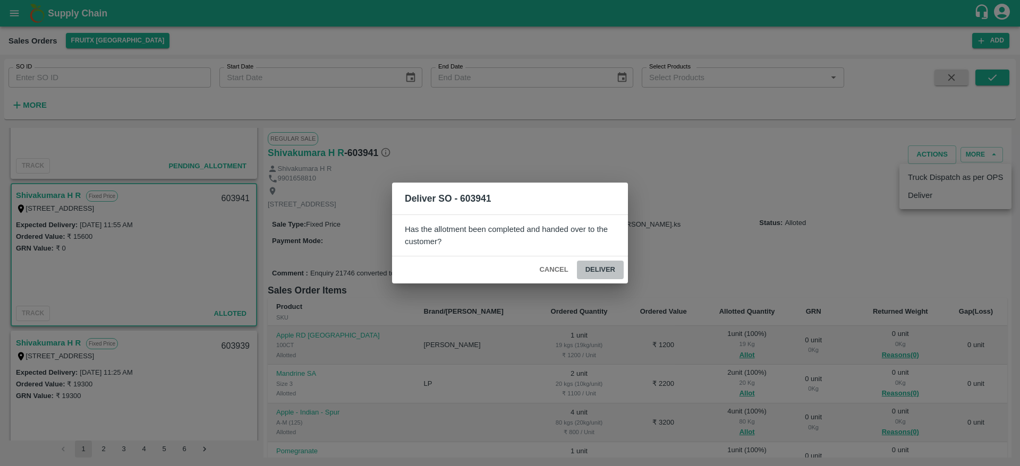
click at [613, 264] on button "Deliver" at bounding box center [600, 270] width 47 height 19
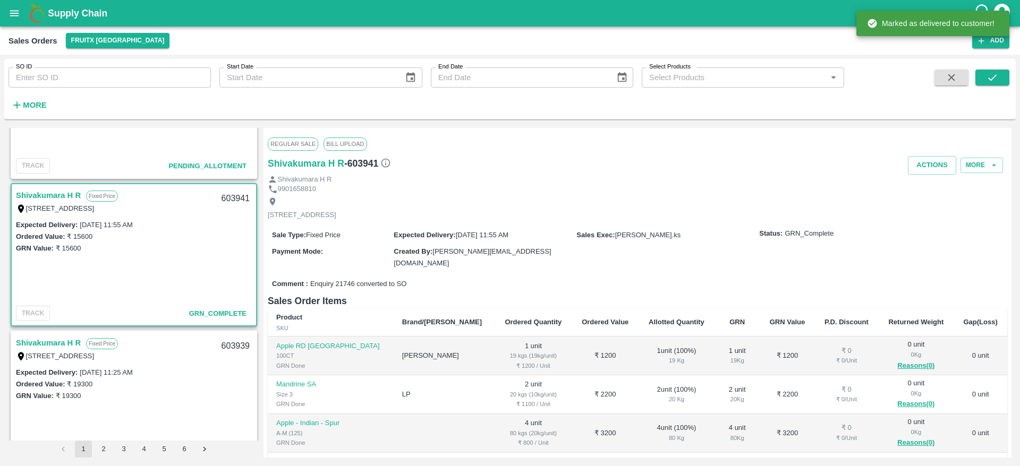
click at [917, 178] on div "Shivakumara H R" at bounding box center [637, 180] width 739 height 10
click at [925, 171] on button "Actions" at bounding box center [932, 165] width 48 height 19
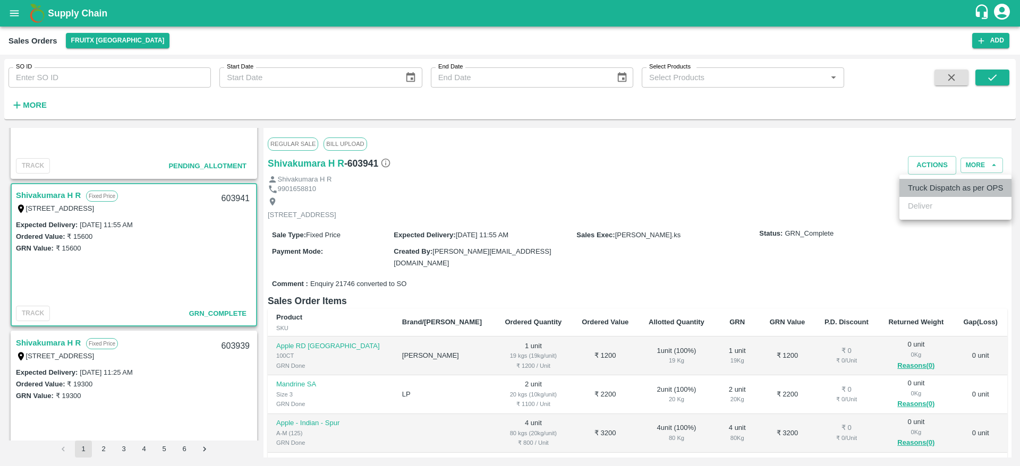
click at [925, 189] on li "Truck Dispatch as per OPS" at bounding box center [955, 188] width 112 height 18
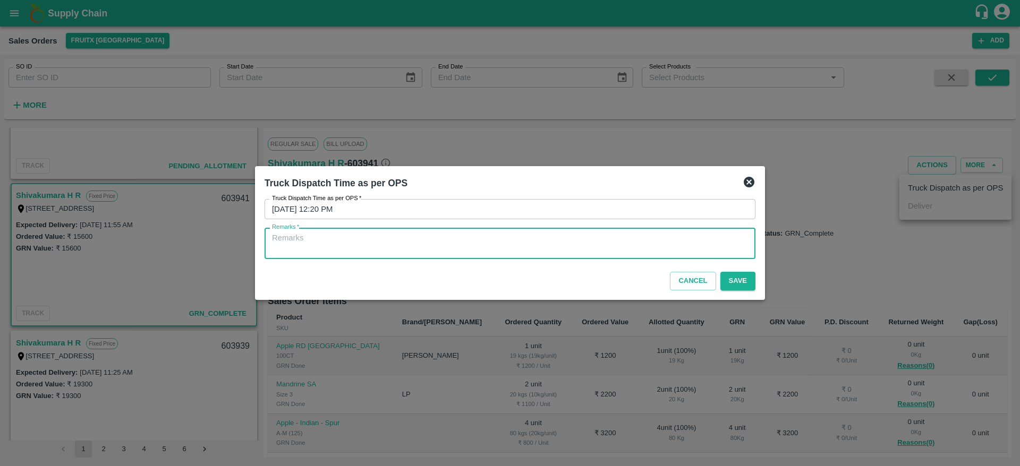
click at [597, 250] on textarea "Remarks   *" at bounding box center [510, 244] width 476 height 22
type textarea "OTD"
click at [742, 280] on button "Save" at bounding box center [737, 281] width 35 height 19
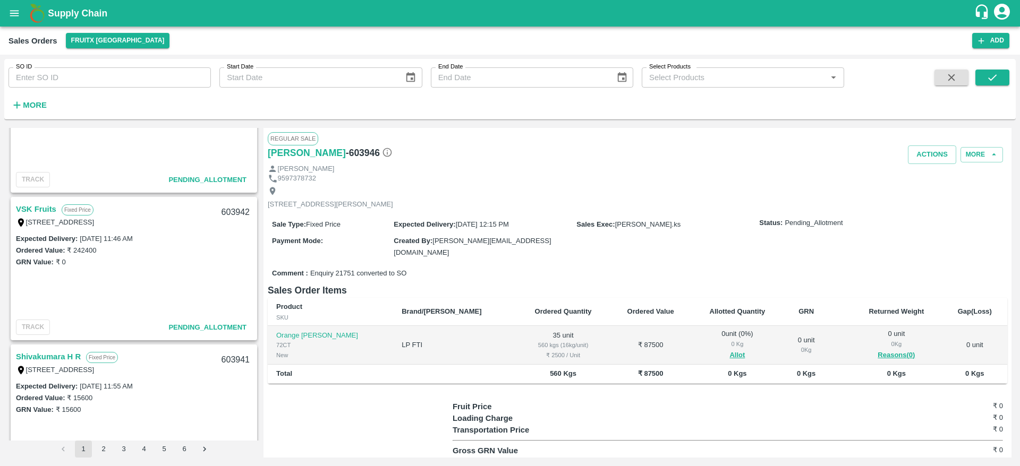
scroll to position [523, 0]
click at [42, 210] on link "VSK Fruits" at bounding box center [36, 210] width 40 height 14
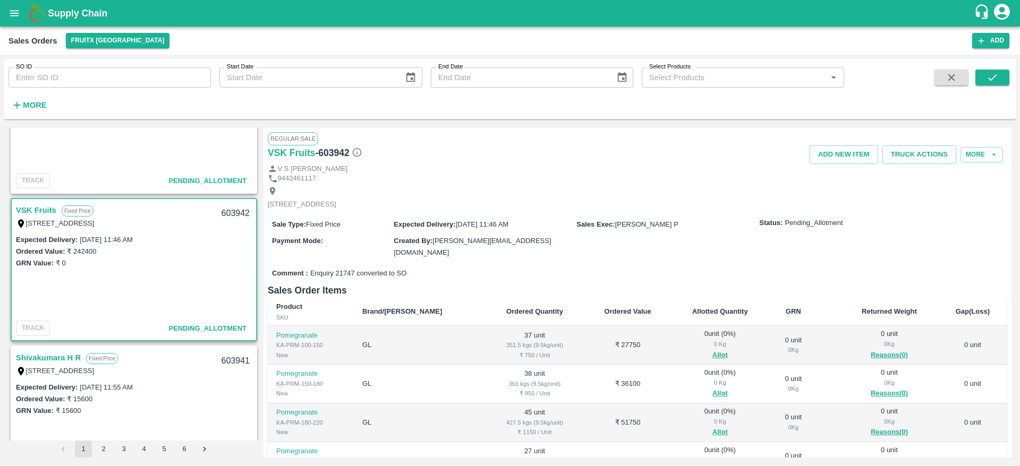
click at [42, 210] on link "VSK Fruits" at bounding box center [36, 210] width 40 height 14
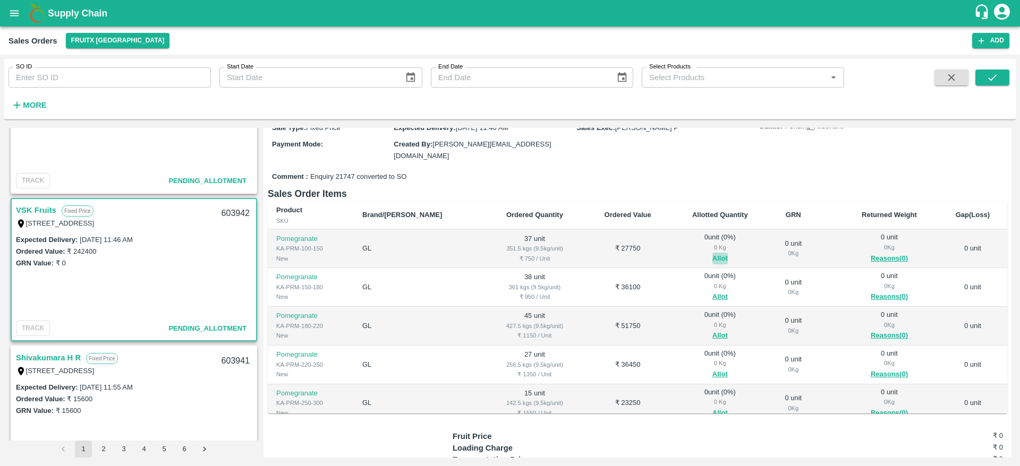
click at [712, 254] on button "Allot" at bounding box center [719, 259] width 15 height 12
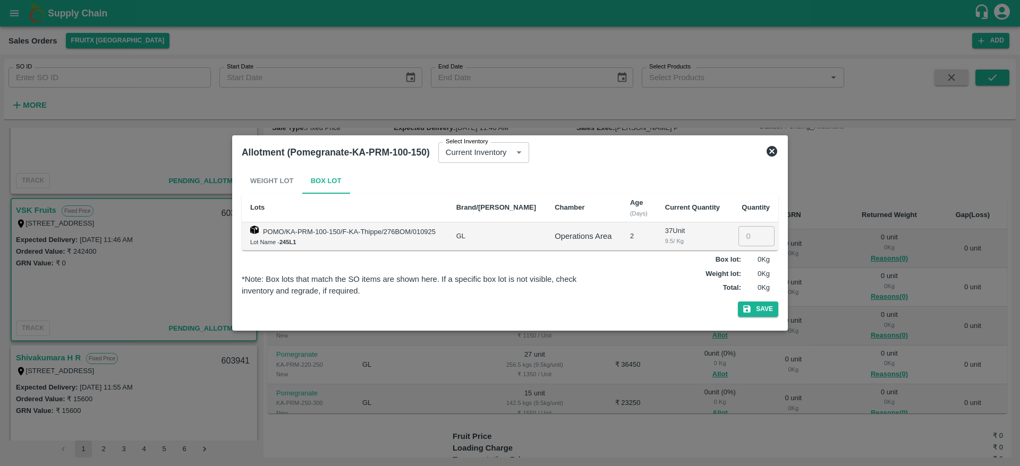
click at [766, 154] on icon at bounding box center [771, 151] width 13 height 13
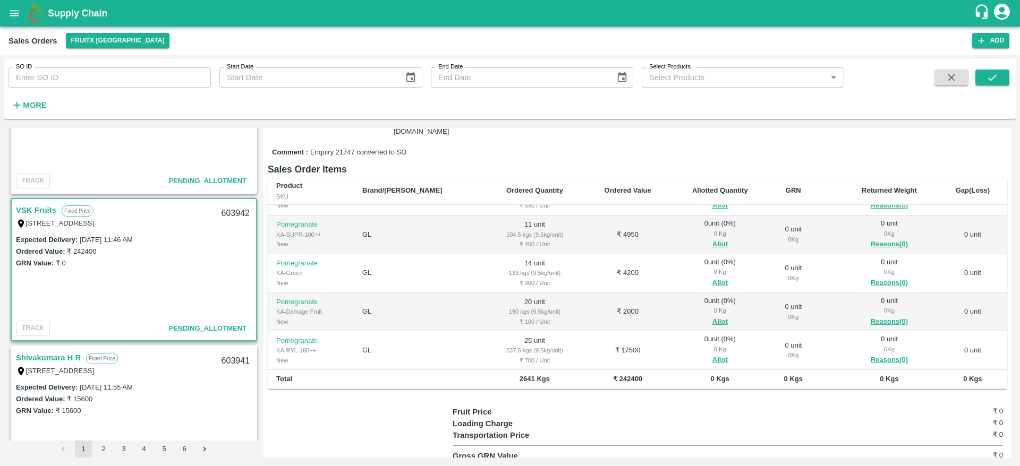
scroll to position [124, 0]
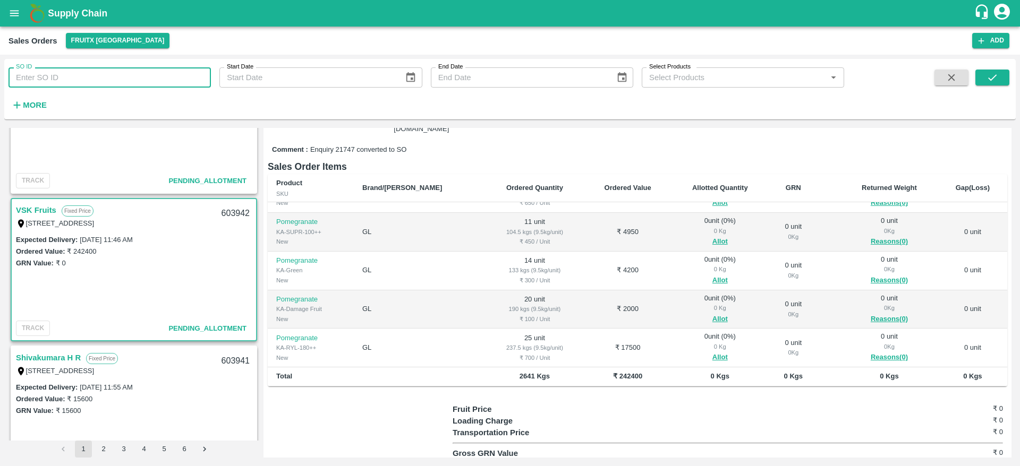
click at [86, 83] on input "SO ID" at bounding box center [109, 77] width 202 height 20
type input "603512"
click at [1003, 70] on button "submit" at bounding box center [992, 78] width 34 height 16
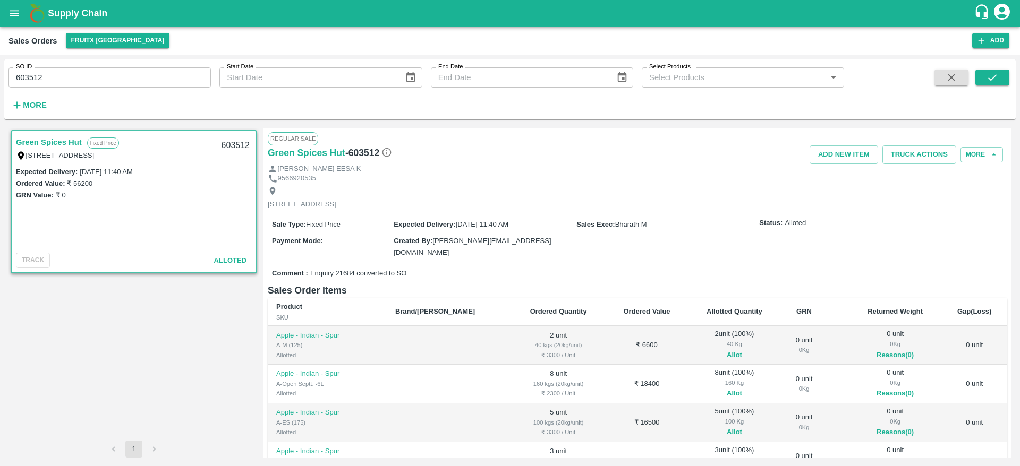
click at [981, 146] on div "Add NEW ITEM Truck Actions More" at bounding box center [760, 155] width 493 height 19
click at [982, 156] on button "More" at bounding box center [981, 154] width 42 height 15
click at [980, 224] on span "View Logs" at bounding box center [974, 229] width 36 height 12
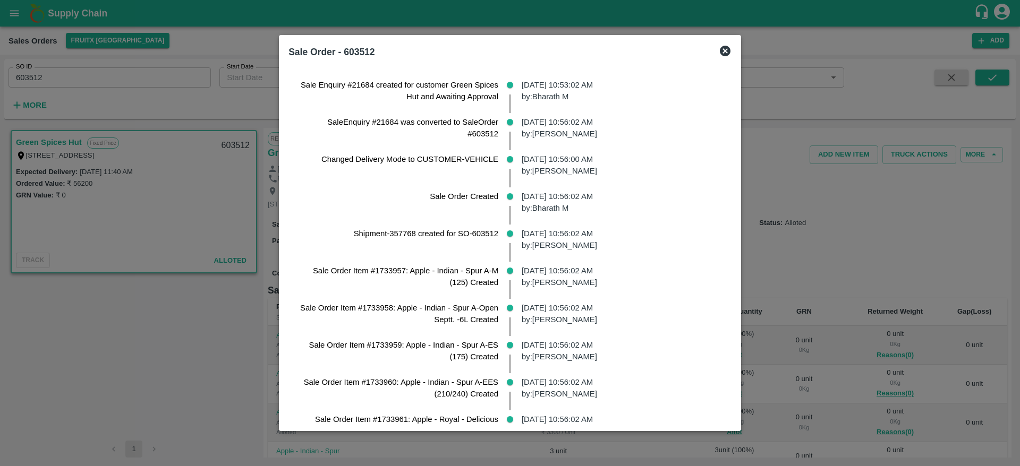
scroll to position [220, 0]
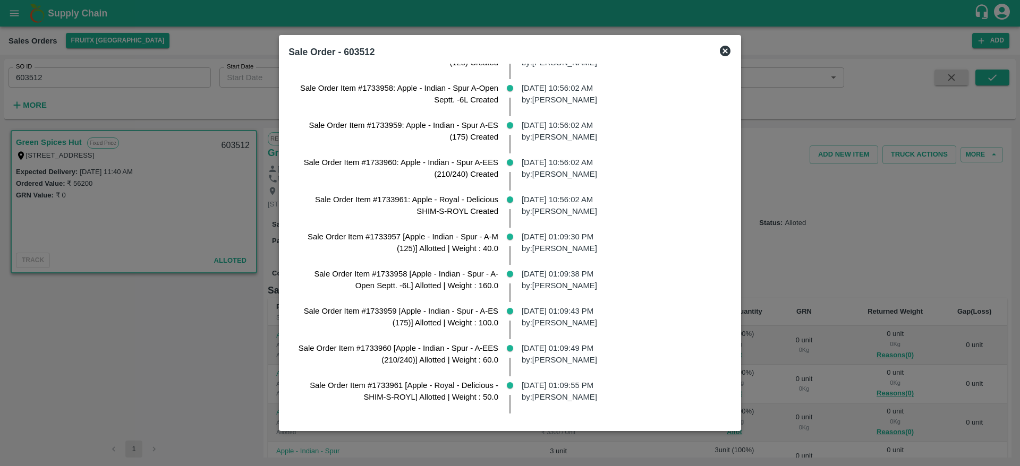
click at [877, 284] on div at bounding box center [510, 233] width 1020 height 466
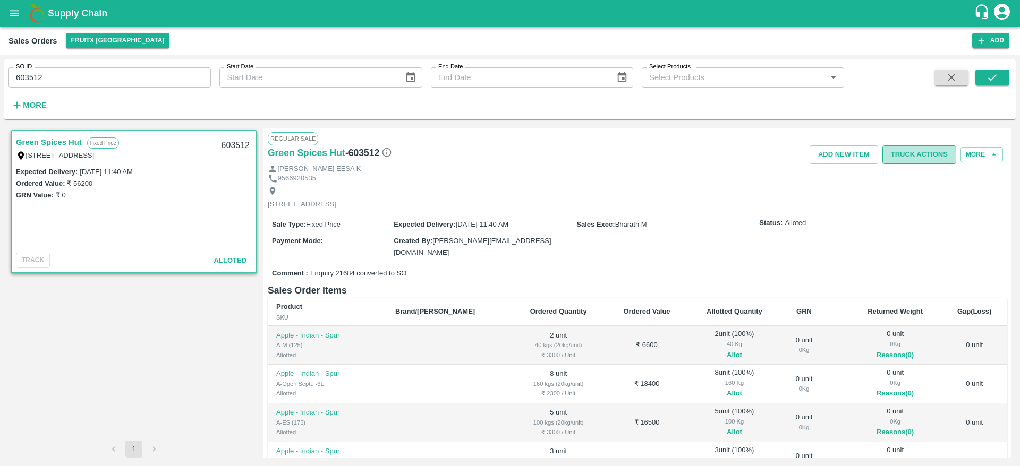
click at [915, 162] on button "Truck Actions" at bounding box center [919, 155] width 74 height 19
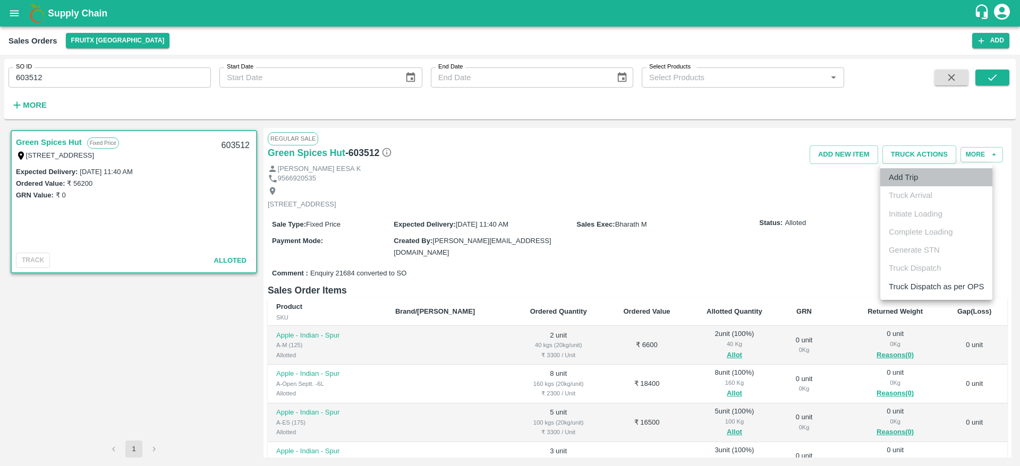
click at [907, 181] on li "Add Trip" at bounding box center [936, 177] width 112 height 18
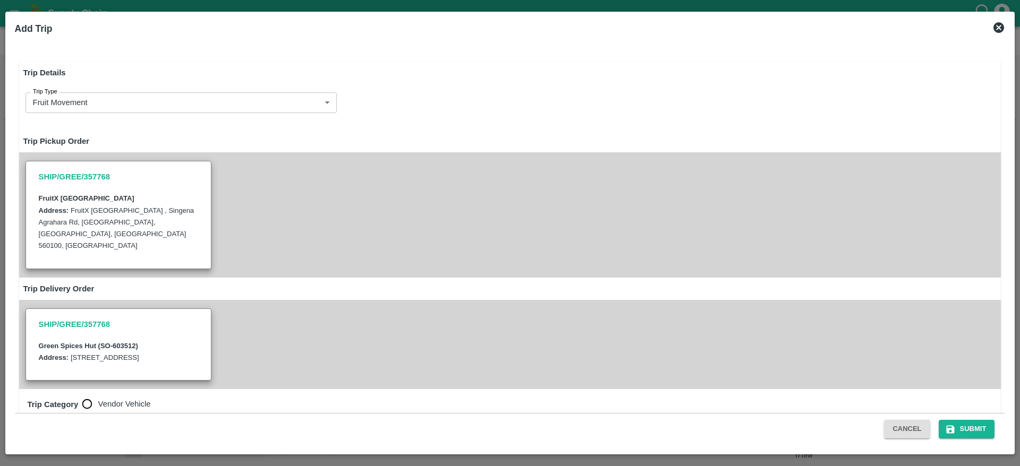
radio input "true"
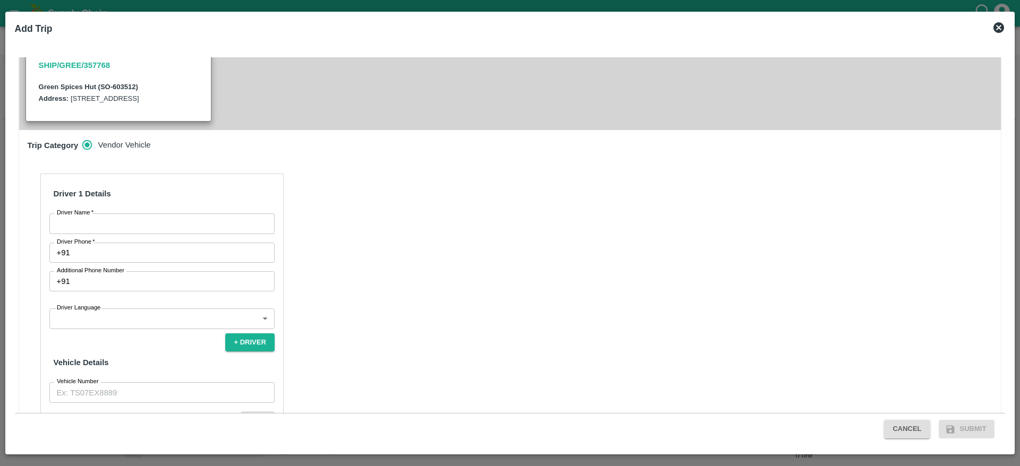
scroll to position [316, 0]
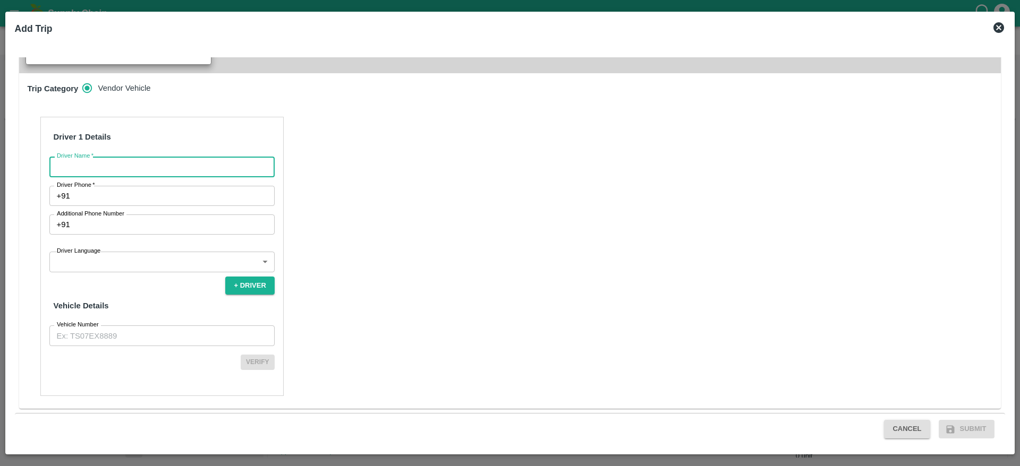
click at [131, 169] on input "Driver Name   *" at bounding box center [161, 167] width 225 height 20
type input "IS [PERSON_NAME]"
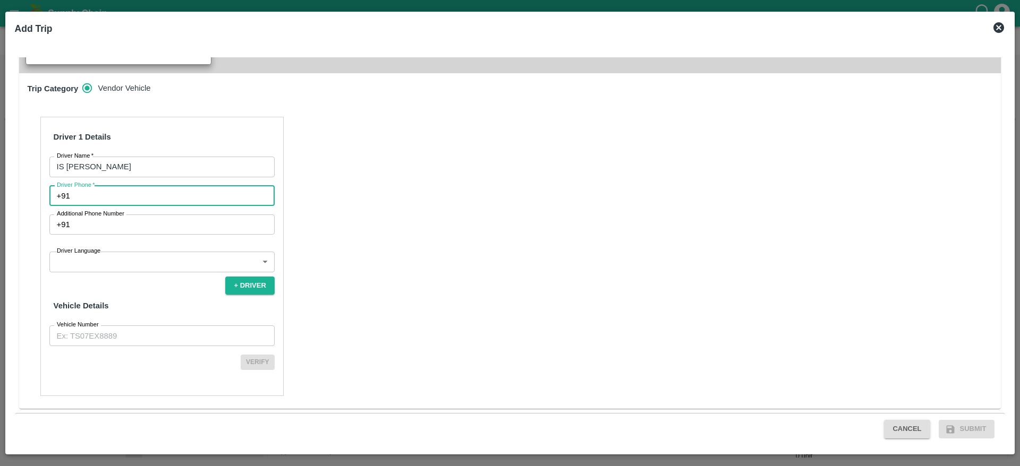
drag, startPoint x: 122, startPoint y: 202, endPoint x: 189, endPoint y: 292, distance: 112.0
click at [189, 292] on div "Driver 1 Details Driver Name   * IS Kareem Driver Name Driver Phone   * +91 Dri…" at bounding box center [161, 256] width 243 height 279
type input "6385216838"
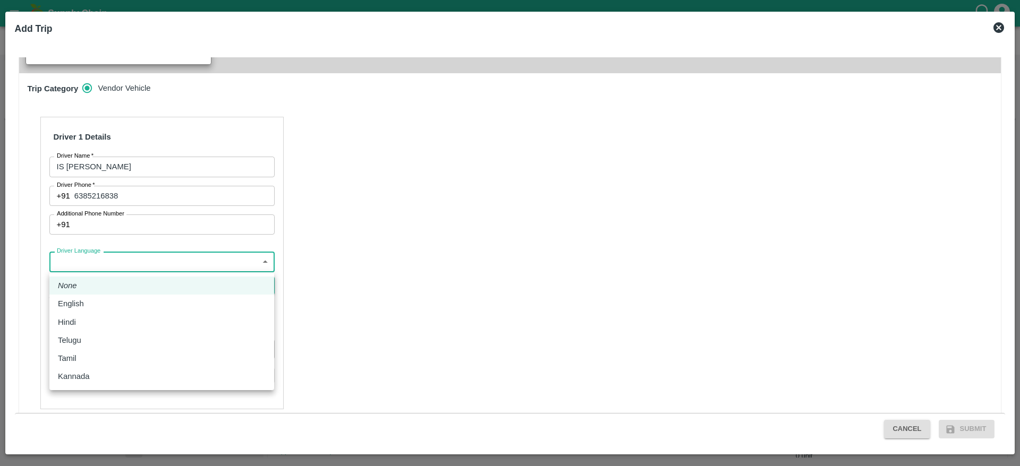
drag, startPoint x: 142, startPoint y: 256, endPoint x: 115, endPoint y: 347, distance: 94.9
click at [115, 347] on body "Supply Chain Sales Orders FruitX [GEOGRAPHIC_DATA] Add SO ID 603512 SO ID Start…" at bounding box center [510, 233] width 1020 height 466
click at [115, 347] on li "Telugu" at bounding box center [161, 340] width 225 height 18
type input "te"
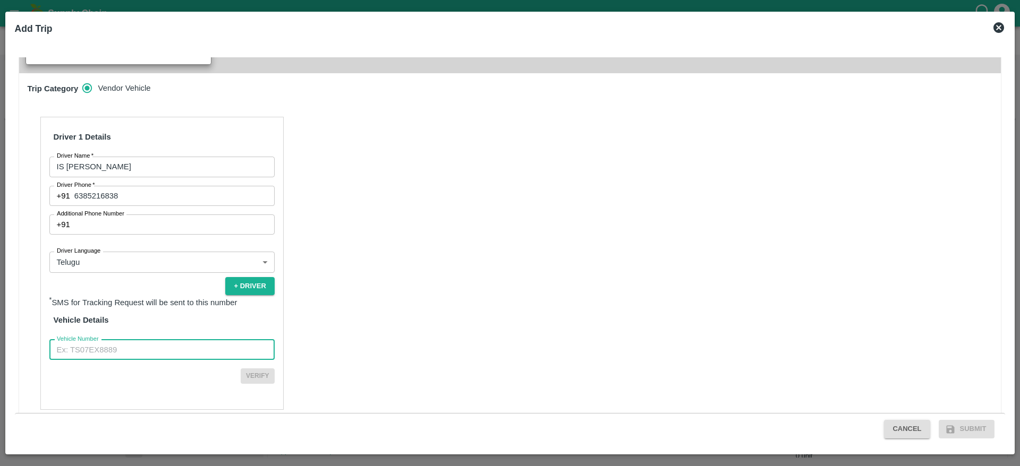
drag, startPoint x: 112, startPoint y: 344, endPoint x: 174, endPoint y: 286, distance: 85.3
click at [174, 286] on div "Driver 1 Details Driver Name   * IS Kareem Driver Name Driver Phone   * [PHONE_…" at bounding box center [161, 263] width 243 height 293
type input "KA708794"
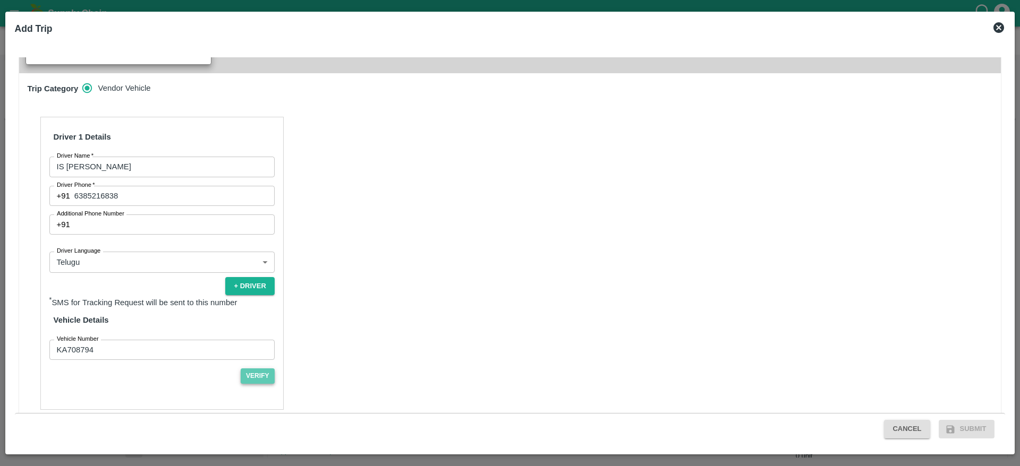
click at [244, 374] on button "Verify" at bounding box center [258, 376] width 34 height 15
click at [970, 425] on button "Submit" at bounding box center [967, 429] width 56 height 19
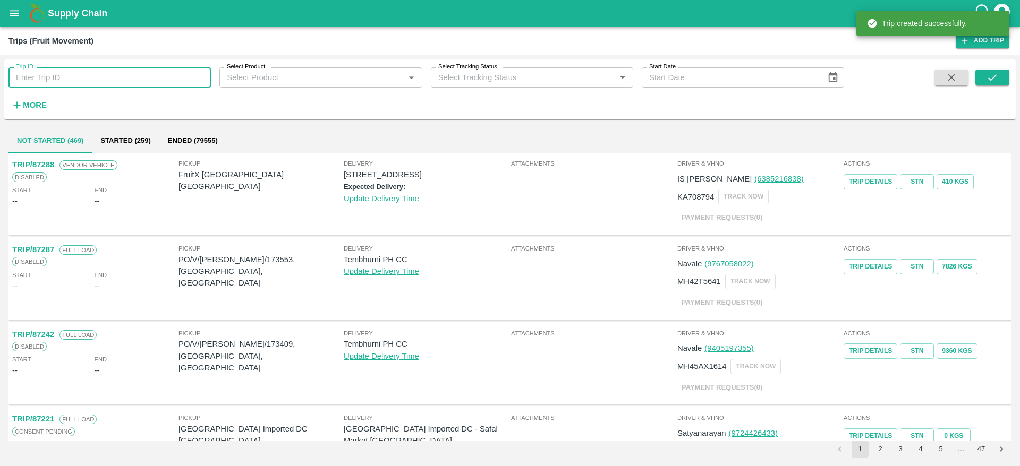
click at [183, 82] on input "Trip ID" at bounding box center [109, 77] width 202 height 20
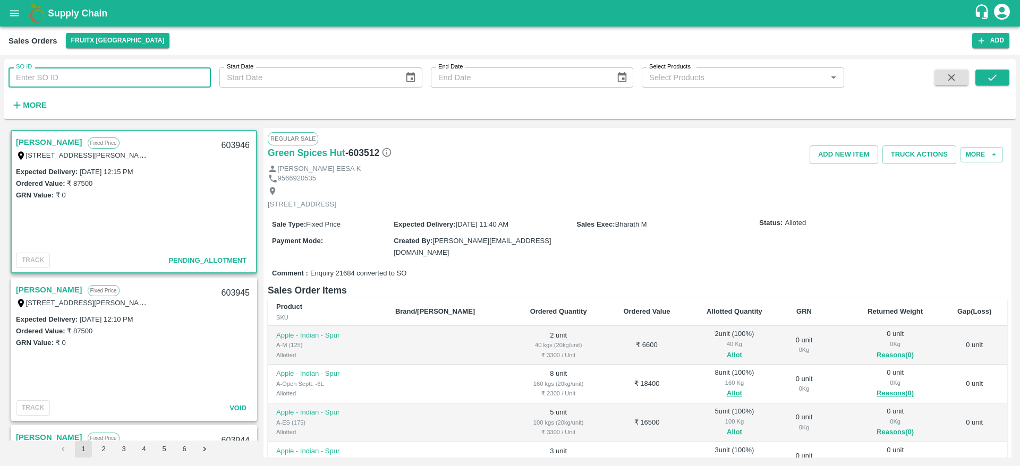
click at [105, 75] on input "SO ID" at bounding box center [109, 77] width 202 height 20
paste input "603941"
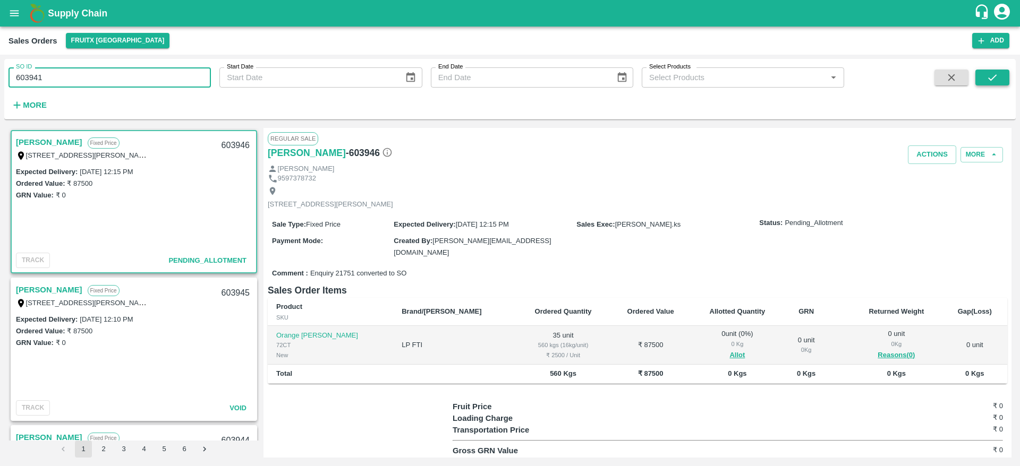
type input "603941"
click at [984, 79] on button "submit" at bounding box center [992, 78] width 34 height 16
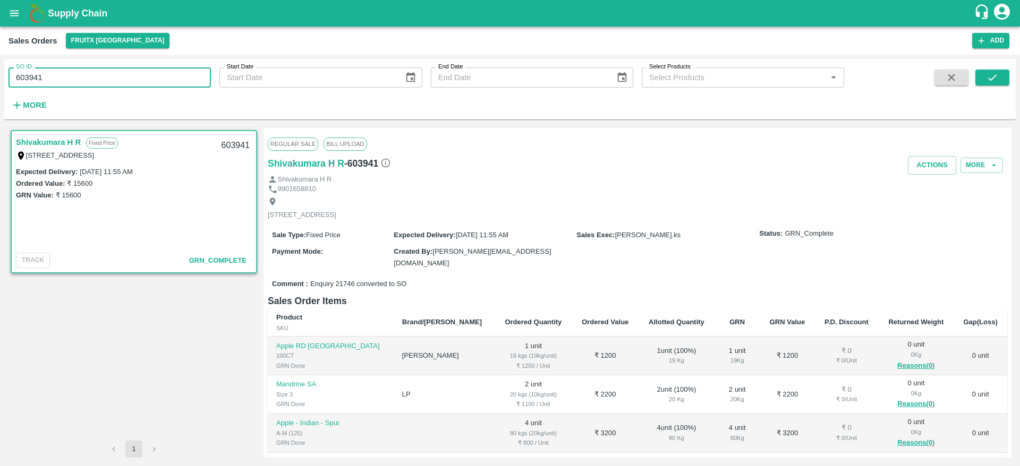
drag, startPoint x: 61, startPoint y: 78, endPoint x: 0, endPoint y: 99, distance: 64.5
click at [0, 99] on div "SO ID 603941 SO ID Start Date Start Date End Date End Date Select Products Sele…" at bounding box center [510, 261] width 1020 height 412
type input "603512"
click at [985, 74] on button "submit" at bounding box center [992, 78] width 34 height 16
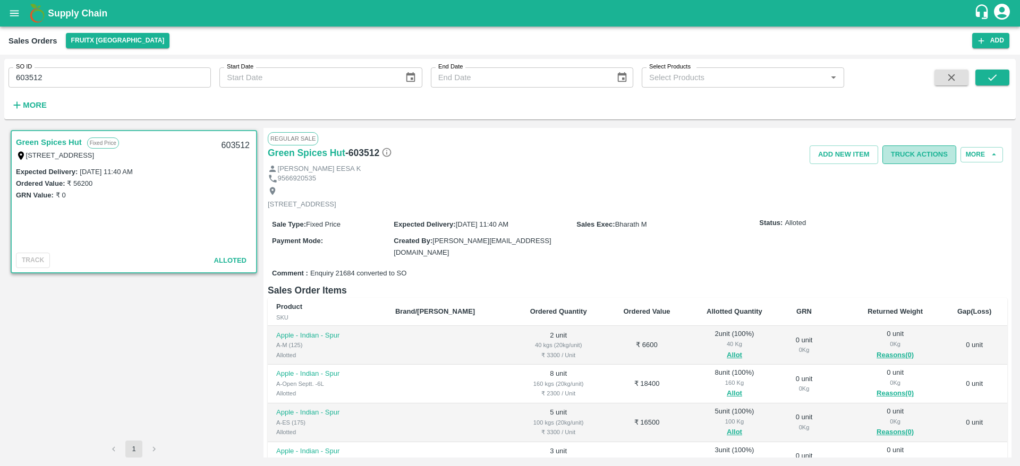
click at [925, 150] on button "Truck Actions" at bounding box center [919, 155] width 74 height 19
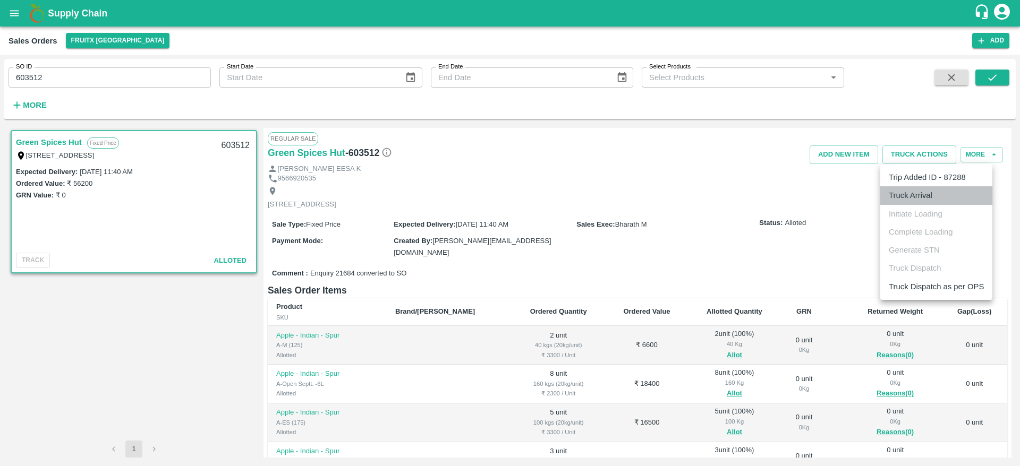
click at [919, 197] on li "Truck Arrival" at bounding box center [936, 195] width 112 height 18
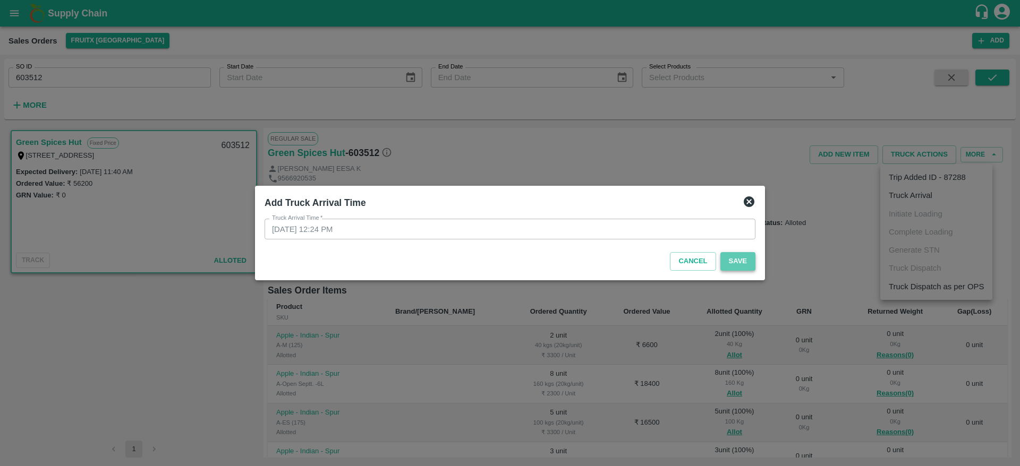
click at [743, 269] on button "Save" at bounding box center [737, 261] width 35 height 19
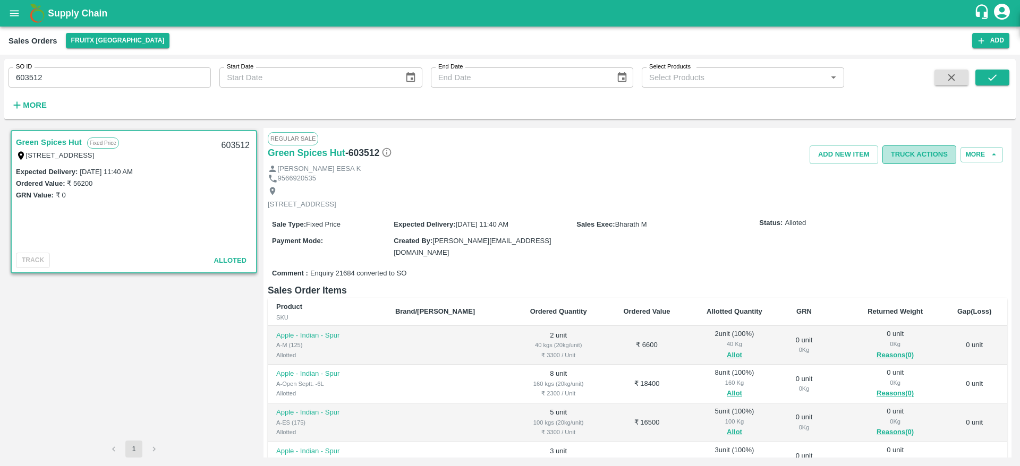
click at [924, 151] on button "Truck Actions" at bounding box center [919, 155] width 74 height 19
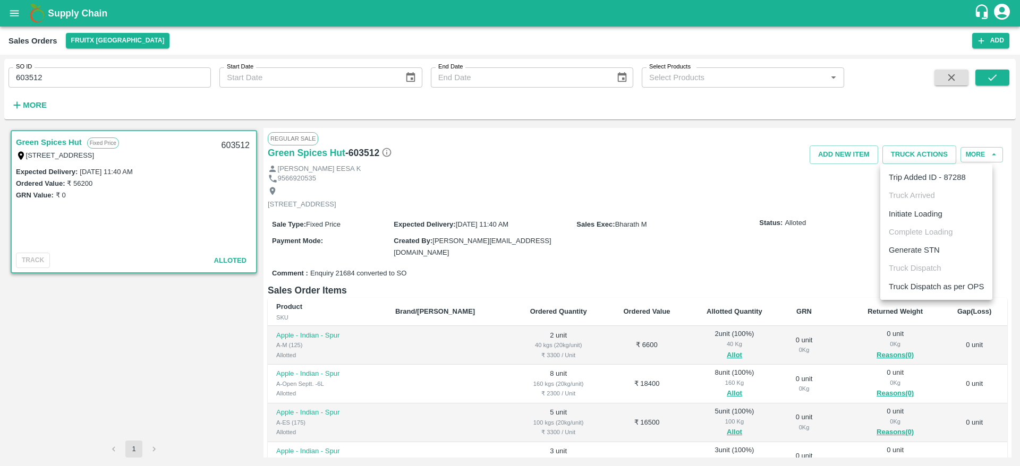
click at [914, 213] on li "Initiate Loading" at bounding box center [936, 214] width 112 height 18
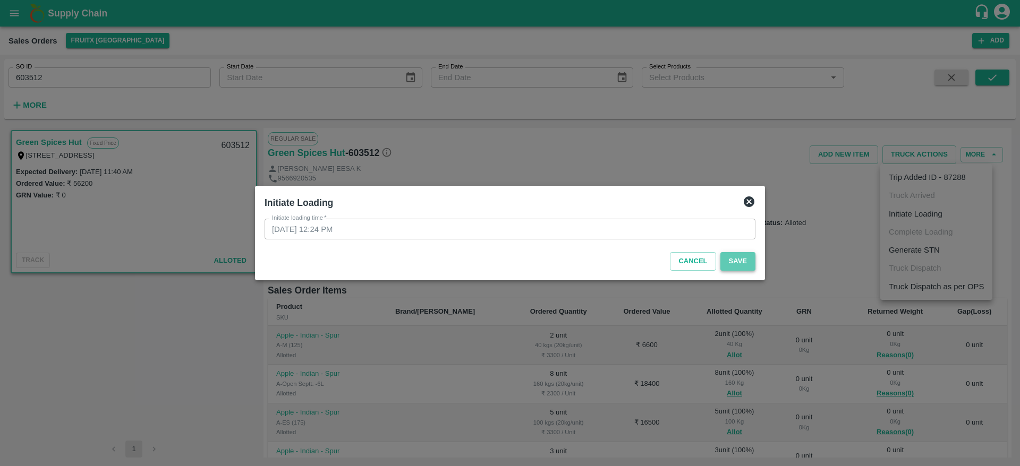
click at [732, 266] on button "Save" at bounding box center [737, 261] width 35 height 19
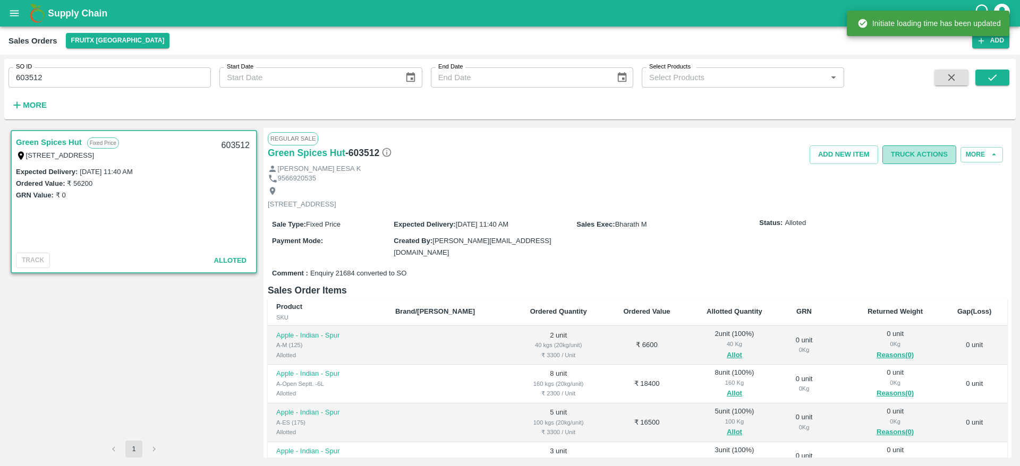
click at [923, 159] on button "Truck Actions" at bounding box center [919, 155] width 74 height 19
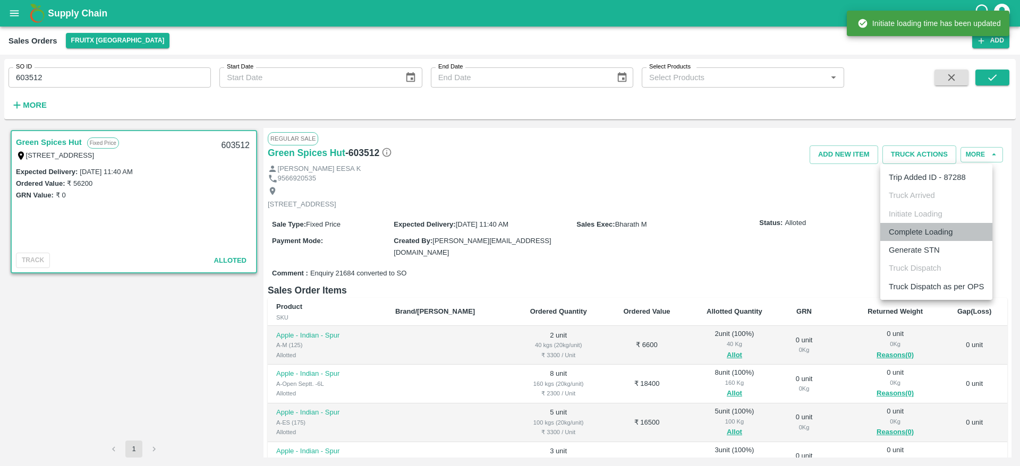
click at [919, 231] on li "Complete Loading" at bounding box center [936, 232] width 112 height 18
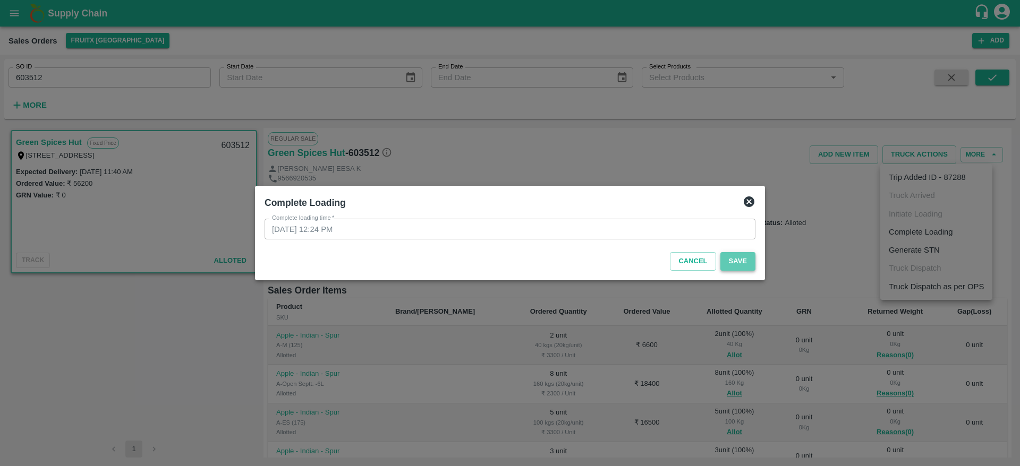
click at [732, 261] on button "Save" at bounding box center [737, 261] width 35 height 19
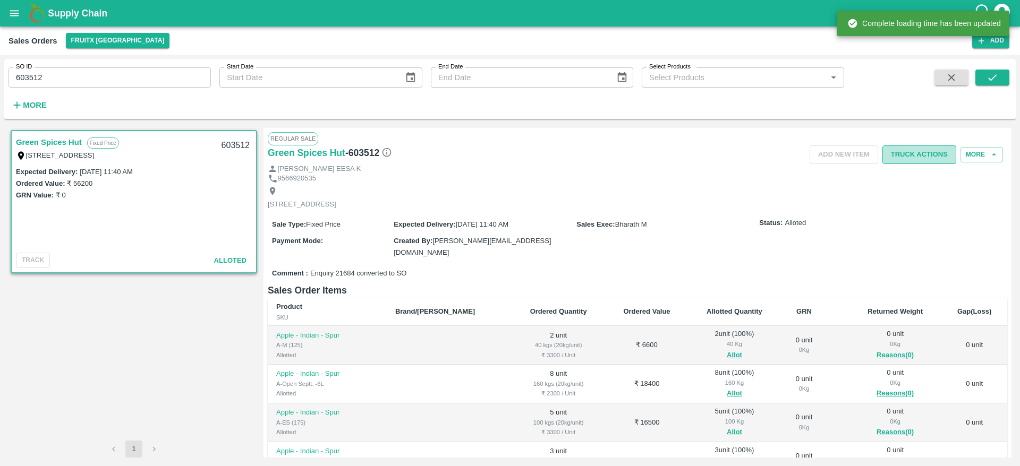
click at [907, 155] on button "Truck Actions" at bounding box center [919, 155] width 74 height 19
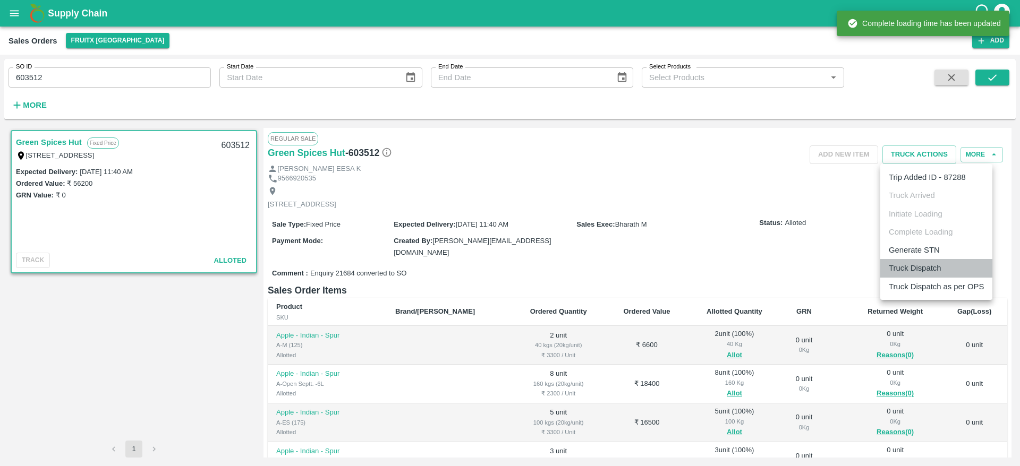
click at [926, 265] on li "Truck Dispatch" at bounding box center [936, 268] width 112 height 18
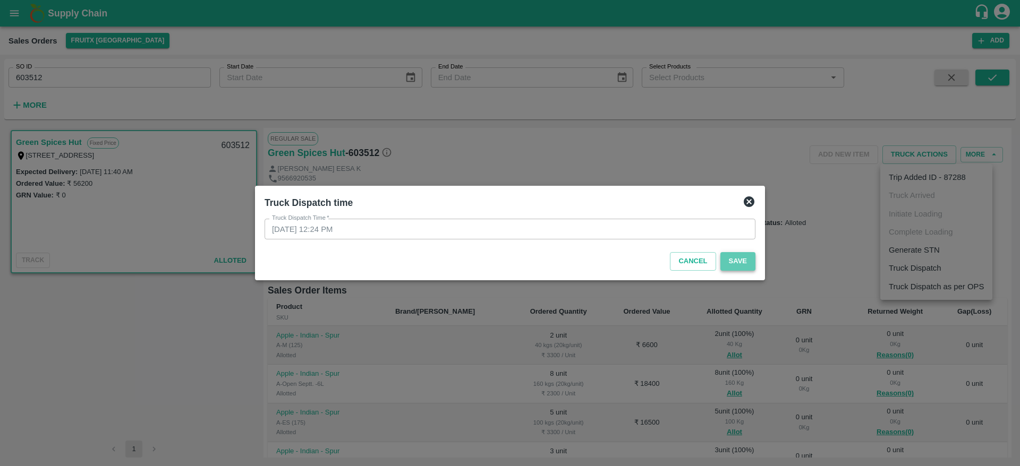
click at [730, 260] on button "Save" at bounding box center [737, 261] width 35 height 19
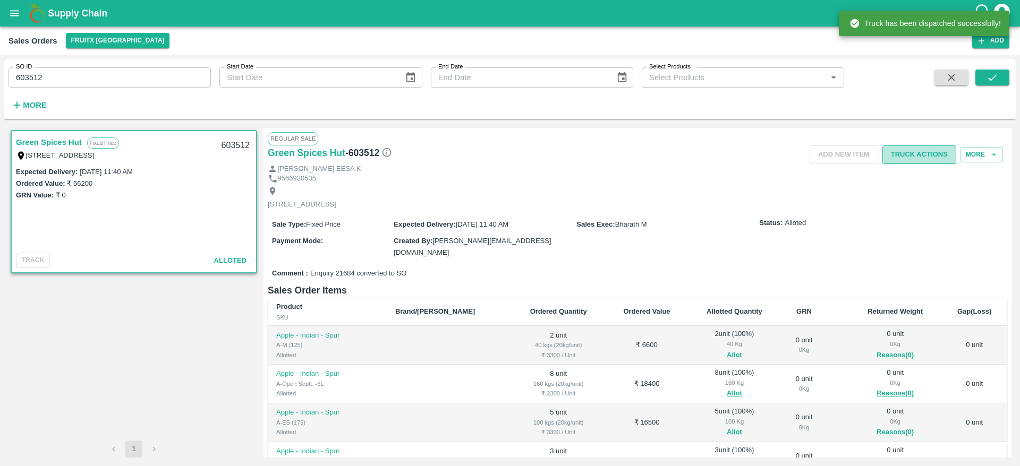
click at [915, 157] on button "Truck Actions" at bounding box center [919, 155] width 74 height 19
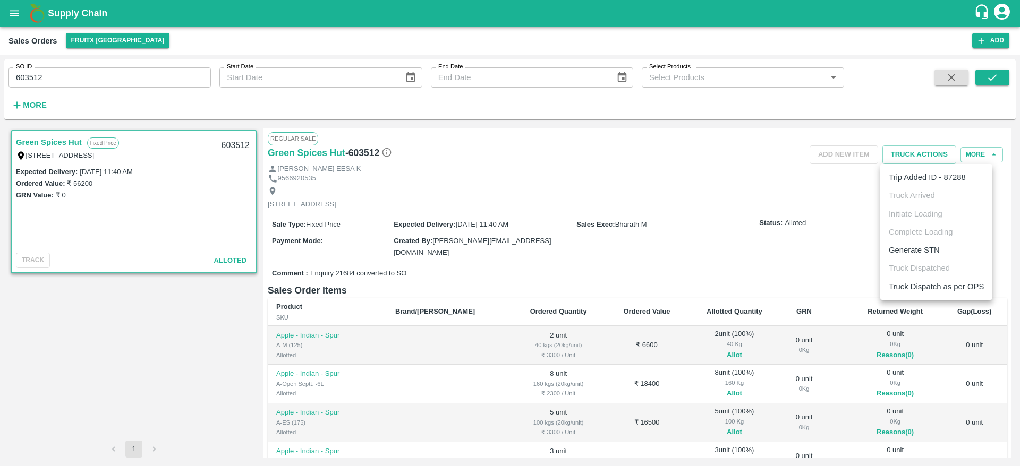
click at [927, 287] on li "Truck Dispatch as per OPS" at bounding box center [936, 287] width 112 height 18
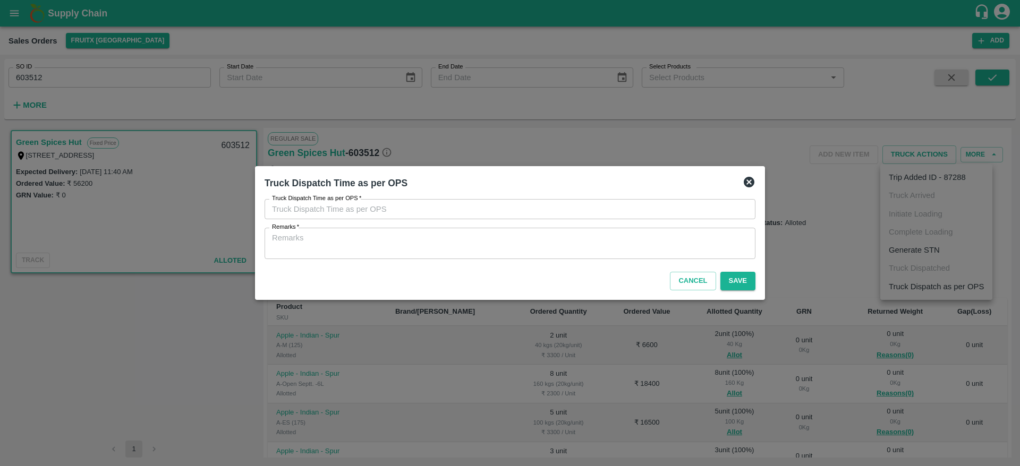
type input "[DATE] 12:24 PM"
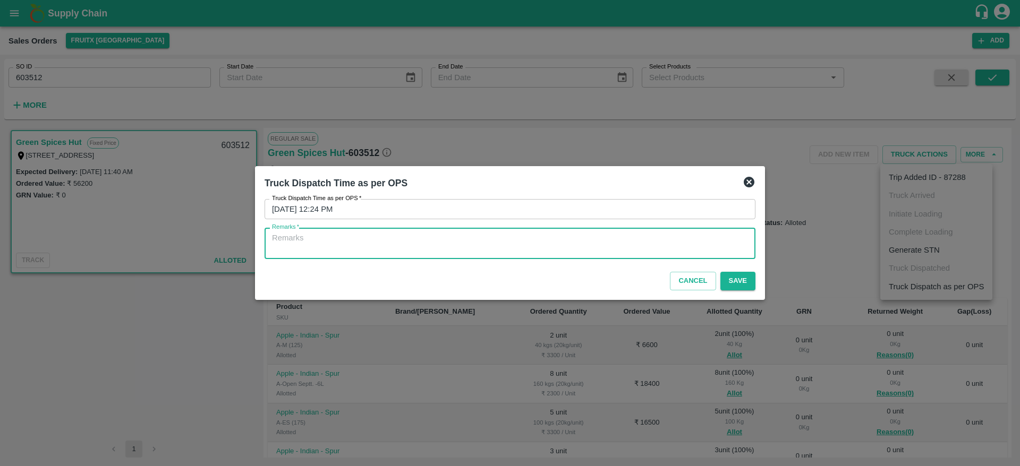
click at [574, 234] on textarea "Remarks   *" at bounding box center [510, 244] width 476 height 22
type textarea "OTD"
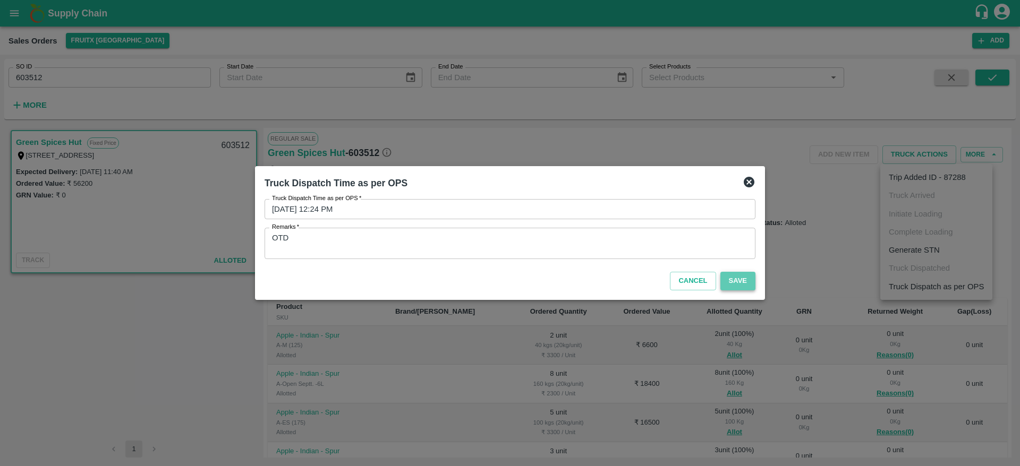
click at [735, 282] on button "Save" at bounding box center [737, 281] width 35 height 19
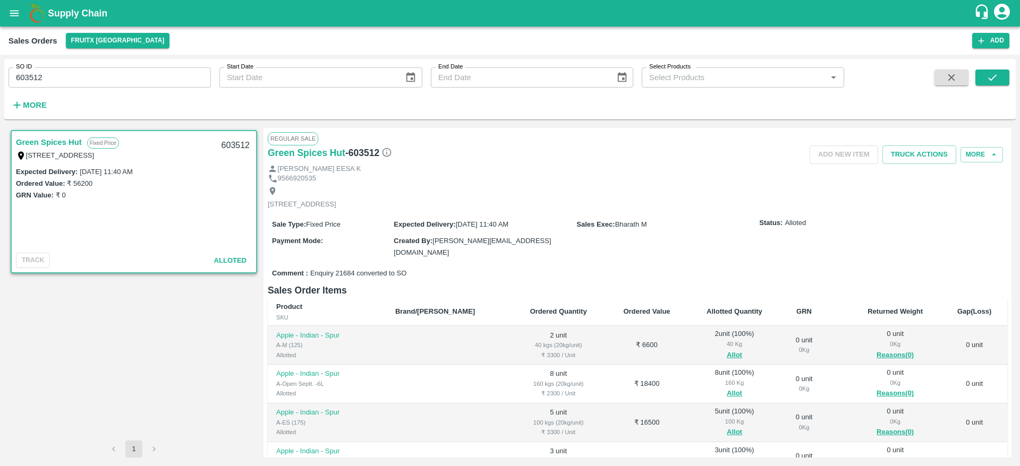
click at [804, 253] on div "Sale Type : Fixed Price Expected Delivery : [DATE] 11:40 AM Sales Exec : [PERSO…" at bounding box center [637, 238] width 739 height 53
click at [922, 158] on button "Truck Actions" at bounding box center [919, 155] width 74 height 19
click at [678, 207] on div at bounding box center [510, 233] width 1020 height 466
click at [70, 18] on b "Supply Chain" at bounding box center [77, 13] width 59 height 11
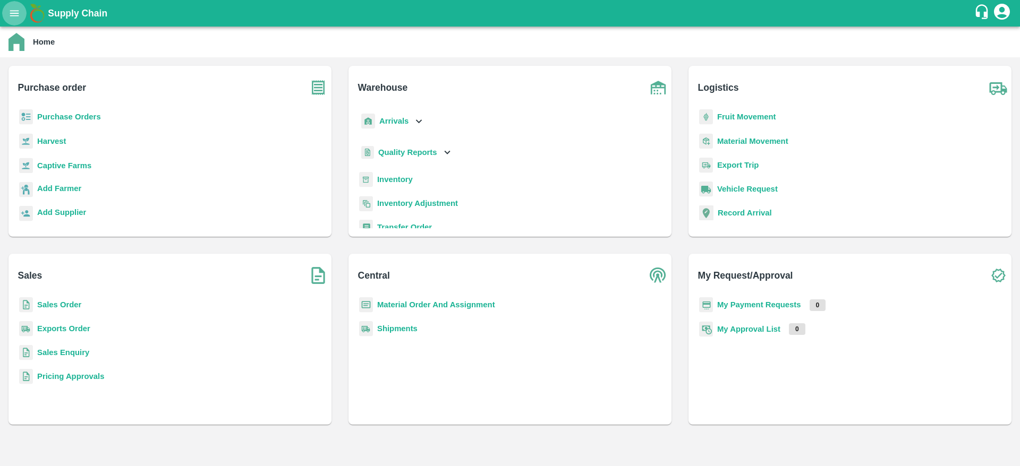
click at [11, 6] on button "open drawer" at bounding box center [14, 13] width 24 height 24
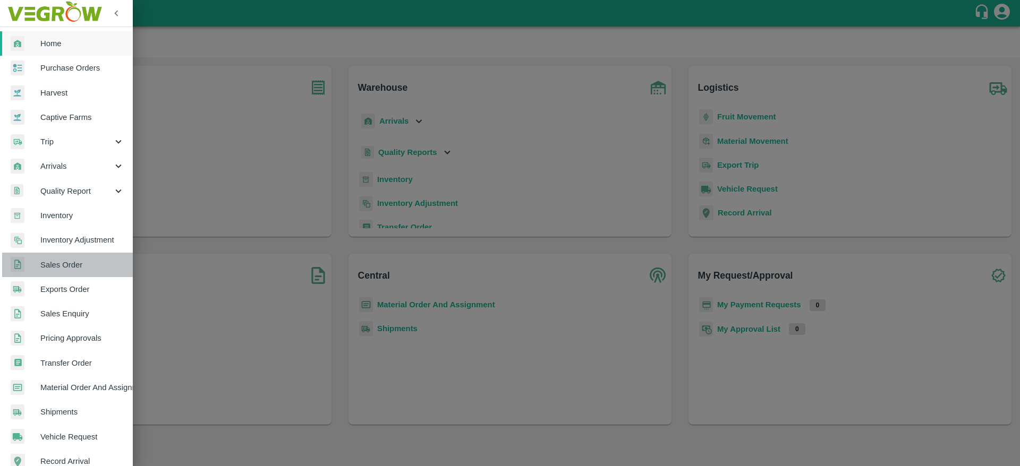
click at [78, 269] on span "Sales Order" at bounding box center [82, 265] width 84 height 12
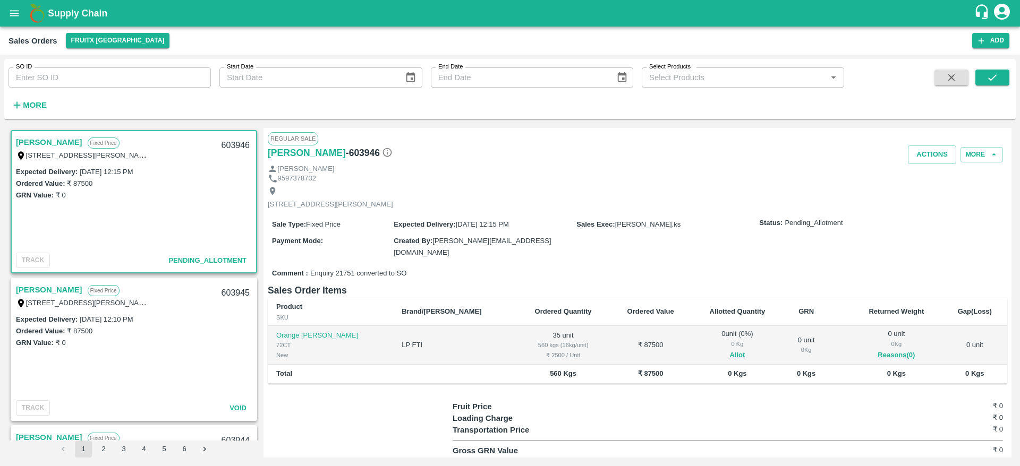
click at [35, 288] on link "[PERSON_NAME]" at bounding box center [49, 290] width 66 height 14
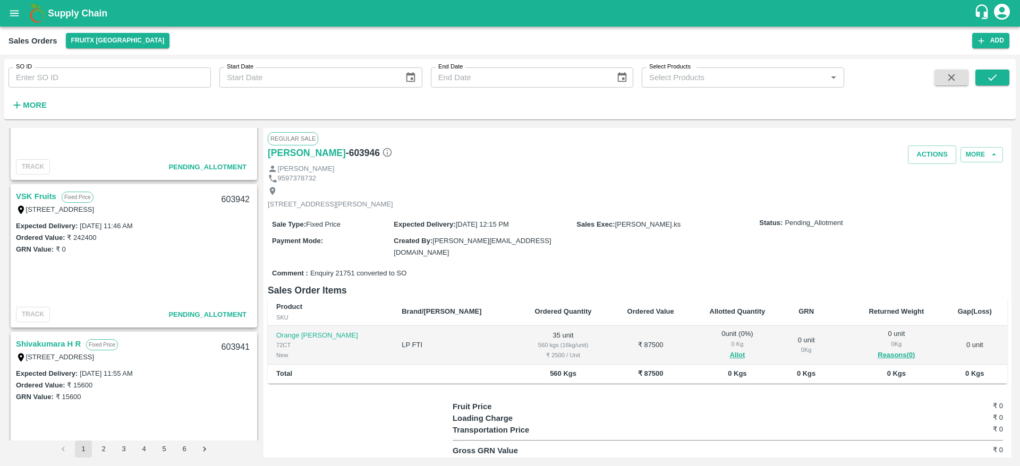
scroll to position [535, 0]
click at [40, 193] on link "VSK Fruits" at bounding box center [36, 198] width 40 height 14
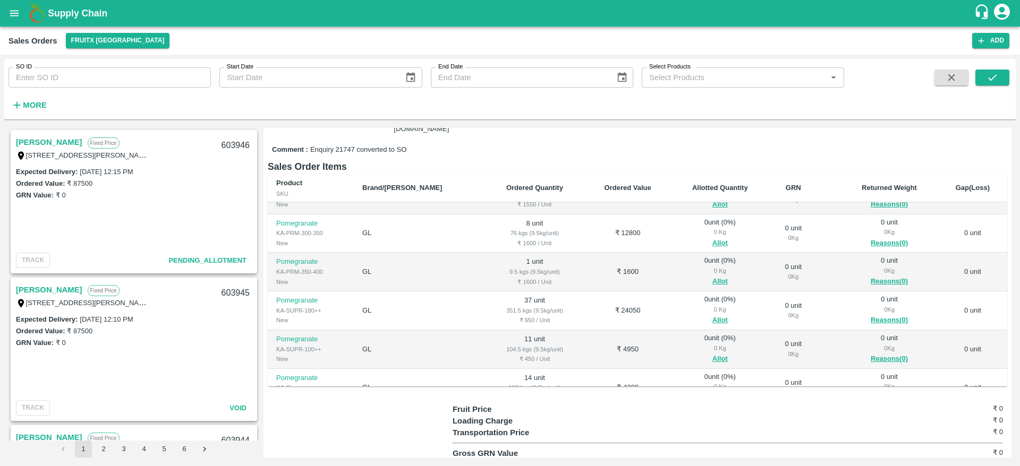
click at [40, 141] on link "[PERSON_NAME]" at bounding box center [49, 142] width 66 height 14
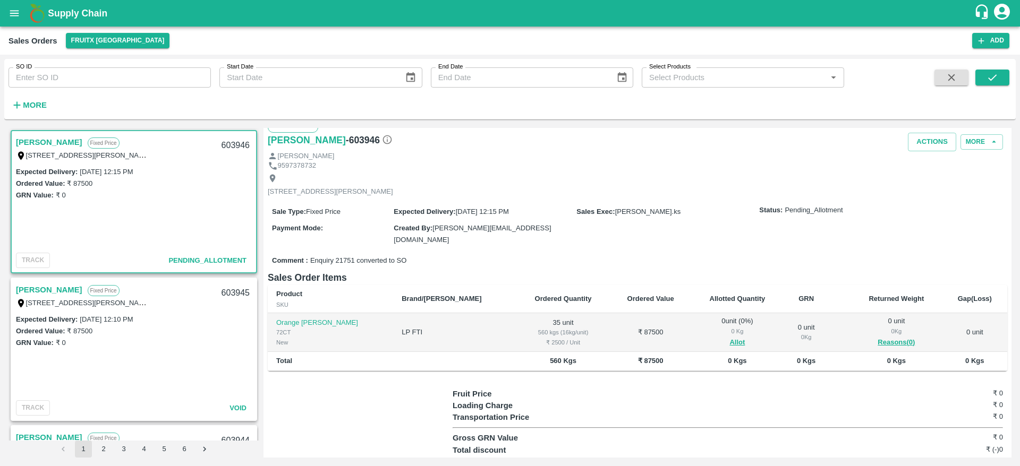
scroll to position [14, 0]
click at [25, 288] on link "[PERSON_NAME]" at bounding box center [49, 290] width 66 height 14
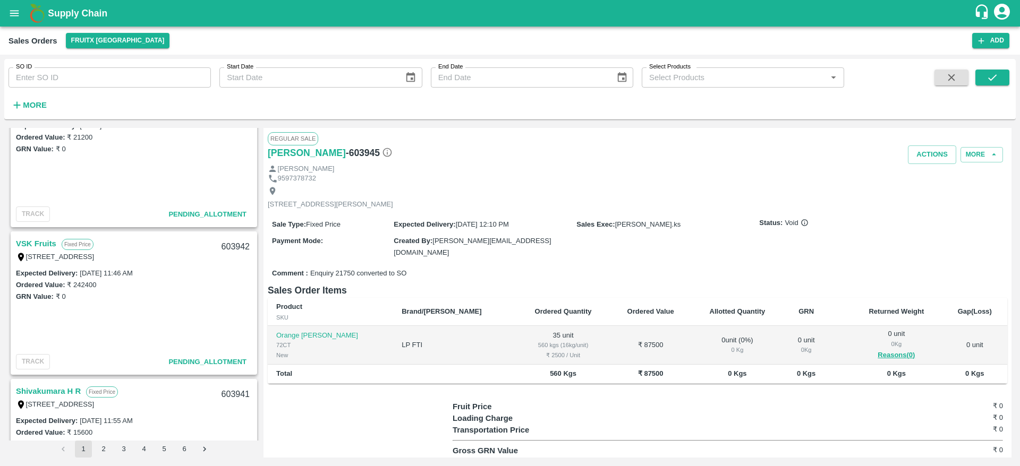
scroll to position [506, 0]
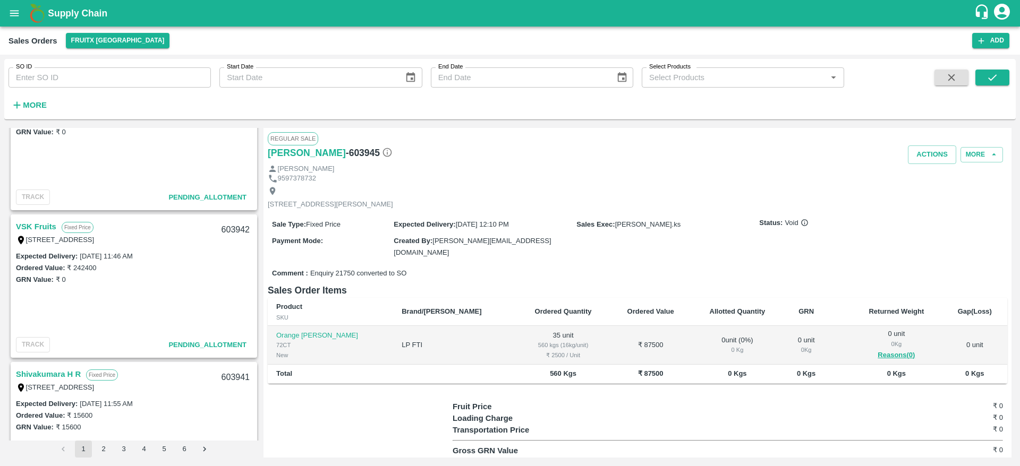
click at [28, 224] on link "VSK Fruits" at bounding box center [36, 227] width 40 height 14
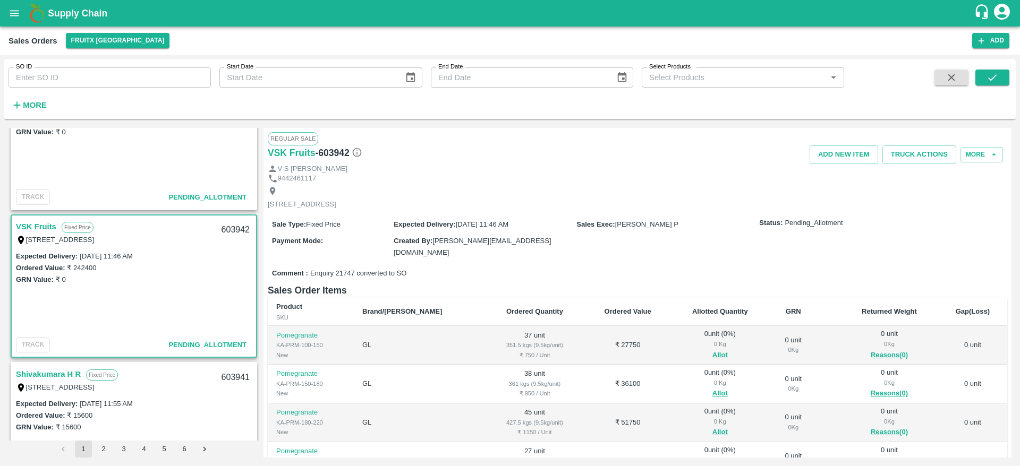
click at [42, 228] on link "VSK Fruits" at bounding box center [36, 227] width 40 height 14
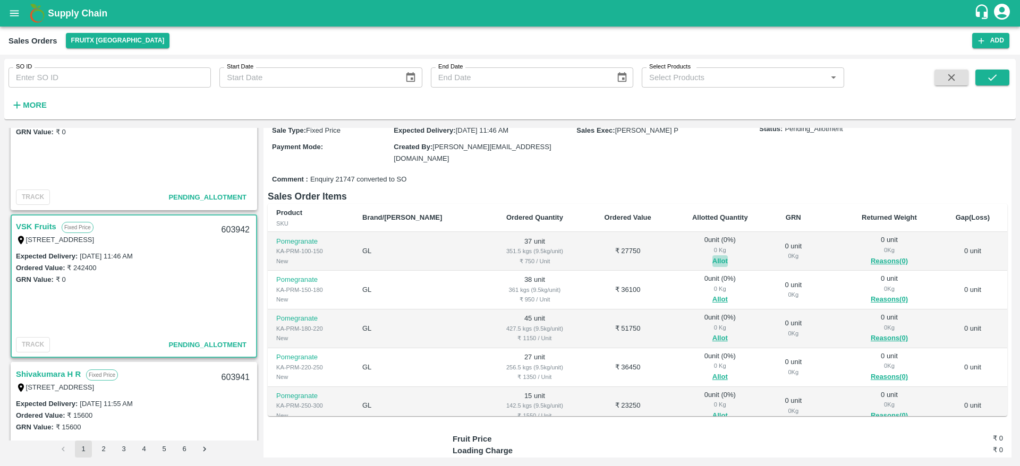
click at [712, 262] on button "Allot" at bounding box center [719, 262] width 15 height 12
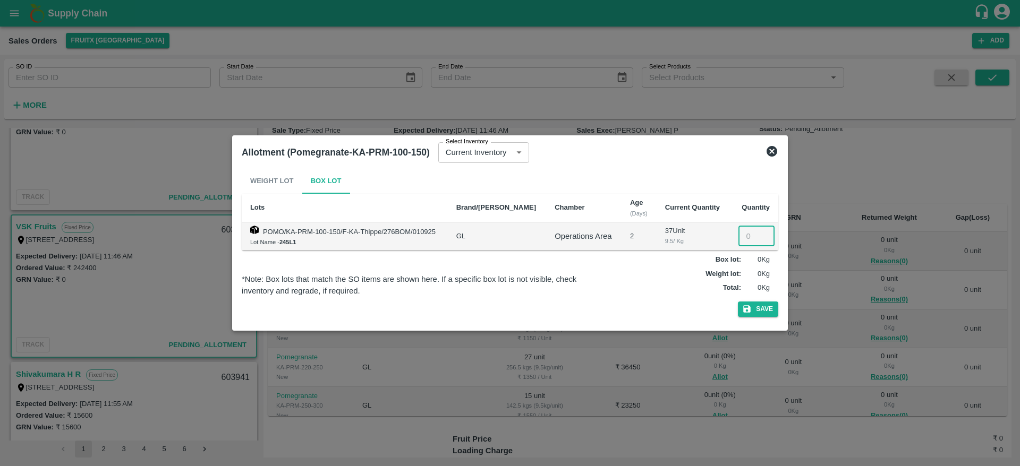
click at [751, 240] on input "number" at bounding box center [756, 236] width 36 height 20
type input "37"
click at [746, 313] on icon "button" at bounding box center [747, 309] width 10 height 10
click at [771, 149] on icon at bounding box center [771, 151] width 13 height 13
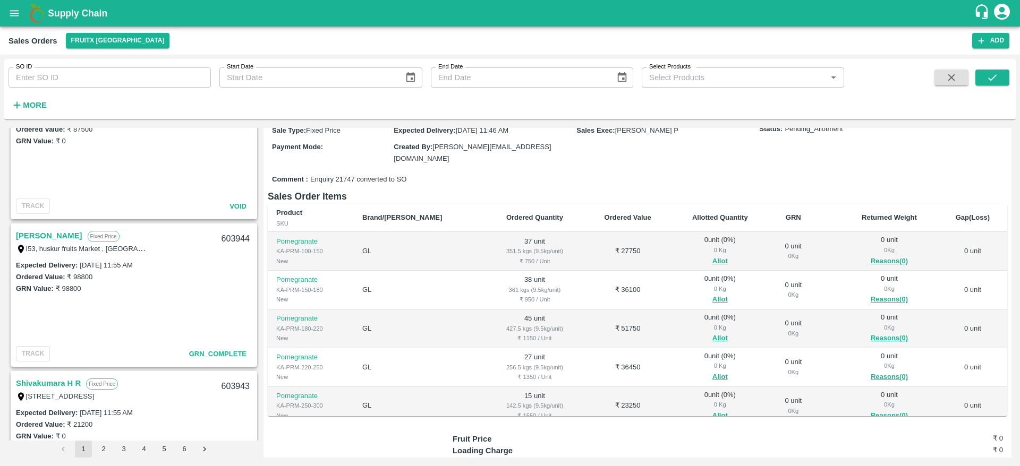
scroll to position [201, 0]
click at [46, 236] on link "[PERSON_NAME]" at bounding box center [49, 237] width 66 height 14
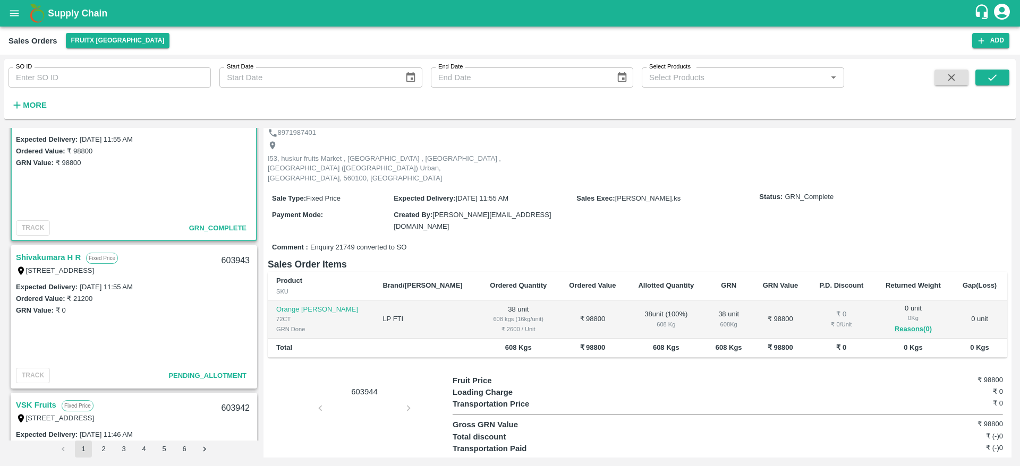
scroll to position [335, 0]
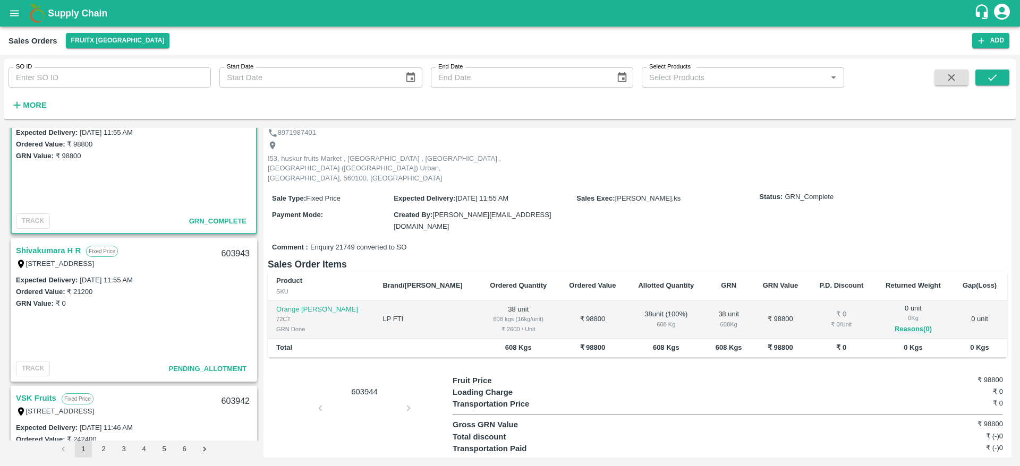
click at [29, 252] on link "Shivakumara H R" at bounding box center [48, 251] width 65 height 14
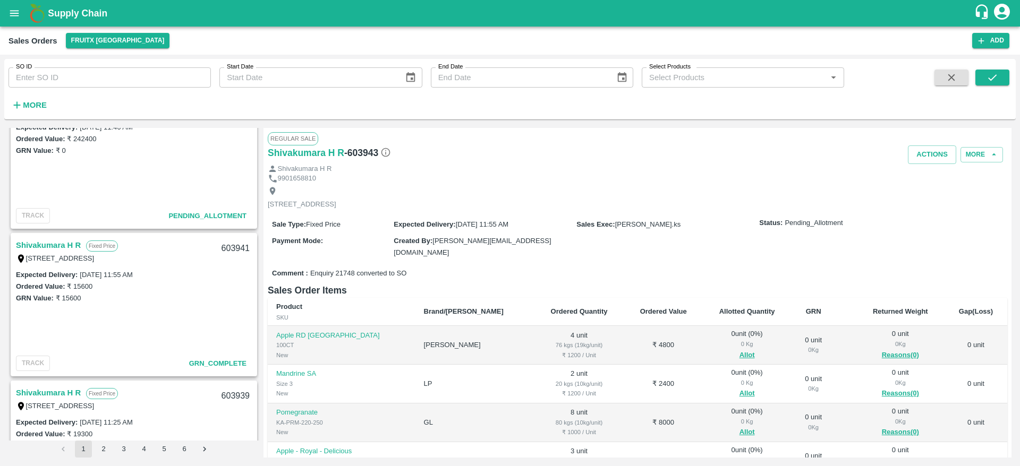
scroll to position [634, 0]
click at [54, 240] on link "Shivakumara H R" at bounding box center [48, 247] width 65 height 14
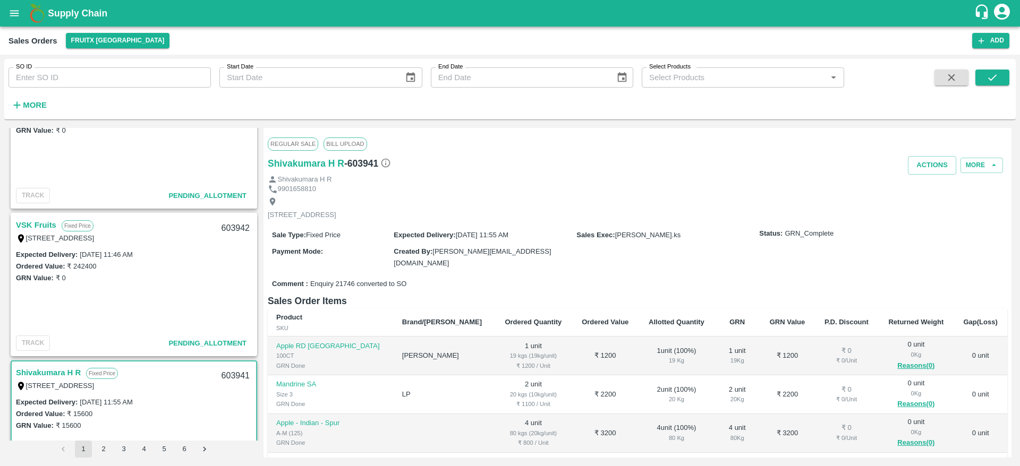
scroll to position [504, 0]
click at [43, 227] on link "VSK Fruits" at bounding box center [36, 230] width 40 height 14
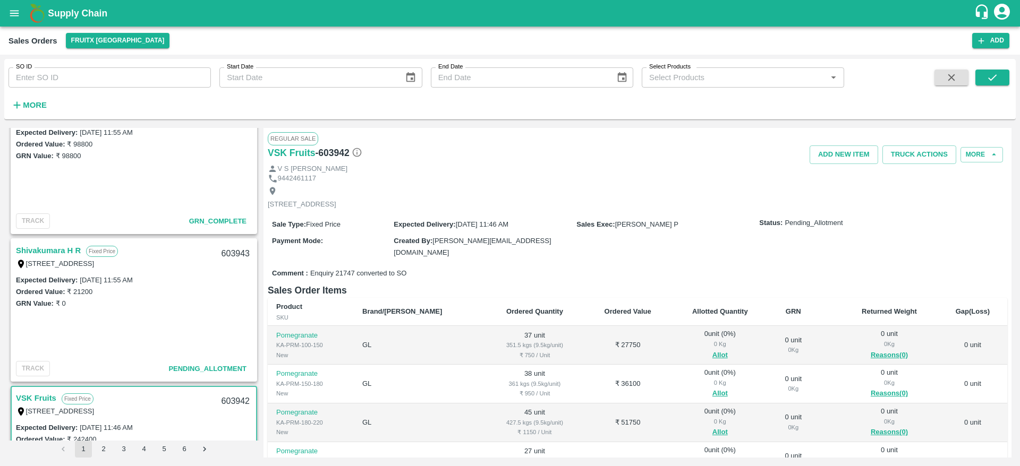
scroll to position [333, 0]
click at [46, 257] on link "Shivakumara H R" at bounding box center [48, 253] width 65 height 14
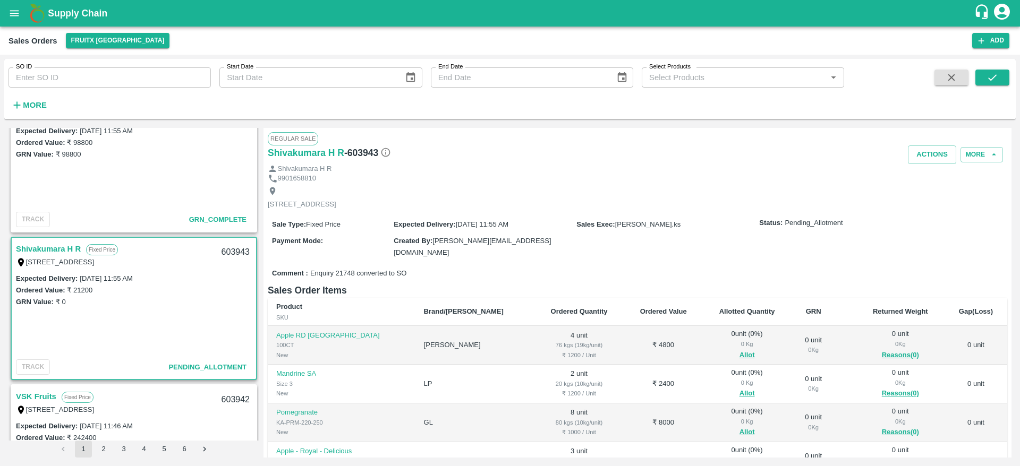
scroll to position [338, 0]
click at [42, 241] on link "Shivakumara H R" at bounding box center [48, 248] width 65 height 14
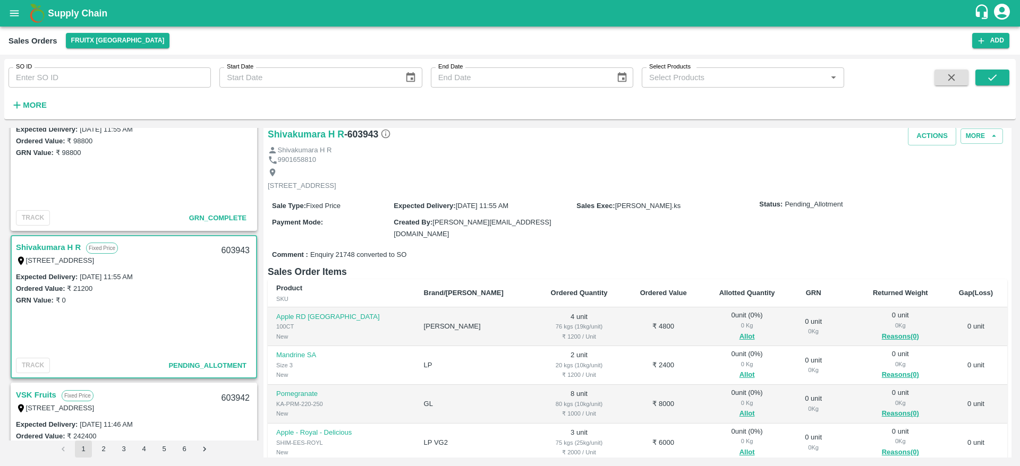
scroll to position [28, 0]
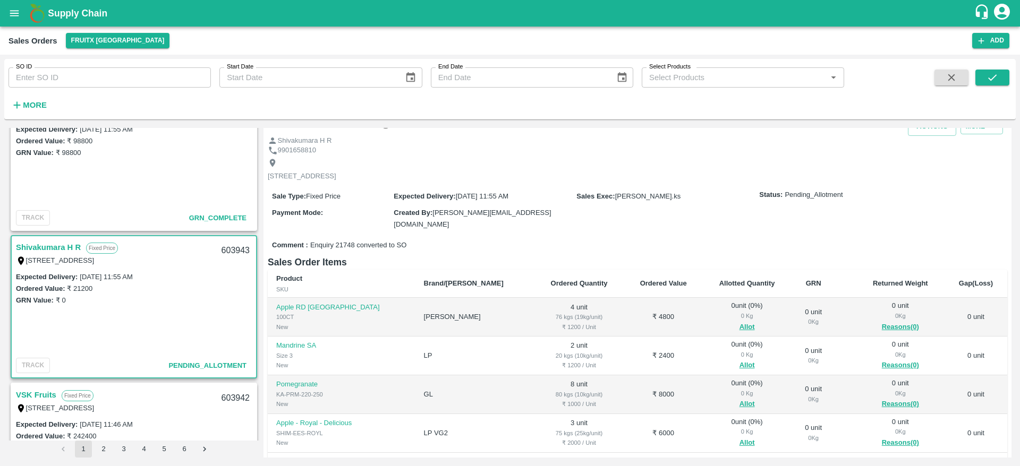
click at [55, 247] on link "Shivakumara H R" at bounding box center [48, 248] width 65 height 14
click at [42, 248] on link "Shivakumara H R" at bounding box center [48, 248] width 65 height 14
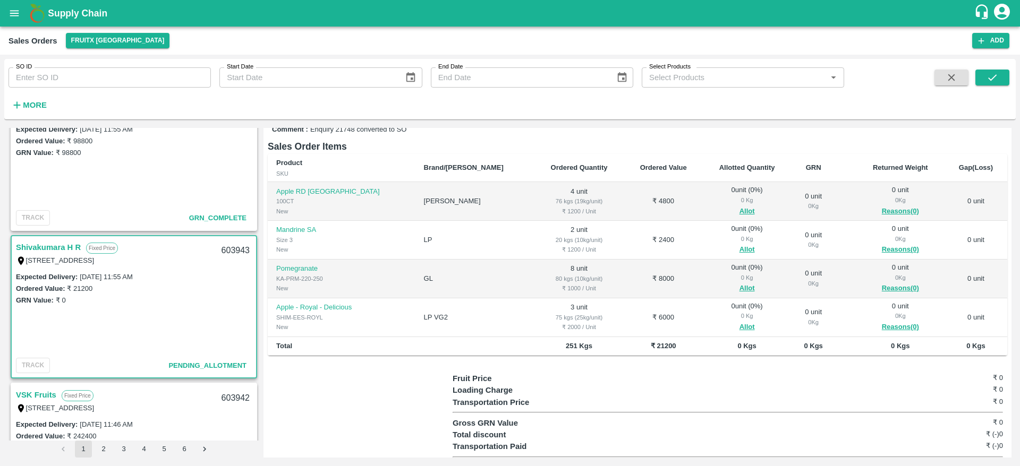
scroll to position [138, 0]
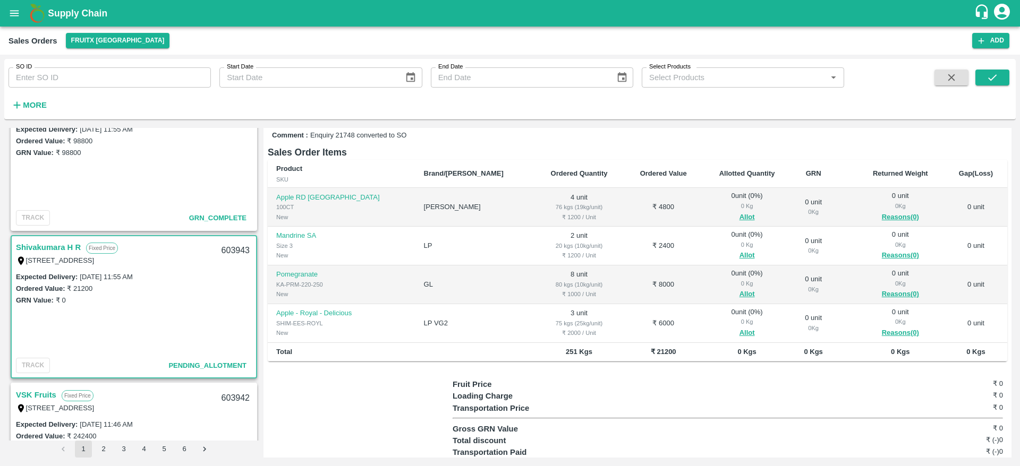
click at [47, 247] on link "Shivakumara H R" at bounding box center [48, 248] width 65 height 14
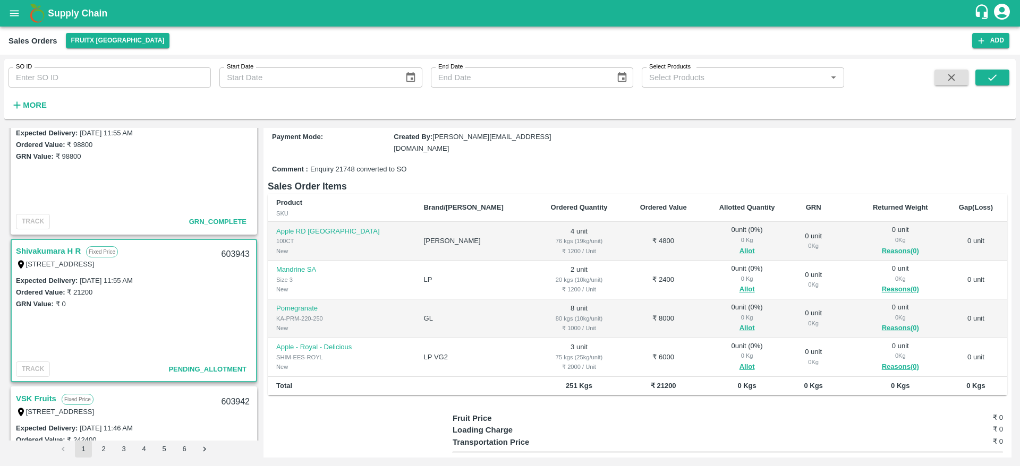
scroll to position [105, 0]
click at [234, 250] on div "603943" at bounding box center [235, 254] width 41 height 25
copy div "603943"
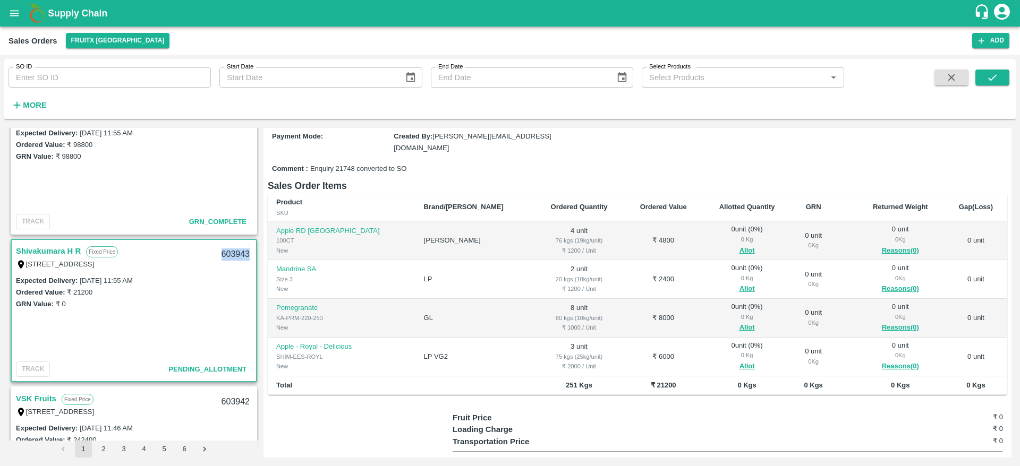
copy div "603943"
click at [739, 248] on button "Allot" at bounding box center [746, 251] width 15 height 12
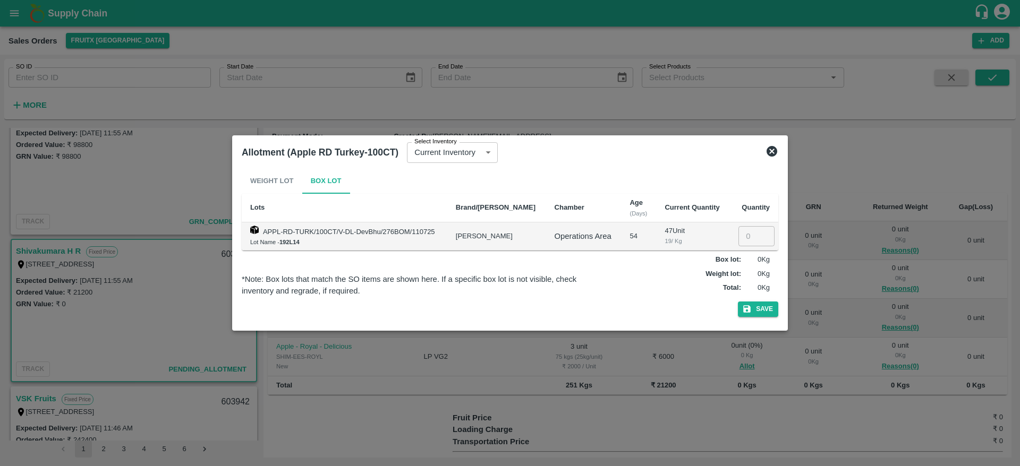
click at [746, 231] on input "number" at bounding box center [756, 236] width 36 height 20
type input "4"
click at [768, 308] on button "Save" at bounding box center [758, 309] width 40 height 15
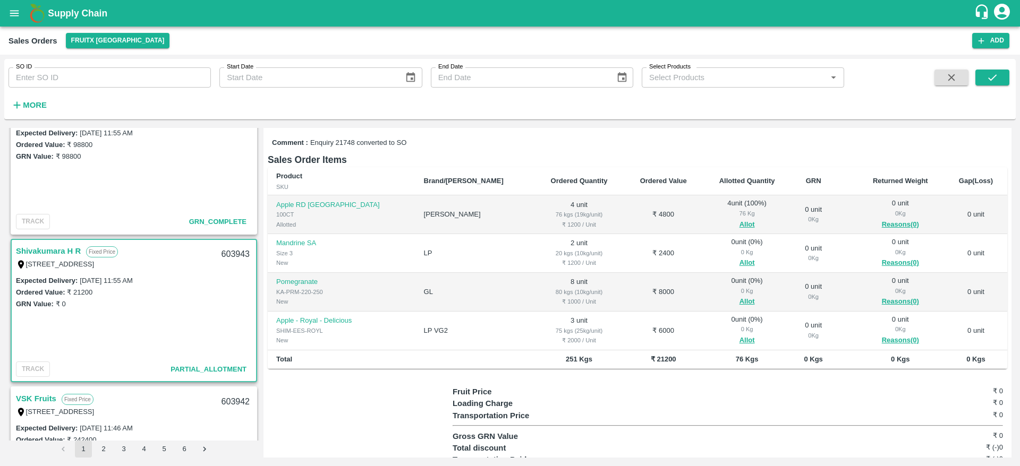
scroll to position [130, 0]
click at [739, 260] on button "Allot" at bounding box center [746, 264] width 15 height 12
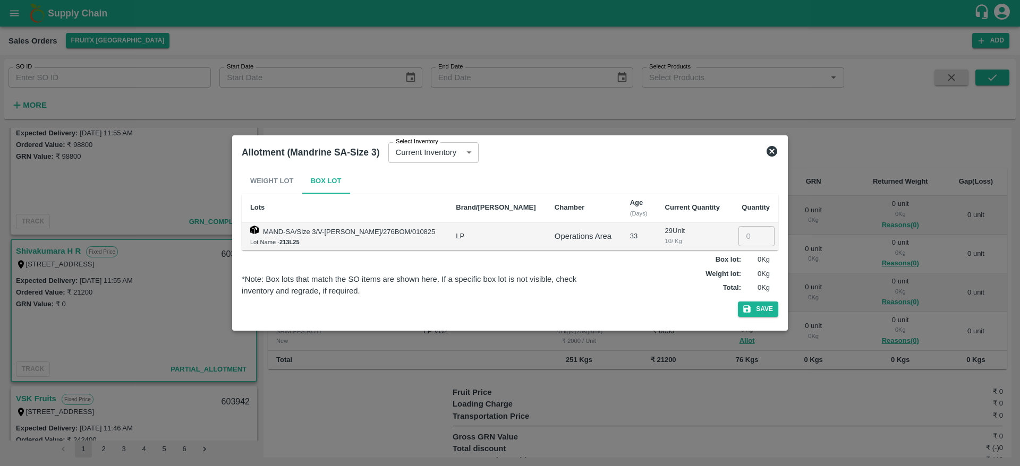
click at [750, 231] on input "number" at bounding box center [756, 236] width 36 height 20
type input "2"
click at [752, 307] on icon "button" at bounding box center [747, 309] width 10 height 10
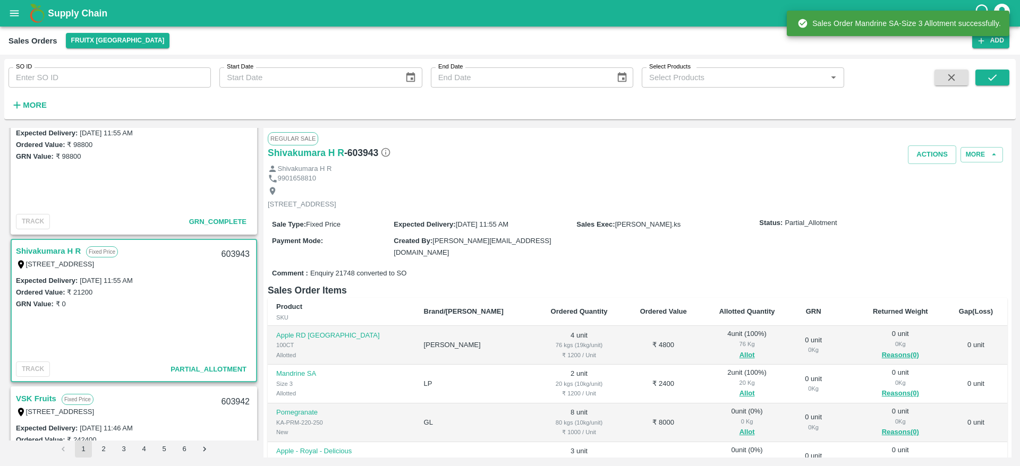
click at [220, 253] on div "603943" at bounding box center [235, 254] width 41 height 25
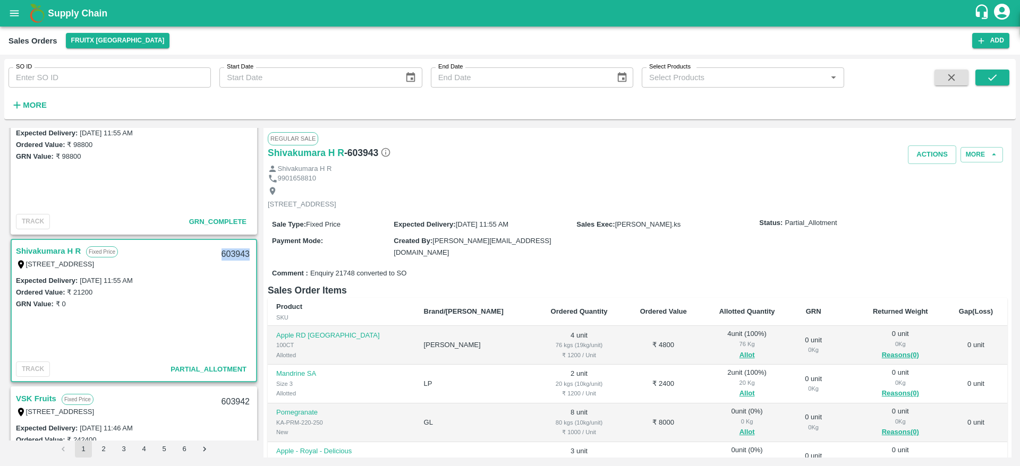
click at [220, 253] on div "603943" at bounding box center [235, 254] width 41 height 25
copy div "603943"
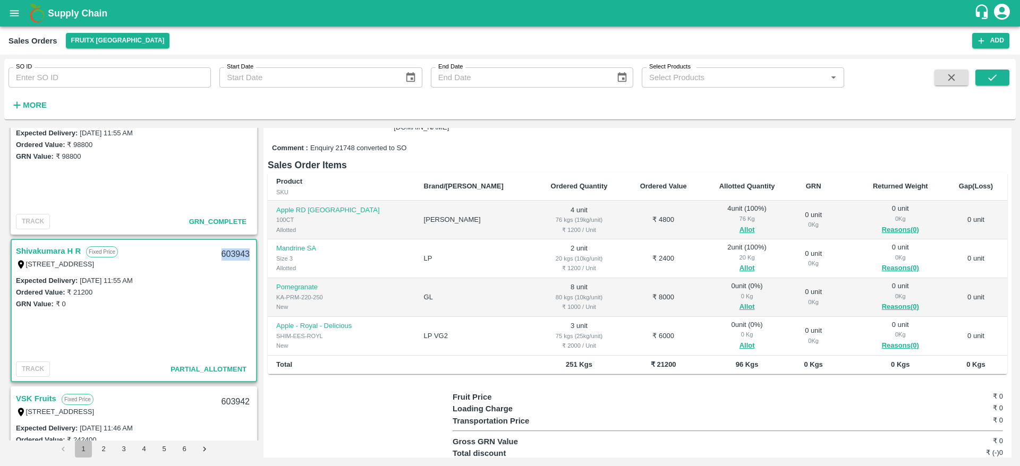
scroll to position [126, 0]
click at [739, 341] on button "Allot" at bounding box center [746, 345] width 15 height 12
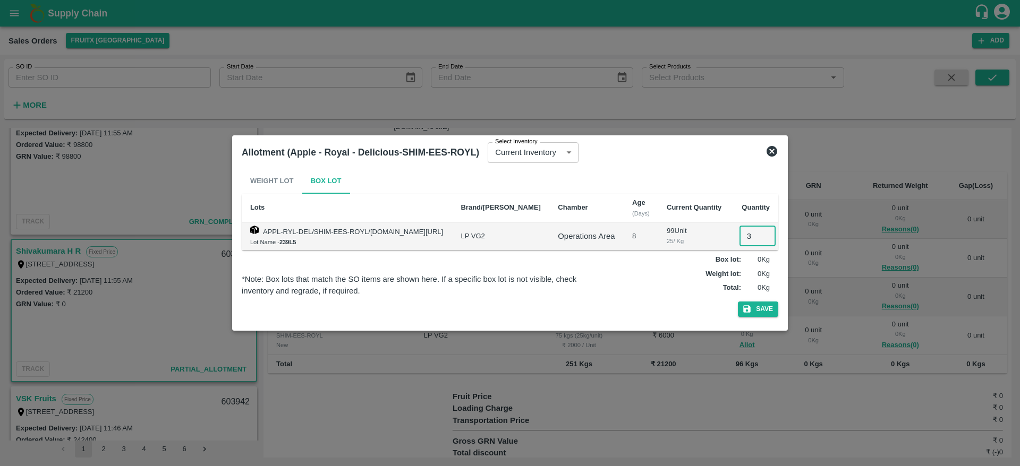
click at [746, 240] on input "3" at bounding box center [757, 236] width 36 height 20
type input "3"
click at [754, 310] on button "Save" at bounding box center [758, 309] width 40 height 15
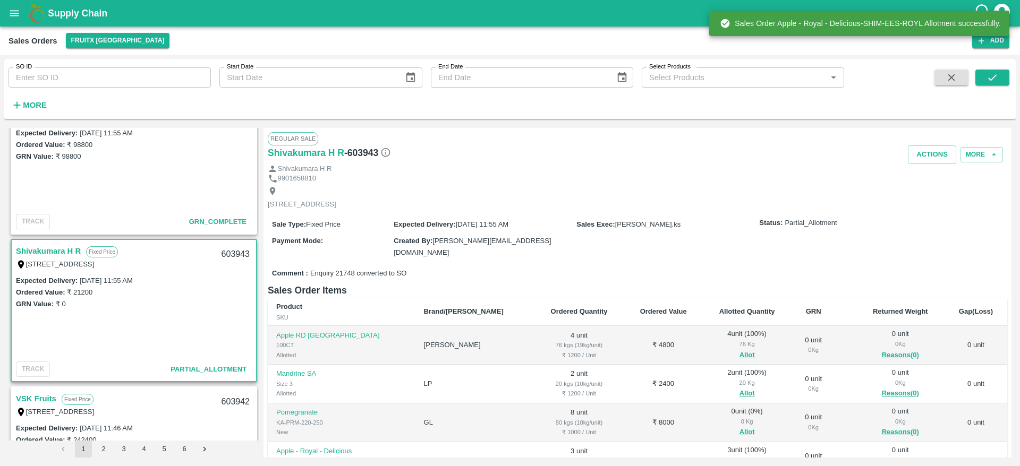
click at [234, 255] on div "603943" at bounding box center [235, 254] width 41 height 25
copy div "603943"
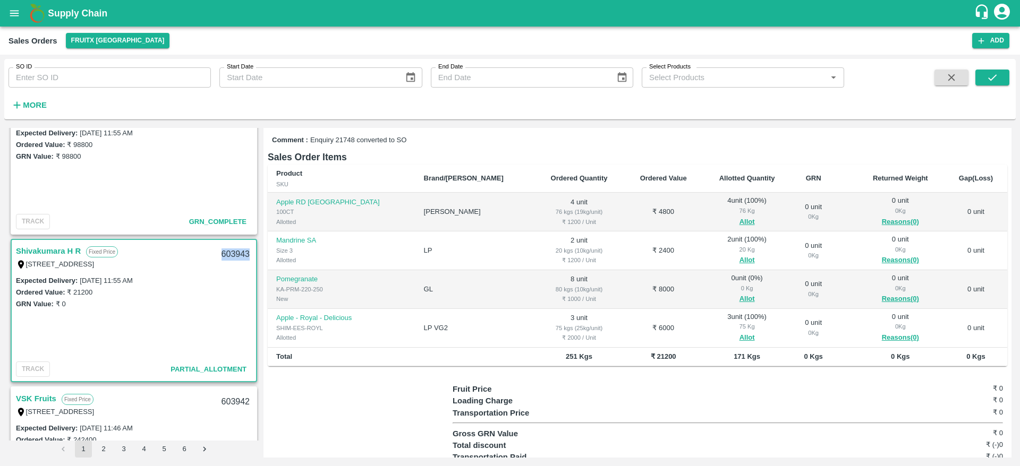
scroll to position [137, 0]
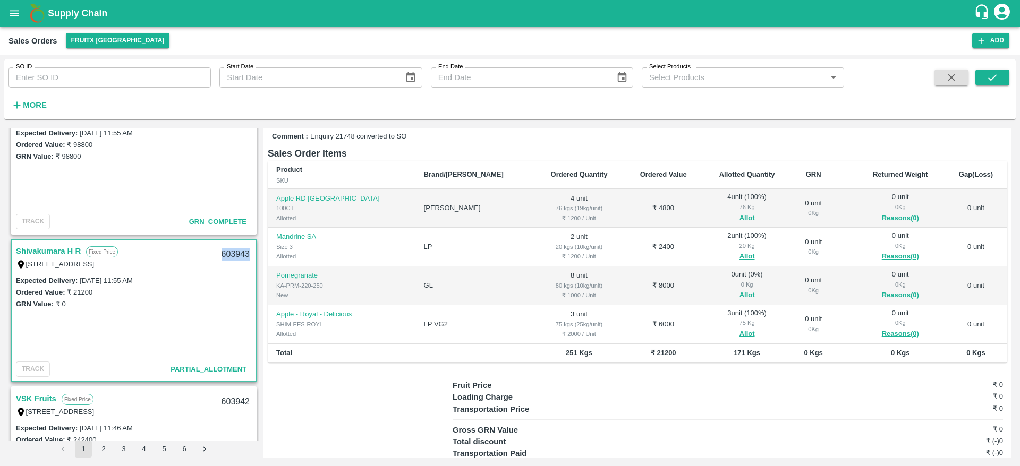
copy div "603943"
click at [739, 296] on button "Allot" at bounding box center [746, 296] width 15 height 12
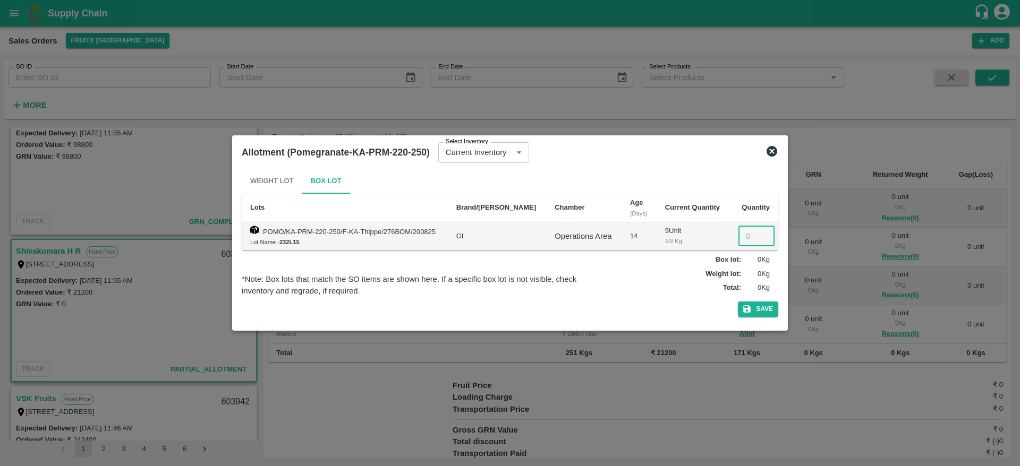
click at [750, 233] on input "number" at bounding box center [756, 236] width 36 height 20
type input "8"
click at [760, 308] on button "Save" at bounding box center [758, 309] width 40 height 15
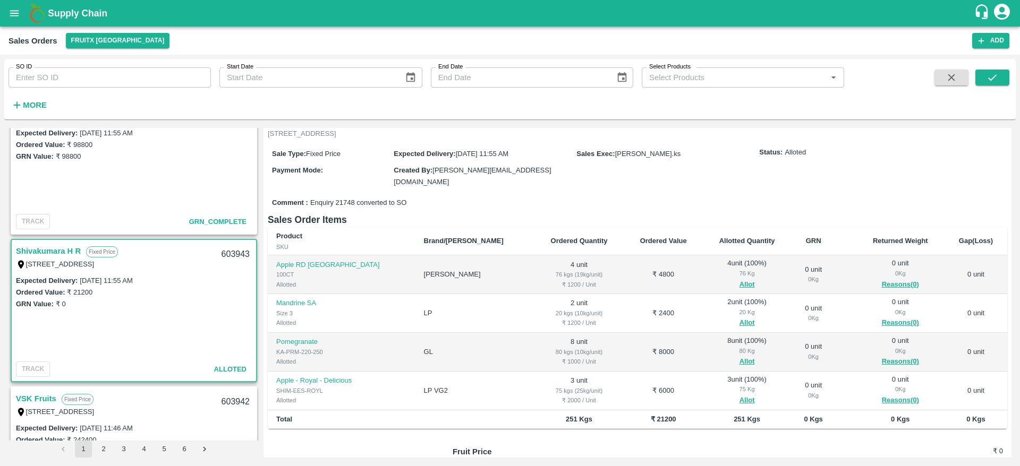
scroll to position [0, 0]
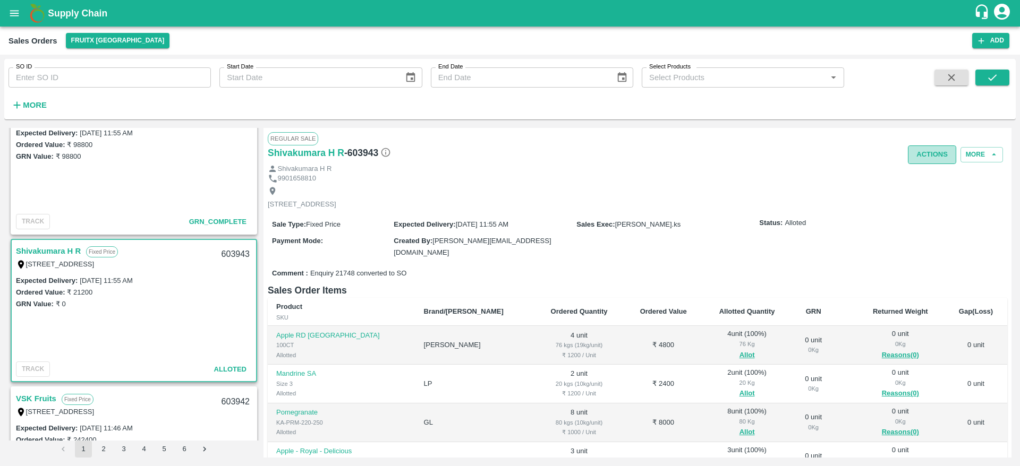
click at [925, 156] on button "Actions" at bounding box center [932, 155] width 48 height 19
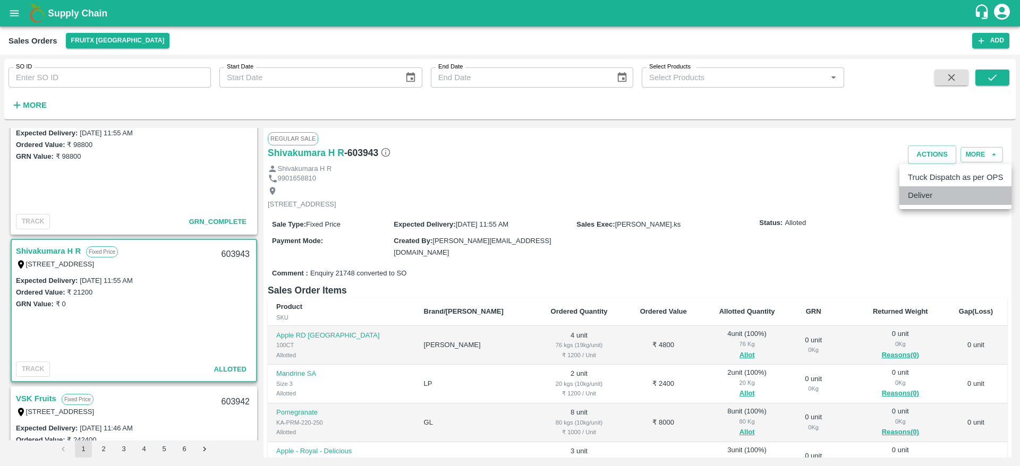
click at [929, 192] on li "Deliver" at bounding box center [955, 195] width 112 height 18
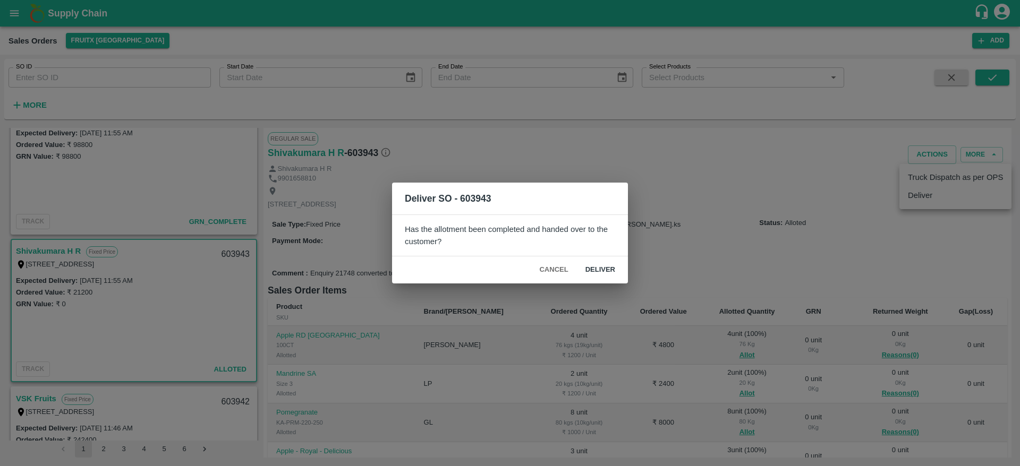
click at [608, 266] on button "Deliver" at bounding box center [600, 270] width 47 height 19
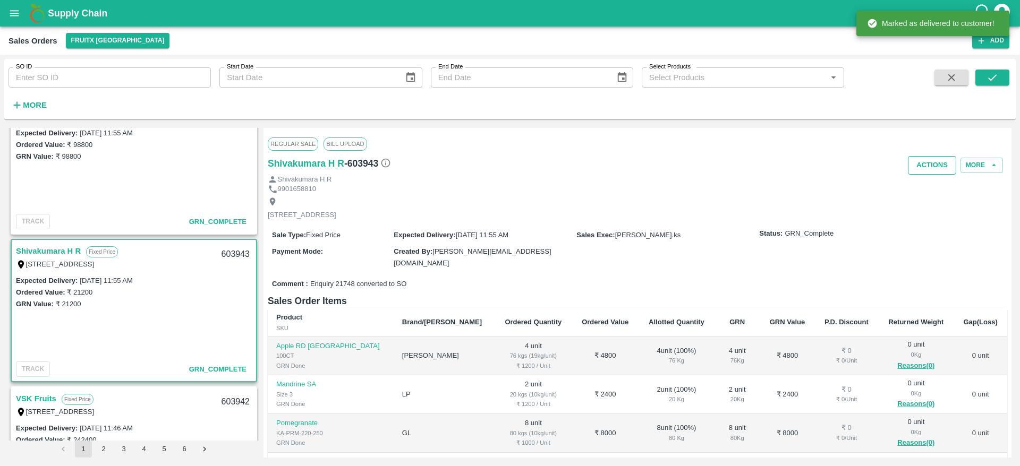
click at [922, 156] on button "Actions" at bounding box center [932, 165] width 48 height 19
click at [922, 183] on li "Truck Dispatch as per OPS" at bounding box center [955, 188] width 112 height 18
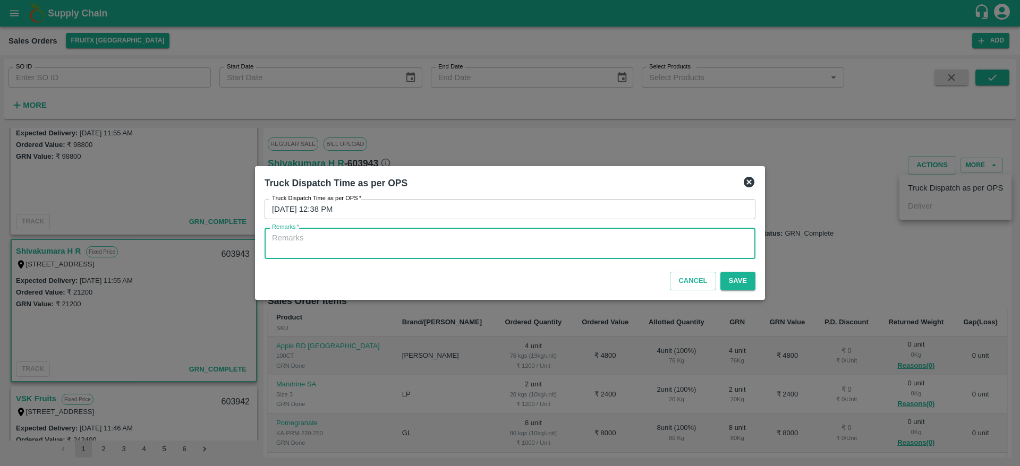
click at [594, 241] on textarea "Remarks   *" at bounding box center [510, 244] width 476 height 22
type textarea "OTD"
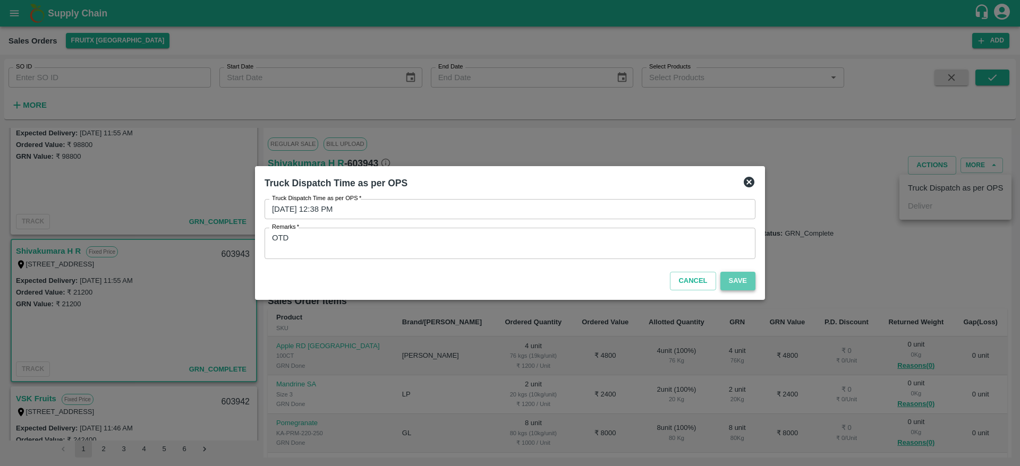
click at [738, 287] on button "Save" at bounding box center [737, 281] width 35 height 19
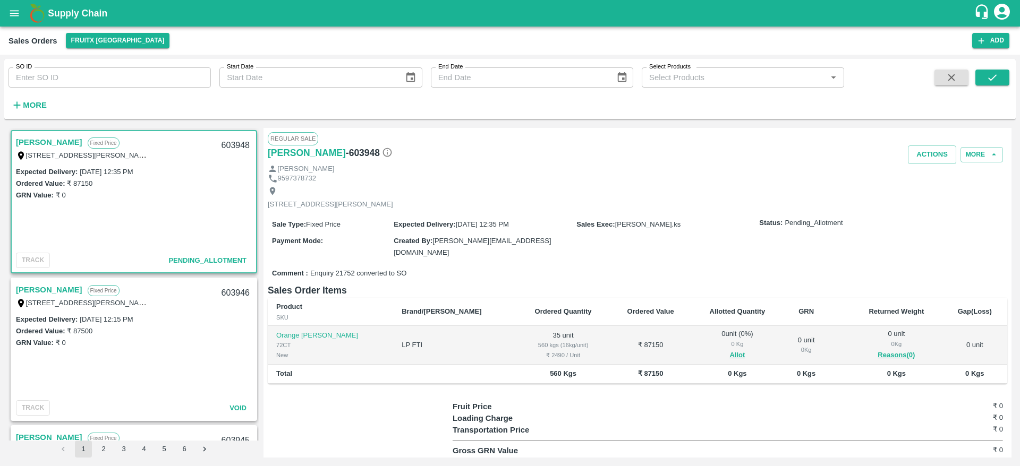
click at [48, 143] on link "[PERSON_NAME]" at bounding box center [49, 142] width 66 height 14
click at [233, 147] on div "603948" at bounding box center [235, 145] width 41 height 25
copy div "603948"
click at [729, 357] on button "Allot" at bounding box center [736, 356] width 15 height 12
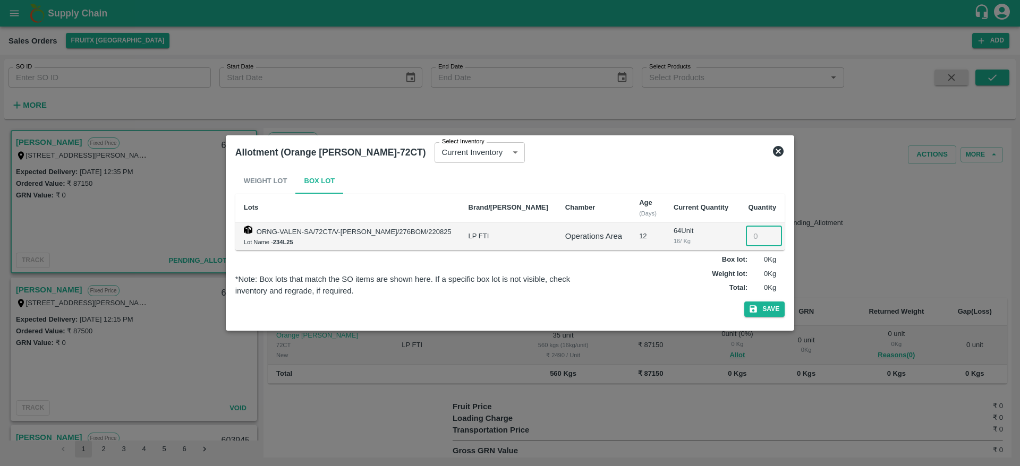
click at [746, 239] on input "number" at bounding box center [764, 236] width 36 height 20
type input "35"
click at [744, 314] on button "Save" at bounding box center [764, 309] width 40 height 15
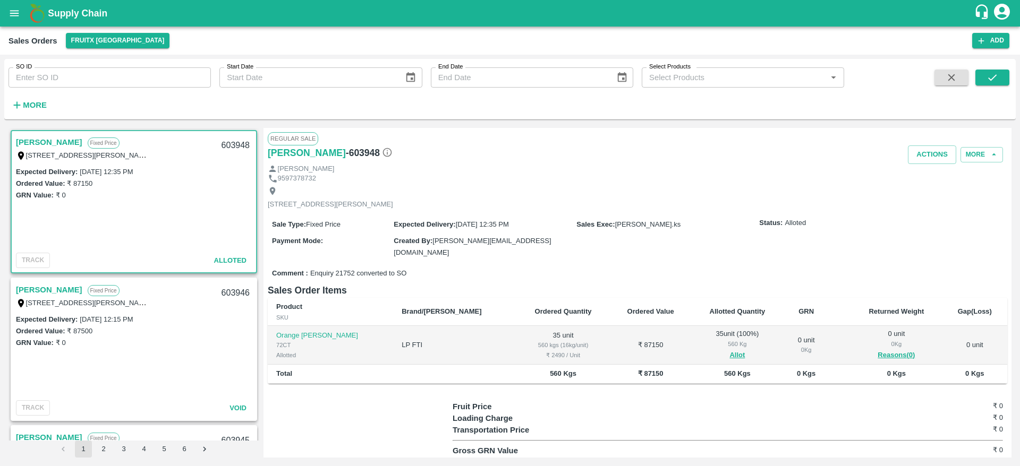
click at [44, 135] on link "[PERSON_NAME]" at bounding box center [49, 142] width 66 height 14
click at [917, 157] on button "Actions" at bounding box center [932, 155] width 48 height 19
click at [917, 198] on li "Deliver" at bounding box center [955, 195] width 112 height 18
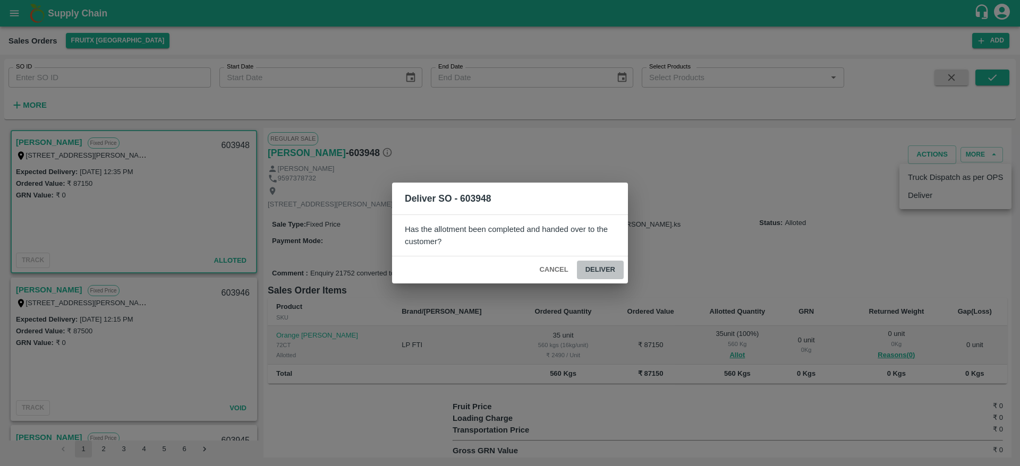
click at [601, 272] on button "Deliver" at bounding box center [600, 270] width 47 height 19
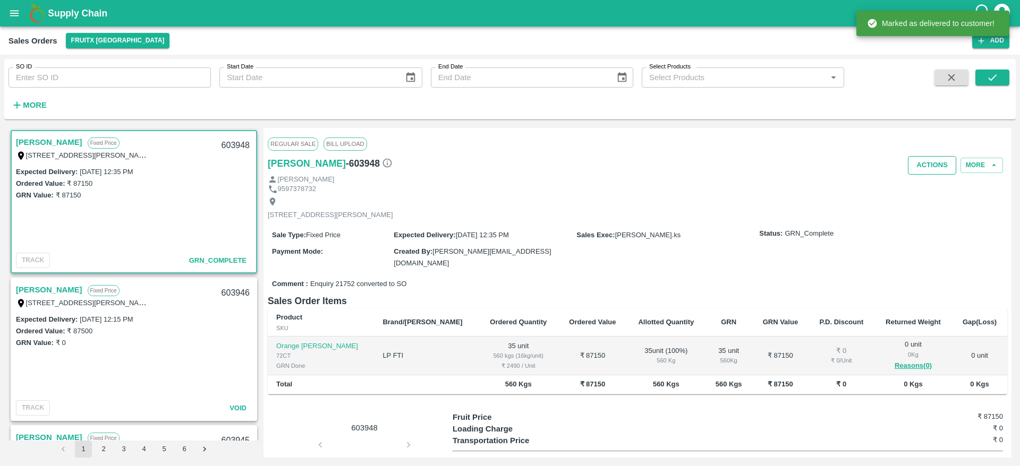
click at [920, 169] on button "Actions" at bounding box center [932, 165] width 48 height 19
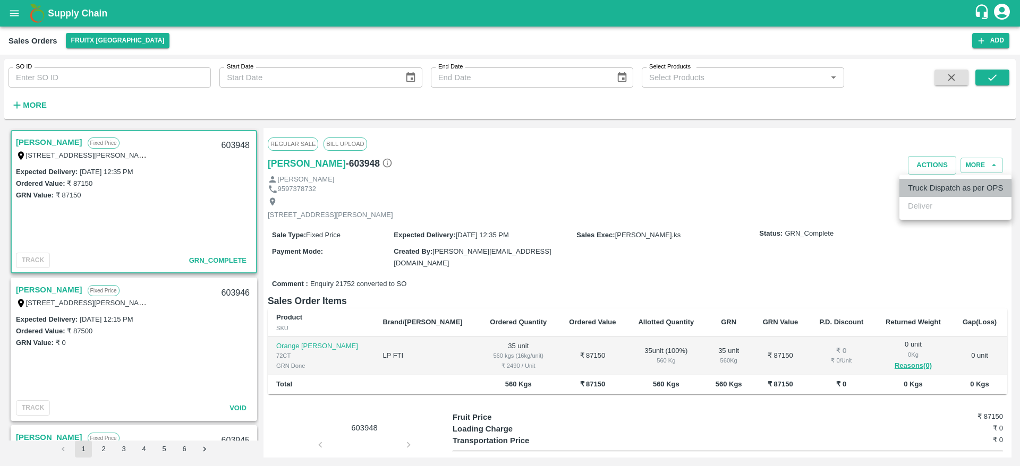
click at [921, 191] on li "Truck Dispatch as per OPS" at bounding box center [955, 188] width 112 height 18
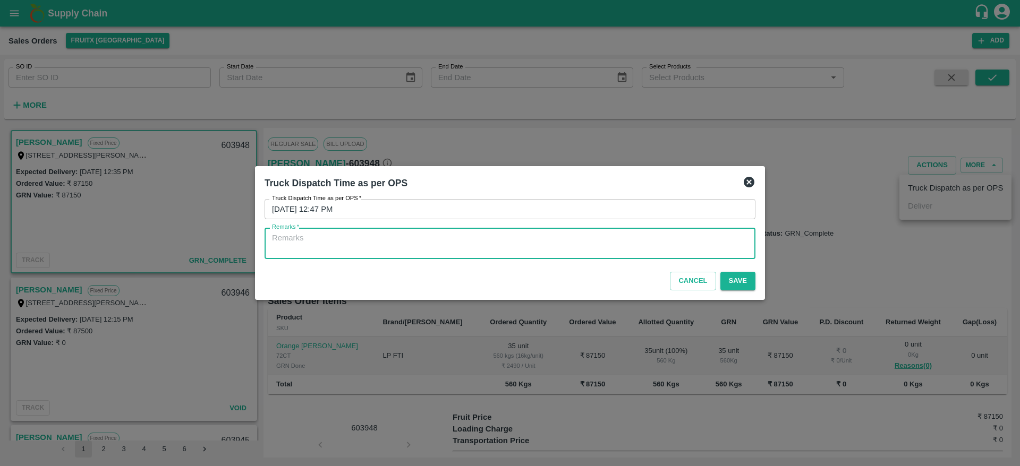
click at [599, 251] on textarea "Remarks   *" at bounding box center [510, 244] width 476 height 22
type textarea "OTD"
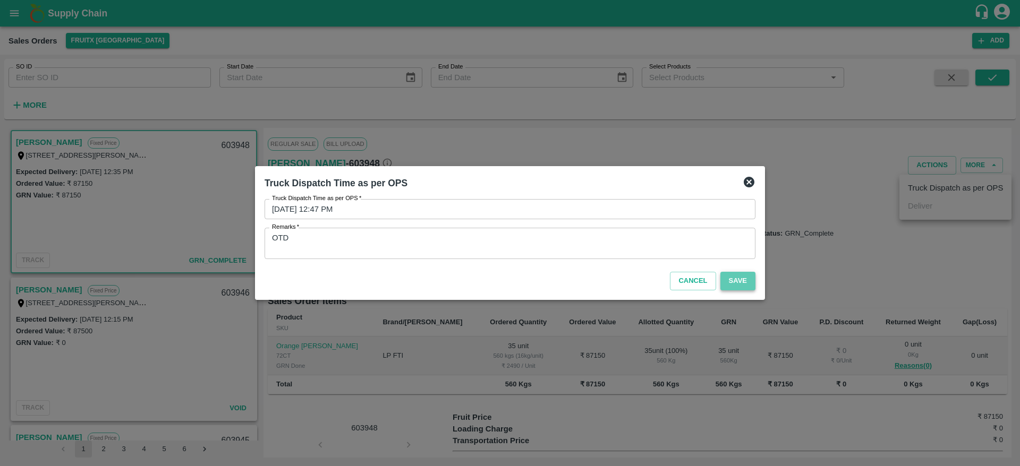
click at [739, 284] on button "Save" at bounding box center [737, 281] width 35 height 19
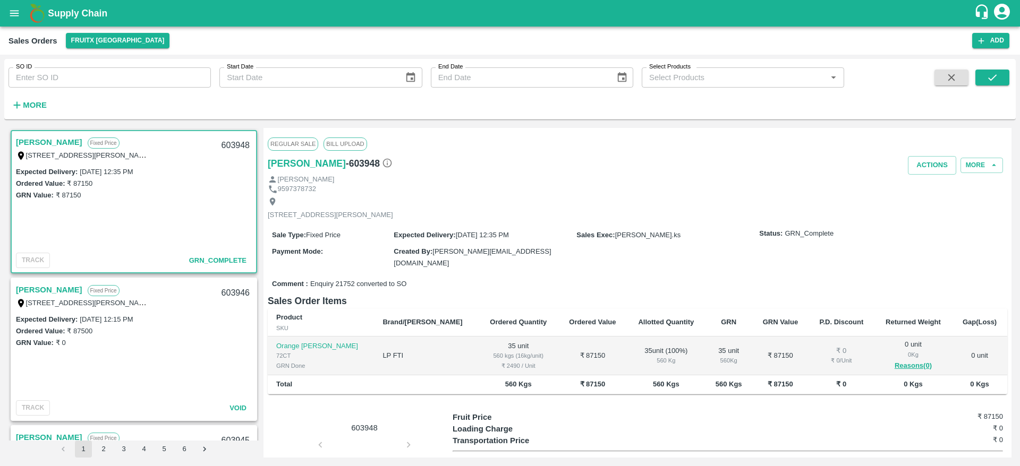
click at [36, 143] on link "[PERSON_NAME]" at bounding box center [49, 142] width 66 height 14
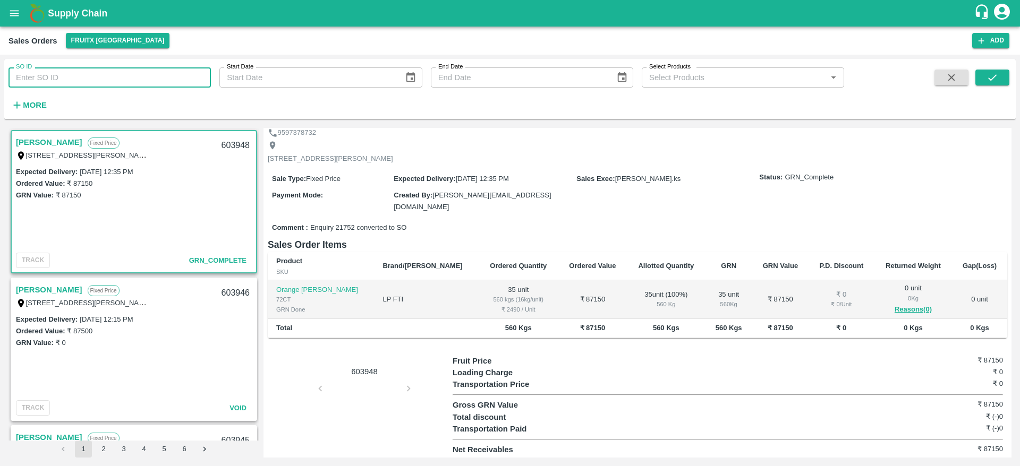
click at [51, 80] on input "SO ID" at bounding box center [109, 77] width 202 height 20
paste input "602479"
type input "602479"
click at [997, 83] on icon "submit" at bounding box center [992, 78] width 12 height 12
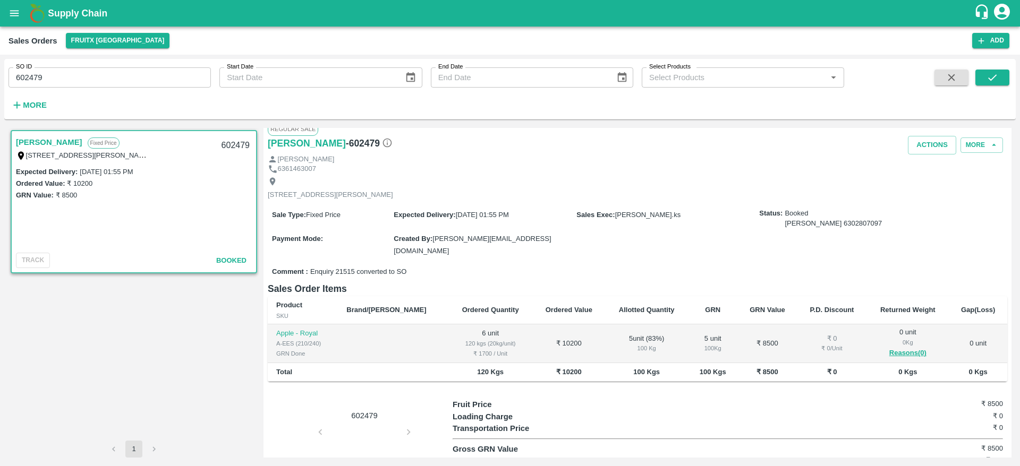
scroll to position [12, 0]
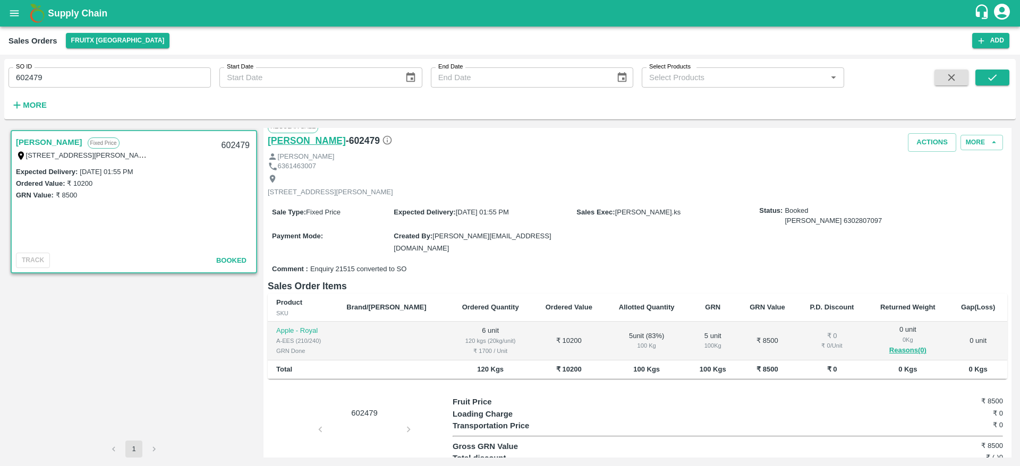
click at [296, 143] on h6 "[PERSON_NAME]" at bounding box center [307, 140] width 78 height 15
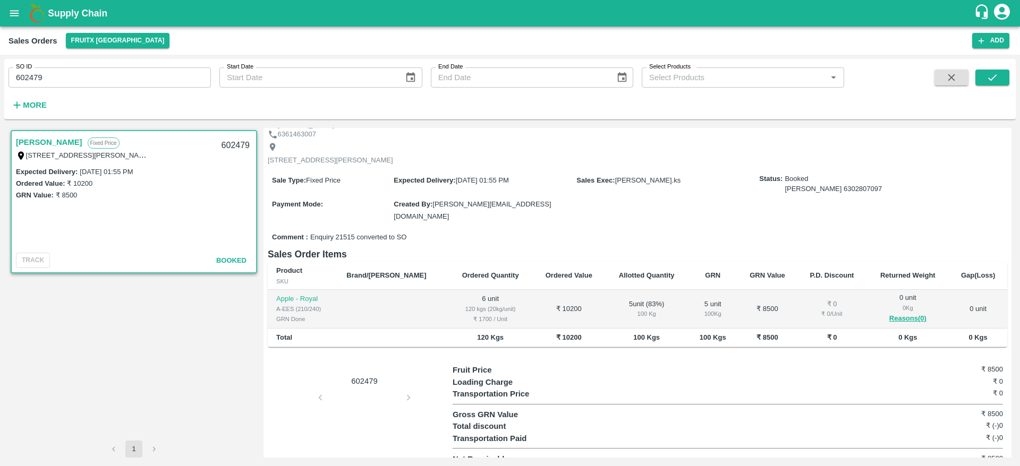
scroll to position [0, 0]
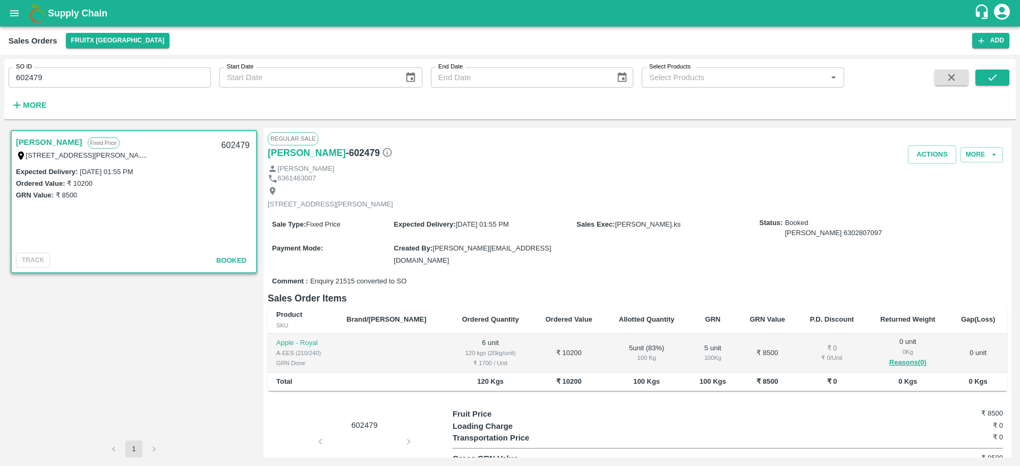
click at [64, 10] on b "Supply Chain" at bounding box center [77, 13] width 59 height 11
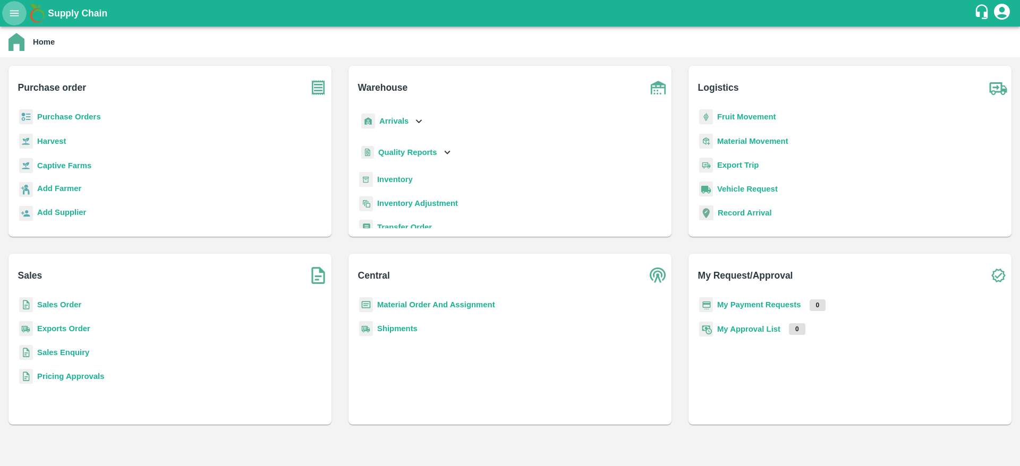
click at [18, 10] on icon "open drawer" at bounding box center [14, 13] width 9 height 6
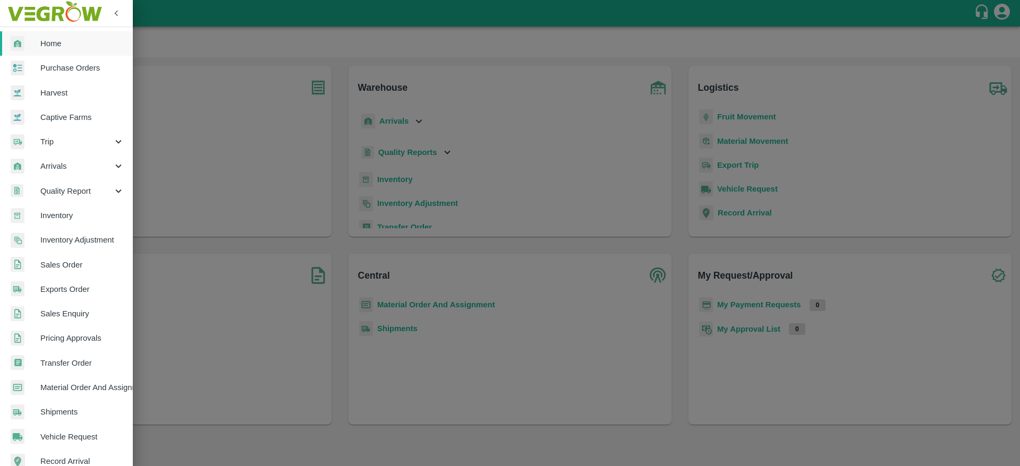
click at [69, 272] on link "Sales Order" at bounding box center [66, 265] width 133 height 24
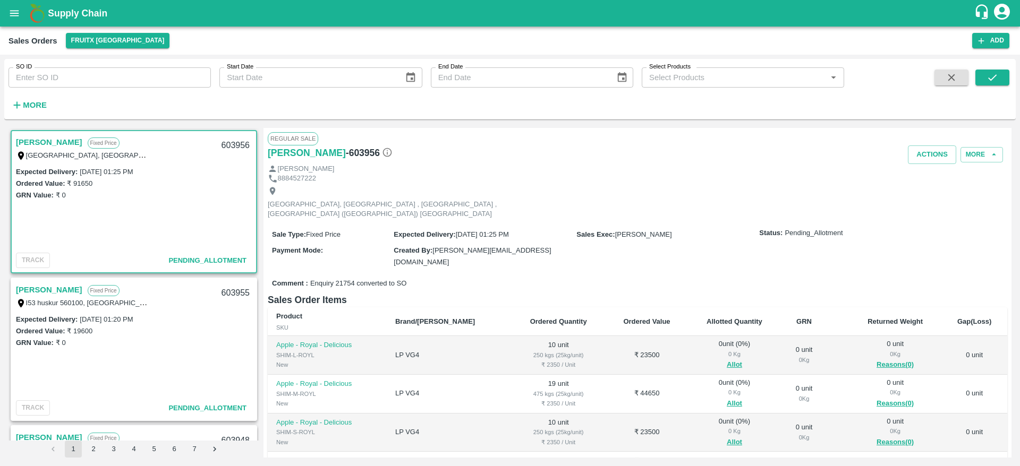
click at [44, 141] on link "[PERSON_NAME]" at bounding box center [49, 142] width 66 height 14
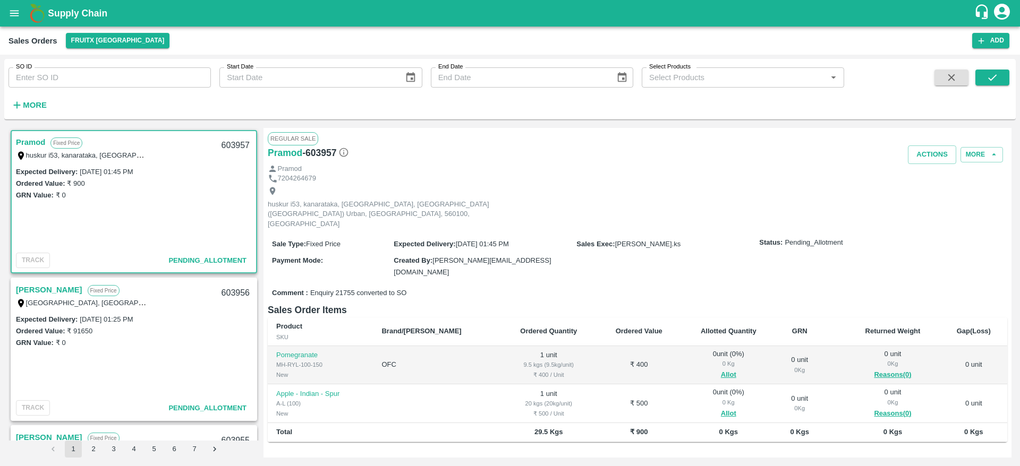
click at [27, 139] on link "Pramod" at bounding box center [30, 142] width 29 height 14
click at [721, 369] on button "Allot" at bounding box center [728, 375] width 15 height 12
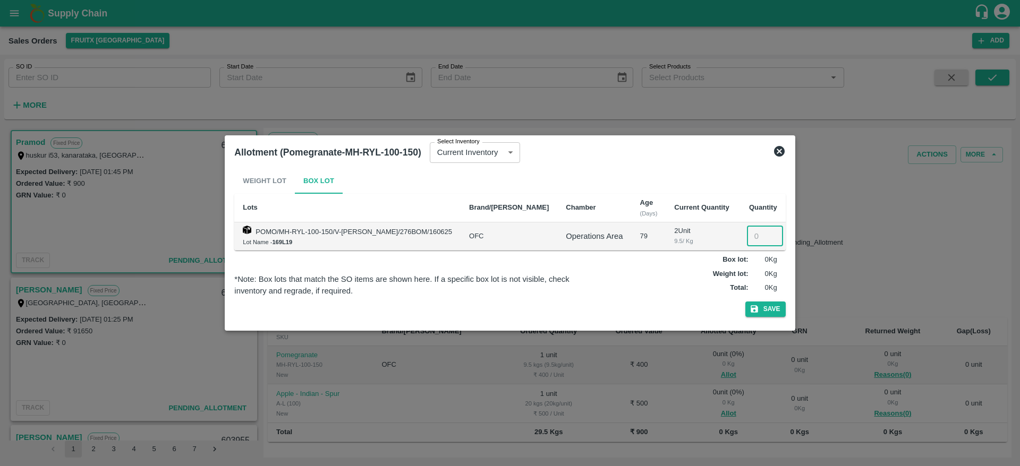
click at [747, 232] on input "number" at bounding box center [765, 236] width 36 height 20
type input "1"
click at [757, 307] on button "Save" at bounding box center [765, 309] width 40 height 15
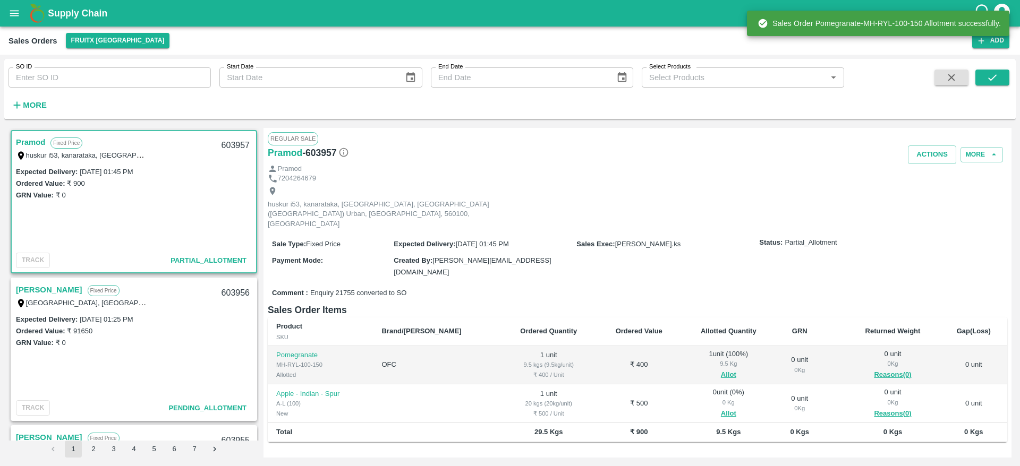
click at [226, 147] on div "603957" at bounding box center [235, 145] width 41 height 25
copy div "603957"
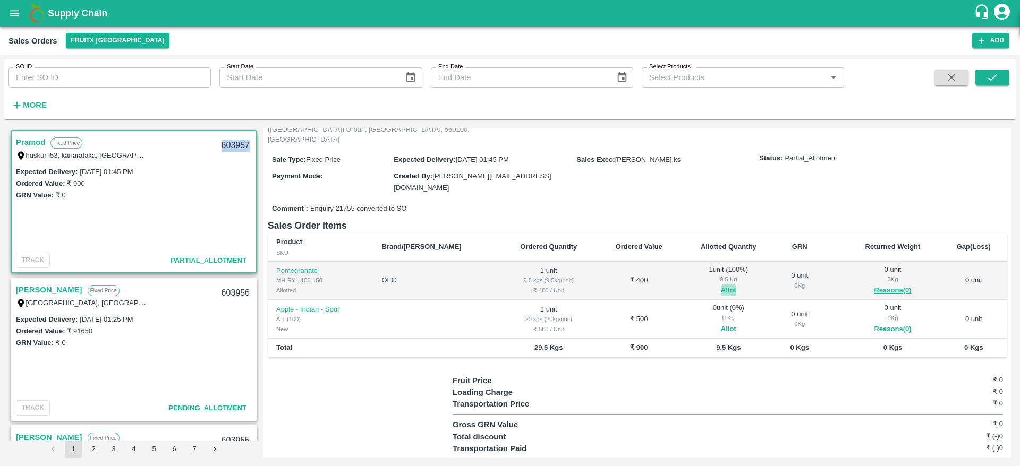
click at [721, 285] on button "Allot" at bounding box center [728, 291] width 15 height 12
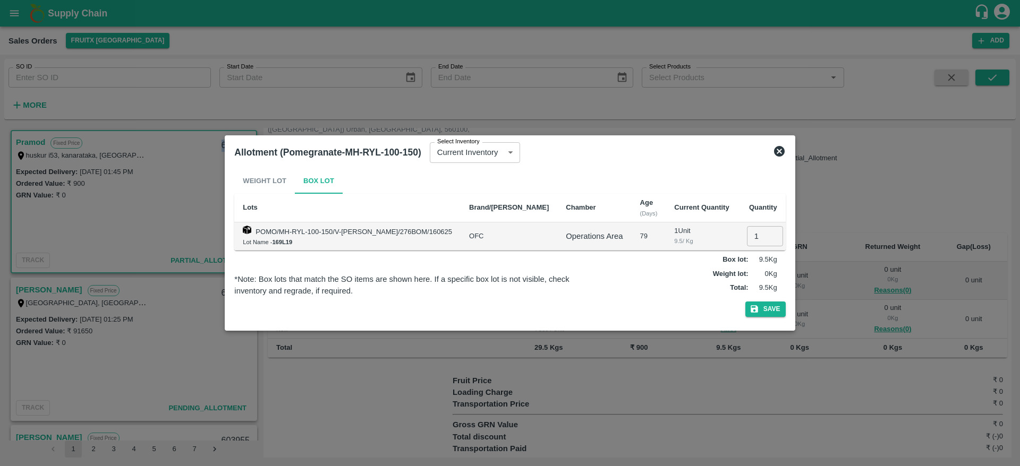
click at [773, 156] on icon at bounding box center [779, 151] width 13 height 13
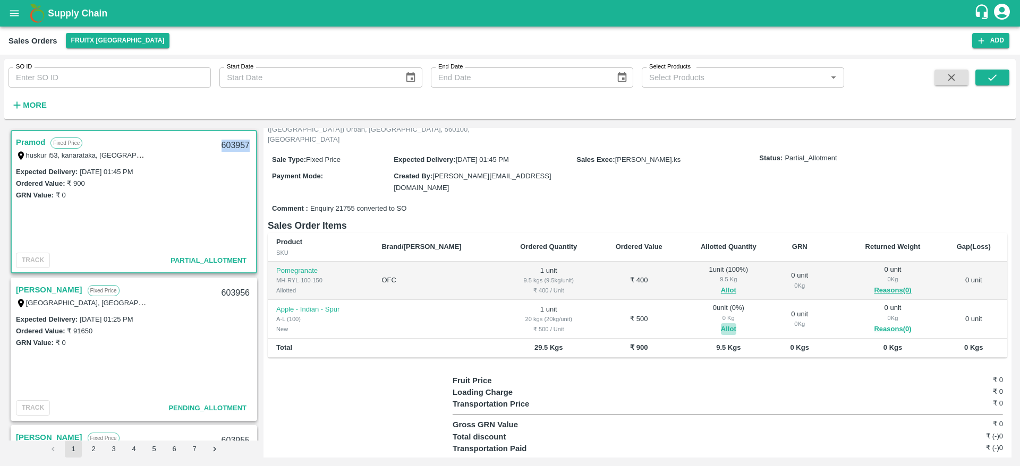
click at [721, 324] on button "Allot" at bounding box center [728, 330] width 15 height 12
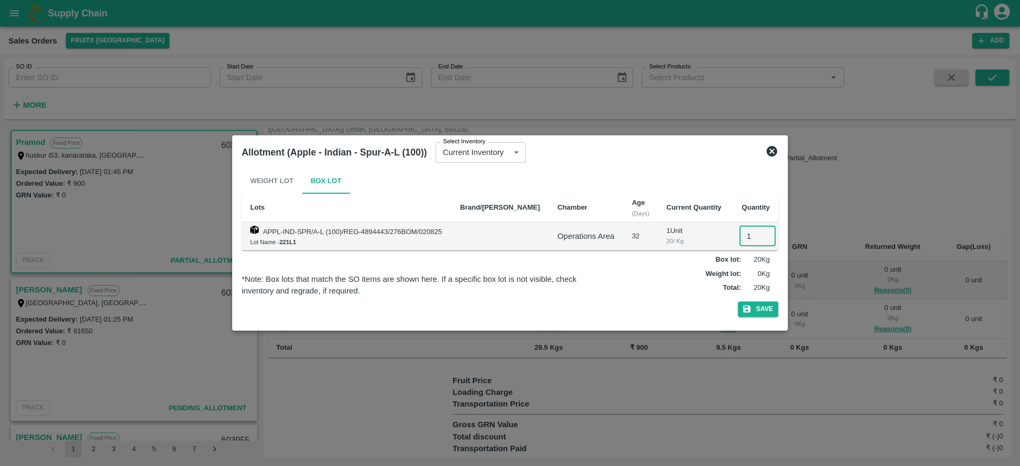
click at [745, 232] on input "1" at bounding box center [757, 236] width 36 height 20
type input "1"
click at [760, 300] on div "Weight Lot Box Lot Lots Brand/Marka Chamber Age (Days) Current Quantity Quantit…" at bounding box center [510, 244] width 537 height 153
click at [760, 302] on button "Save" at bounding box center [758, 309] width 40 height 15
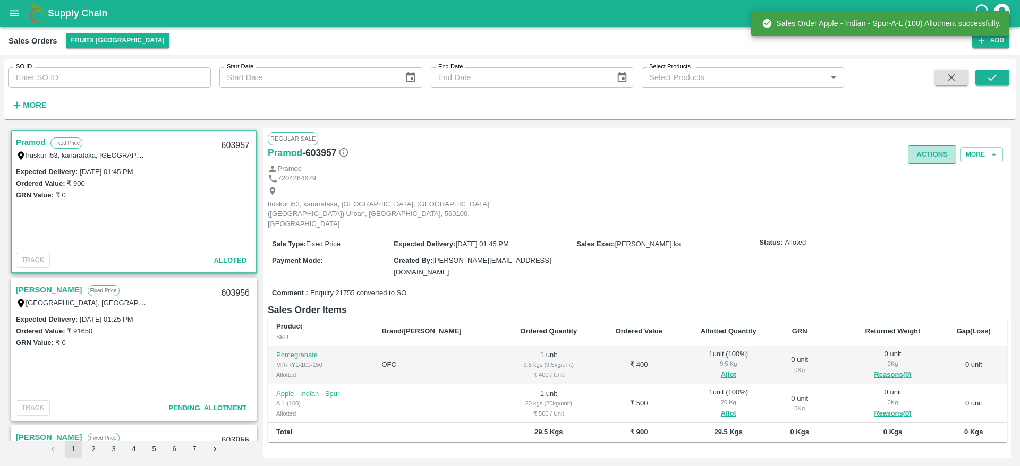
click at [934, 155] on button "Actions" at bounding box center [932, 155] width 48 height 19
click at [923, 206] on ul "Truck Dispatch as per OPS Deliver" at bounding box center [955, 186] width 112 height 45
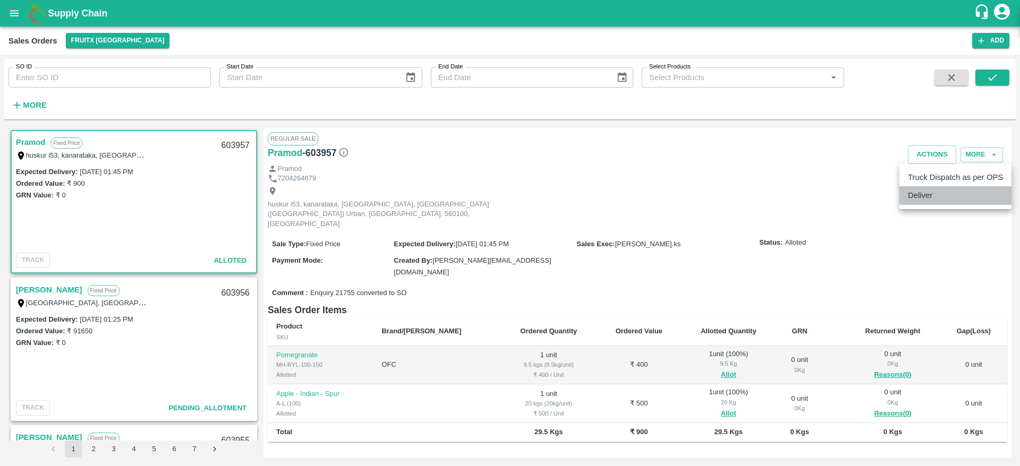
click at [923, 202] on li "Deliver" at bounding box center [955, 195] width 112 height 18
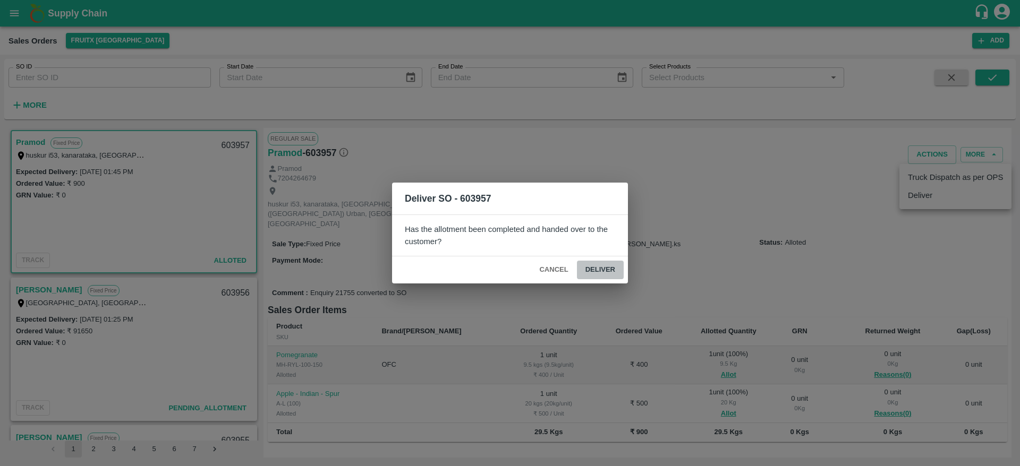
click at [590, 269] on button "Deliver" at bounding box center [600, 270] width 47 height 19
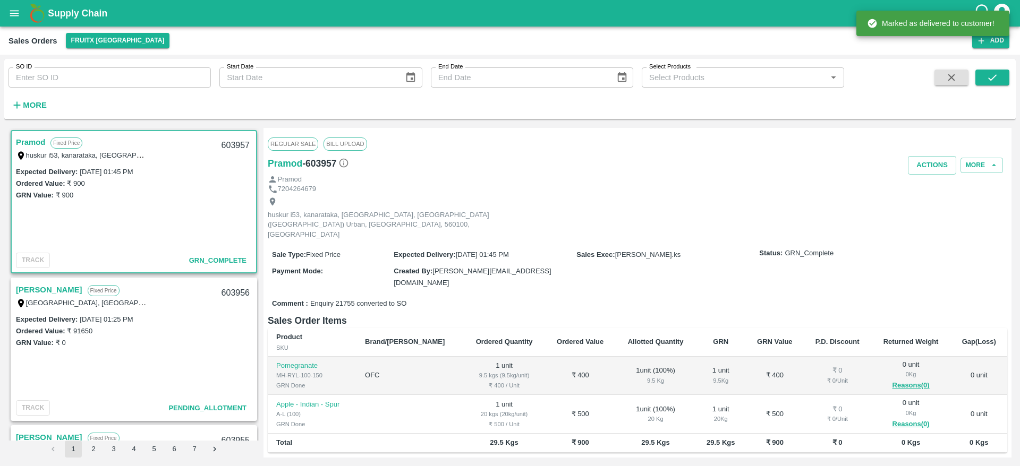
click at [917, 154] on div "Regular Sale Bill Upload" at bounding box center [637, 143] width 739 height 23
click at [918, 162] on button "Actions" at bounding box center [932, 165] width 48 height 19
click at [918, 182] on li "Truck Dispatch as per OPS" at bounding box center [955, 188] width 112 height 18
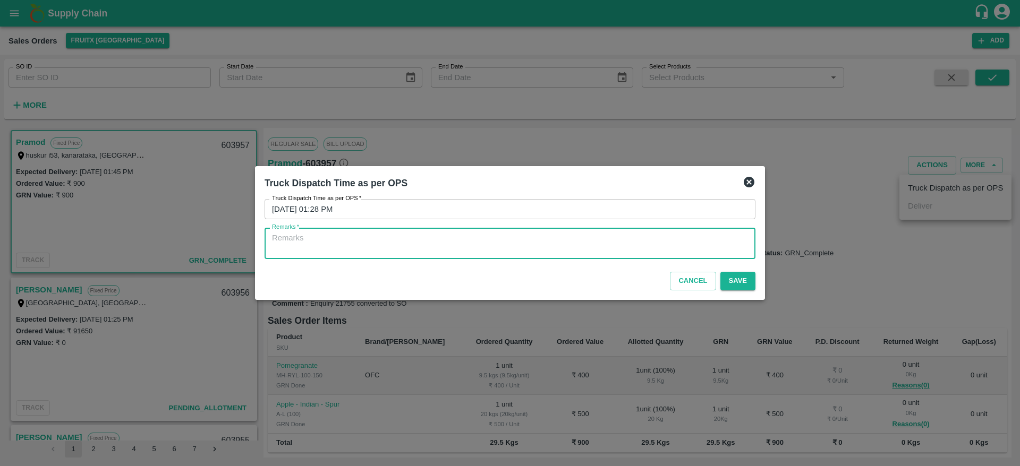
click at [506, 234] on textarea "Remarks   *" at bounding box center [510, 244] width 476 height 22
type textarea "OTD"
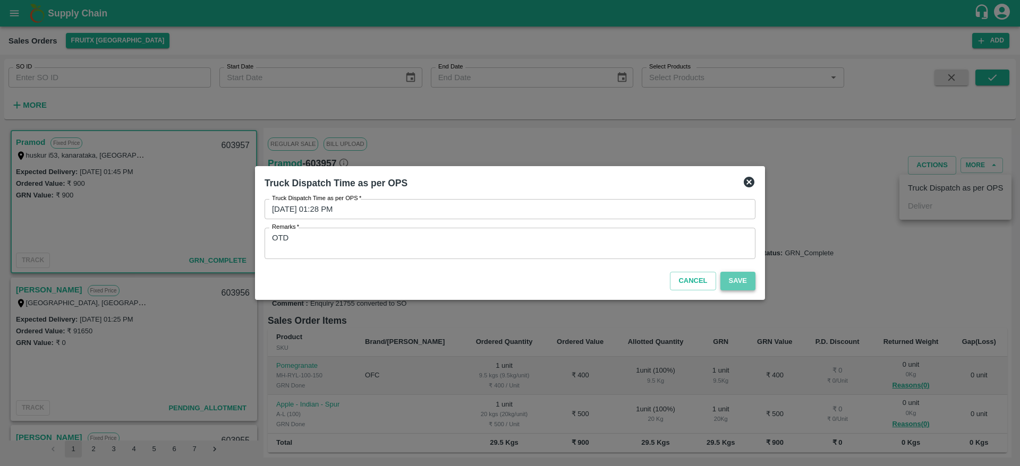
click at [742, 287] on button "Save" at bounding box center [737, 281] width 35 height 19
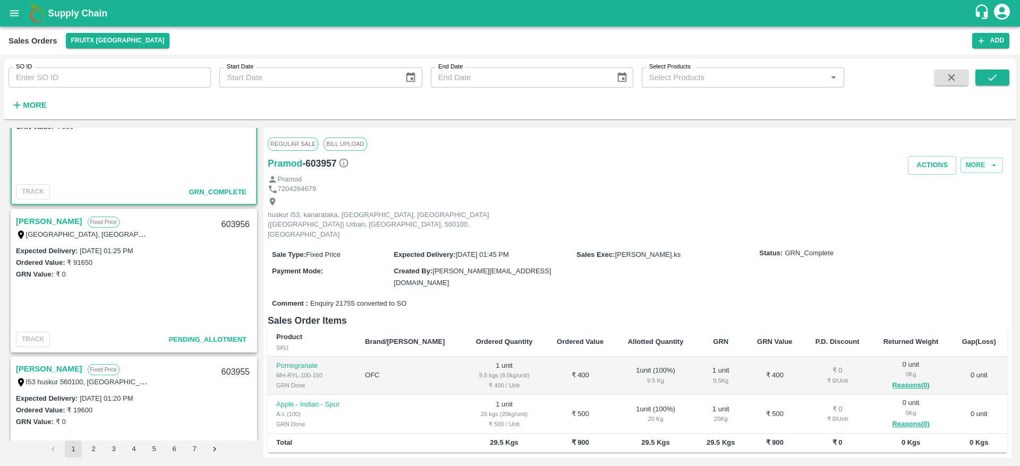
scroll to position [70, 0]
